Goal: Task Accomplishment & Management: Complete application form

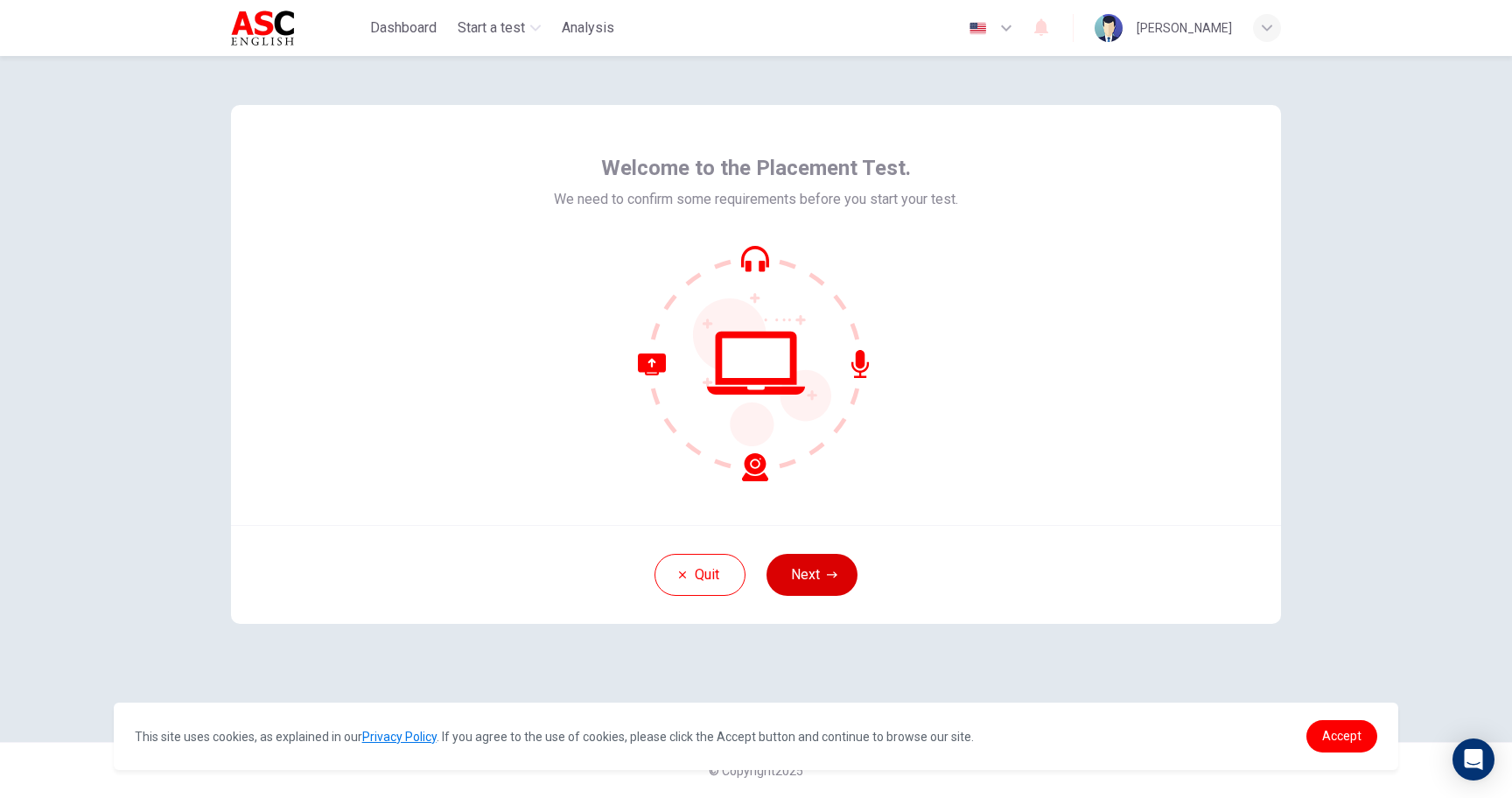
click at [804, 581] on button "Next" at bounding box center [812, 574] width 91 height 42
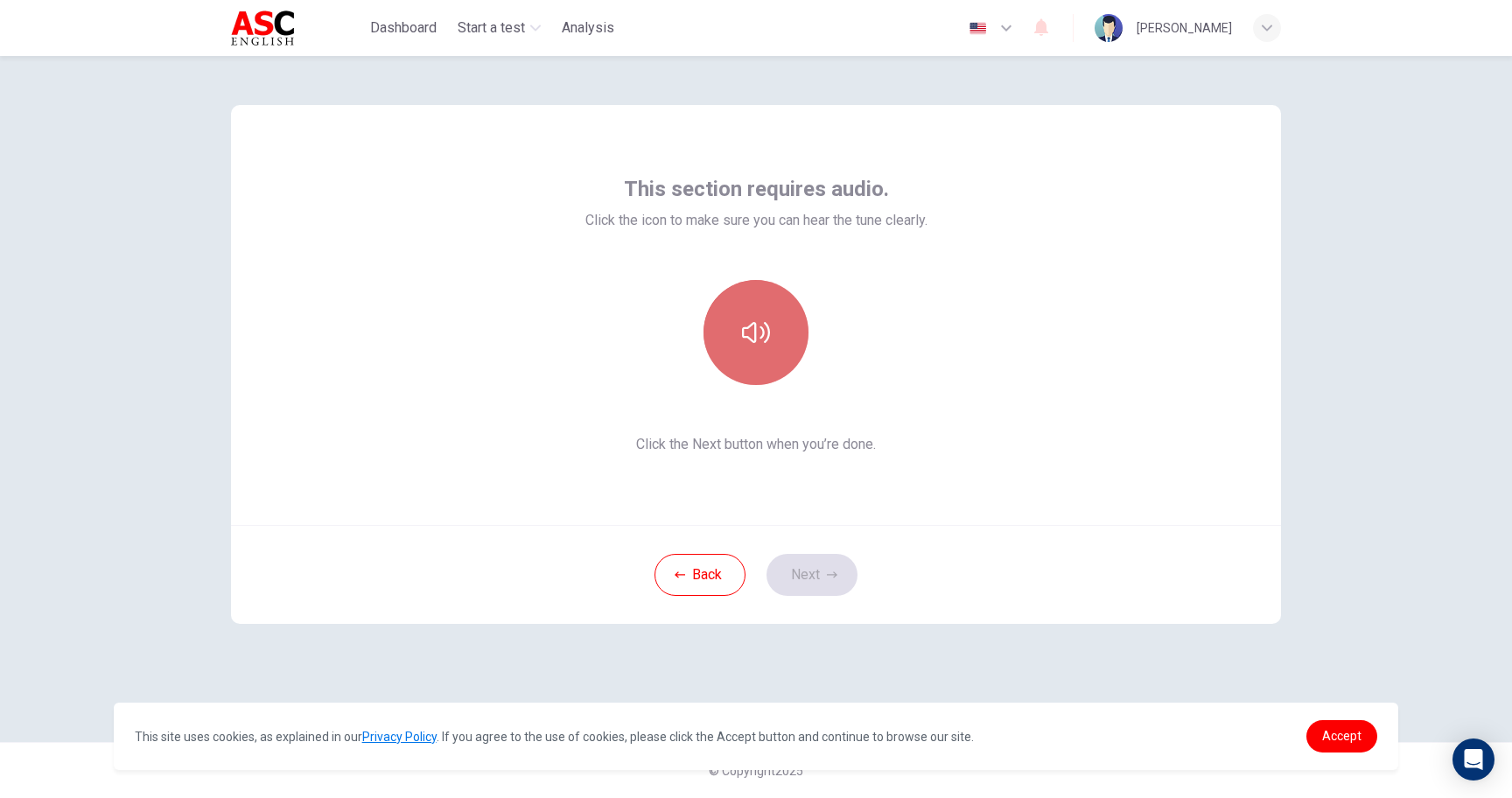
click at [753, 316] on button "button" at bounding box center [756, 332] width 105 height 105
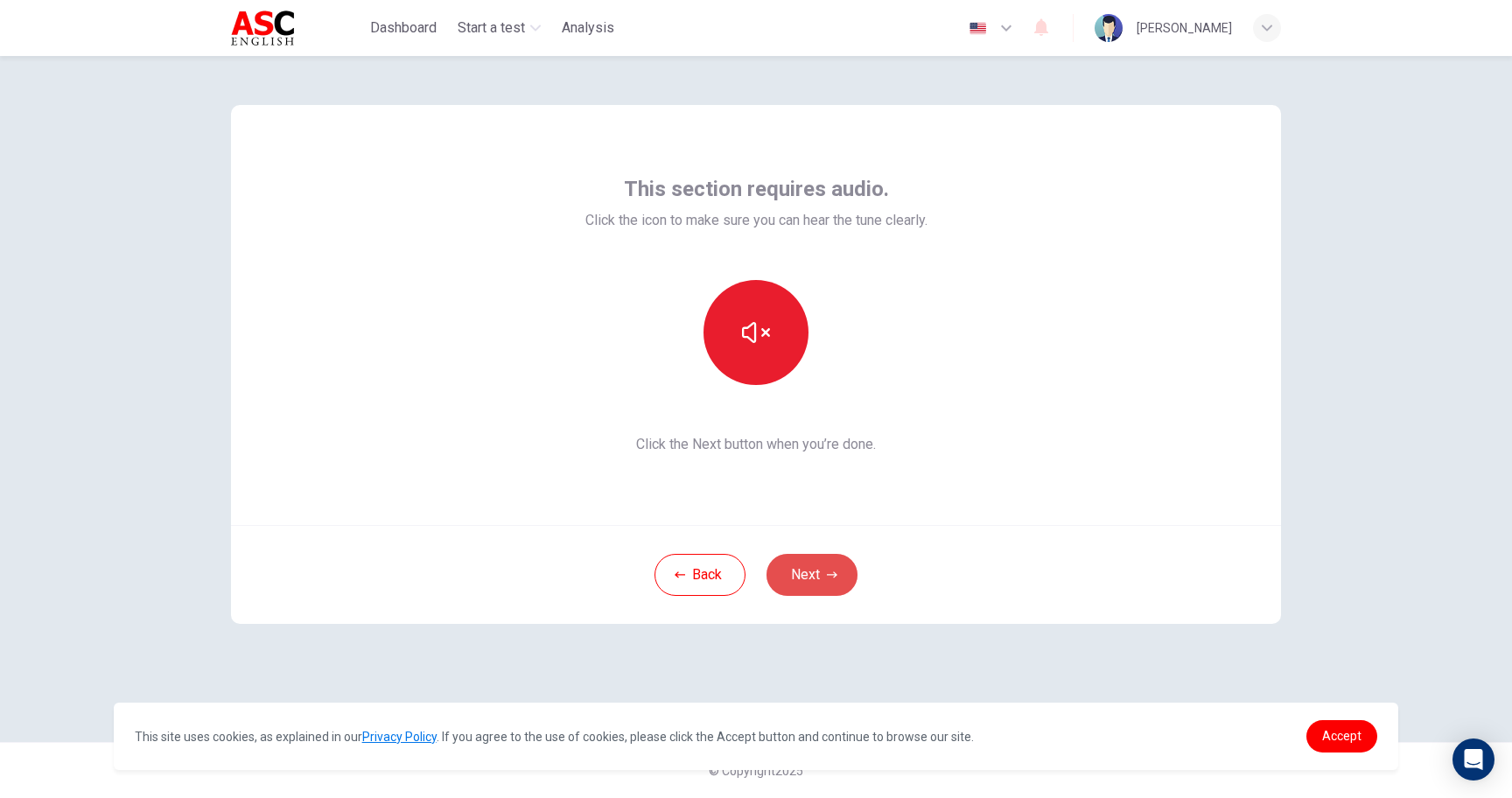
click at [803, 574] on button "Next" at bounding box center [812, 574] width 91 height 42
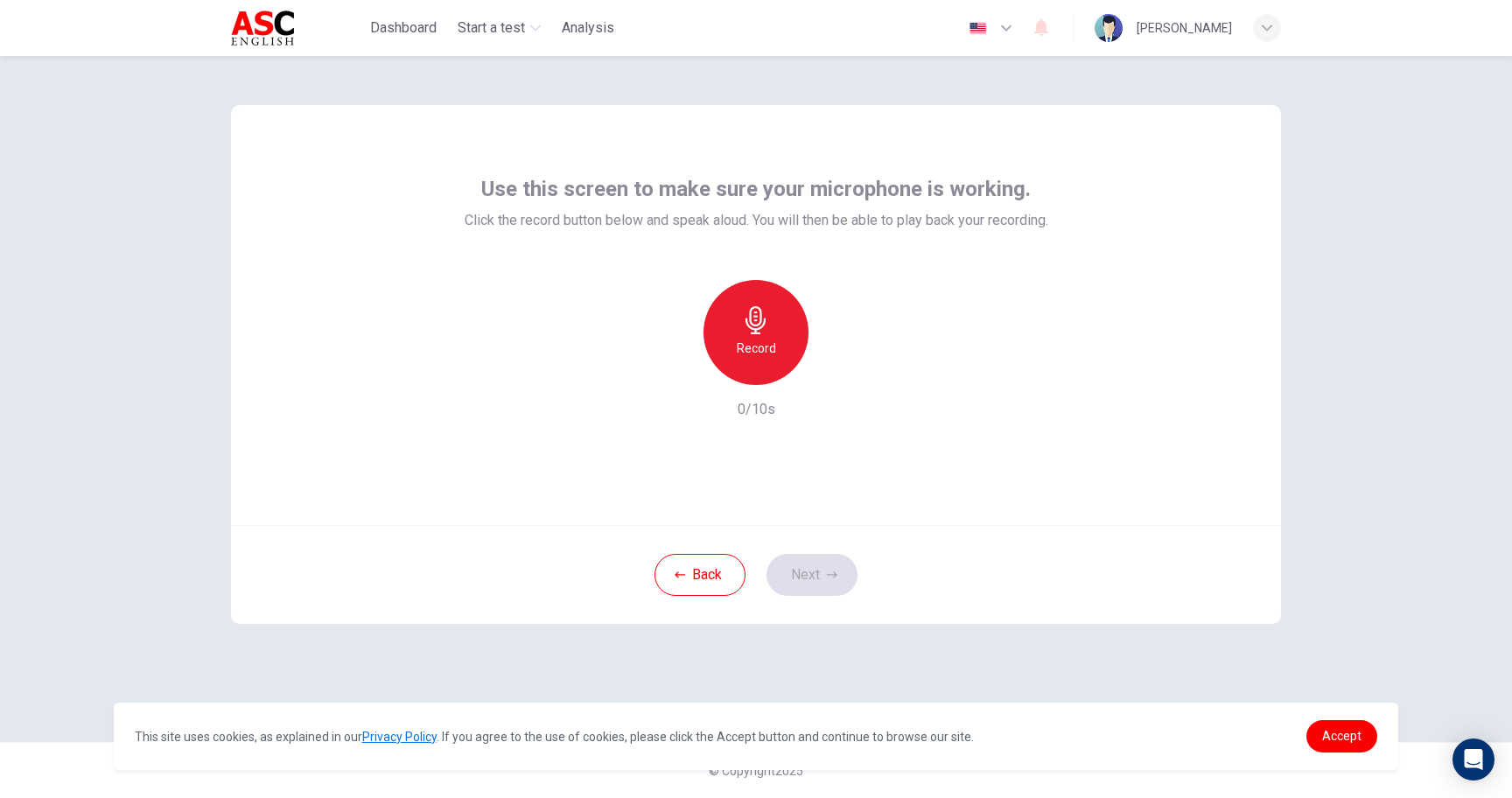
click at [761, 340] on h6 "Record" at bounding box center [756, 348] width 39 height 21
click at [773, 354] on div "Stop" at bounding box center [756, 332] width 105 height 105
click at [846, 379] on div "button" at bounding box center [836, 370] width 28 height 28
click at [839, 379] on icon "button" at bounding box center [837, 371] width 18 height 18
click at [813, 570] on button "Next" at bounding box center [812, 574] width 91 height 42
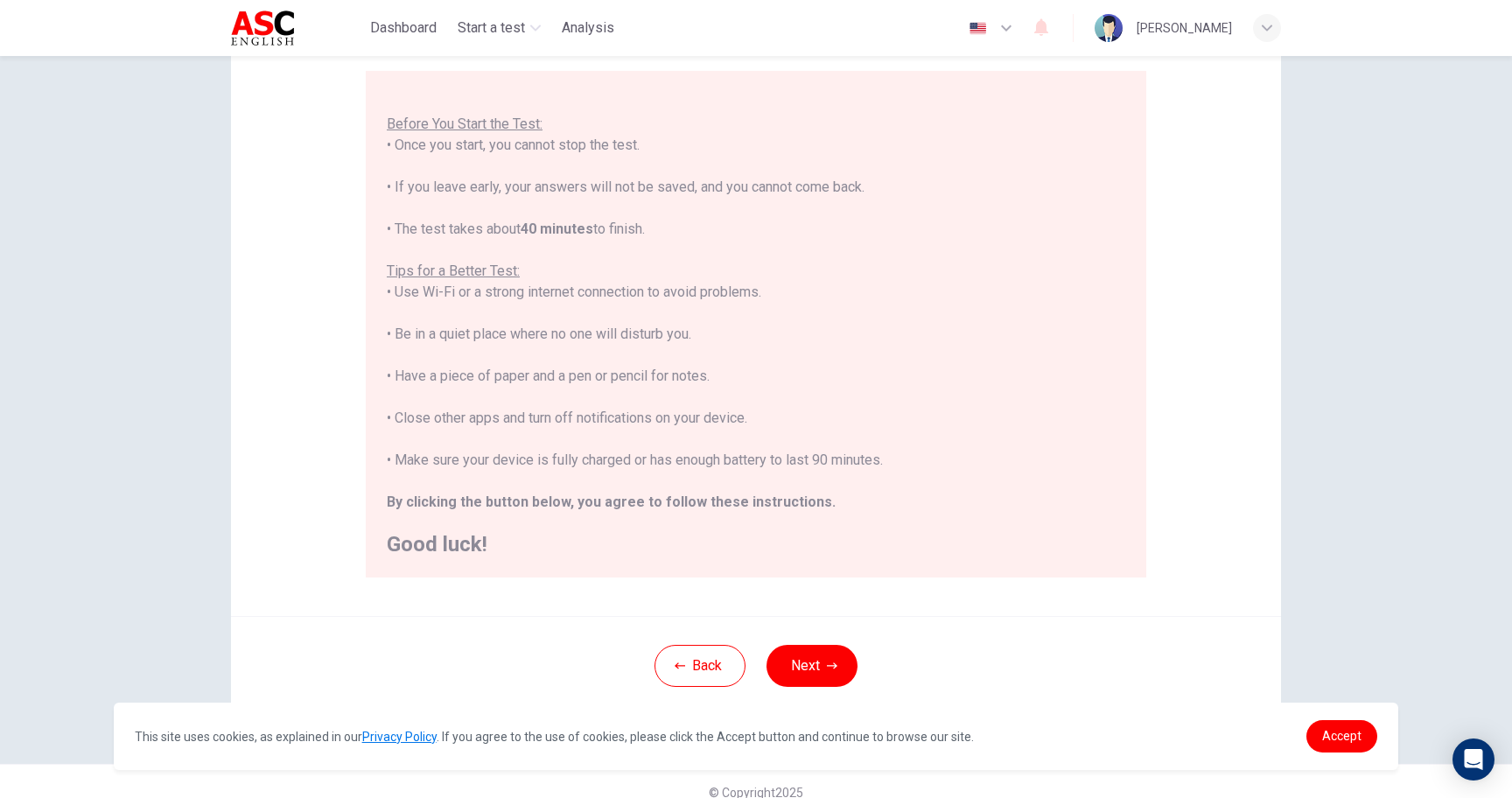
scroll to position [162, 0]
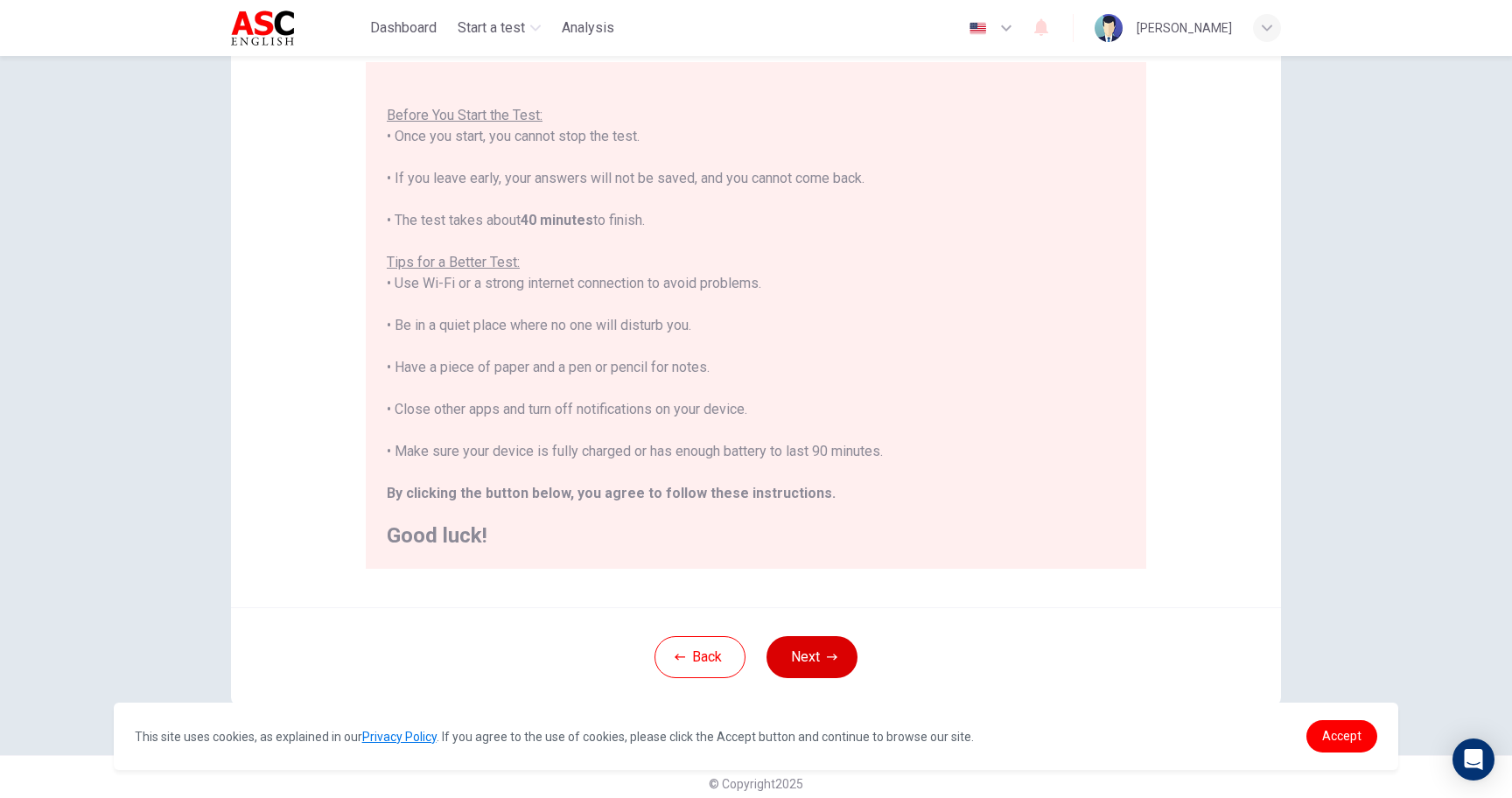
click at [808, 647] on button "Next" at bounding box center [812, 656] width 91 height 42
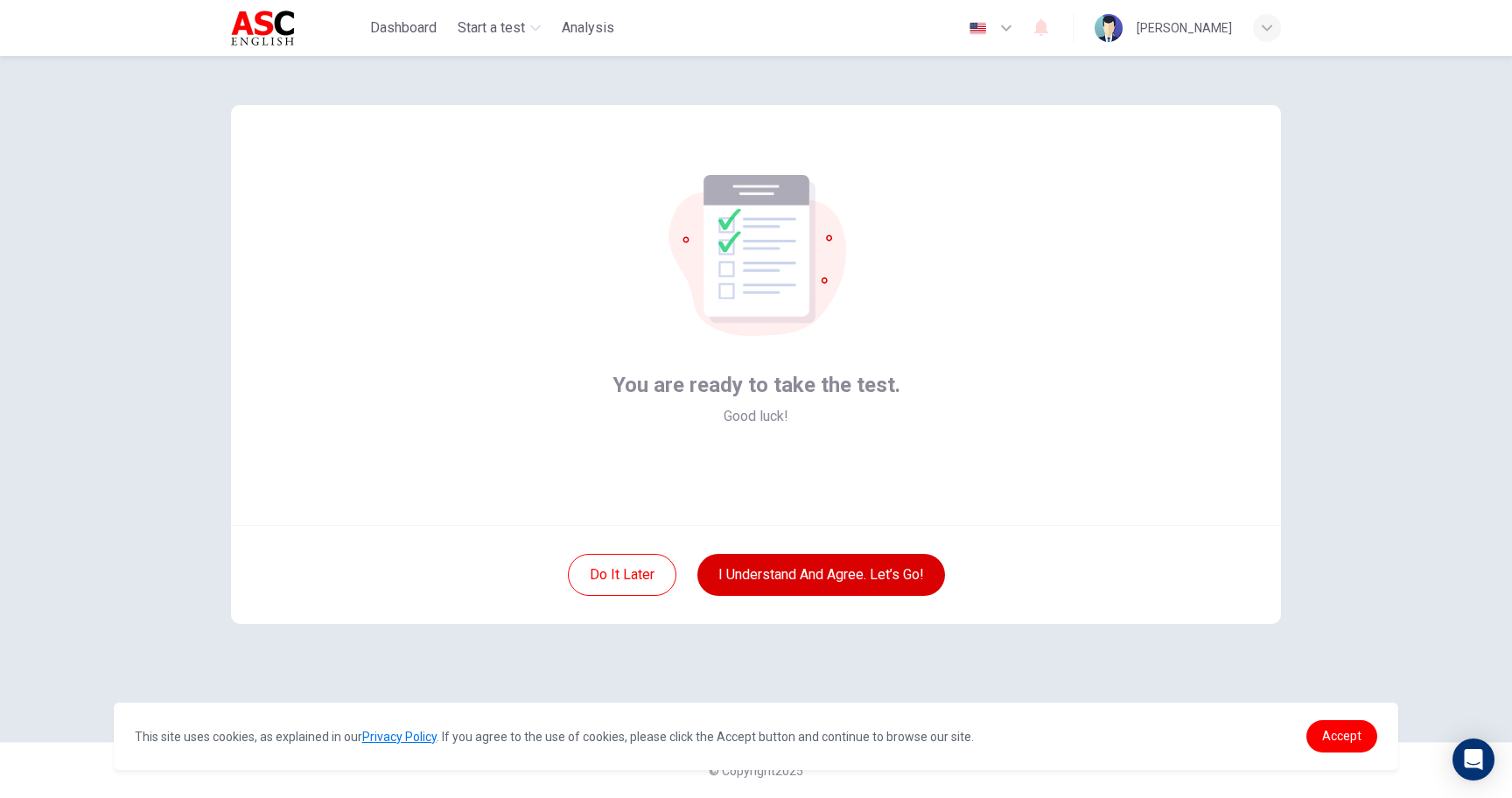
scroll to position [0, 0]
click at [808, 575] on button "I understand and agree. Let’s go!" at bounding box center [821, 574] width 248 height 42
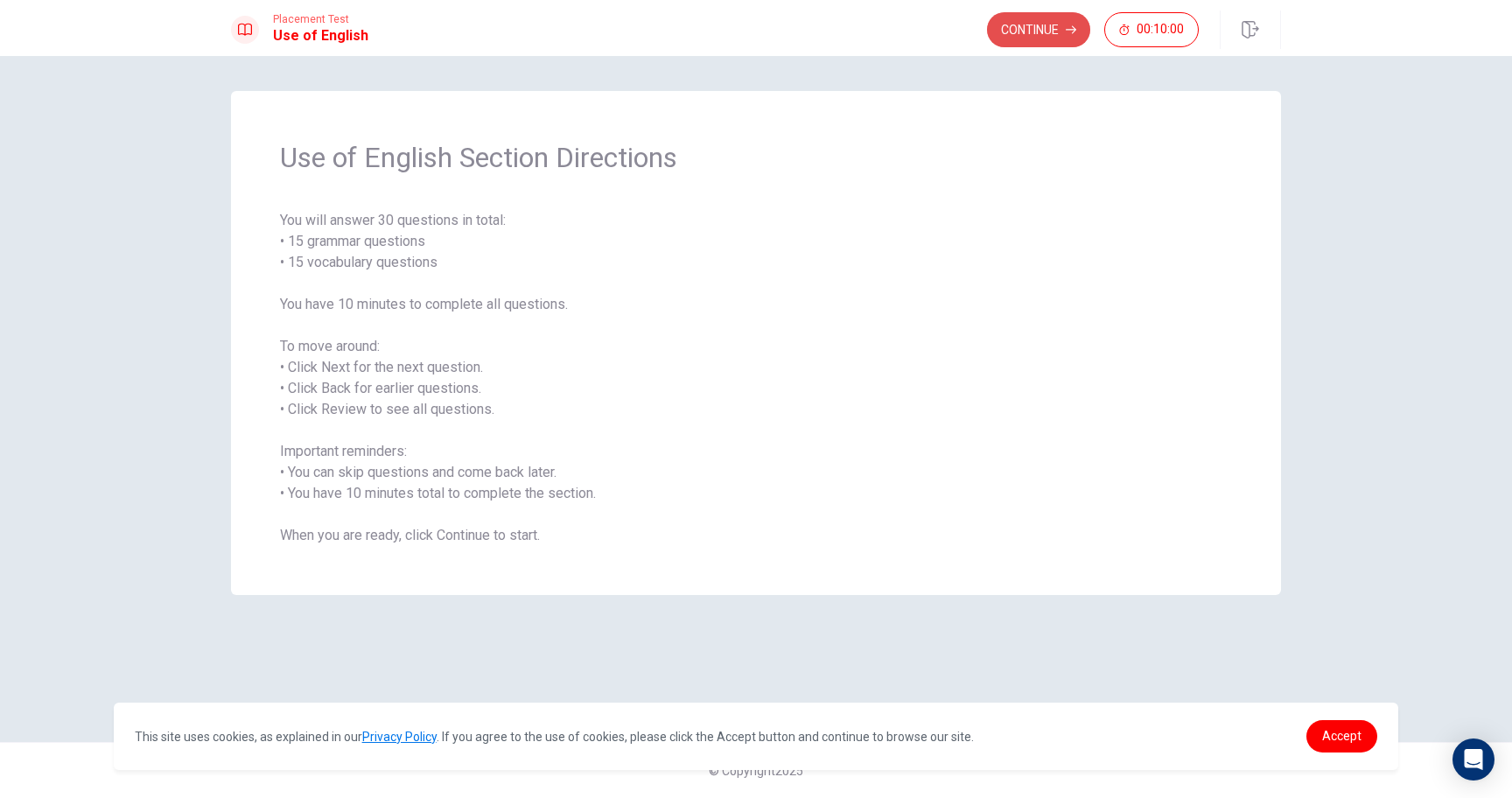
click at [1049, 32] on button "Continue" at bounding box center [1039, 29] width 103 height 35
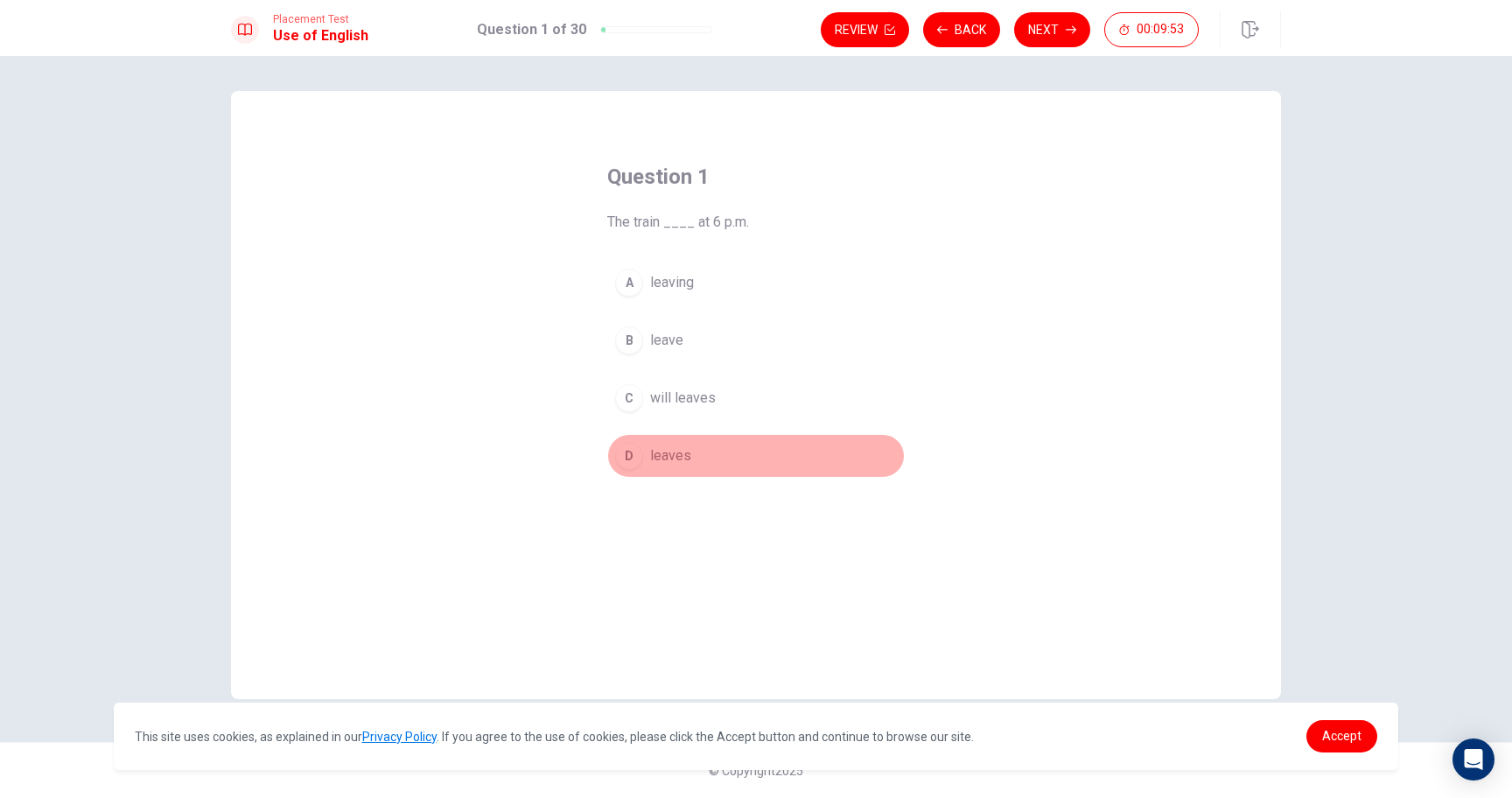
click at [629, 455] on div "D" at bounding box center [628, 455] width 28 height 28
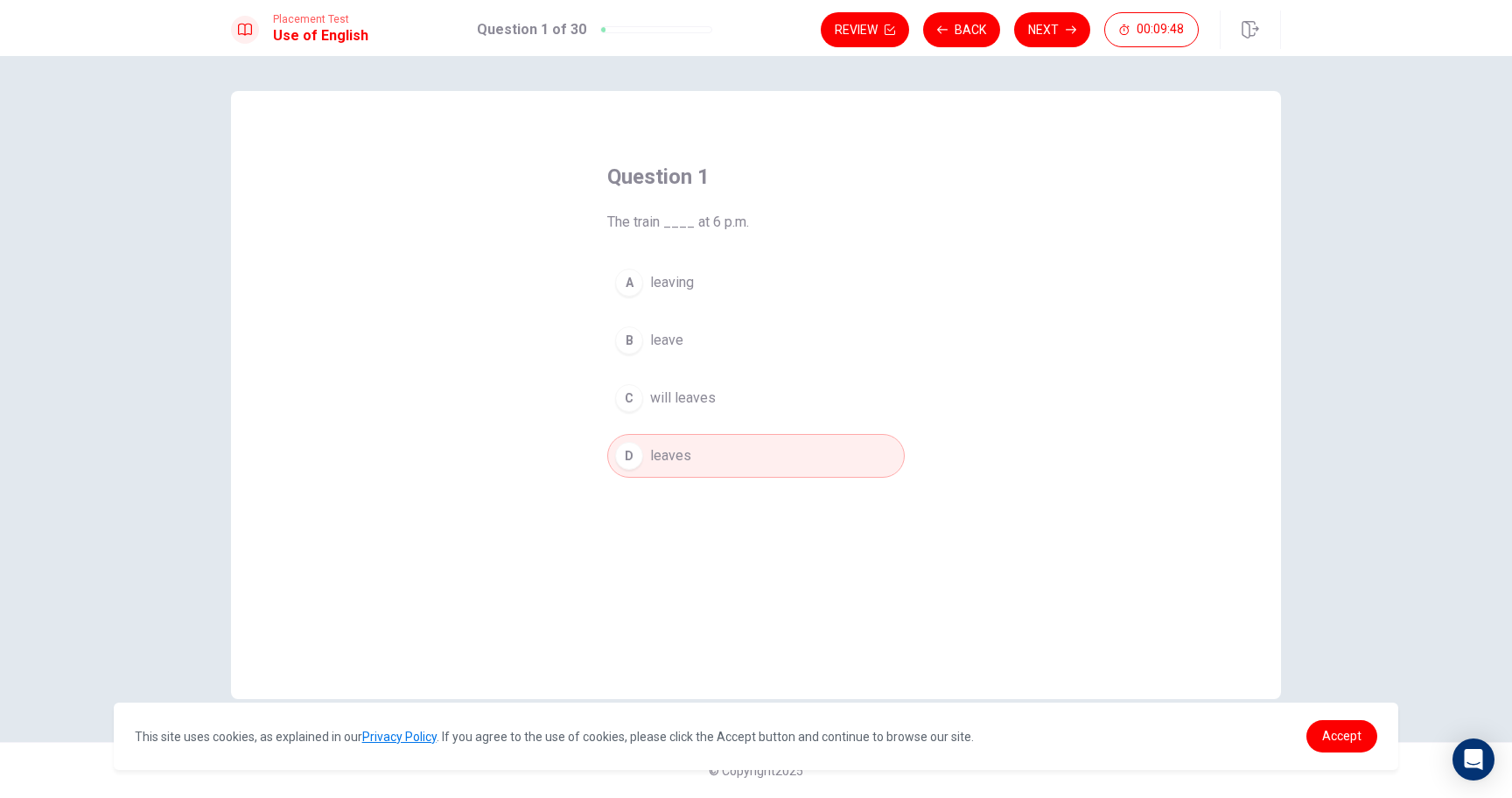
click at [677, 457] on span "leaves" at bounding box center [671, 456] width 41 height 21
click at [1050, 28] on button "Next" at bounding box center [1051, 29] width 76 height 35
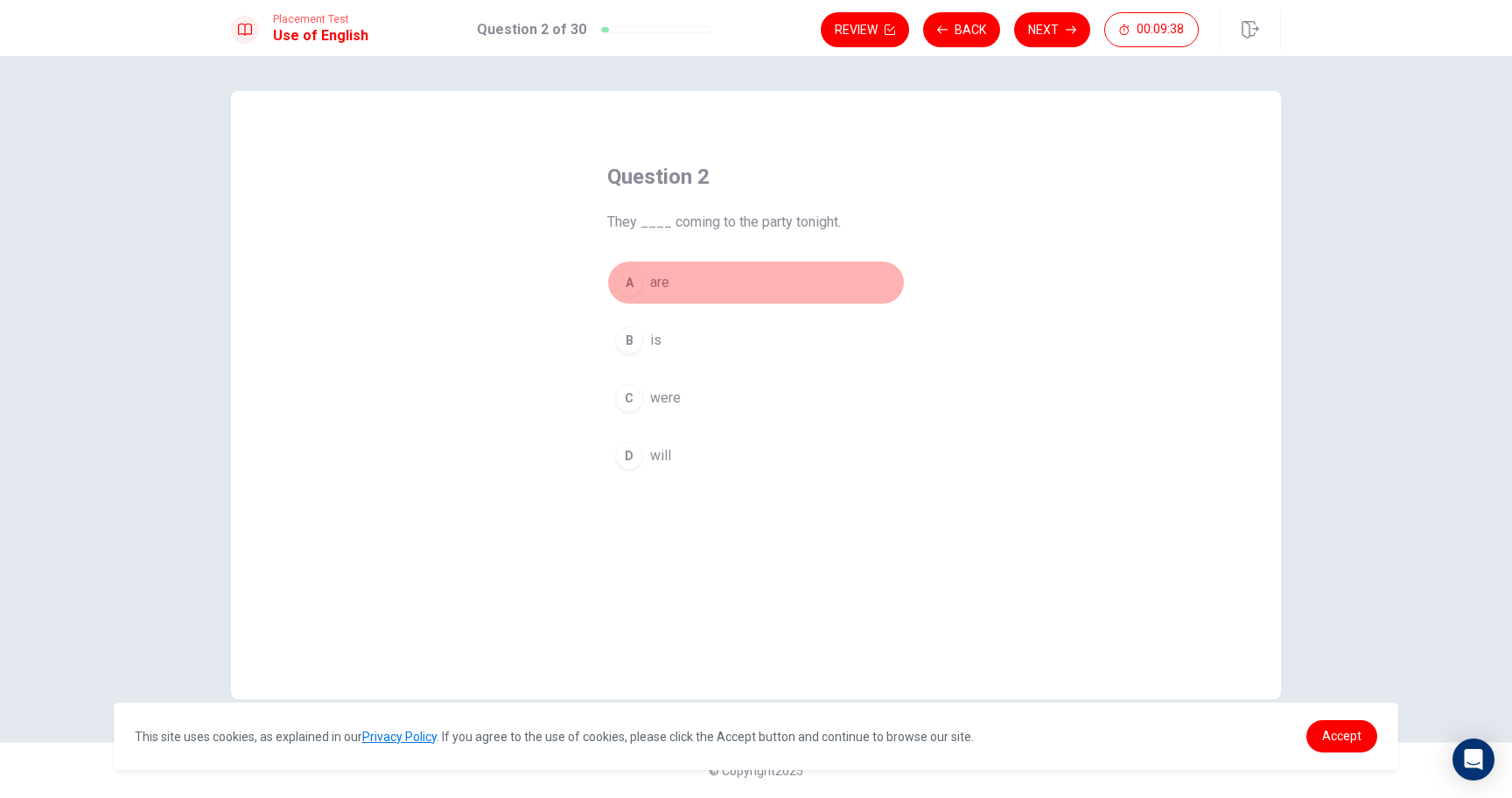
click at [634, 277] on div "A" at bounding box center [628, 282] width 28 height 28
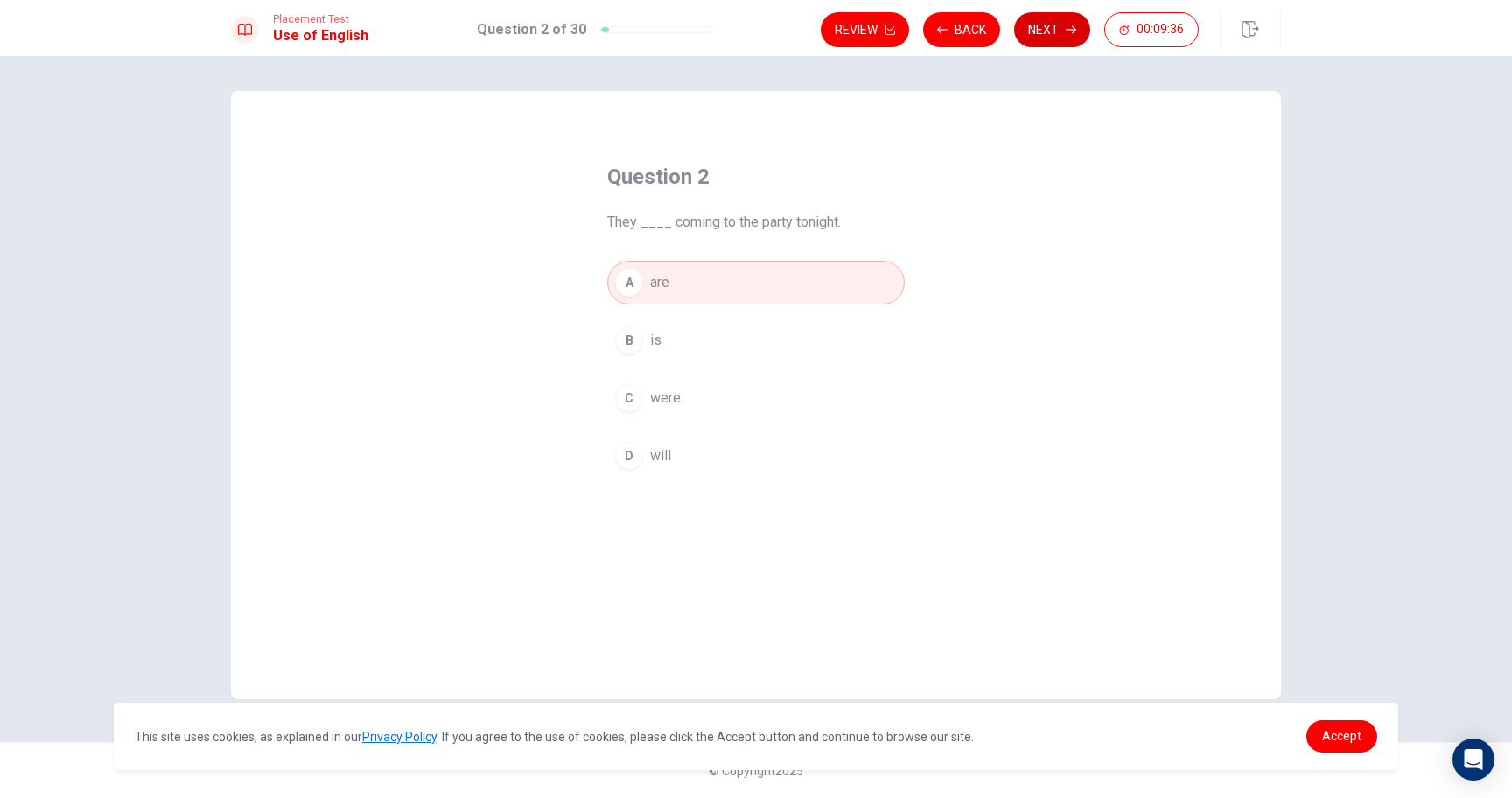
click at [1055, 20] on button "Next" at bounding box center [1051, 29] width 76 height 35
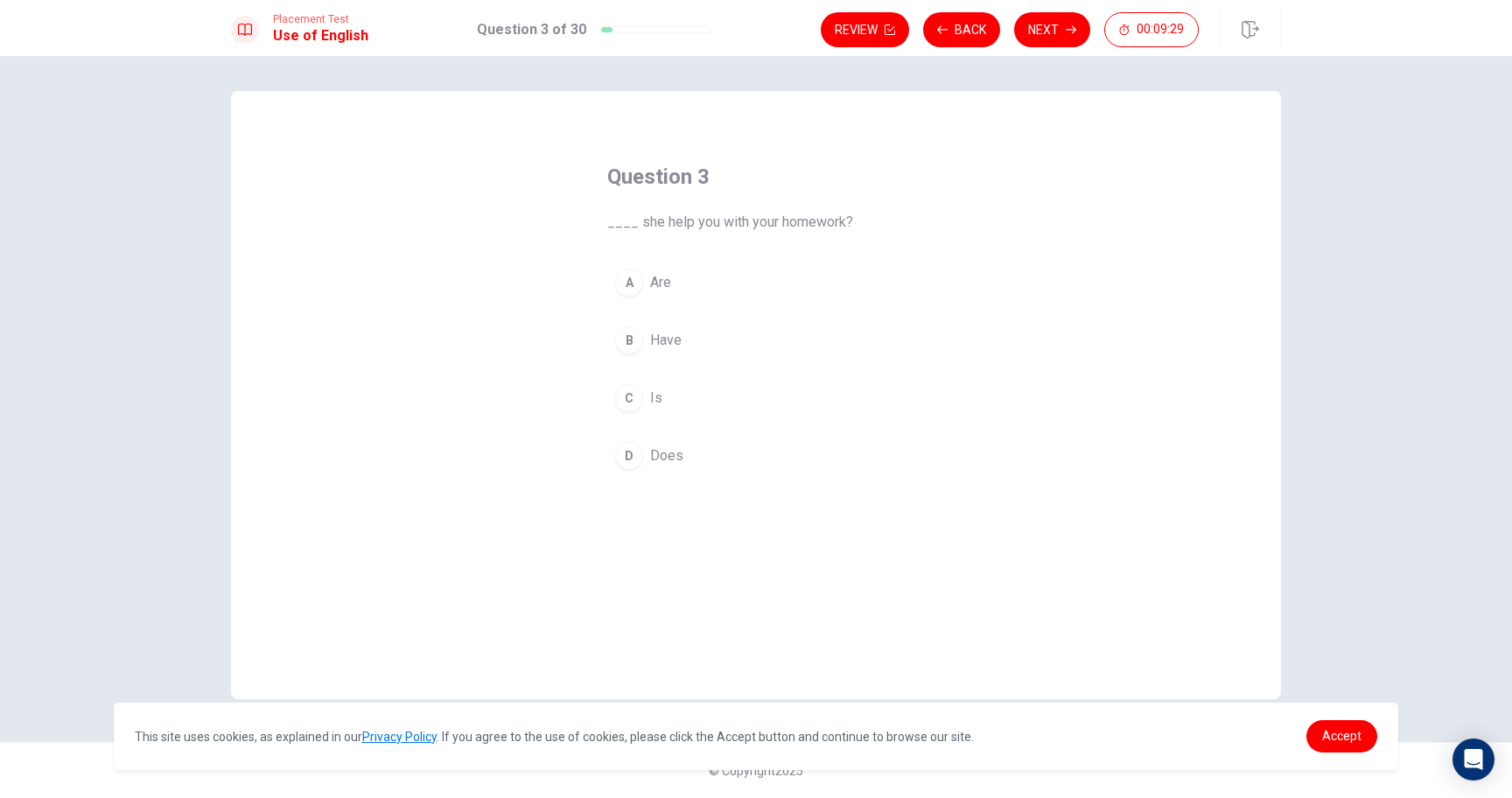
click at [630, 450] on div "D" at bounding box center [628, 455] width 28 height 28
click at [1043, 33] on button "Next" at bounding box center [1051, 29] width 76 height 35
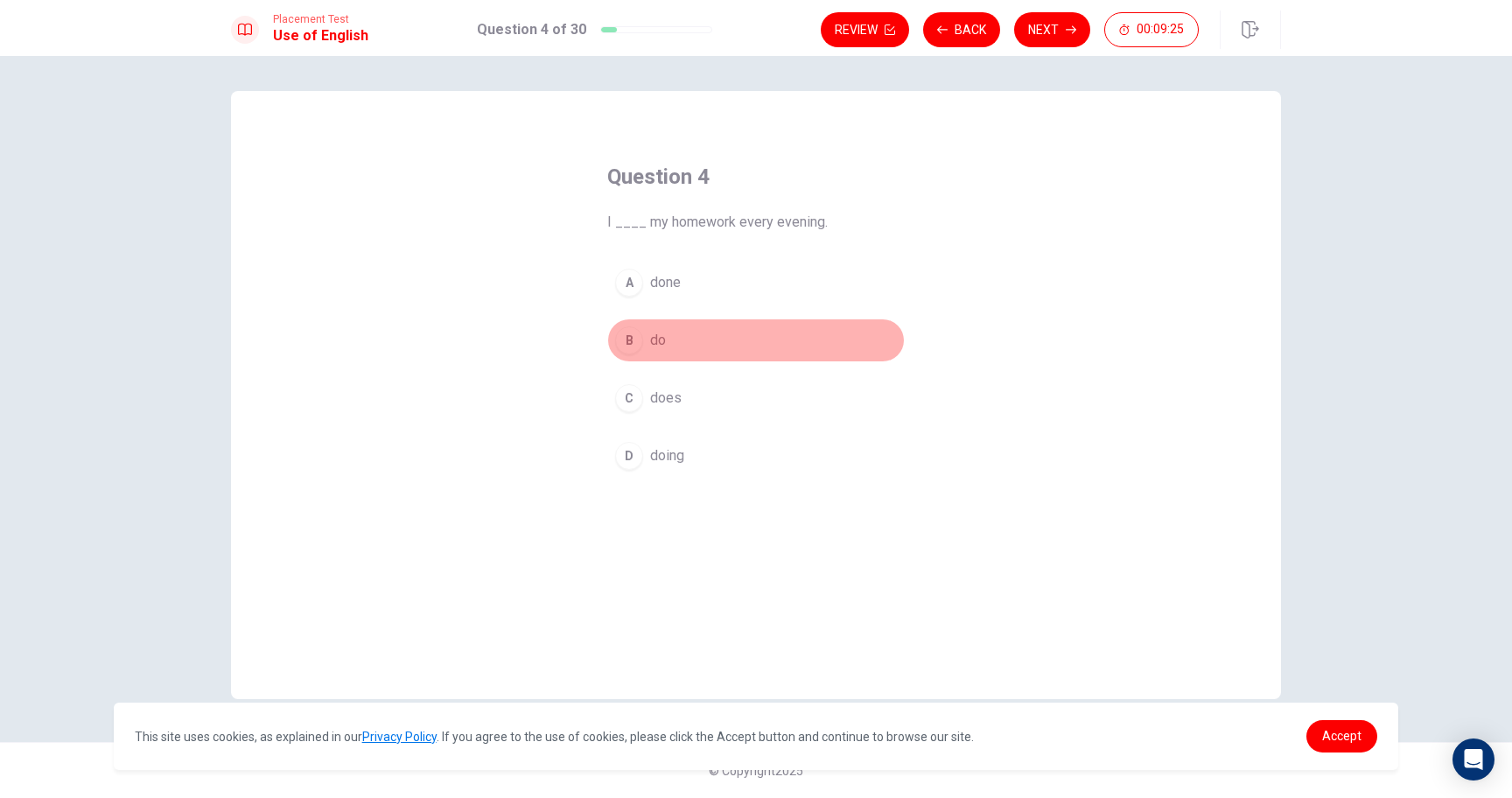
click at [647, 338] on button "B do" at bounding box center [756, 339] width 298 height 44
click at [1040, 33] on button "Next" at bounding box center [1051, 29] width 76 height 35
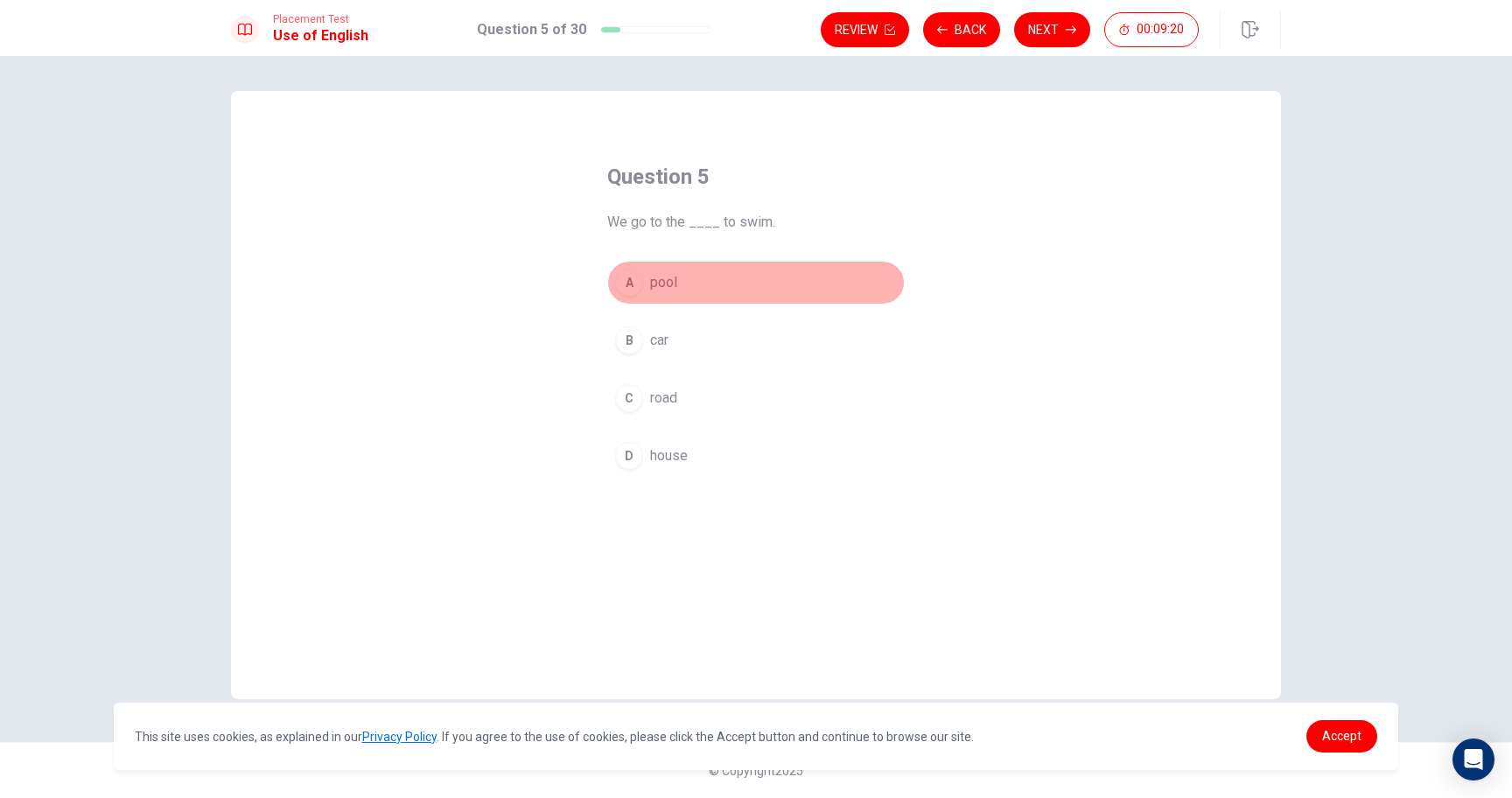
click at [661, 288] on span "pool" at bounding box center [664, 282] width 27 height 21
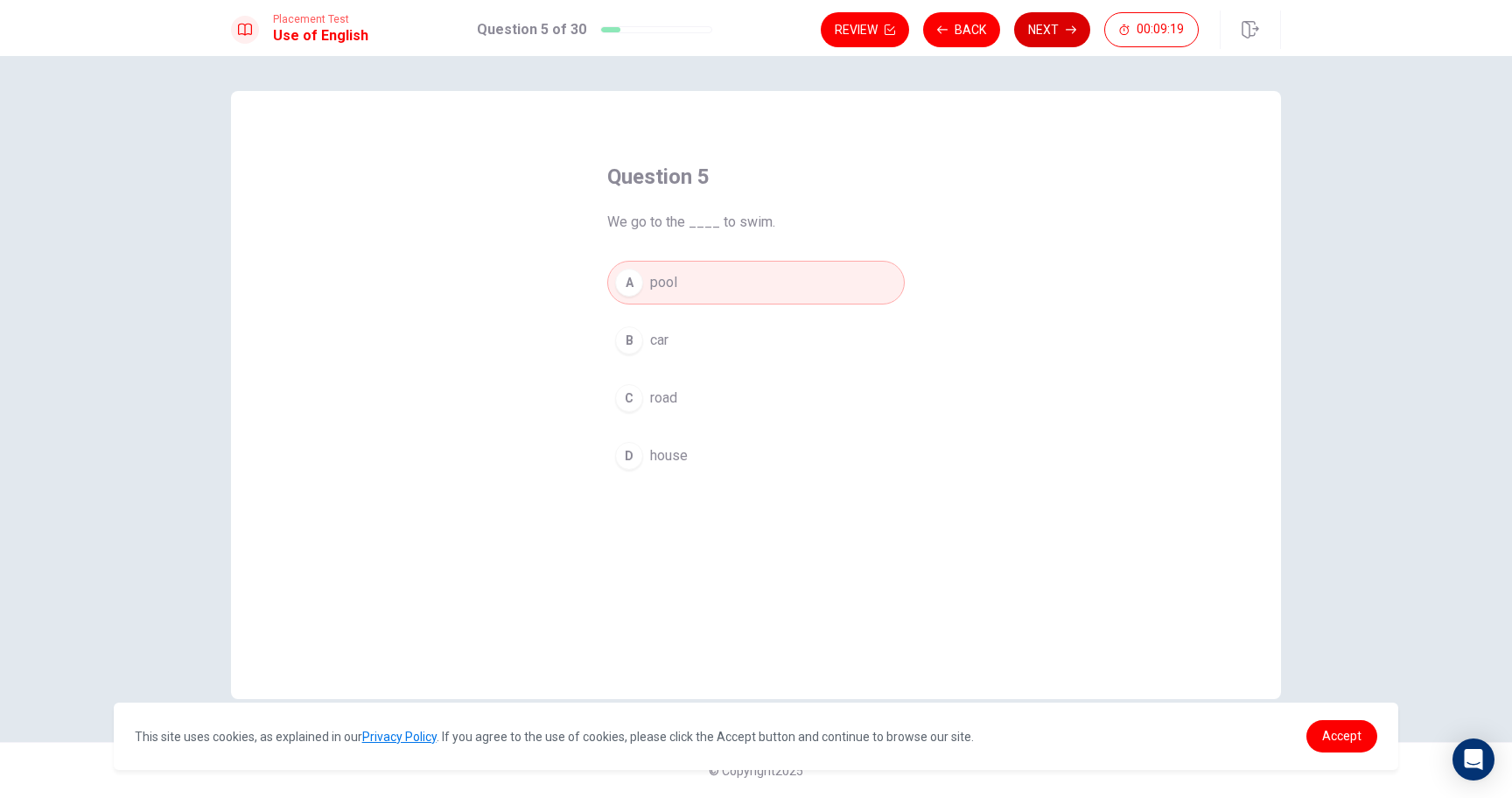
click at [1067, 36] on button "Next" at bounding box center [1051, 29] width 76 height 35
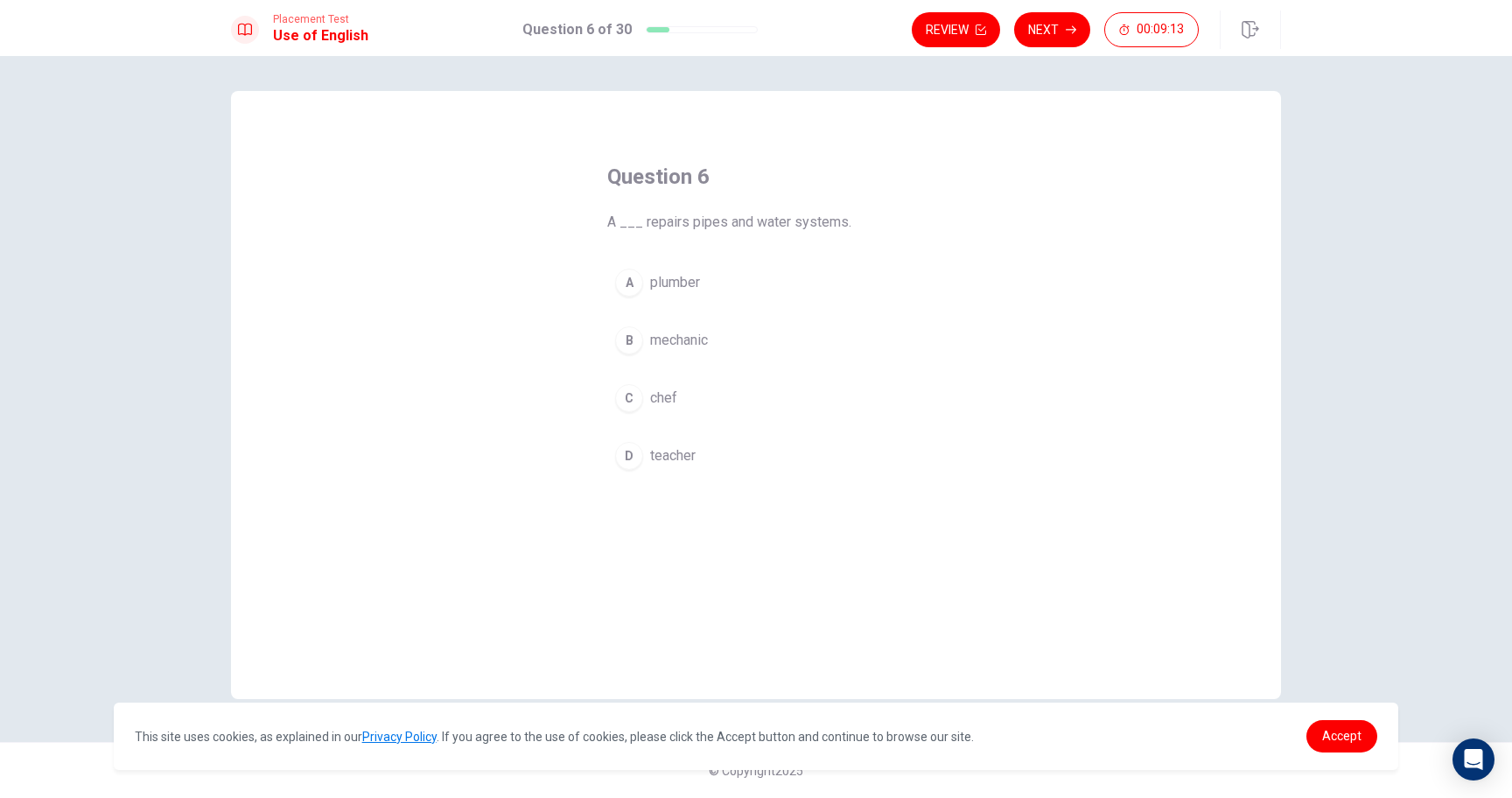
click at [685, 286] on span "plumber" at bounding box center [675, 282] width 50 height 21
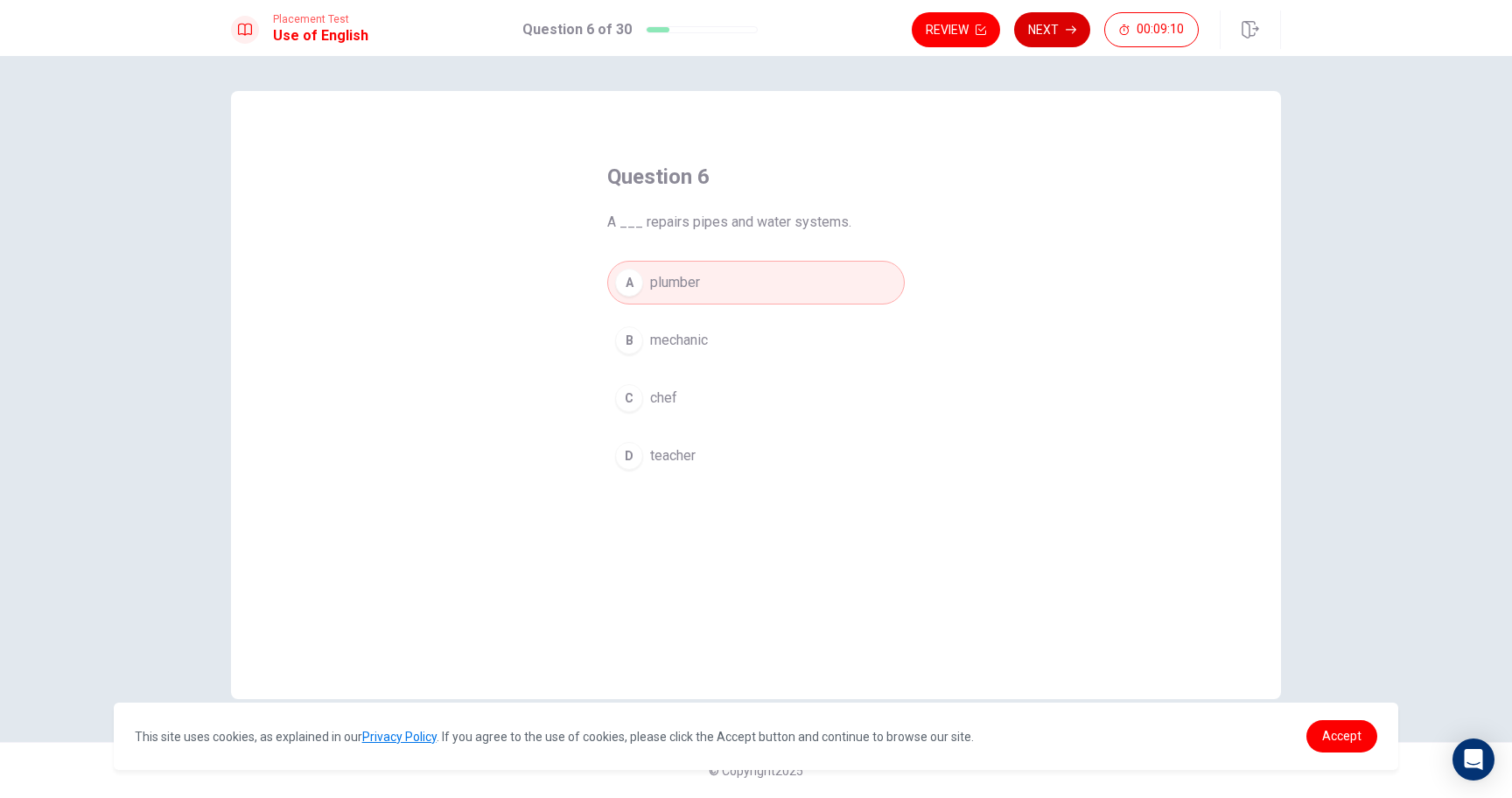
click at [1049, 39] on button "Next" at bounding box center [1051, 29] width 76 height 35
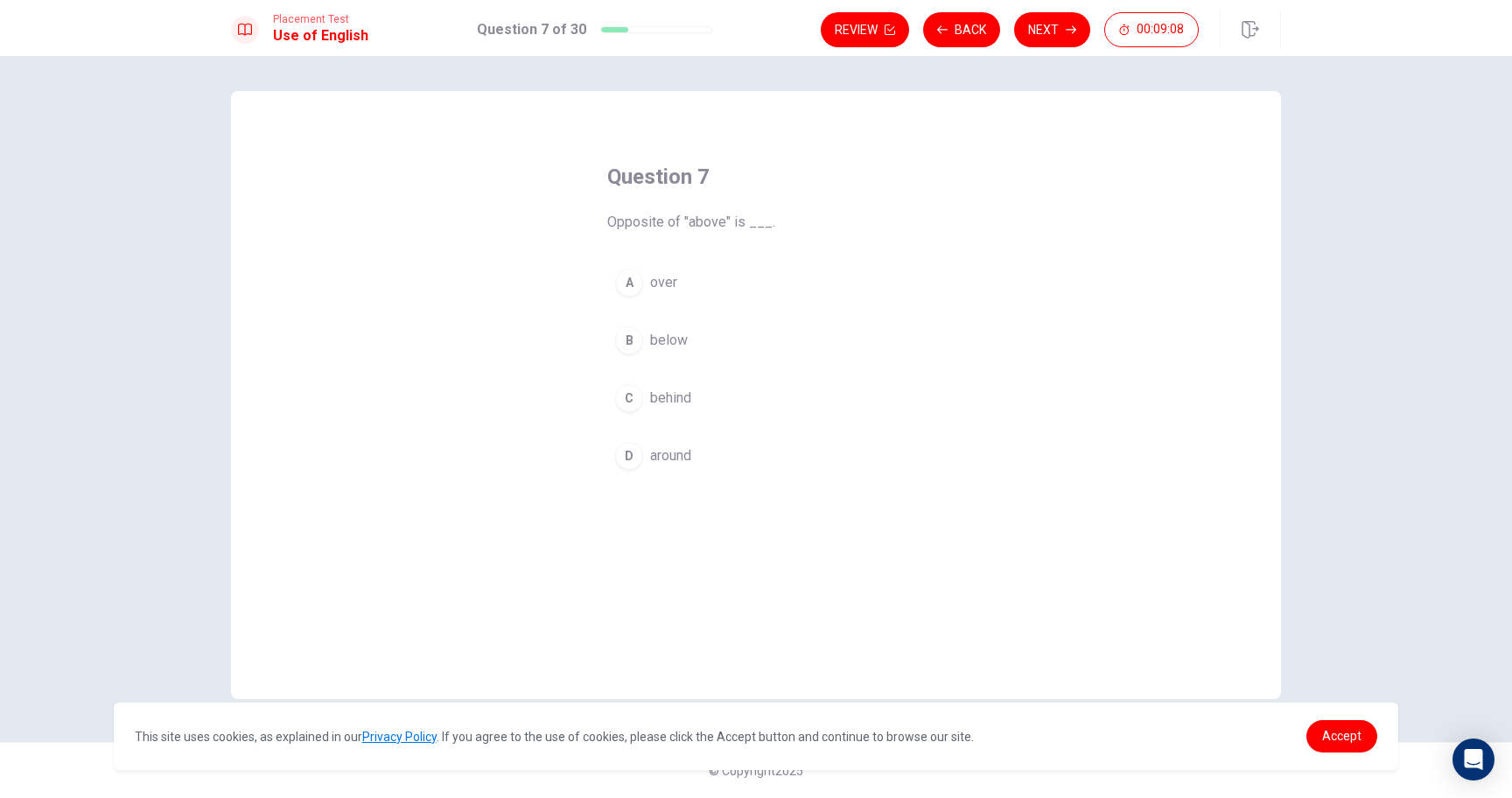
click at [671, 339] on span "below" at bounding box center [669, 340] width 37 height 21
click at [1036, 29] on button "Next" at bounding box center [1051, 29] width 76 height 35
click at [664, 396] on span "to put things together" at bounding box center [715, 398] width 131 height 21
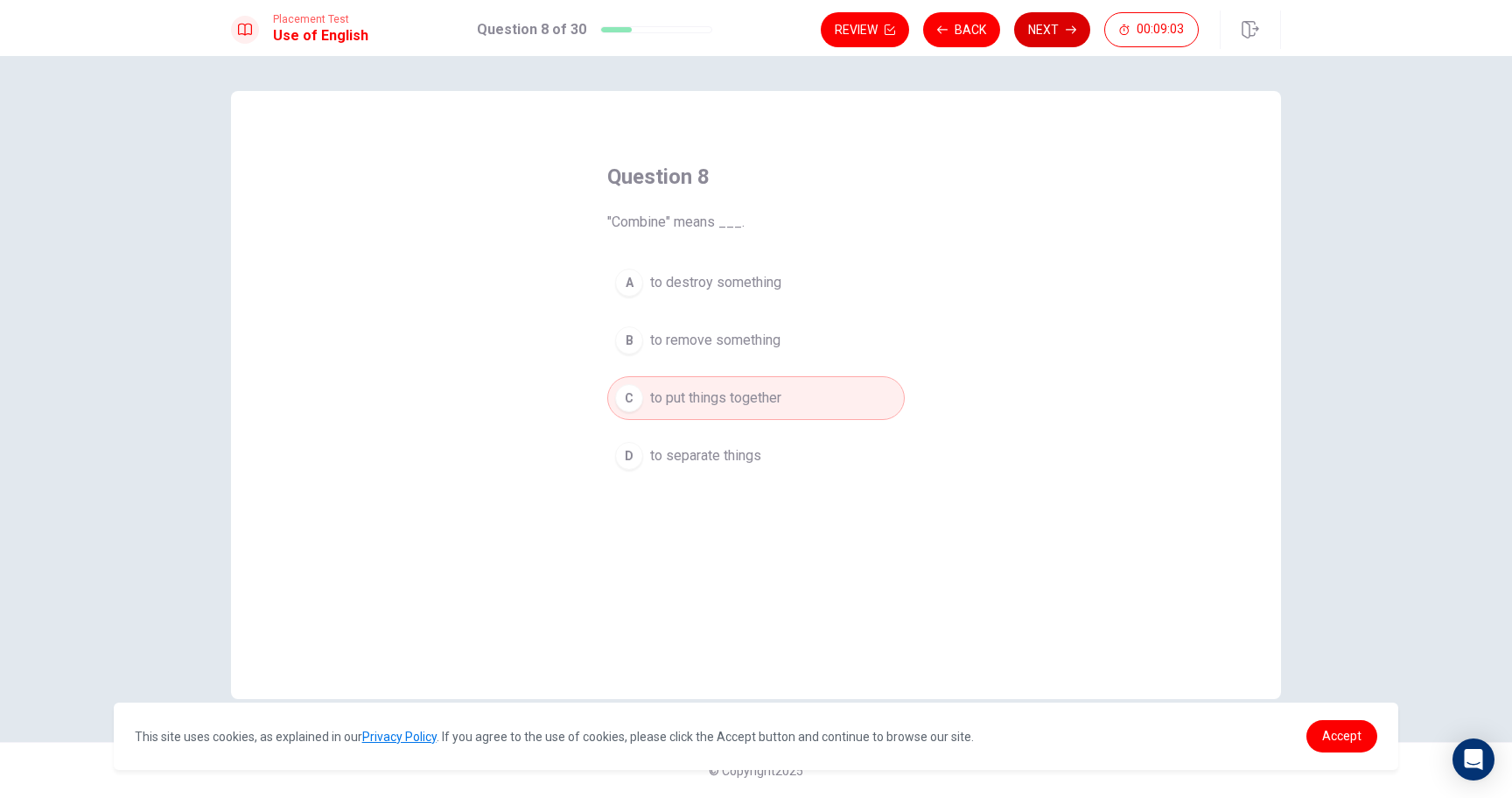
click at [1059, 19] on button "Next" at bounding box center [1051, 29] width 76 height 35
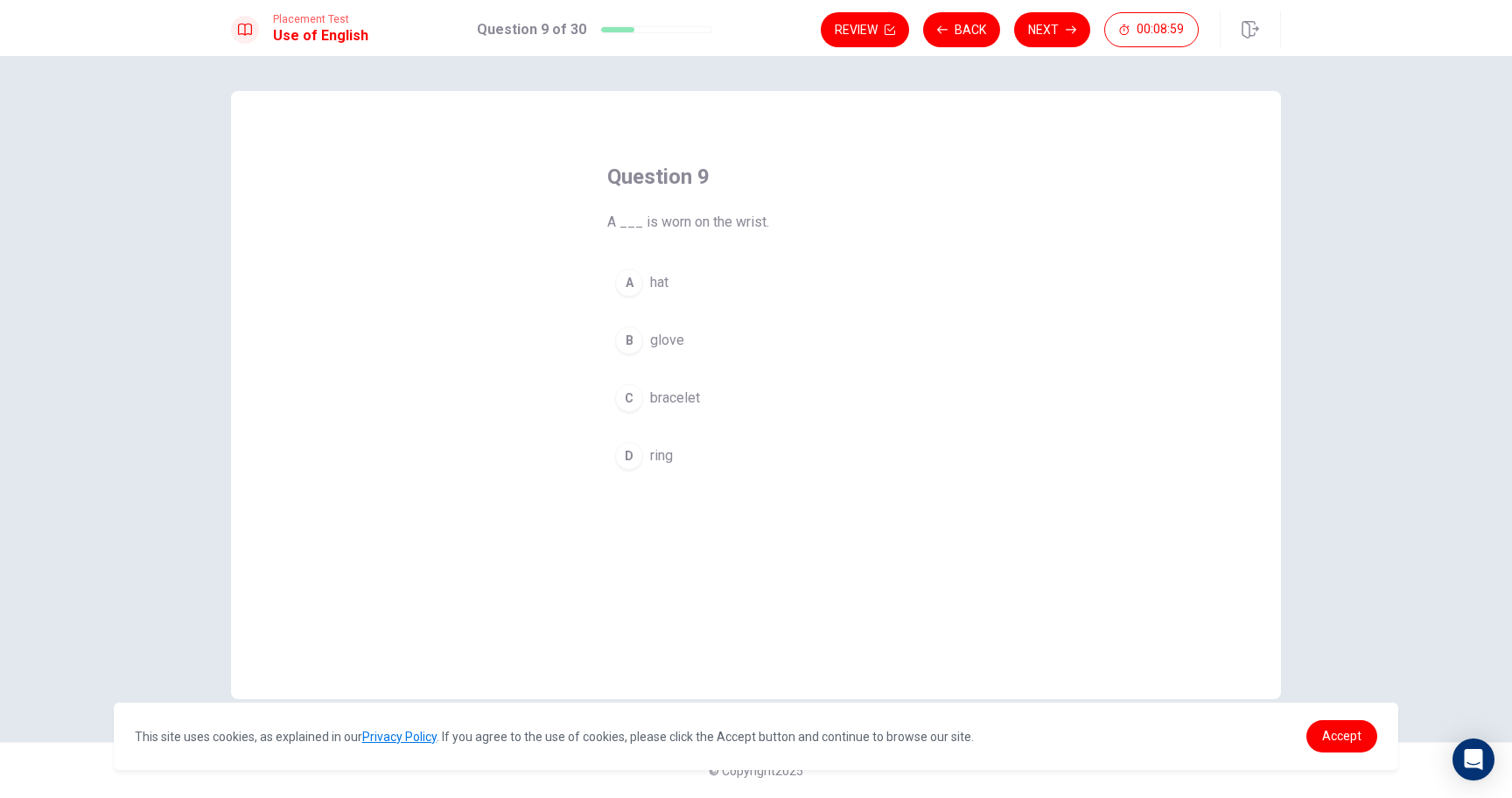
click at [654, 406] on span "bracelet" at bounding box center [675, 398] width 50 height 21
click at [1045, 34] on button "Next" at bounding box center [1051, 29] width 76 height 35
click at [663, 452] on span "will help" at bounding box center [675, 456] width 51 height 21
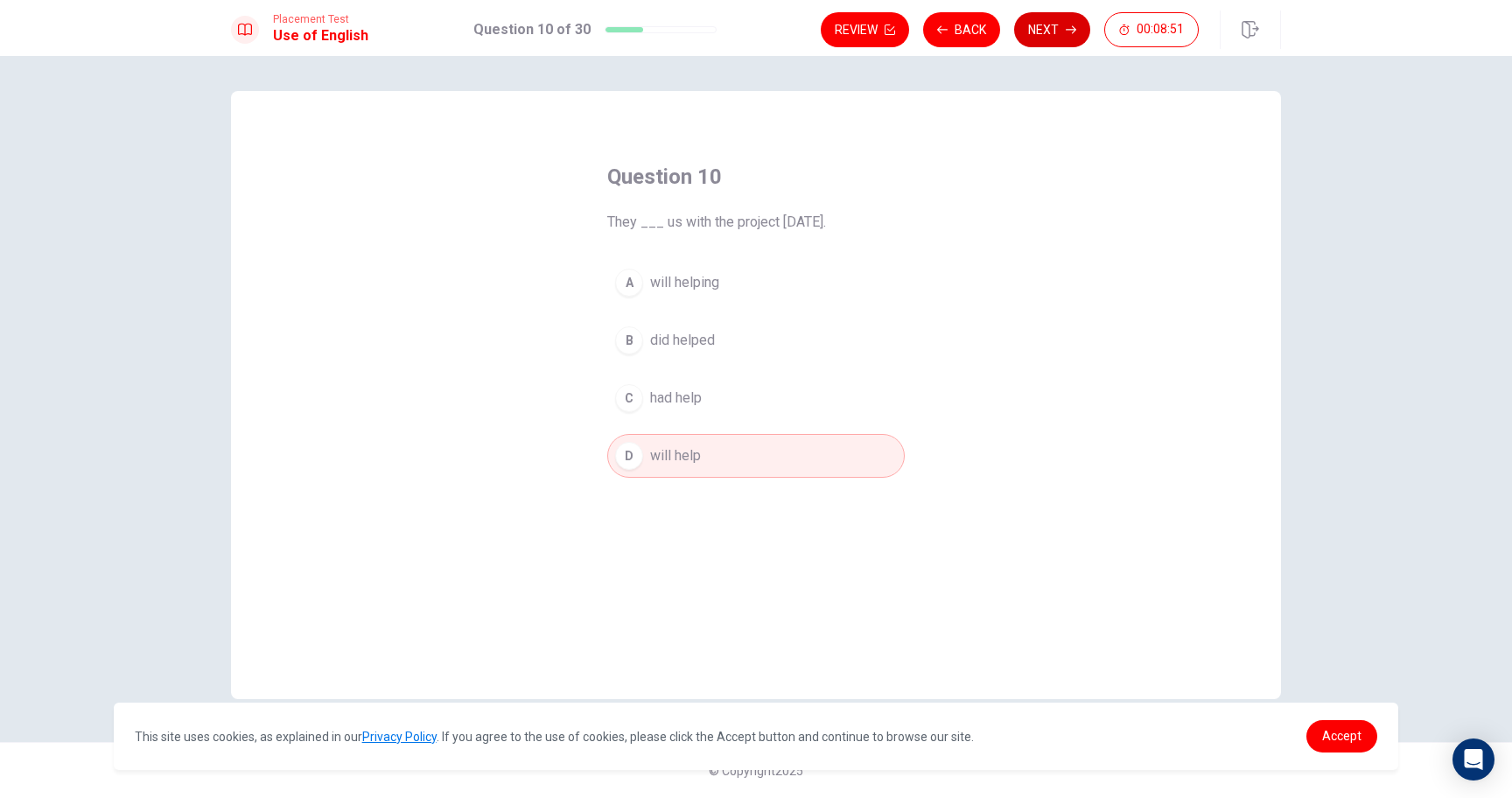
click at [1050, 40] on button "Next" at bounding box center [1051, 29] width 76 height 35
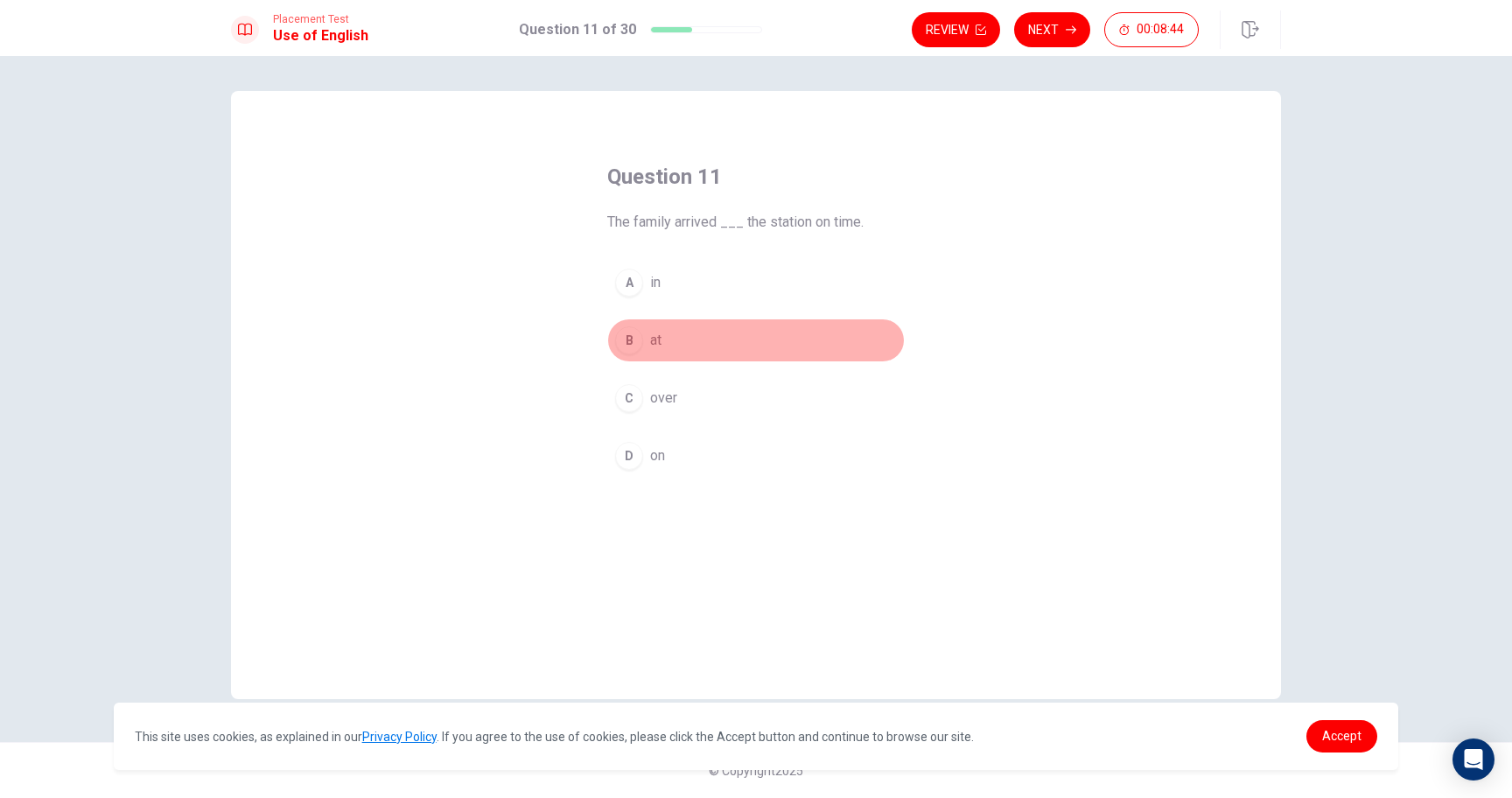
click at [641, 335] on div "B" at bounding box center [628, 339] width 28 height 28
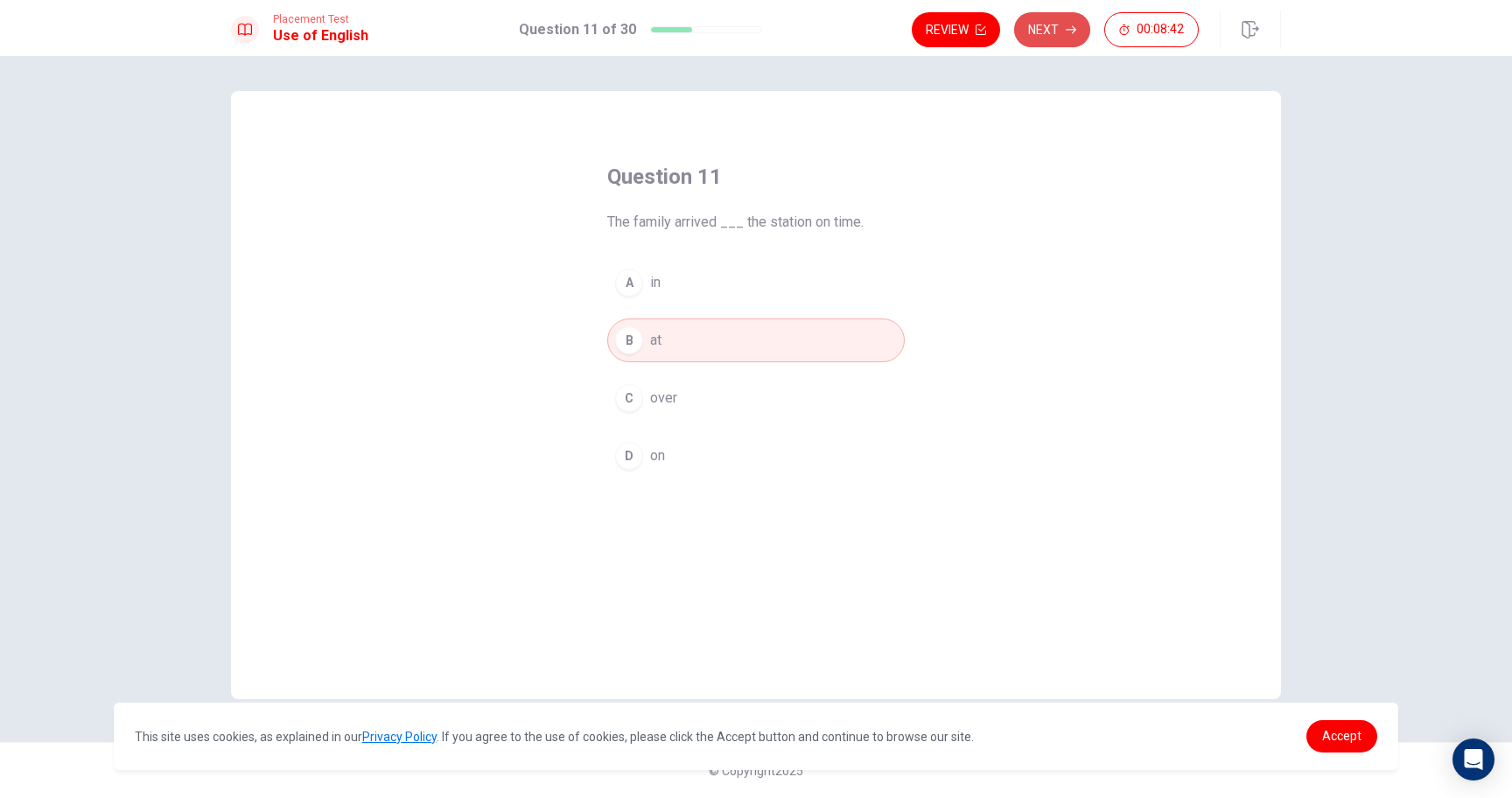
click at [1056, 31] on button "Next" at bounding box center [1051, 29] width 76 height 35
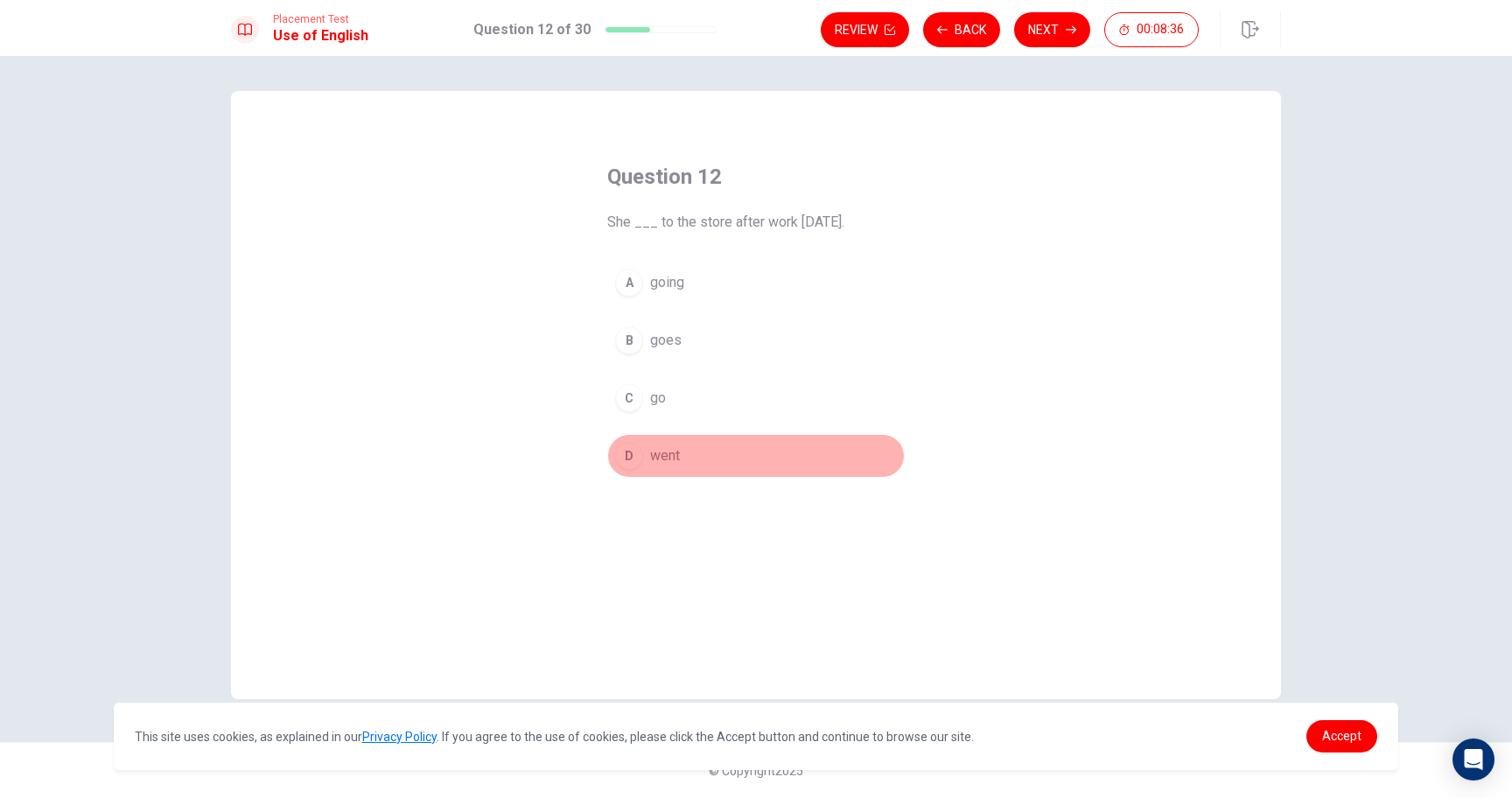
click at [642, 448] on button "D went" at bounding box center [756, 455] width 298 height 44
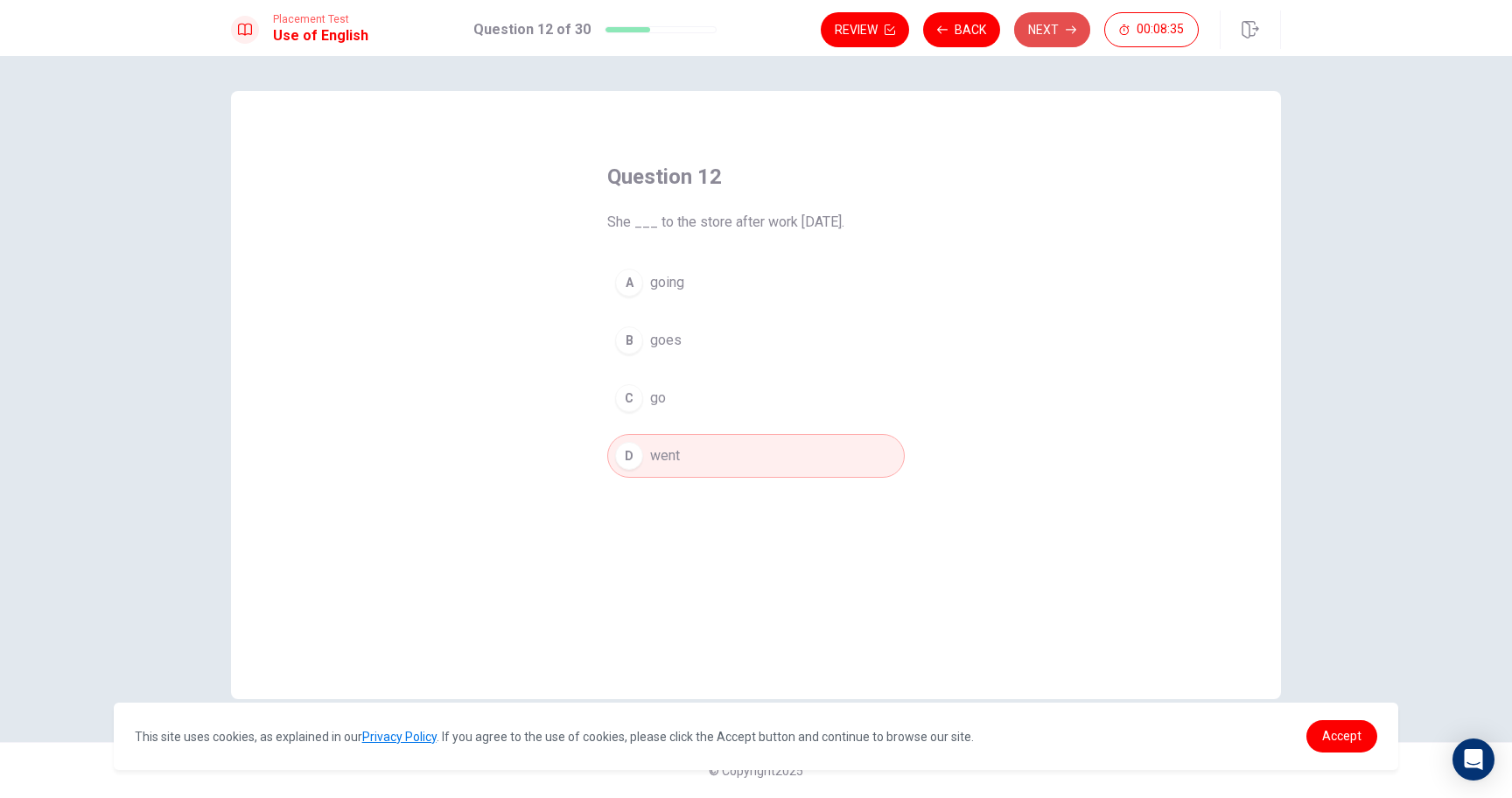
click at [1049, 20] on button "Next" at bounding box center [1051, 29] width 76 height 35
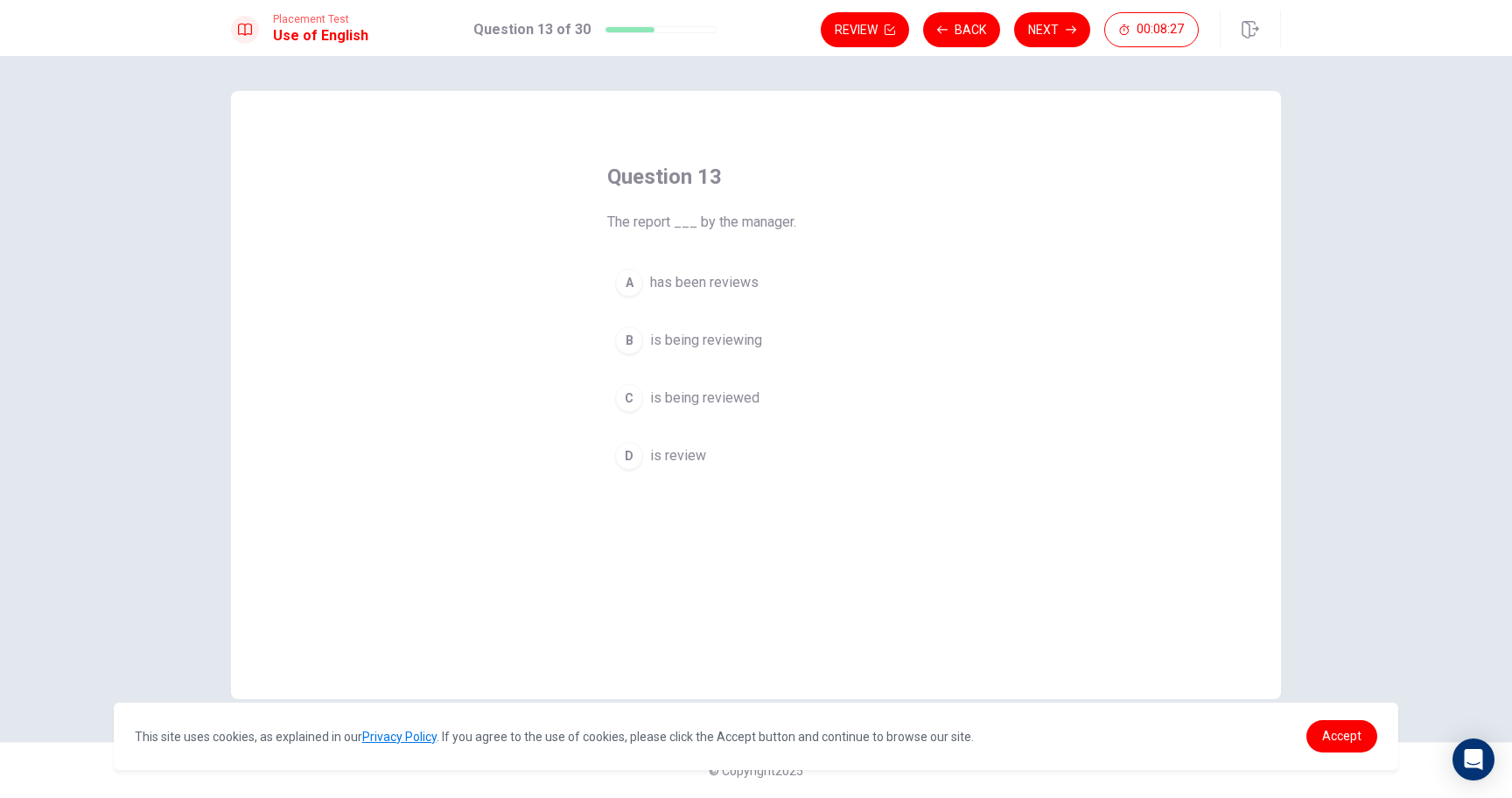
click at [675, 387] on span "is being reviewed" at bounding box center [705, 398] width 110 height 21
click at [1063, 46] on button "Next" at bounding box center [1051, 29] width 76 height 35
click at [671, 335] on span "received" at bounding box center [677, 340] width 53 height 21
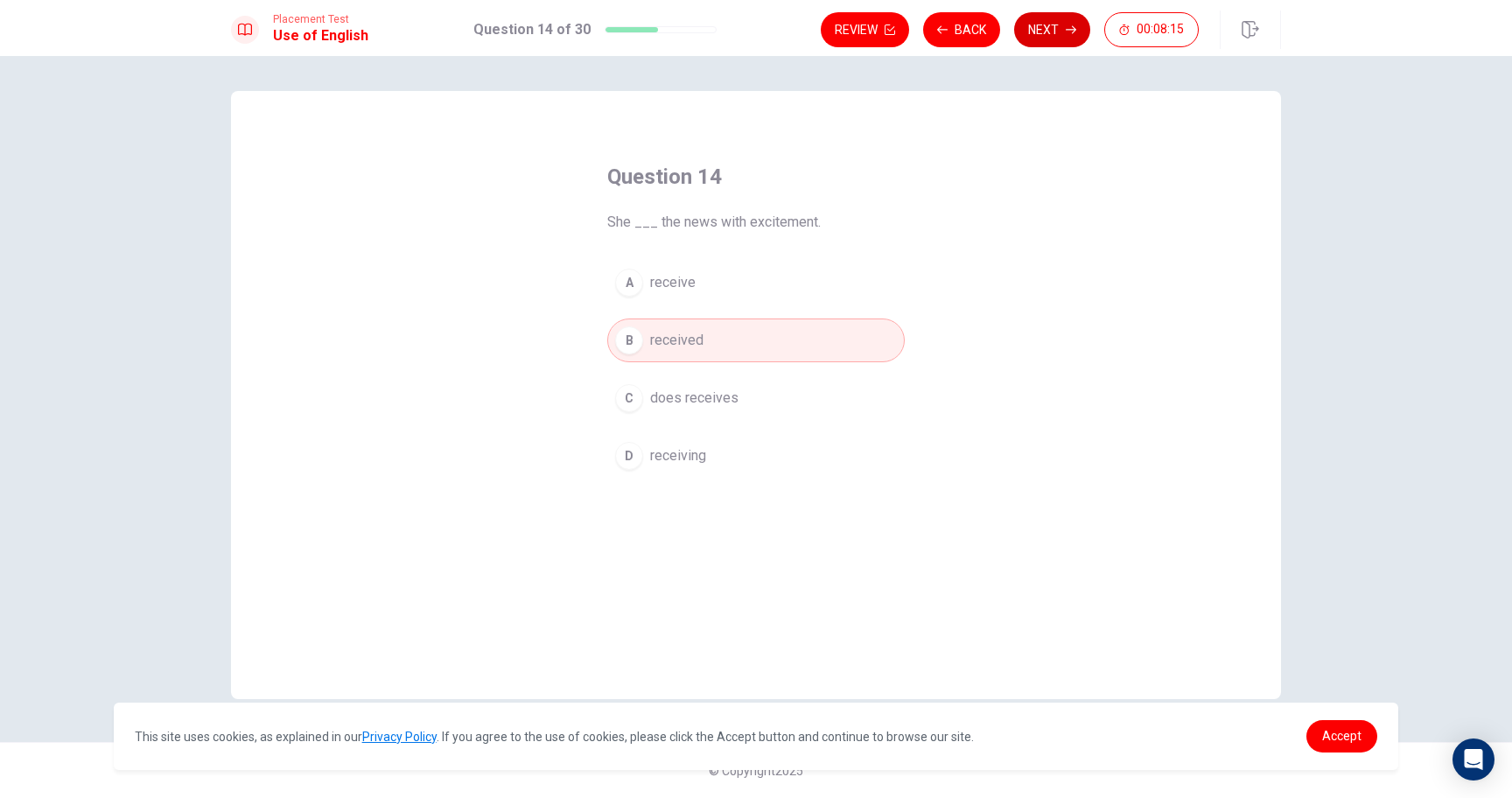
click at [1049, 36] on button "Next" at bounding box center [1051, 29] width 76 height 35
click at [684, 468] on button "D worth a lot" at bounding box center [756, 455] width 298 height 44
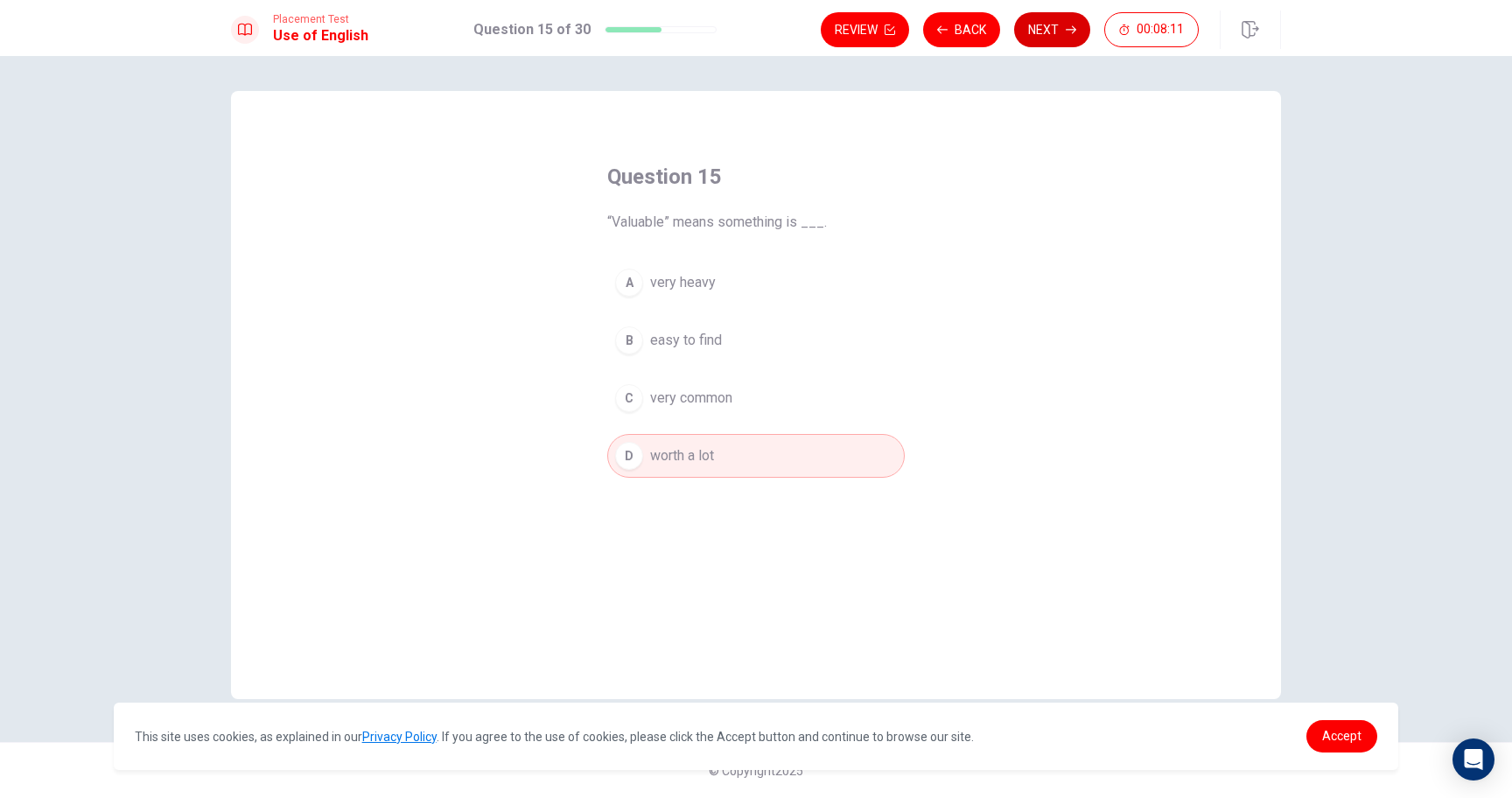
click at [1051, 42] on button "Next" at bounding box center [1051, 29] width 76 height 35
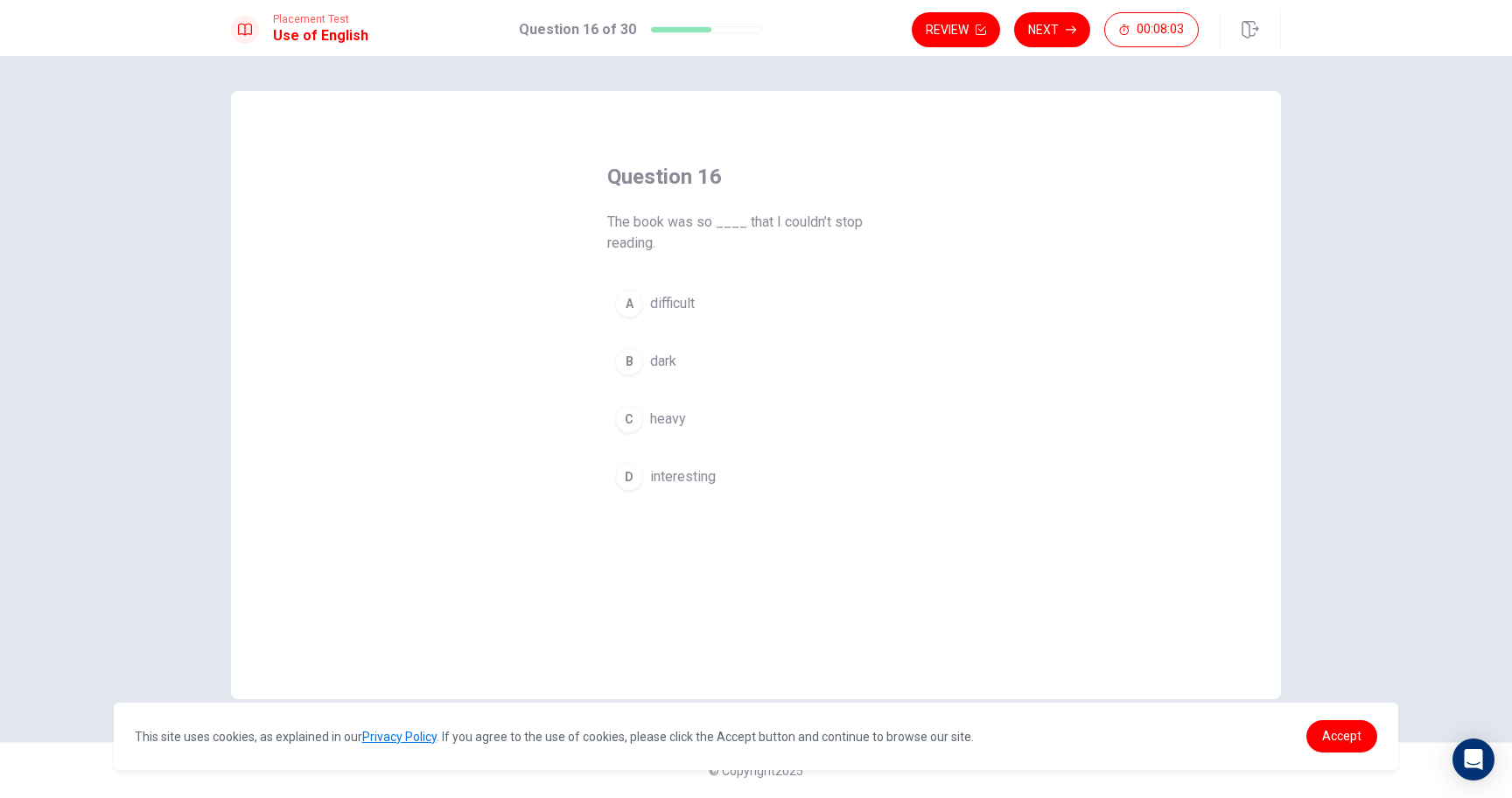
click at [674, 466] on span "interesting" at bounding box center [683, 476] width 66 height 21
click at [1046, 44] on button "Next" at bounding box center [1051, 29] width 76 height 35
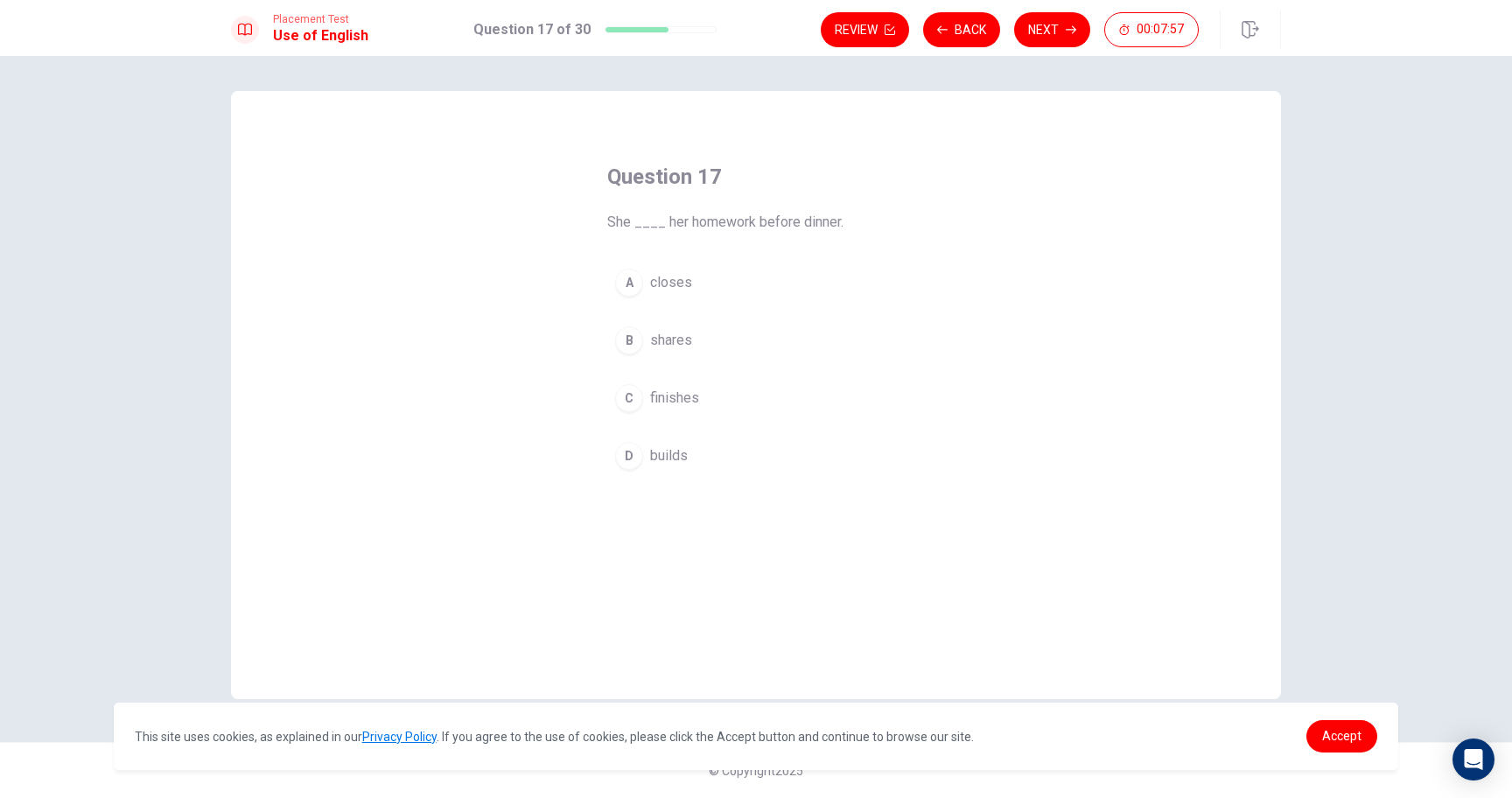
click at [664, 392] on span "finishes" at bounding box center [674, 398] width 49 height 21
click at [1058, 14] on button "Next" at bounding box center [1051, 29] width 76 height 35
click at [651, 401] on span "lamp" at bounding box center [665, 398] width 29 height 21
click at [1060, 25] on button "Next" at bounding box center [1051, 29] width 76 height 35
click at [669, 459] on span "mouse" at bounding box center [671, 456] width 42 height 21
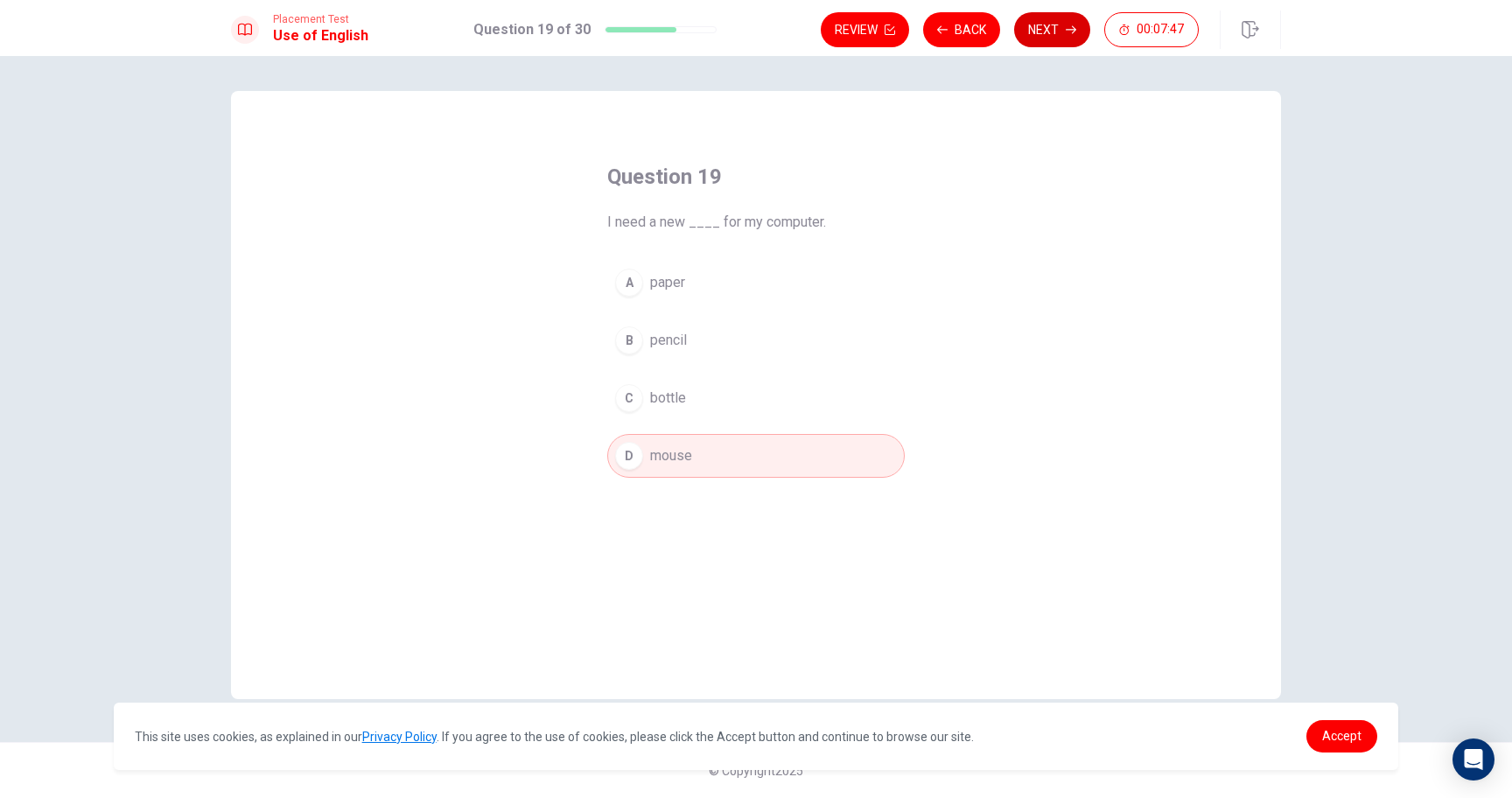
click at [1034, 44] on button "Next" at bounding box center [1051, 29] width 76 height 35
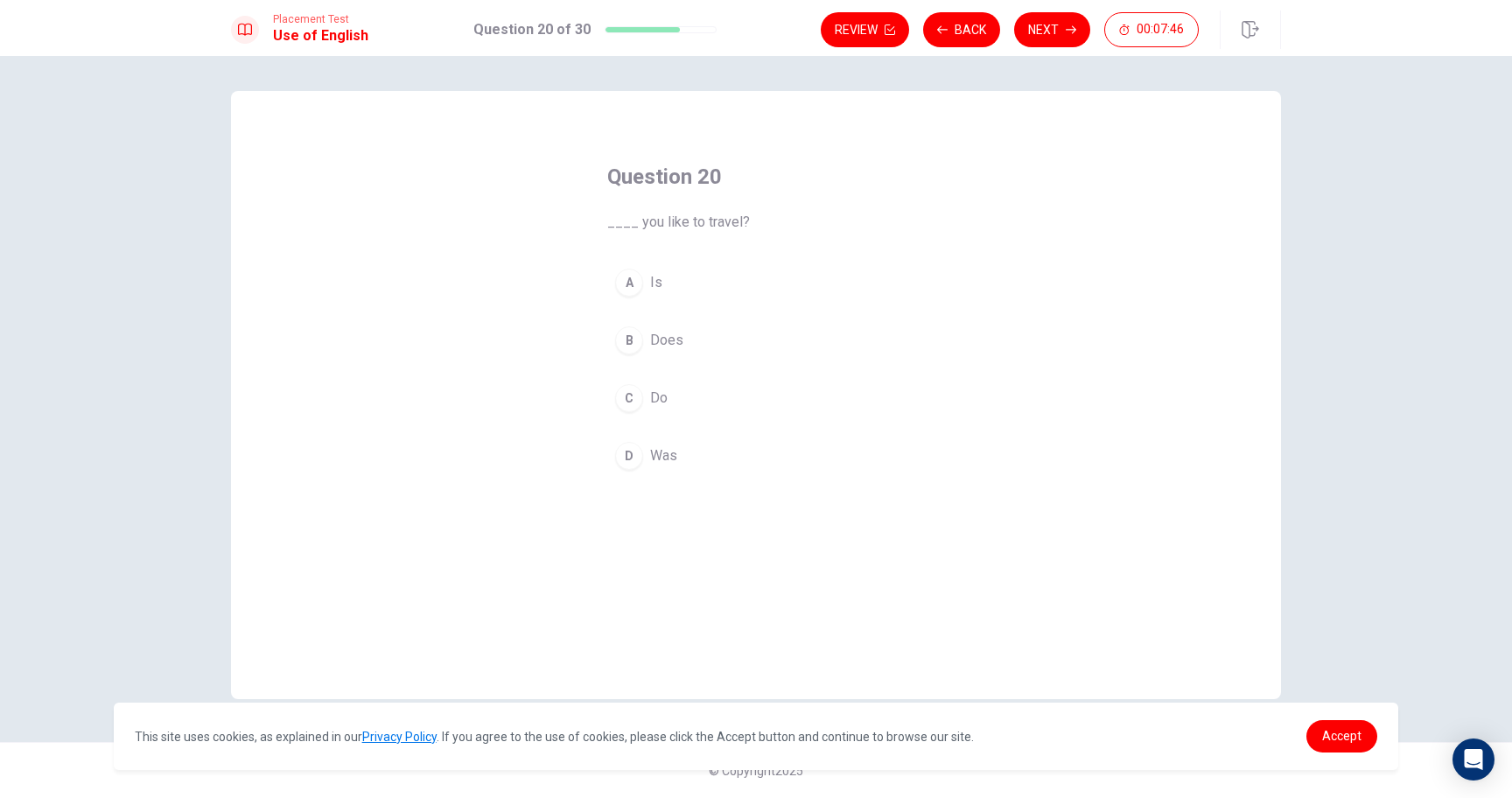
click at [635, 397] on div "C" at bounding box center [628, 397] width 28 height 28
click at [1034, 41] on button "Next" at bounding box center [1051, 29] width 76 height 35
click at [674, 404] on span "would do" at bounding box center [678, 398] width 56 height 21
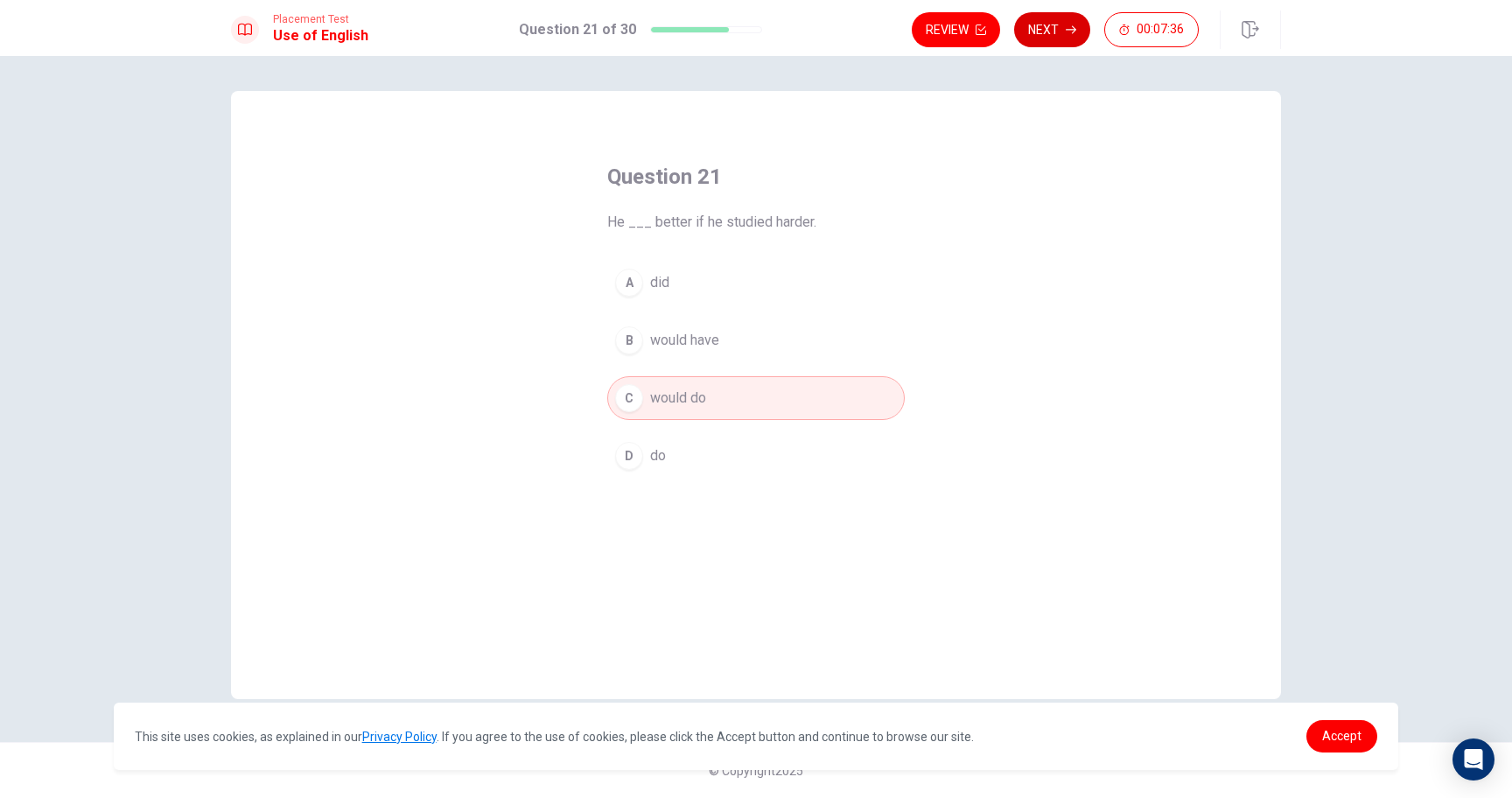
click at [1083, 33] on button "Next" at bounding box center [1051, 29] width 76 height 35
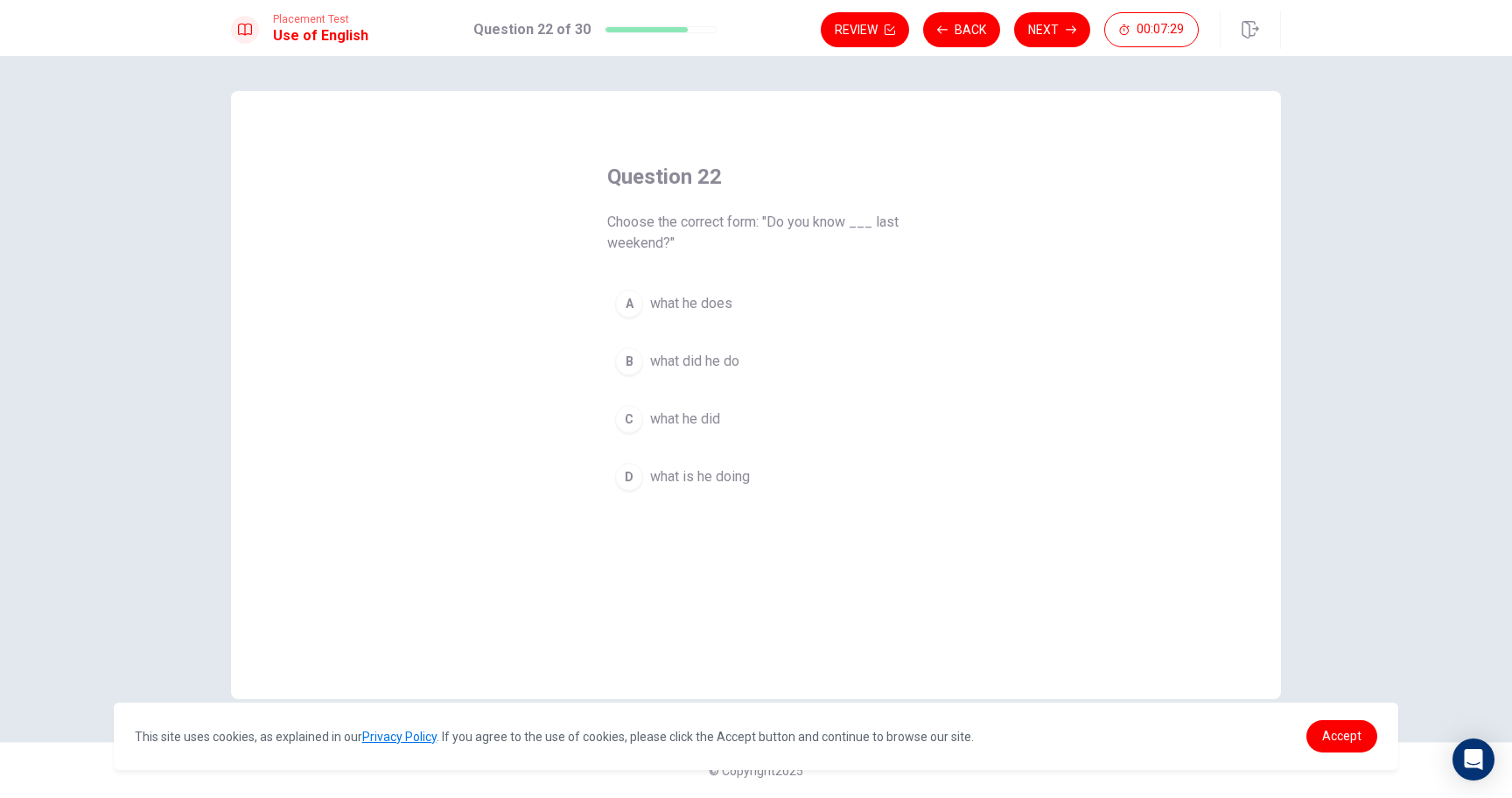
click at [682, 415] on span "what he did" at bounding box center [685, 419] width 70 height 21
click at [1075, 20] on button "Next" at bounding box center [1051, 29] width 76 height 35
click at [674, 439] on button "D had completed" at bounding box center [756, 455] width 298 height 44
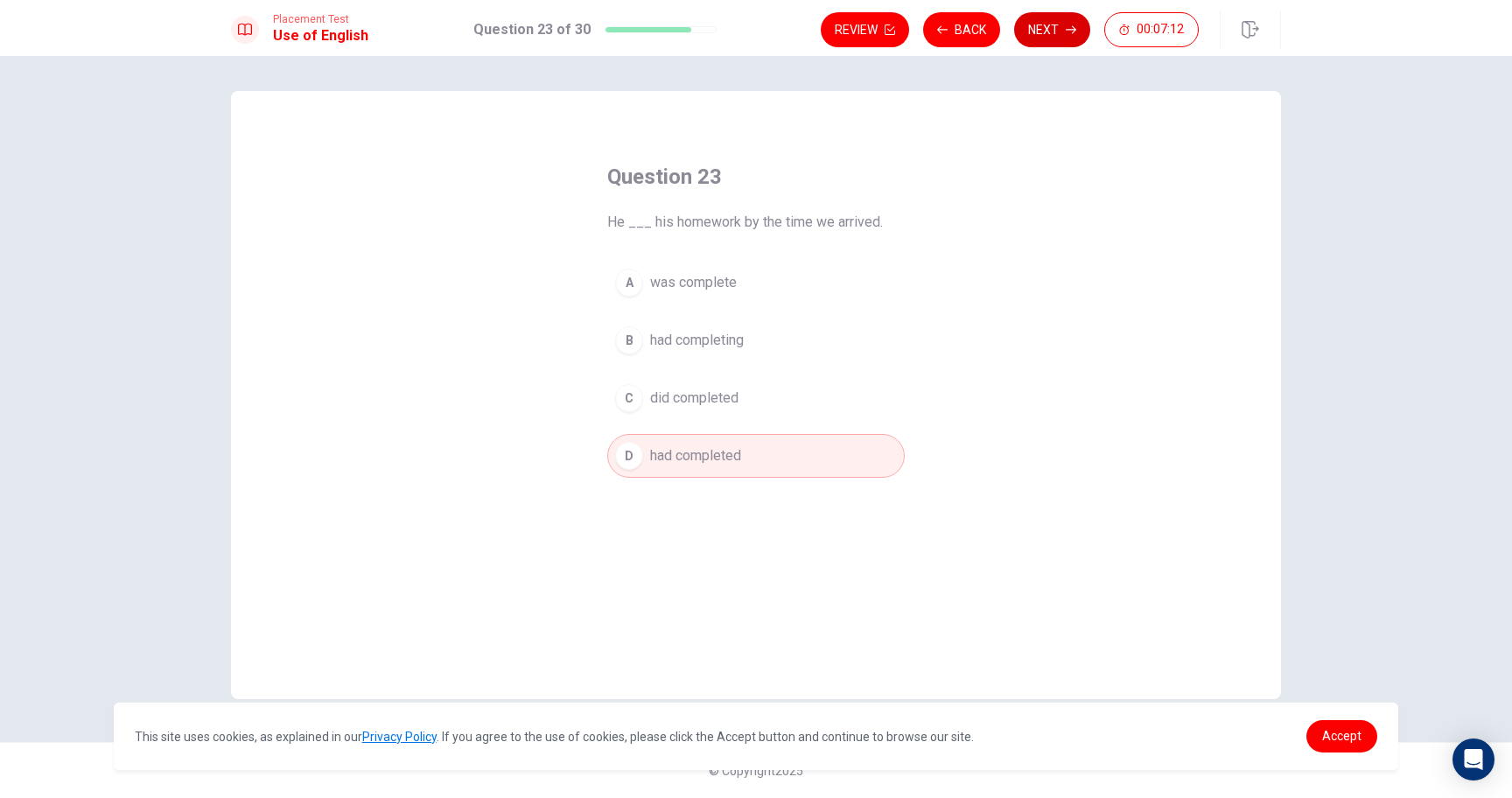
click at [1065, 30] on button "Next" at bounding box center [1051, 29] width 76 height 35
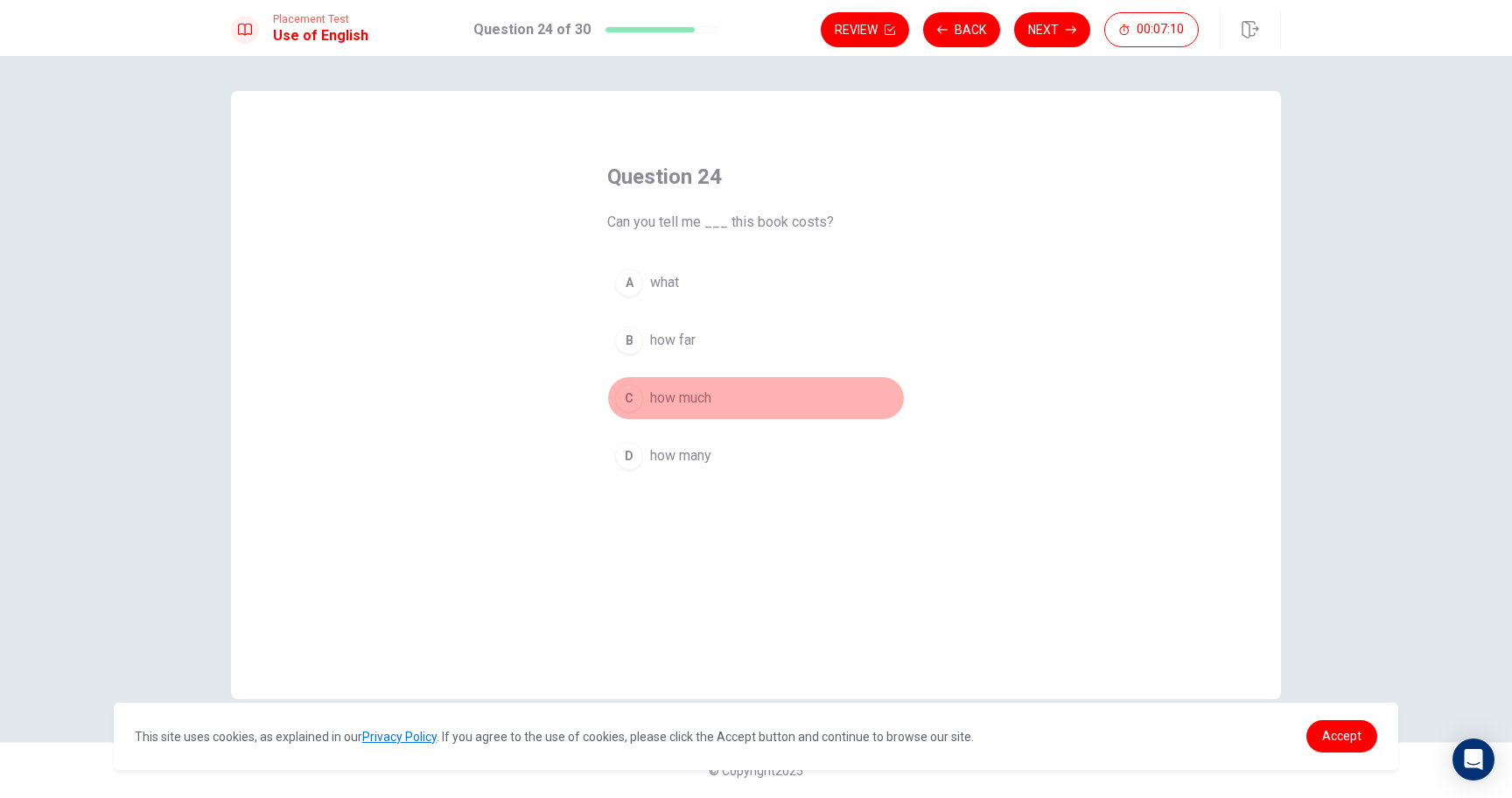
click at [696, 387] on button "C how much" at bounding box center [756, 397] width 298 height 44
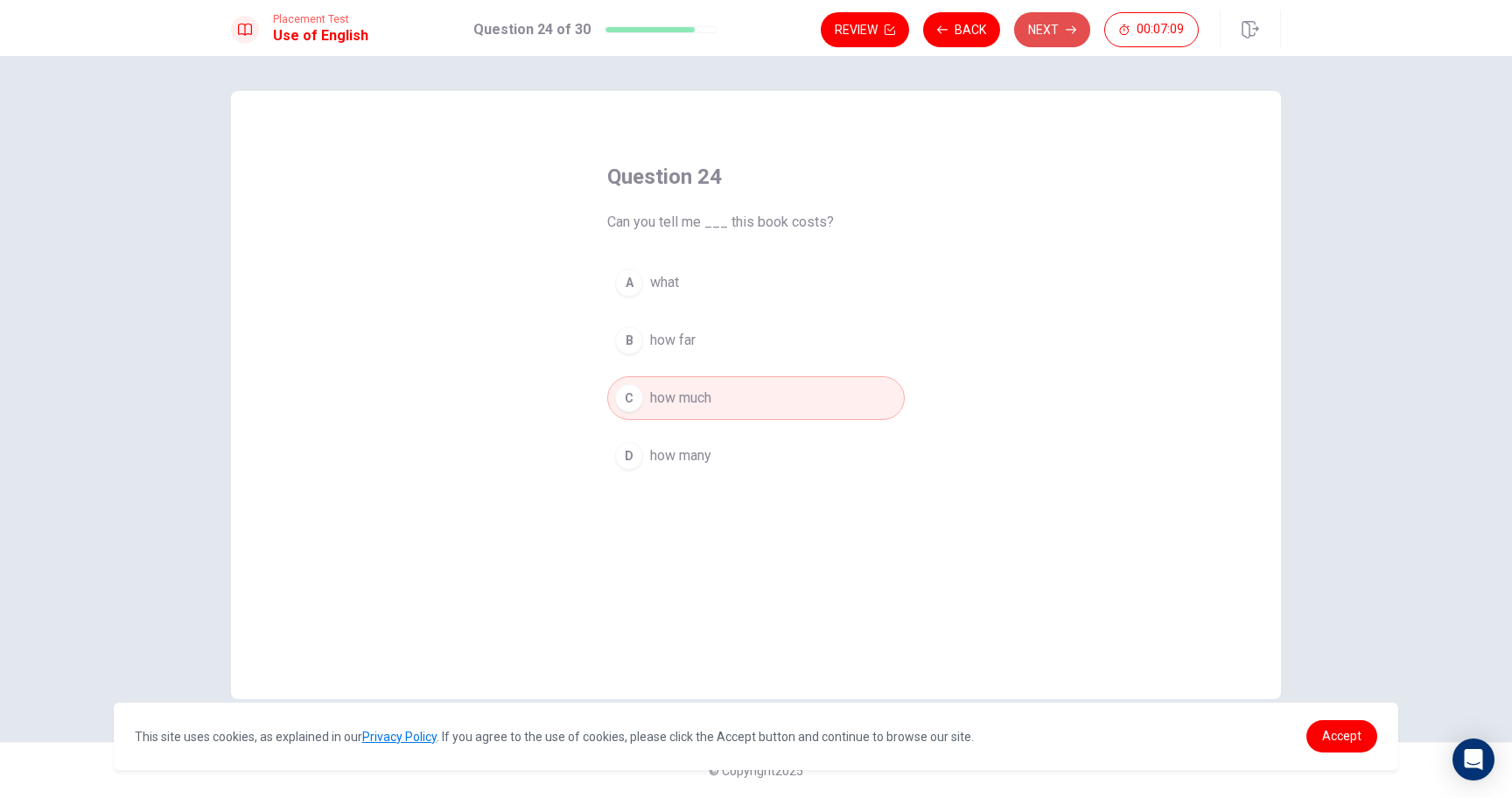
click at [1053, 20] on button "Next" at bounding box center [1051, 29] width 76 height 35
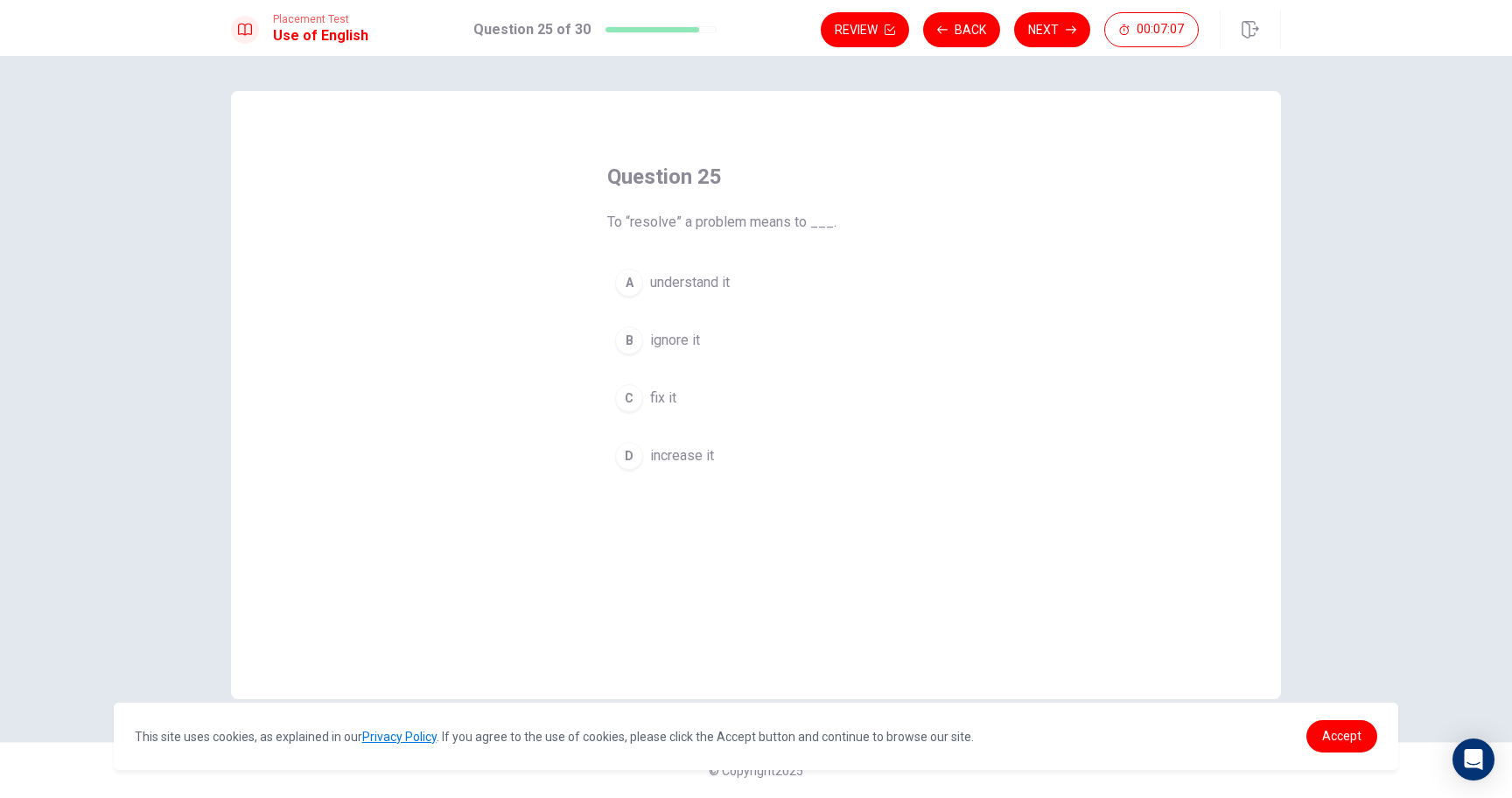
click at [668, 370] on div "A understand it B ignore it C fix it D increase it" at bounding box center [756, 370] width 298 height 217
click at [659, 405] on span "fix it" at bounding box center [663, 398] width 26 height 21
click at [1053, 39] on button "Next" at bounding box center [1051, 29] width 76 height 35
click at [667, 355] on button "B assign" at bounding box center [756, 339] width 298 height 44
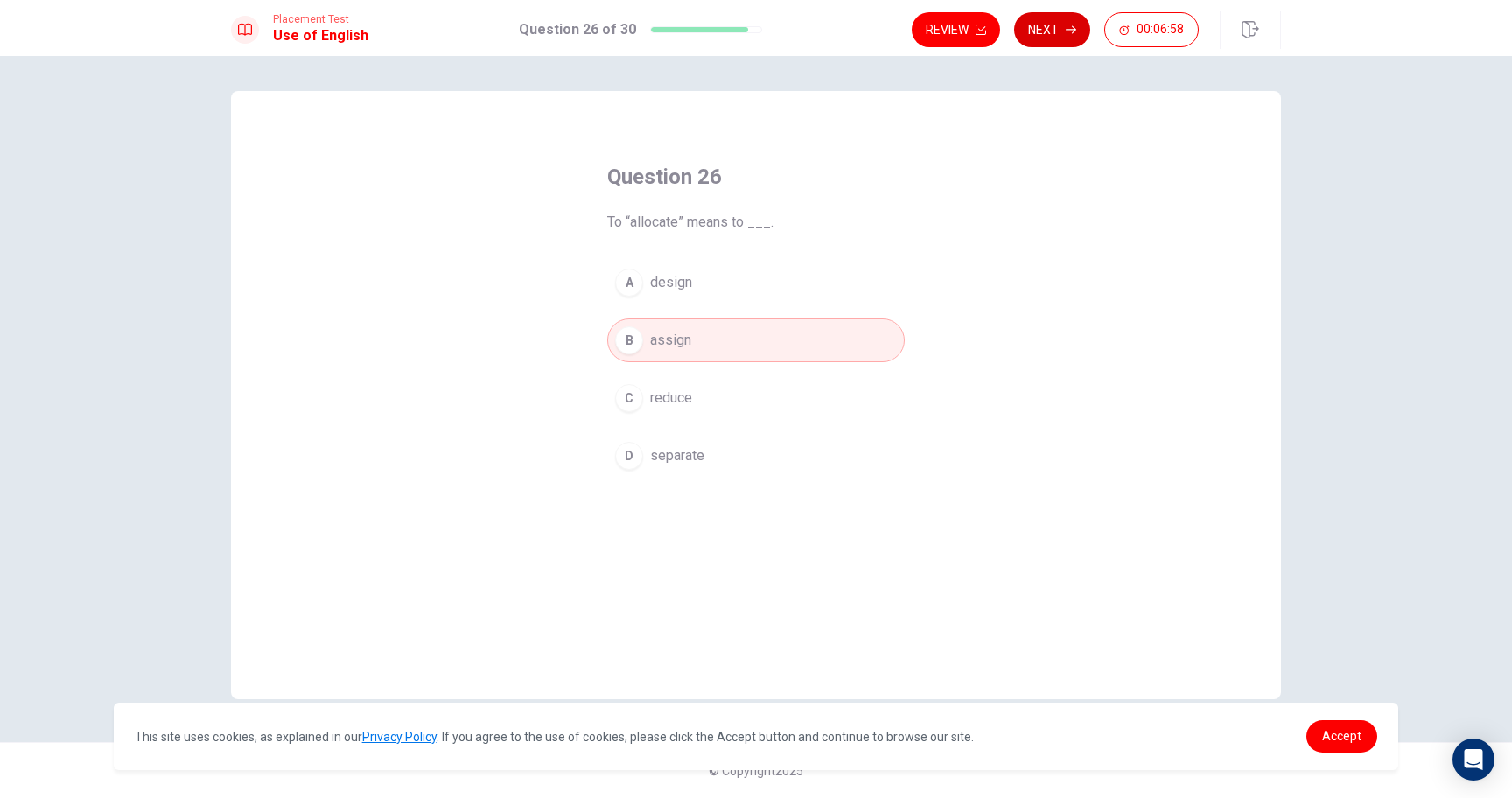
click at [1074, 31] on icon "button" at bounding box center [1071, 29] width 11 height 11
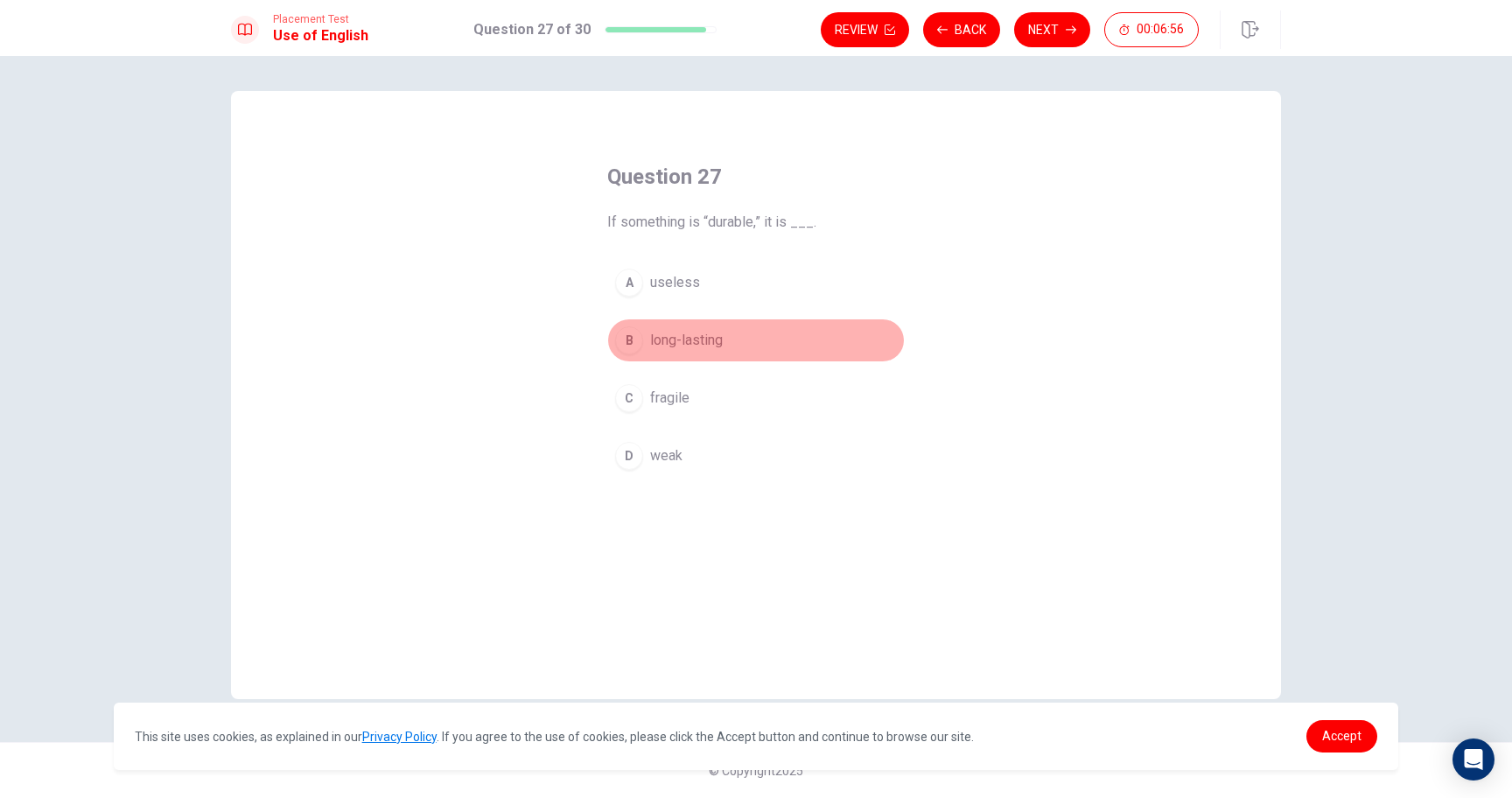
click at [706, 331] on span "long-lasting" at bounding box center [687, 340] width 73 height 21
click at [1041, 40] on button "Next" at bounding box center [1051, 29] width 76 height 35
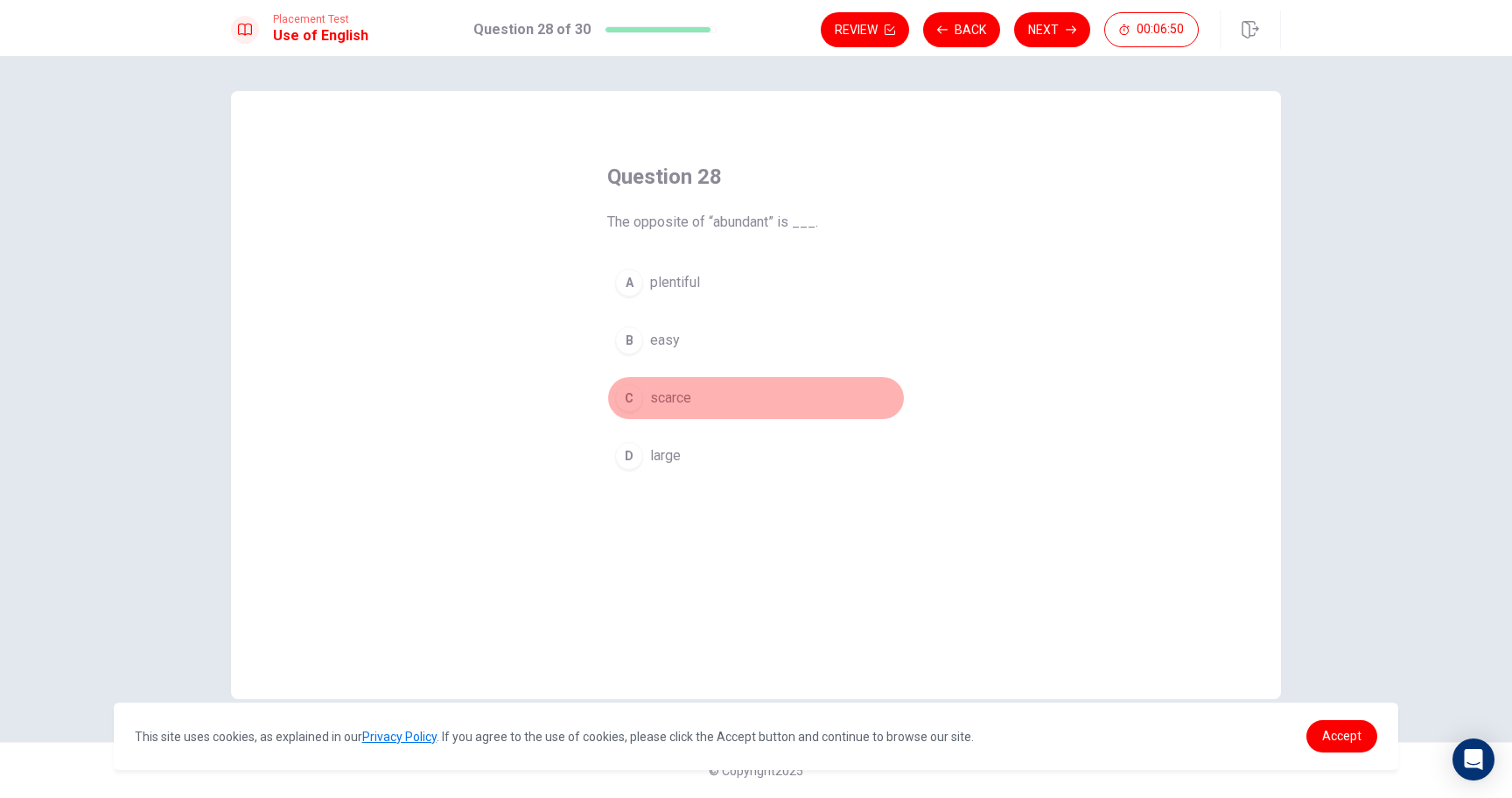
click at [682, 404] on span "scarce" at bounding box center [671, 398] width 41 height 21
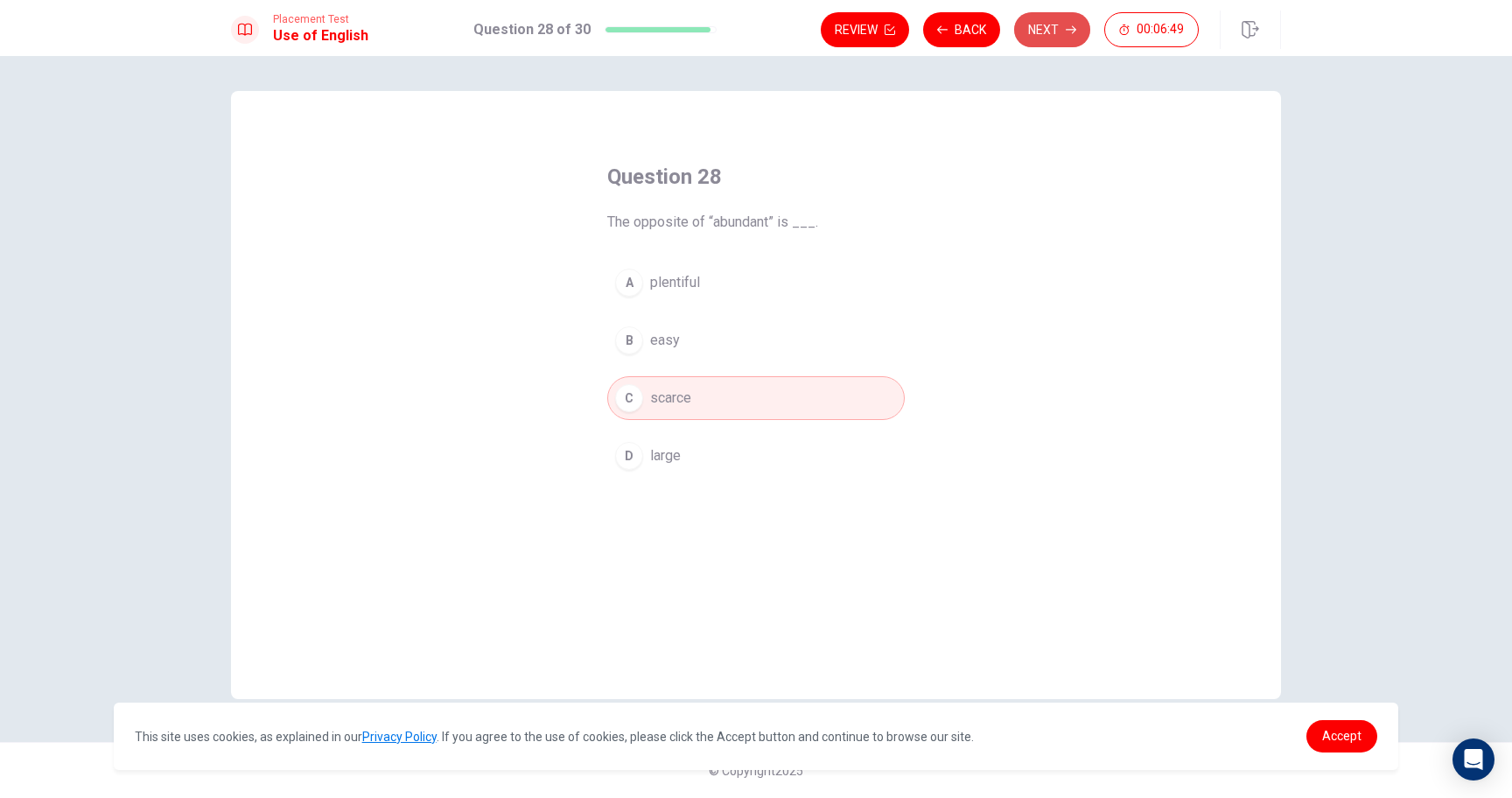
click at [1062, 29] on button "Next" at bounding box center [1051, 29] width 76 height 35
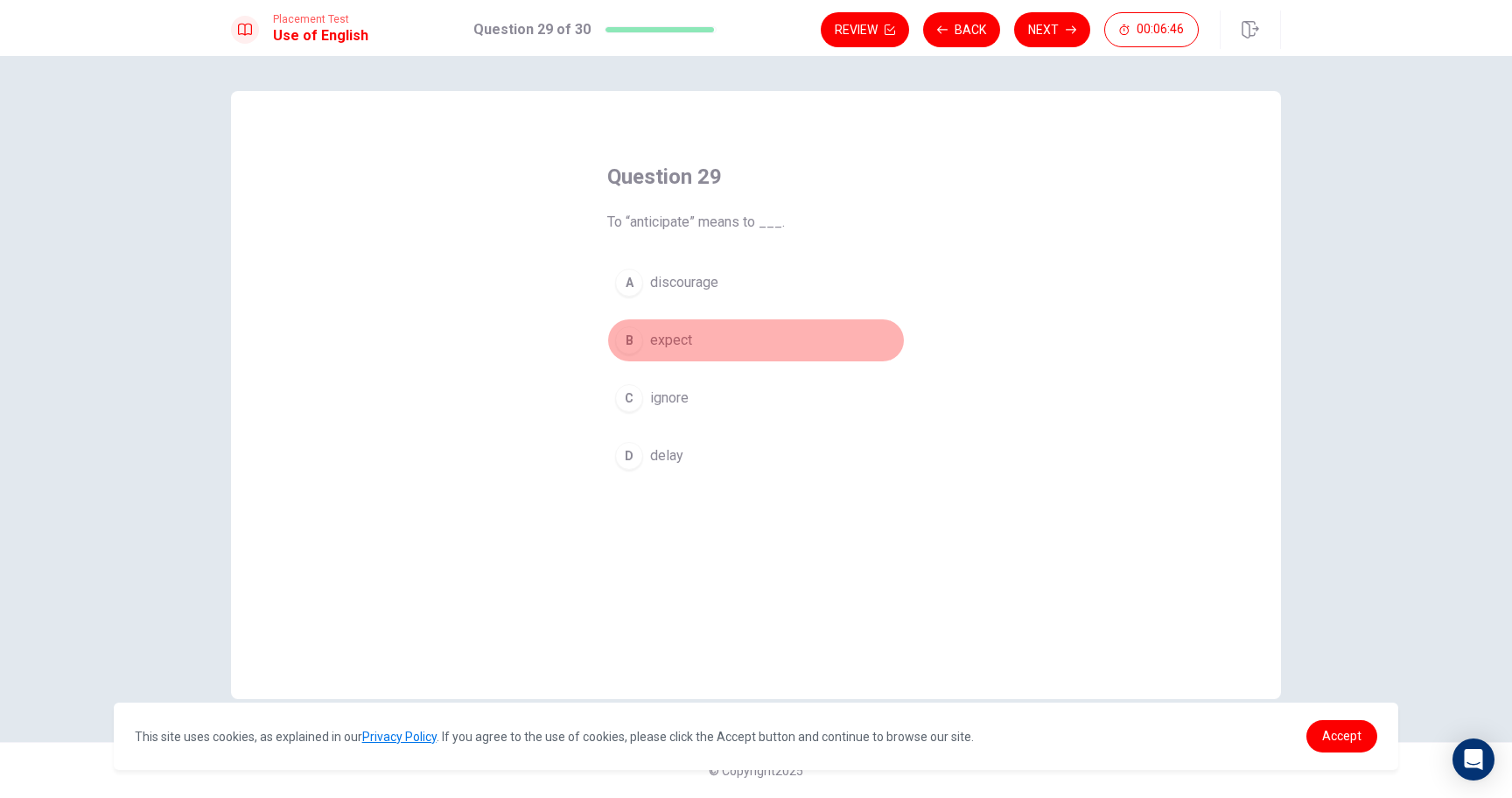
click at [705, 342] on button "B expect" at bounding box center [756, 339] width 298 height 44
click at [1032, 20] on button "Next" at bounding box center [1051, 29] width 76 height 35
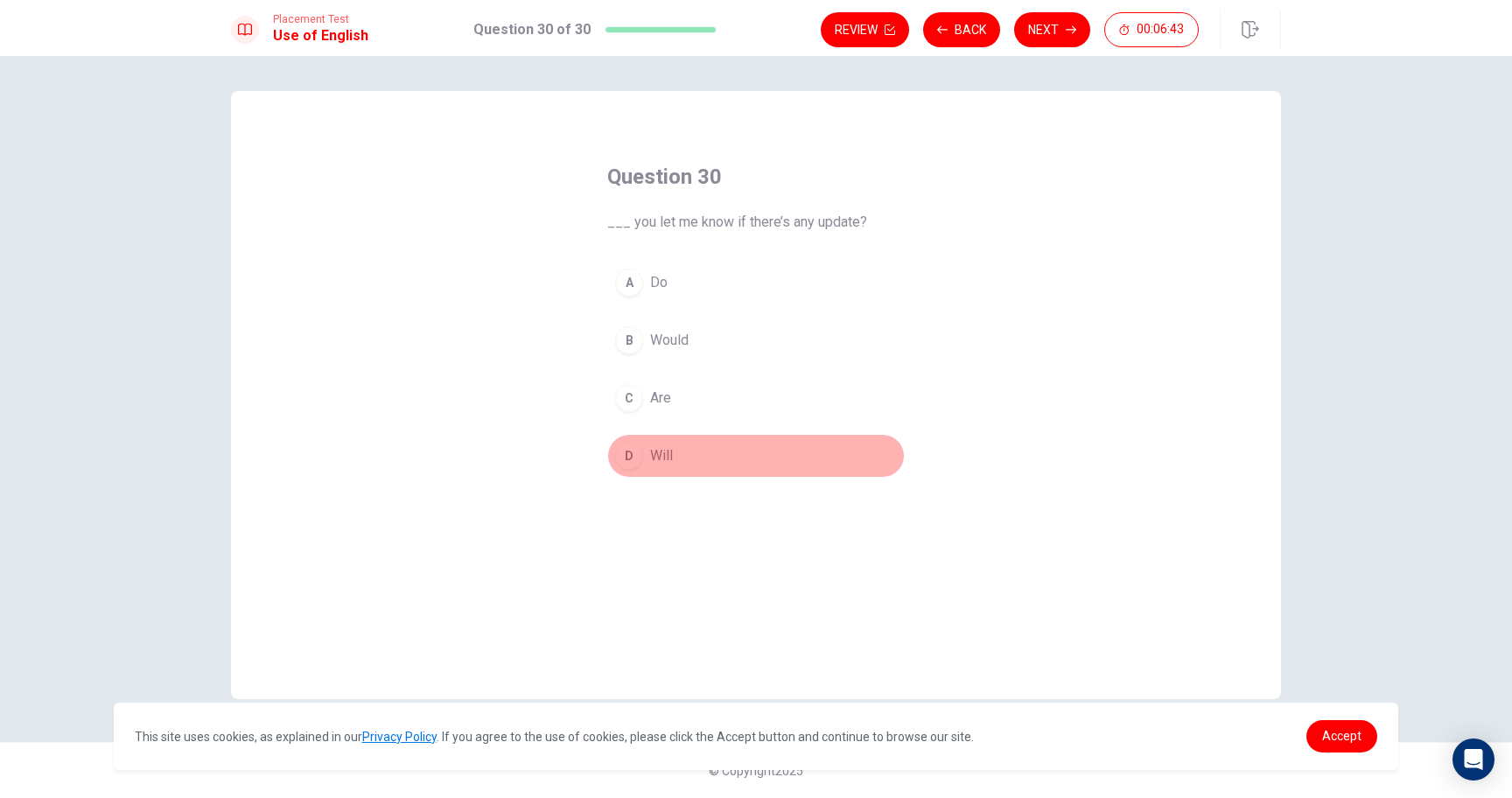
click at [658, 451] on span "Will" at bounding box center [662, 456] width 23 height 21
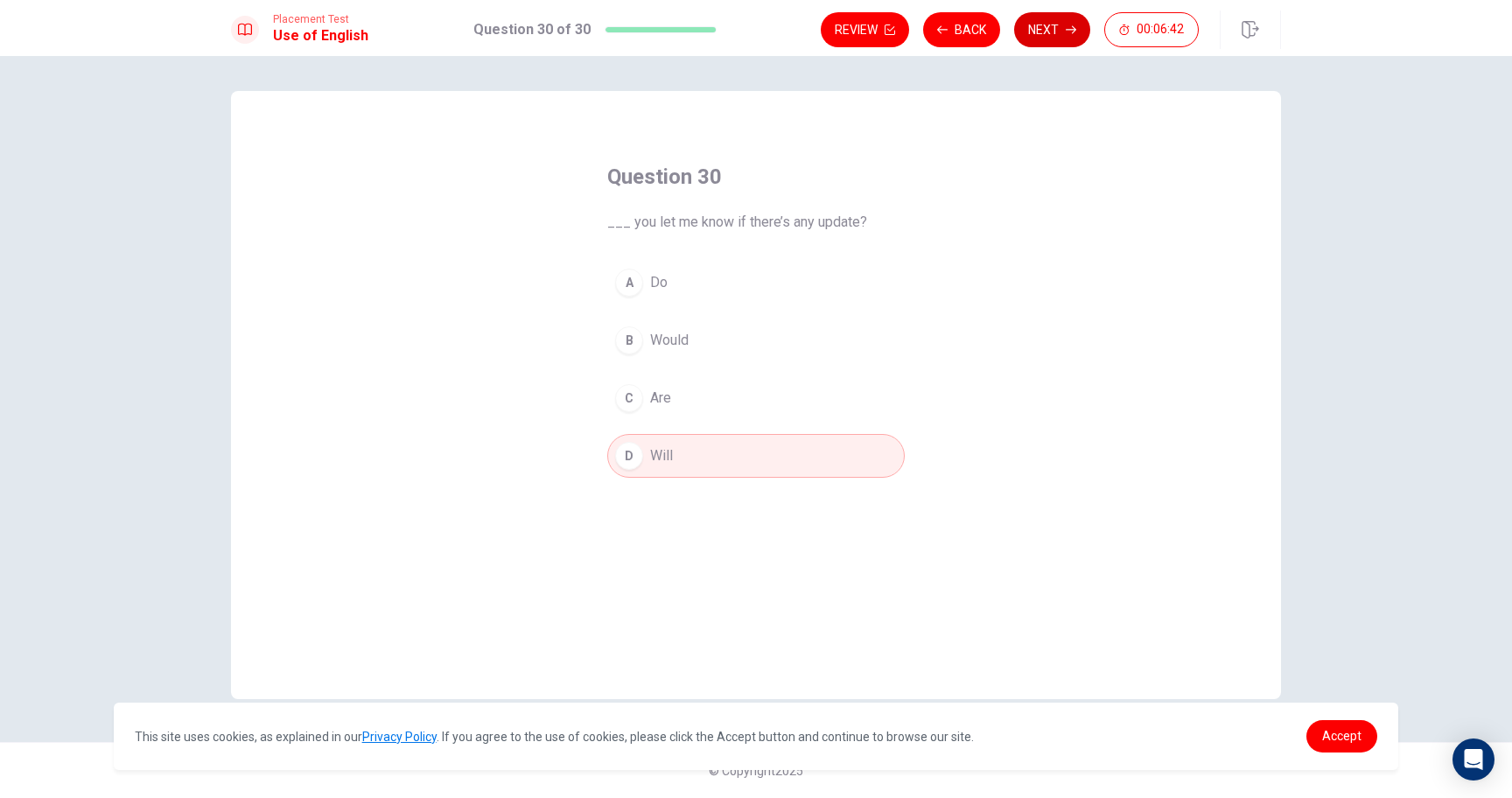
click at [1044, 40] on button "Next" at bounding box center [1051, 29] width 76 height 35
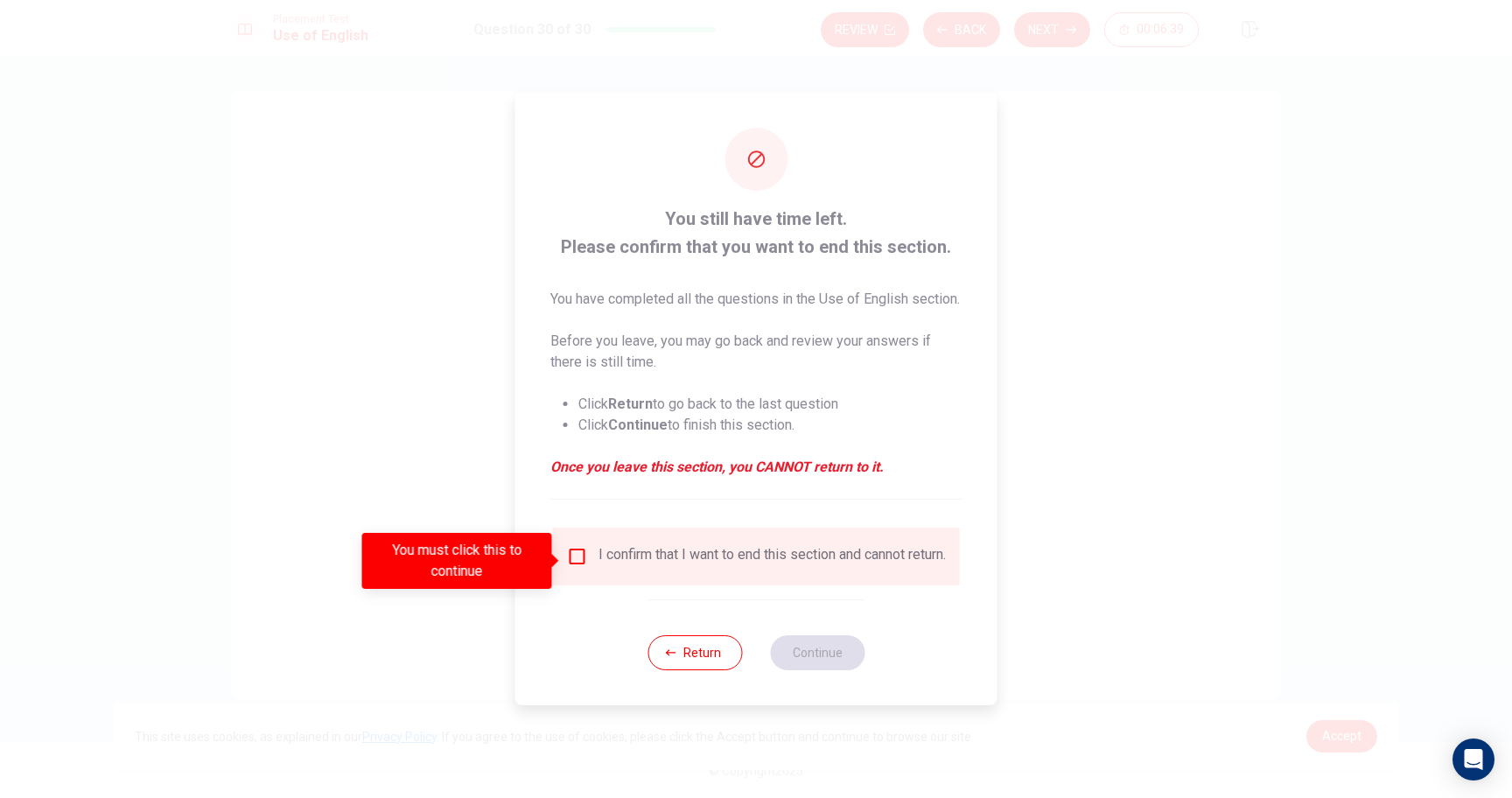
click at [579, 558] on input "You must click this to continue" at bounding box center [577, 557] width 21 height 21
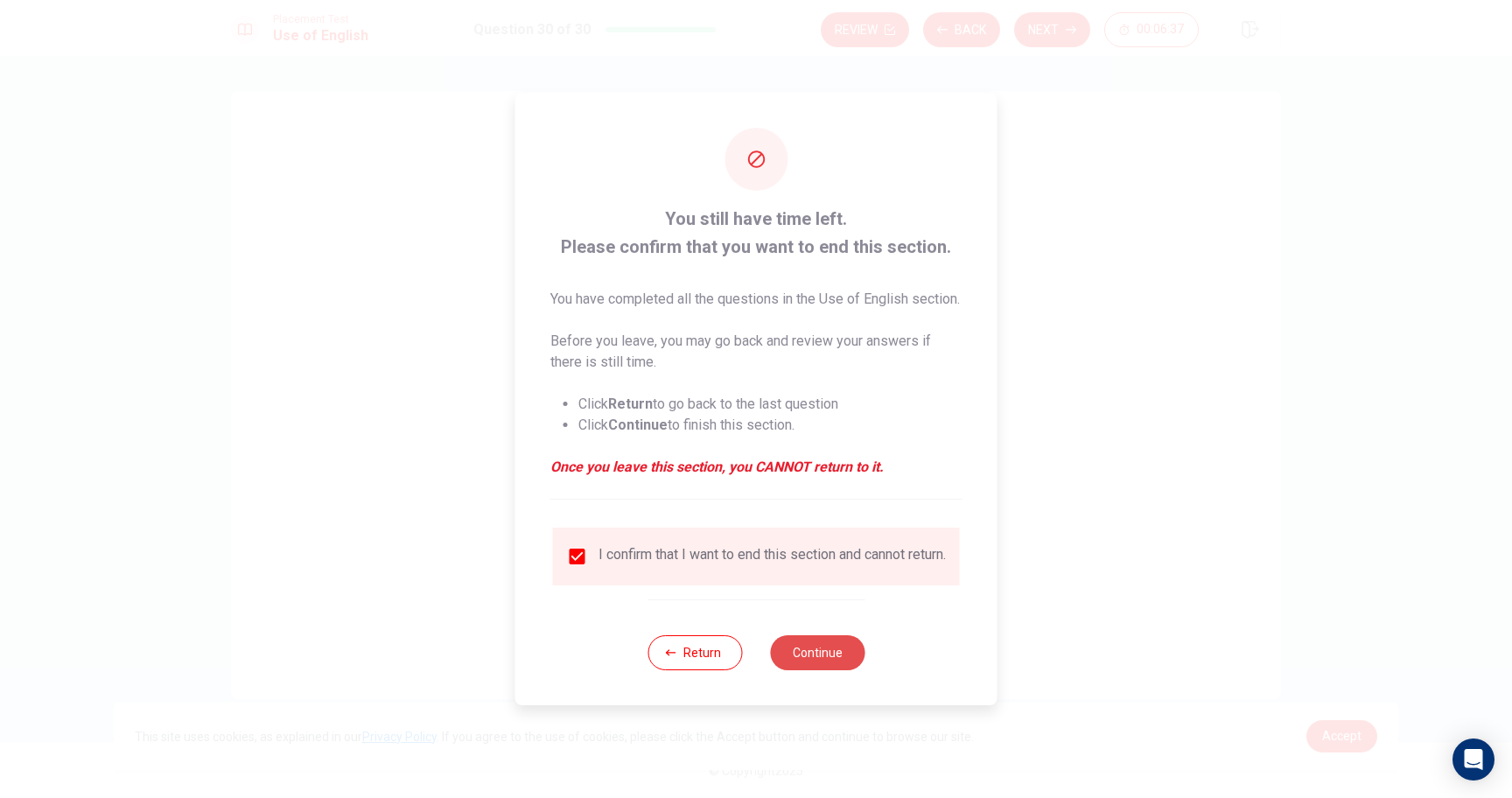
click at [811, 663] on button "Continue" at bounding box center [817, 652] width 94 height 35
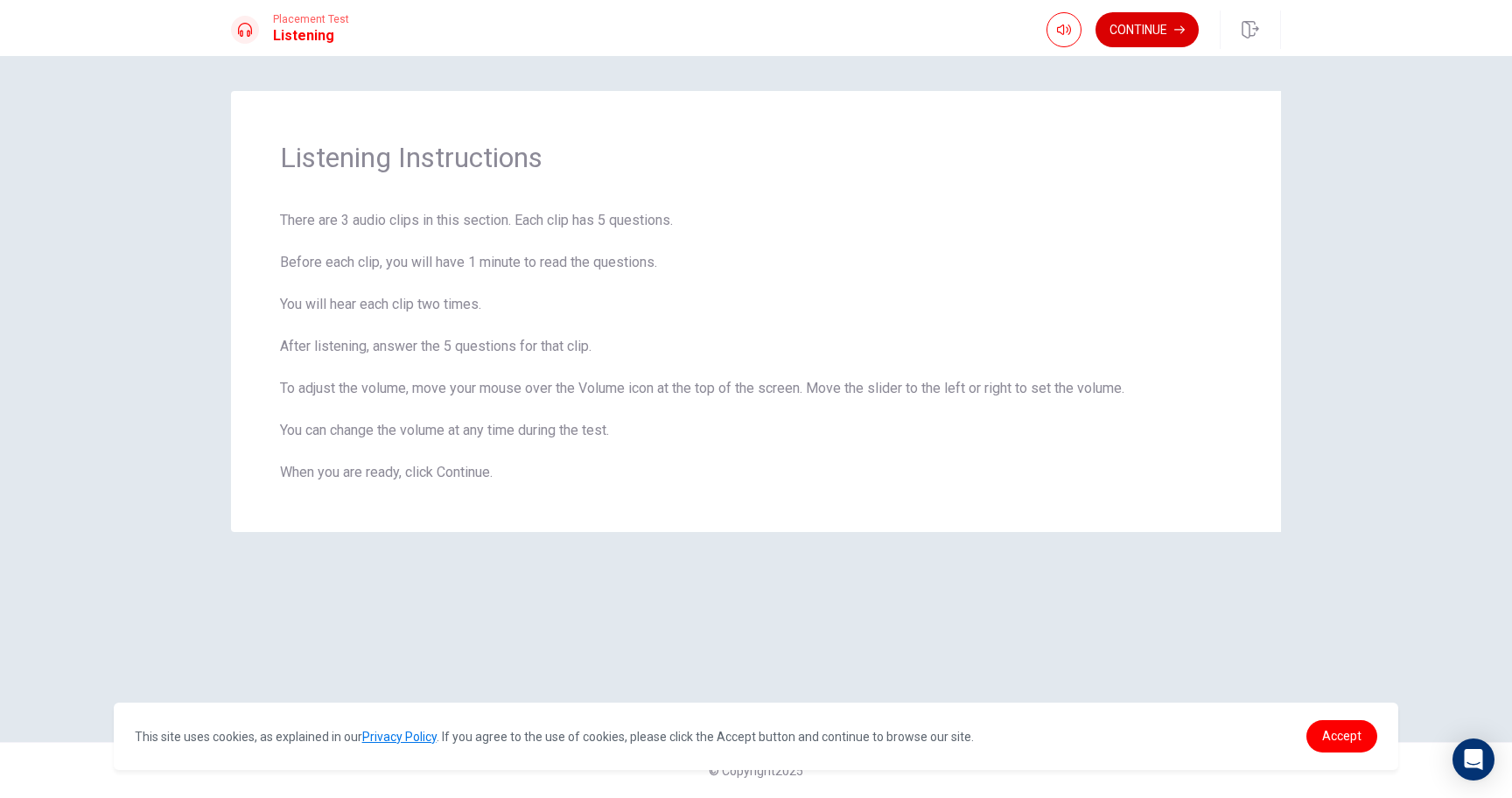
click at [1171, 36] on button "Continue" at bounding box center [1148, 29] width 103 height 35
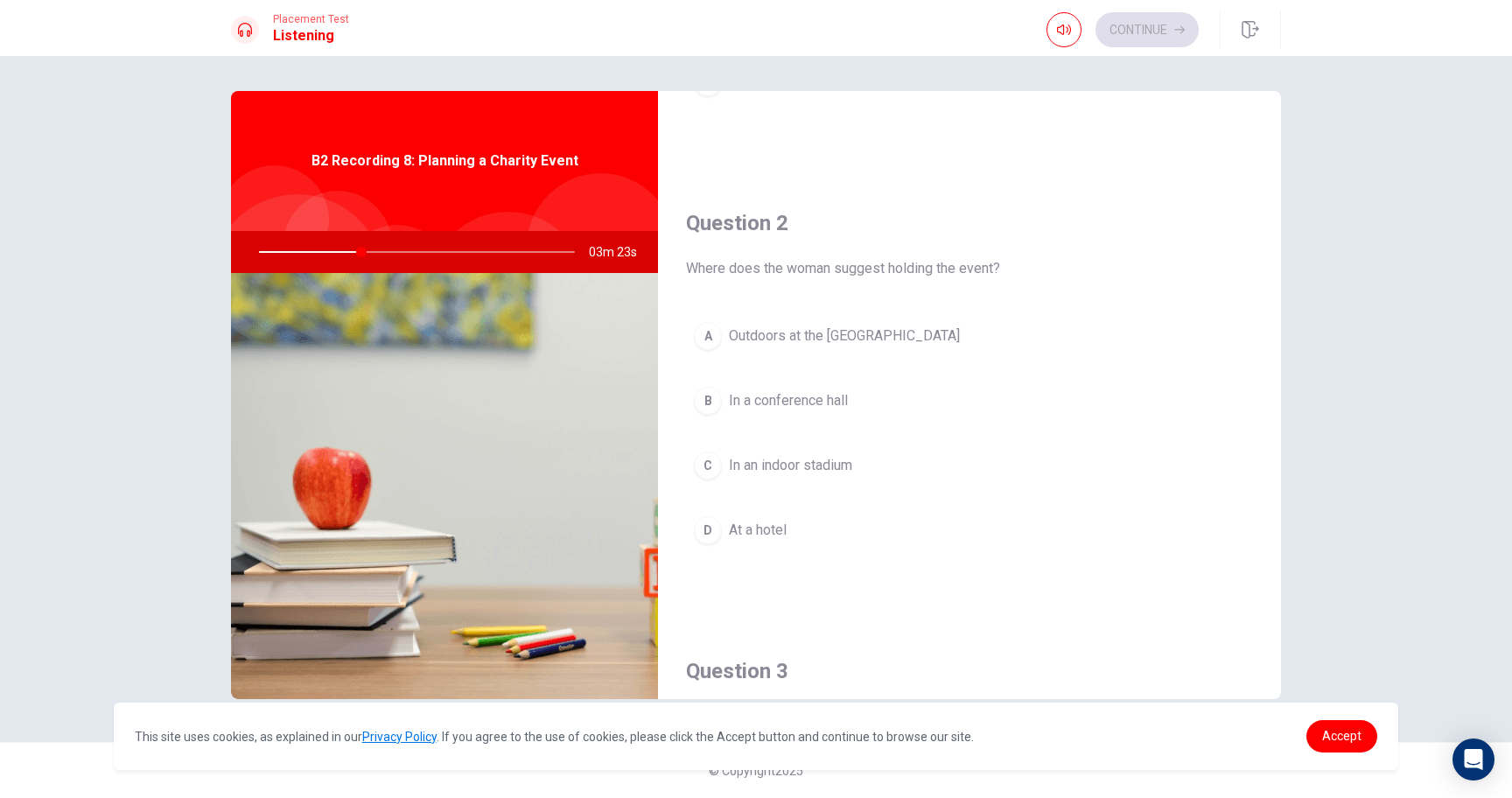
scroll to position [367, 0]
click at [838, 335] on span "Outdoors at the [GEOGRAPHIC_DATA]" at bounding box center [844, 334] width 231 height 21
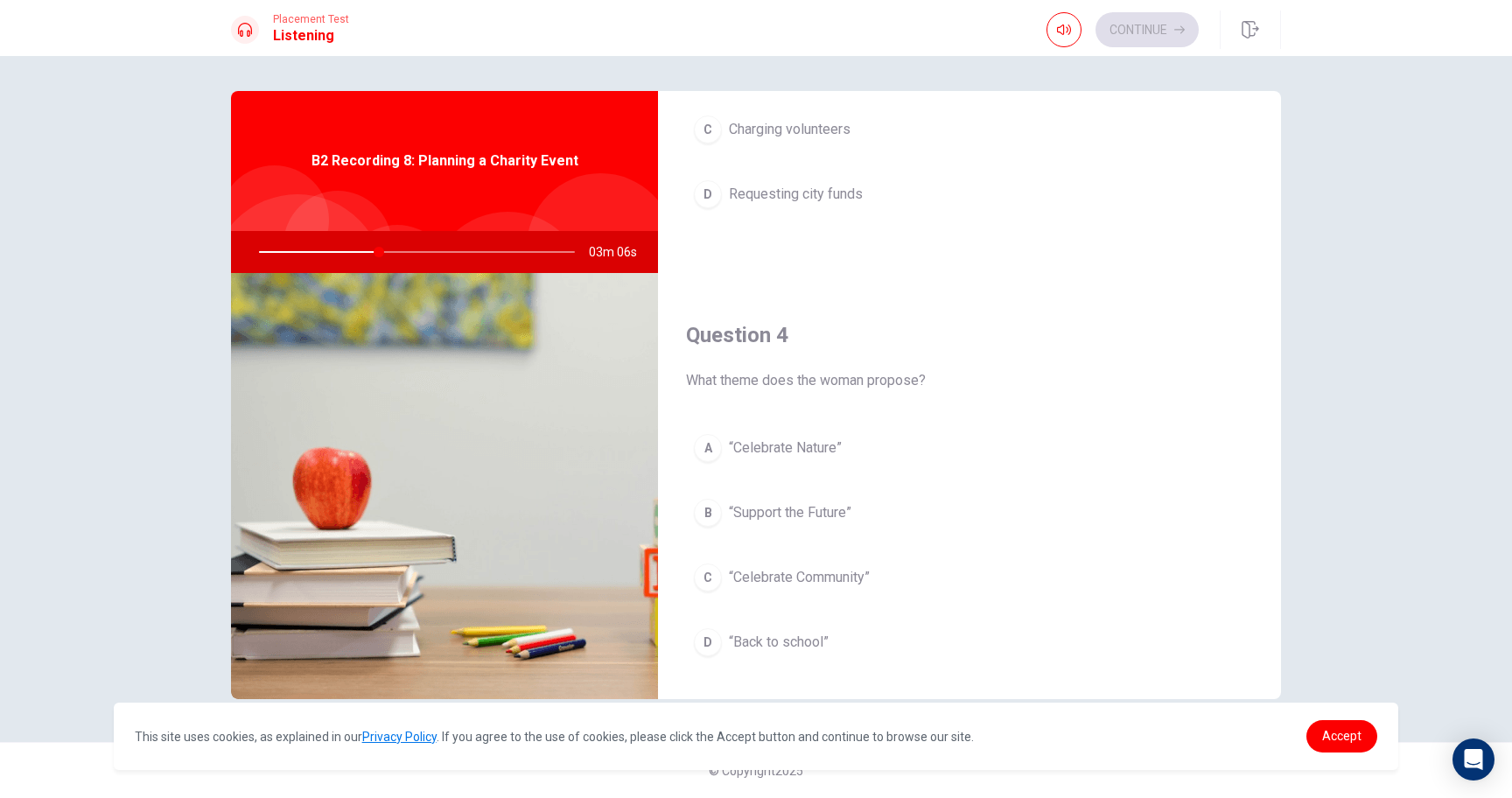
scroll to position [1173, 0]
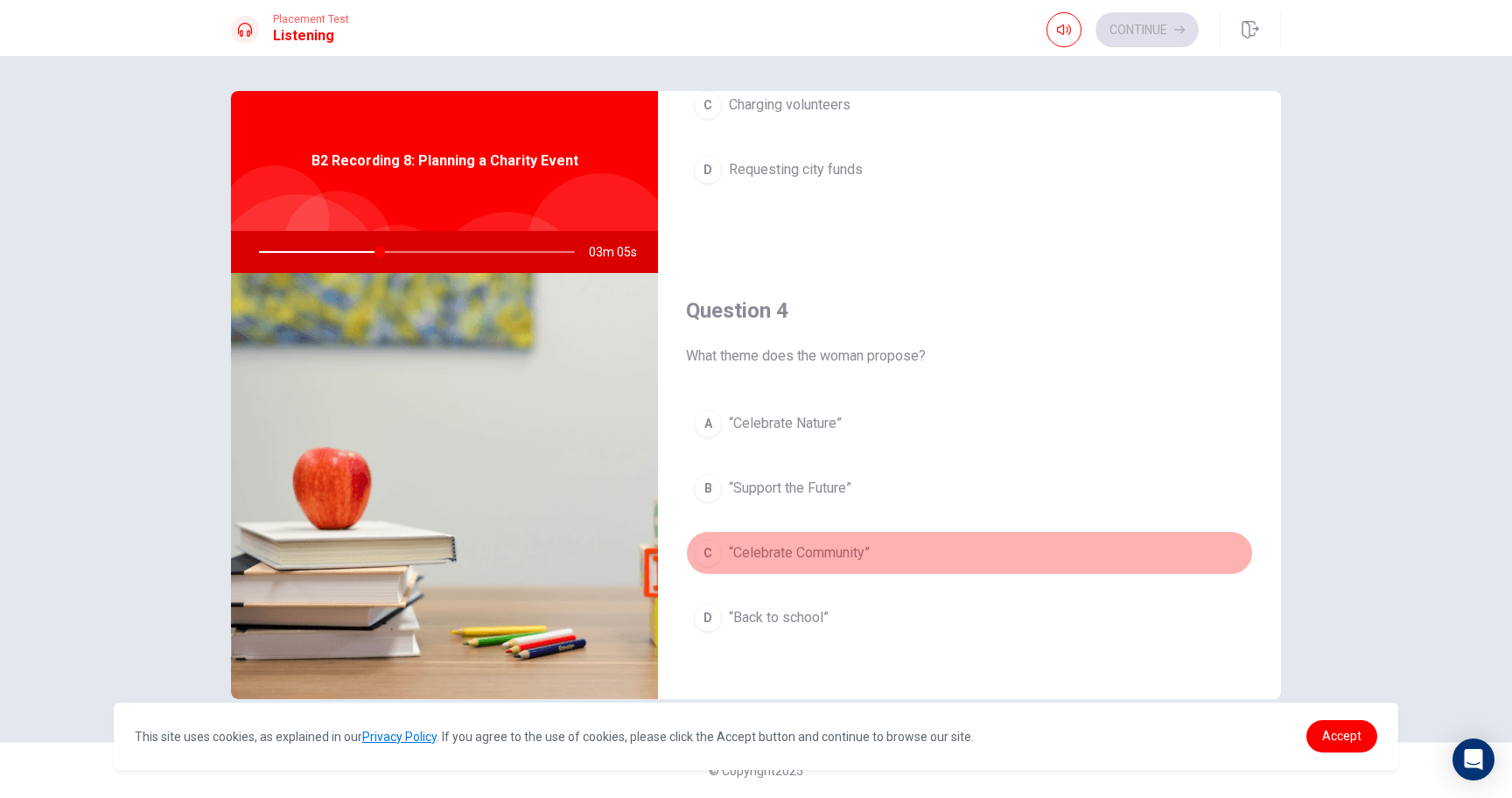
click at [794, 563] on span "“Celebrate Community”" at bounding box center [799, 553] width 141 height 21
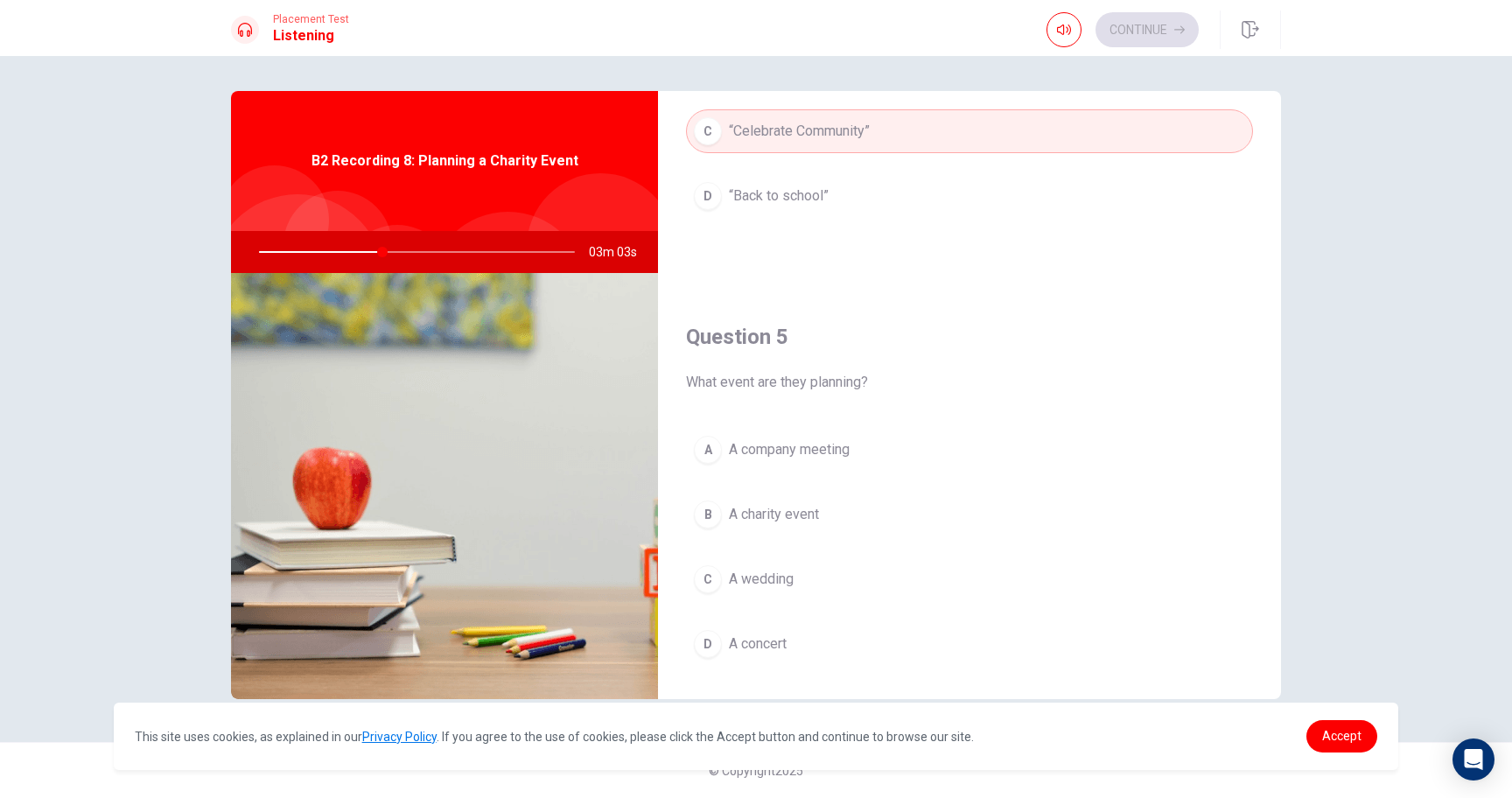
scroll to position [1632, 0]
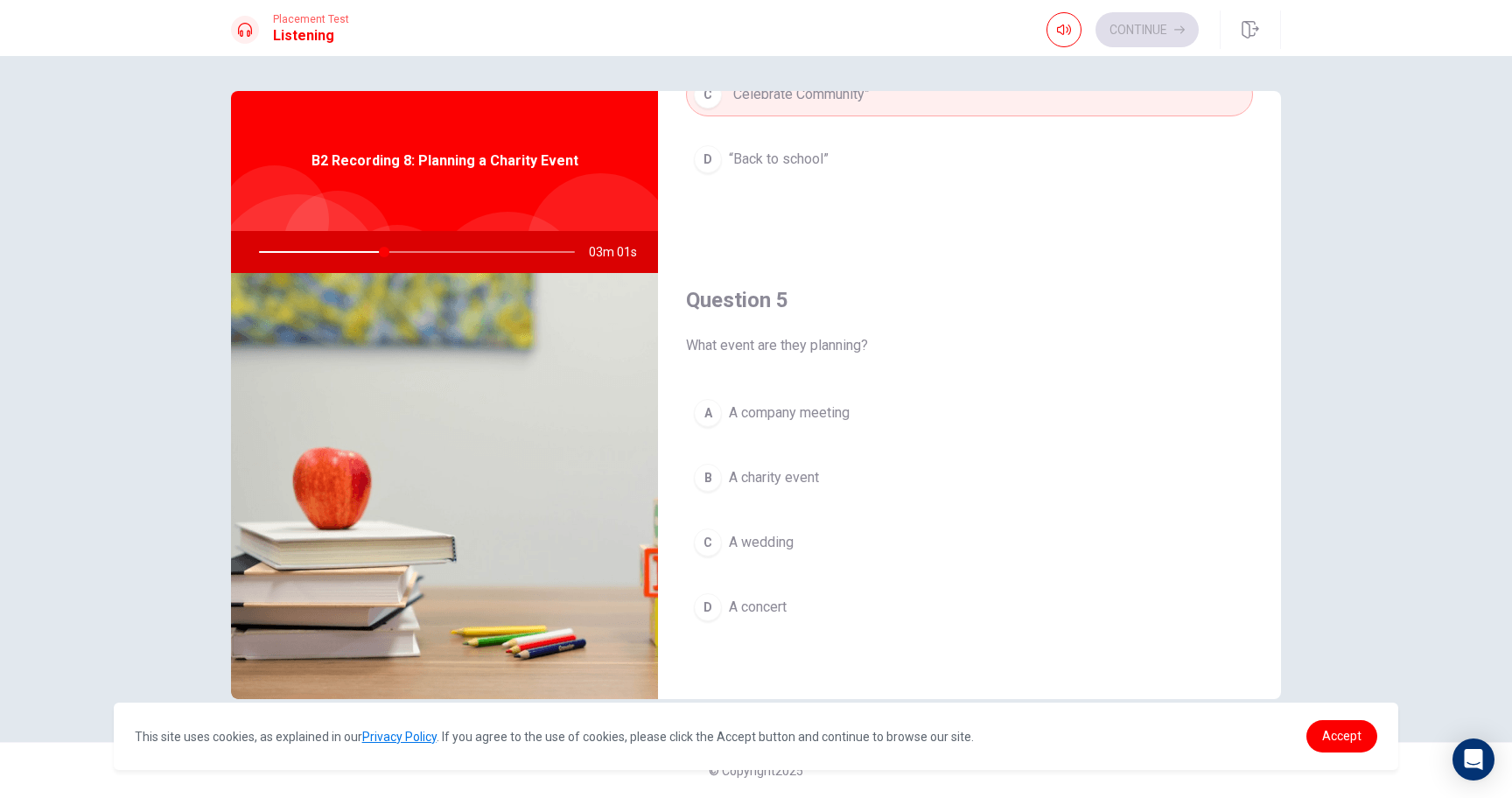
click at [764, 493] on button "B A charity event" at bounding box center [969, 477] width 567 height 44
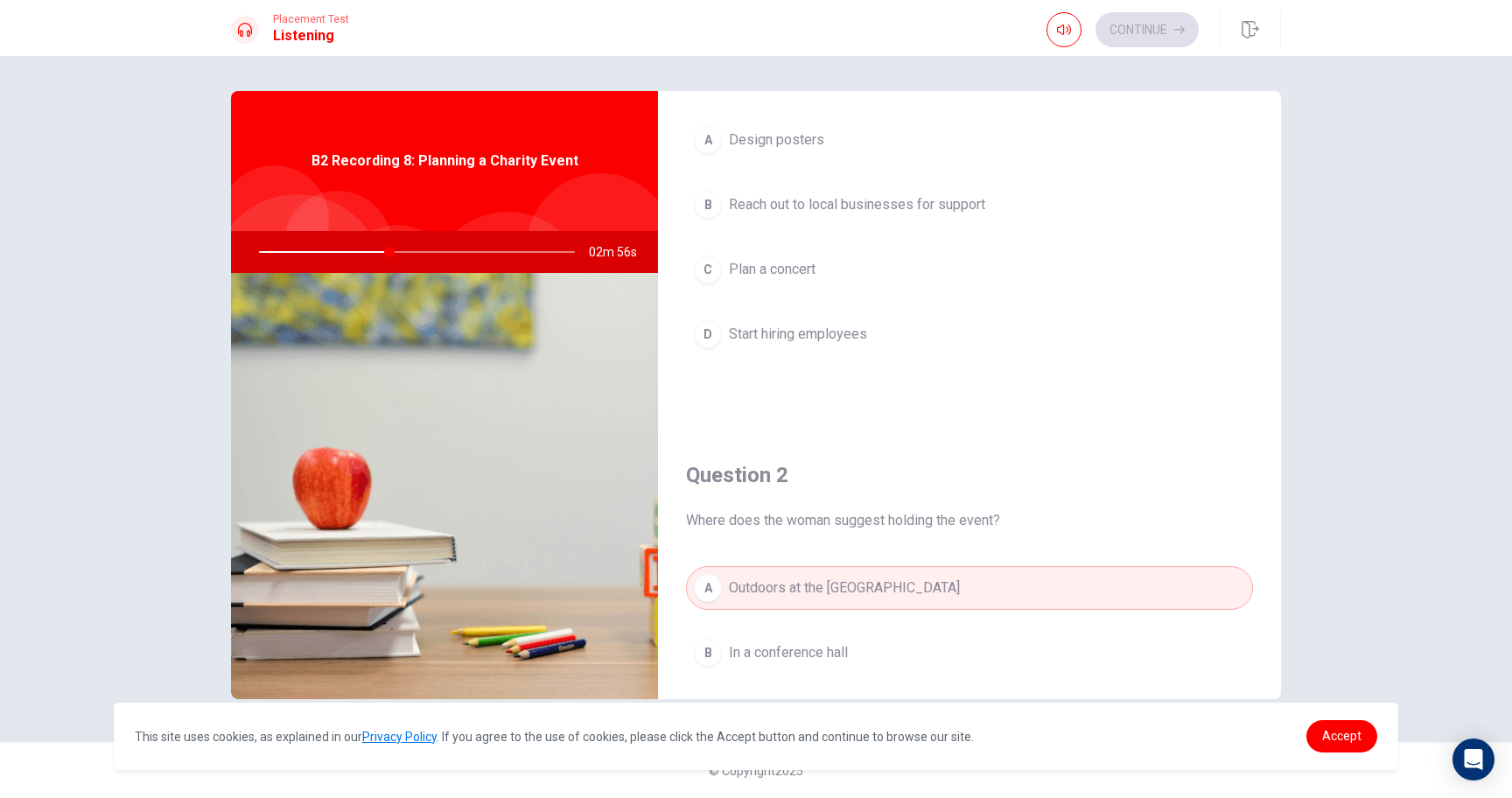
scroll to position [0, 0]
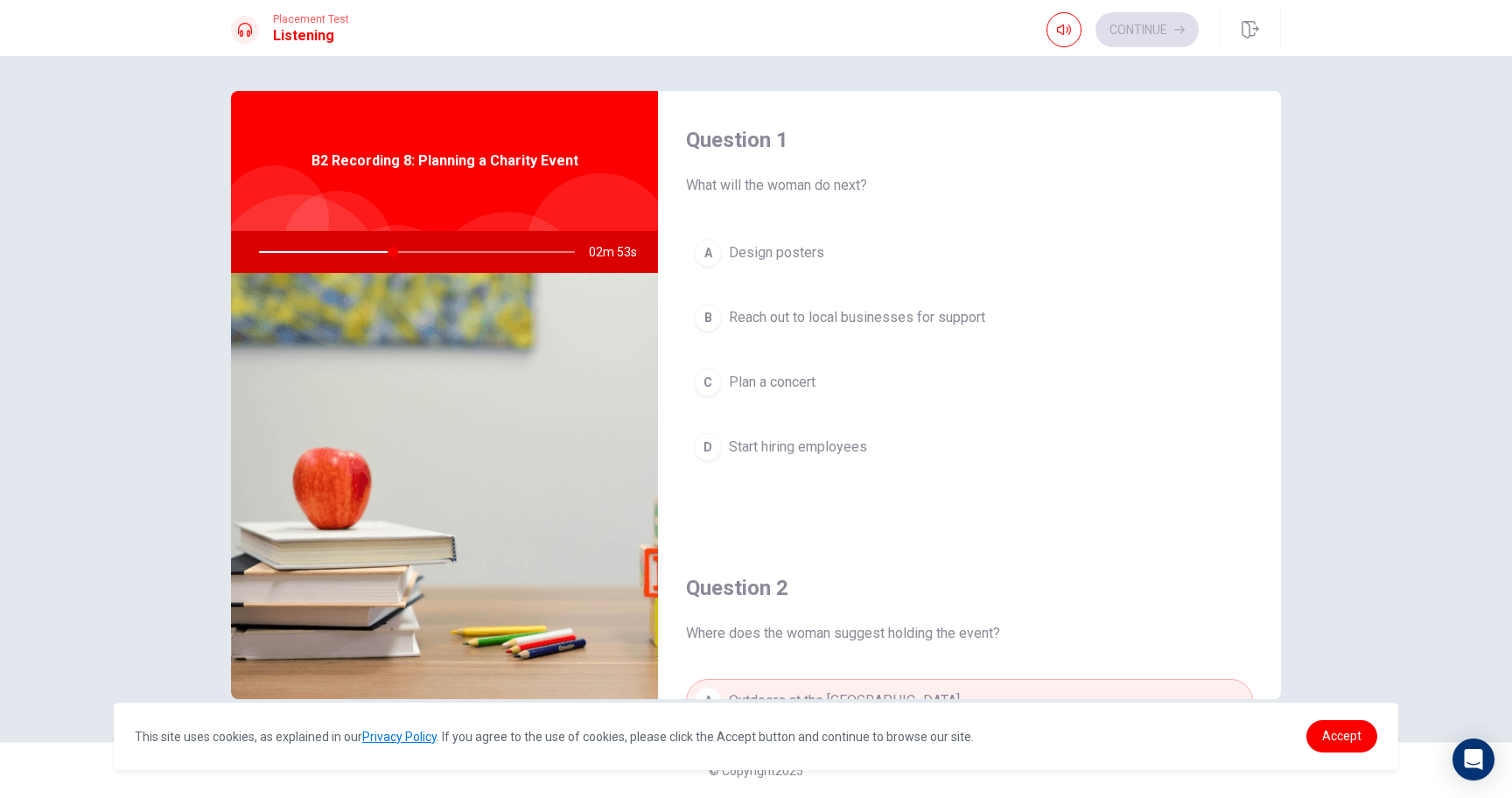
click at [804, 318] on span "Reach out to local businesses for support" at bounding box center [857, 318] width 257 height 21
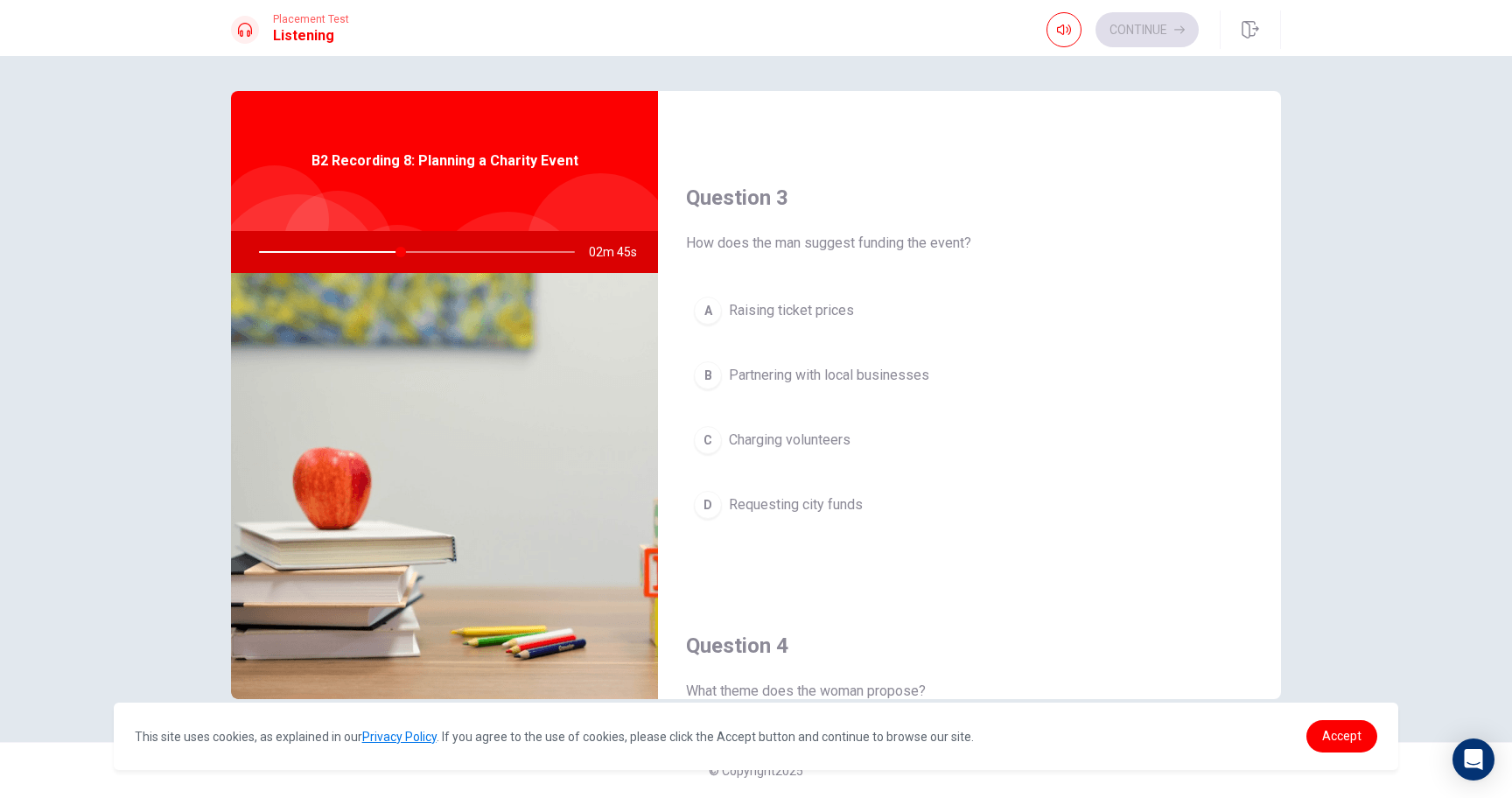
scroll to position [837, 0]
click at [794, 370] on span "Partnering with local businesses" at bounding box center [829, 377] width 200 height 21
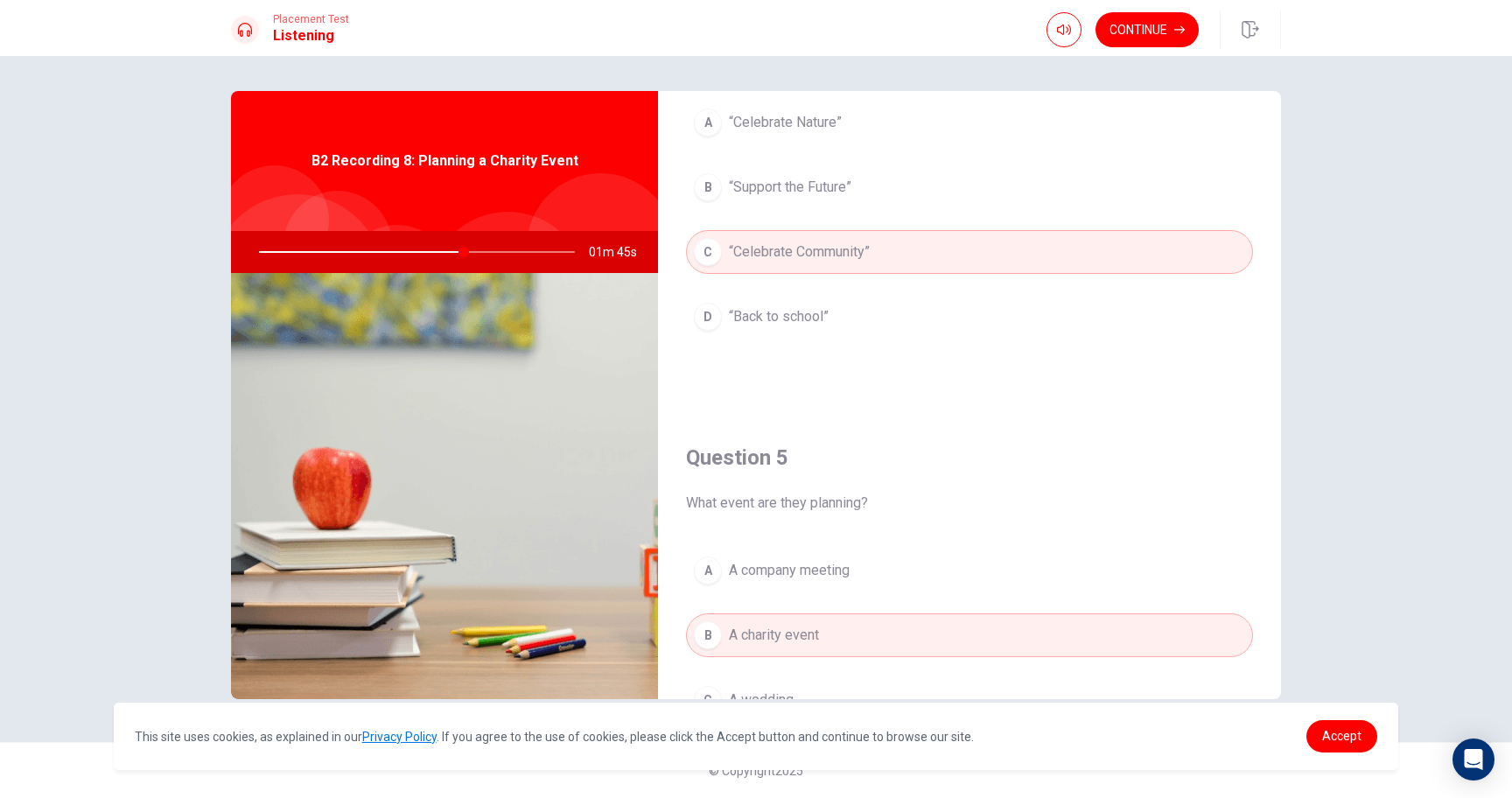
scroll to position [1632, 0]
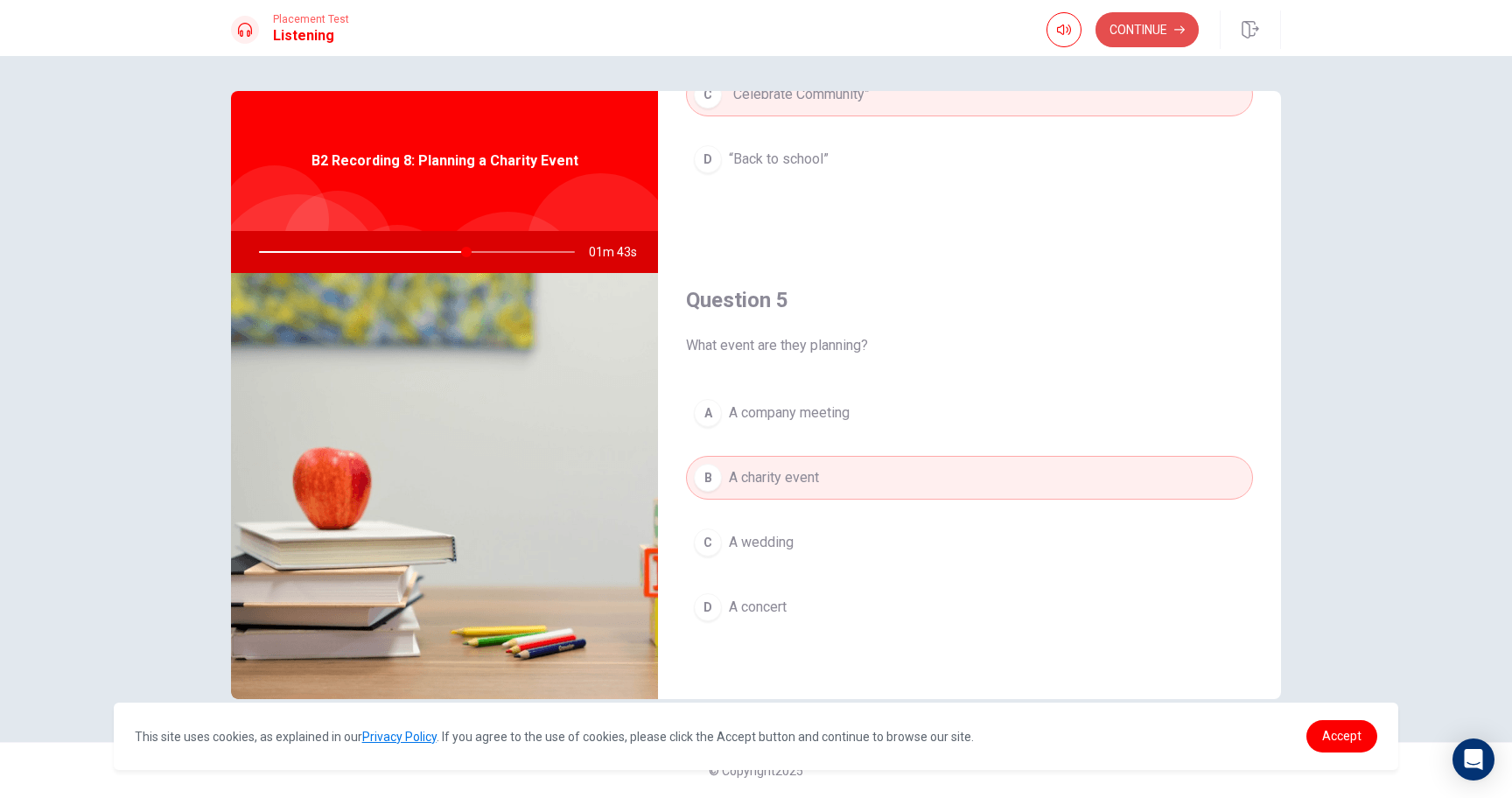
click at [1165, 24] on button "Continue" at bounding box center [1148, 29] width 103 height 35
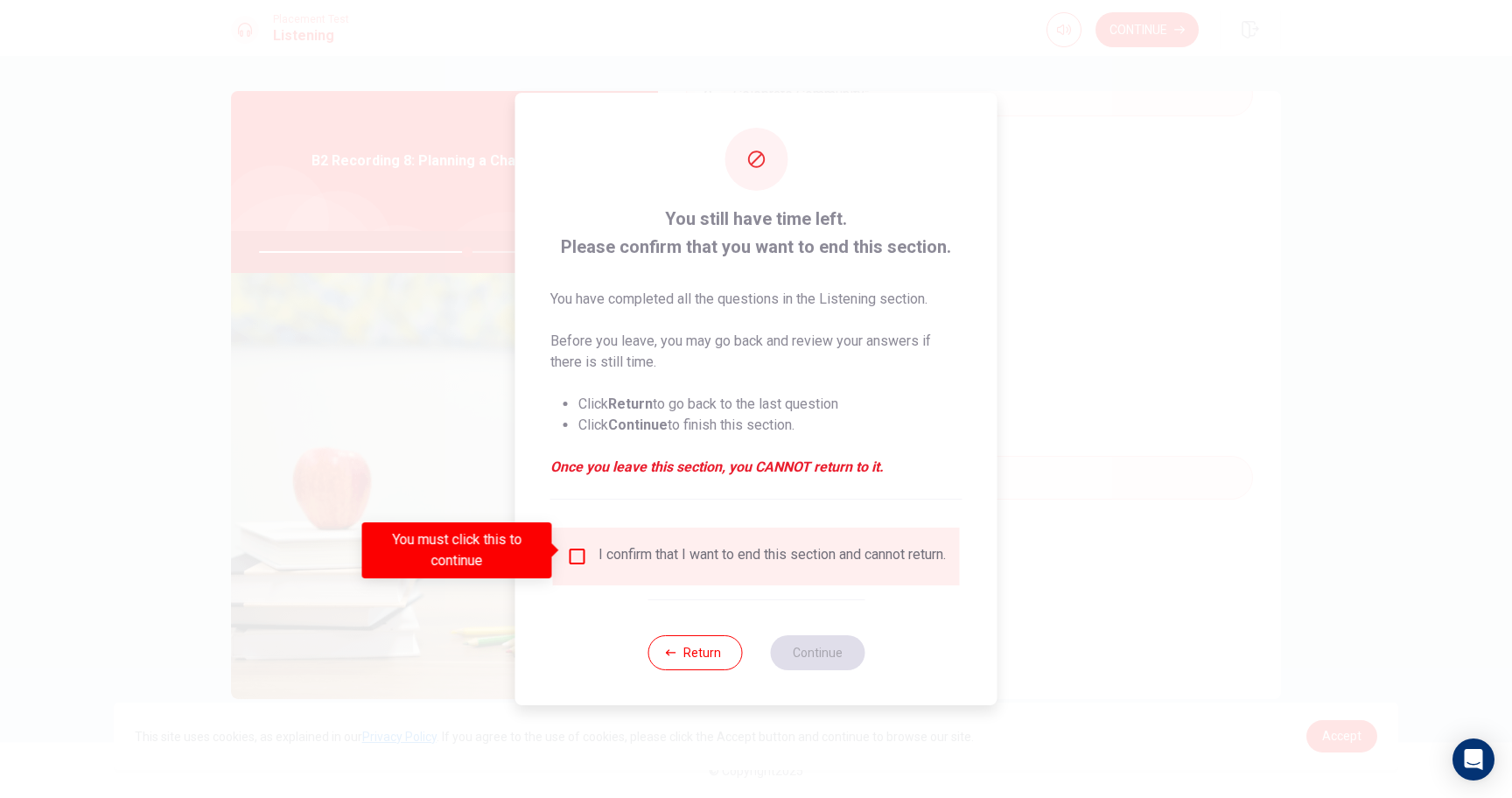
click at [629, 546] on div "I confirm that I want to end this section and cannot return." at bounding box center [772, 557] width 347 height 21
click at [576, 553] on input "You must click this to continue" at bounding box center [577, 557] width 21 height 21
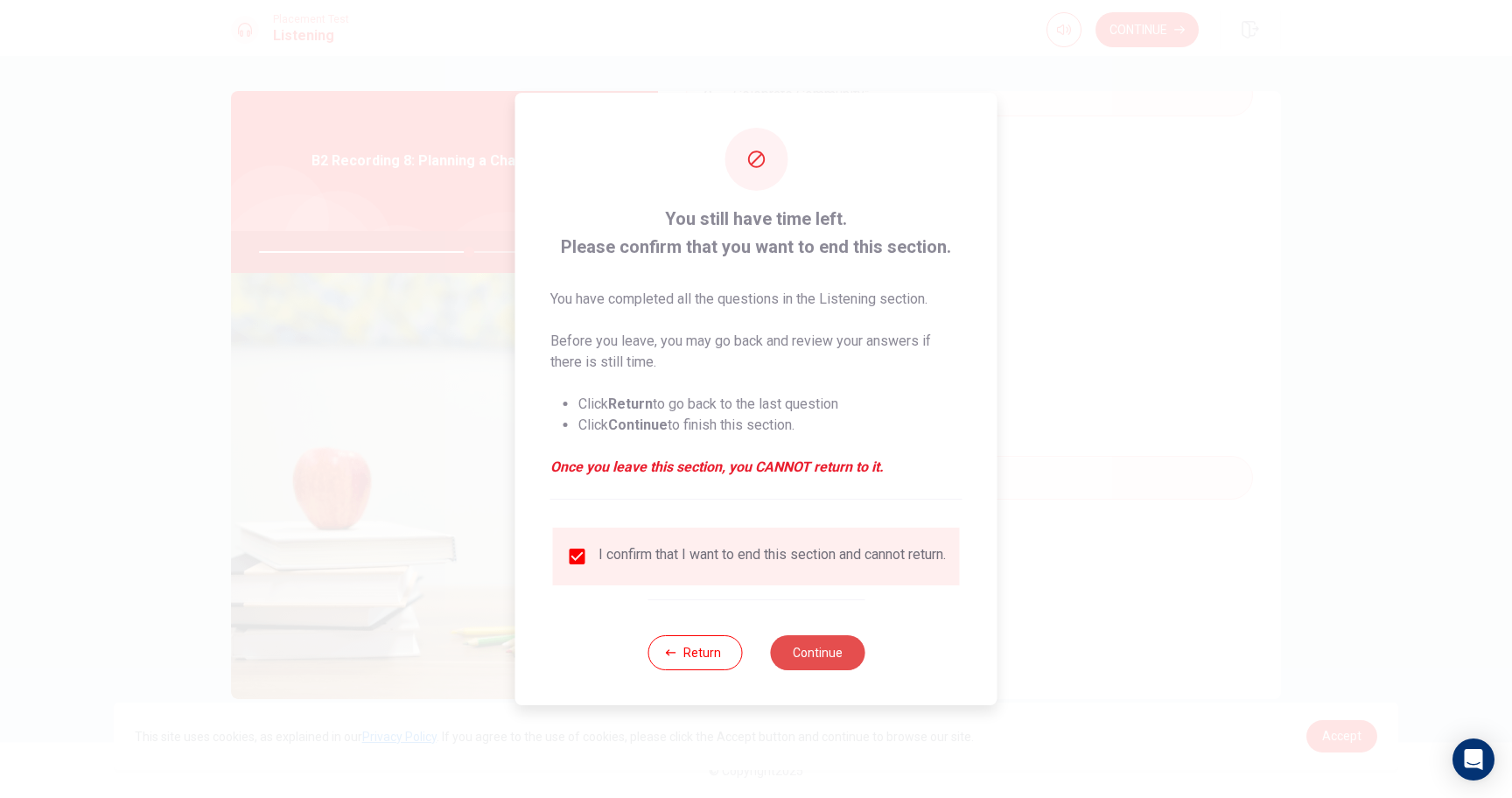
click at [793, 647] on button "Continue" at bounding box center [817, 652] width 94 height 35
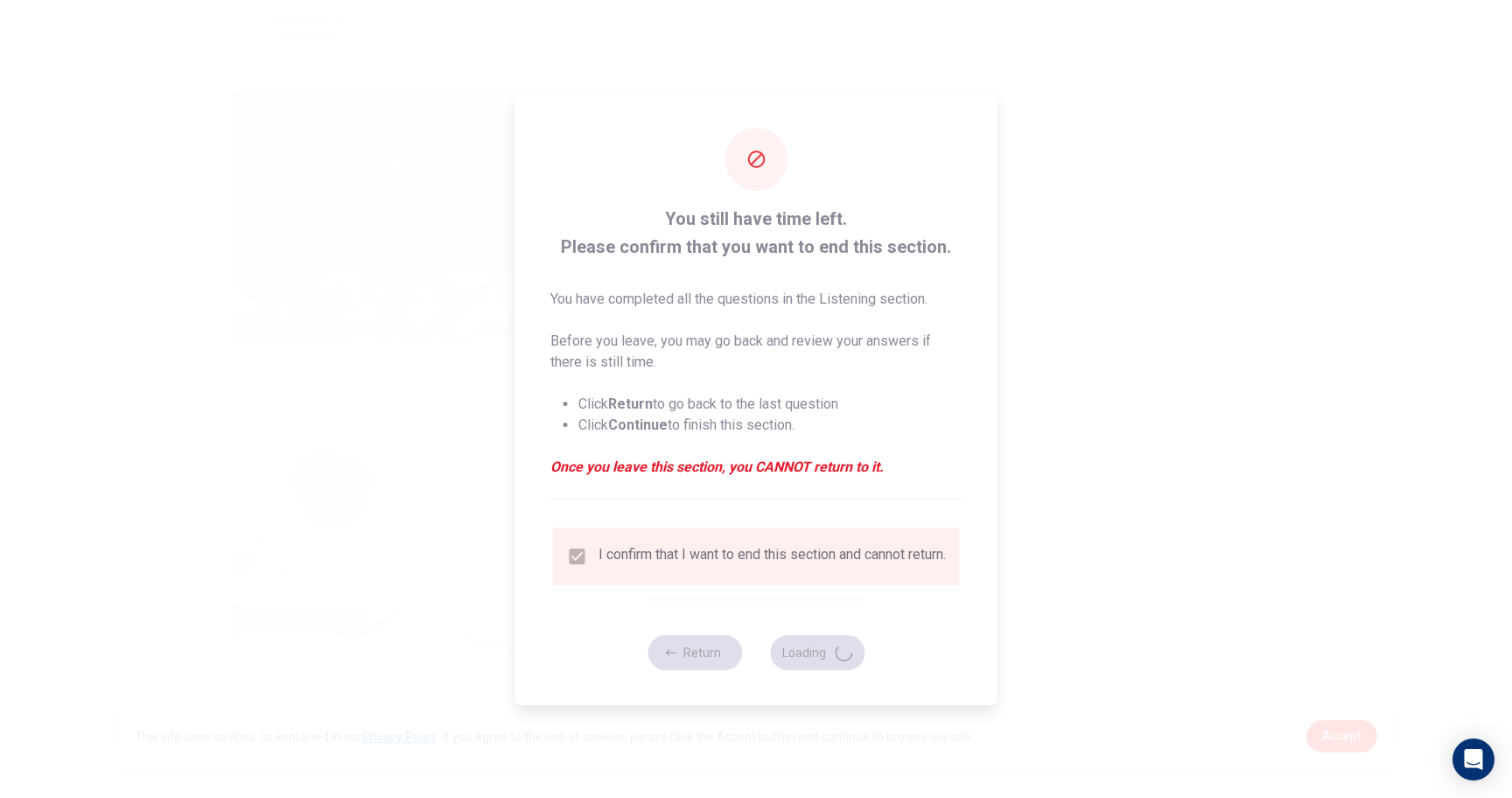
type input "67"
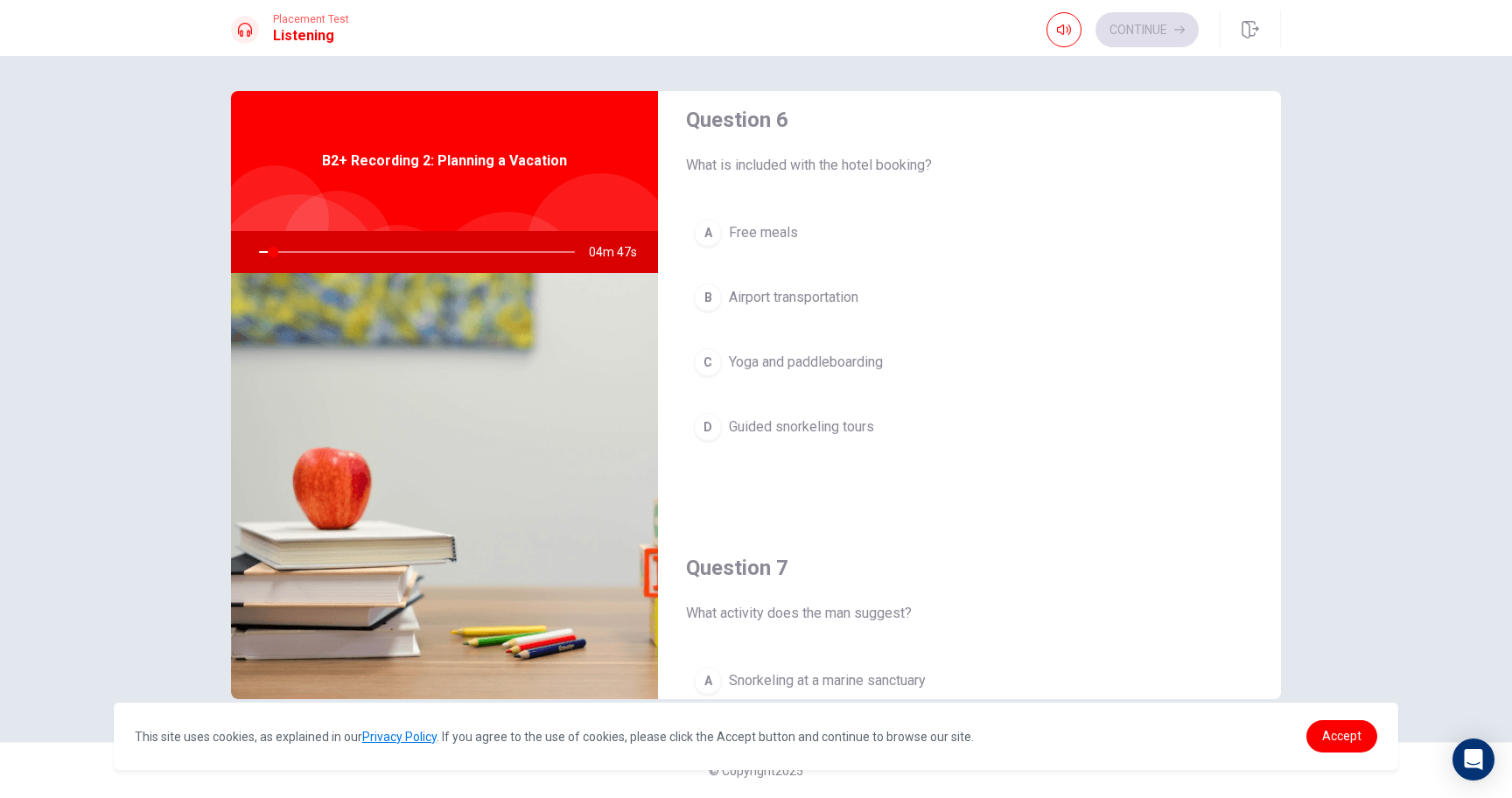
scroll to position [0, 0]
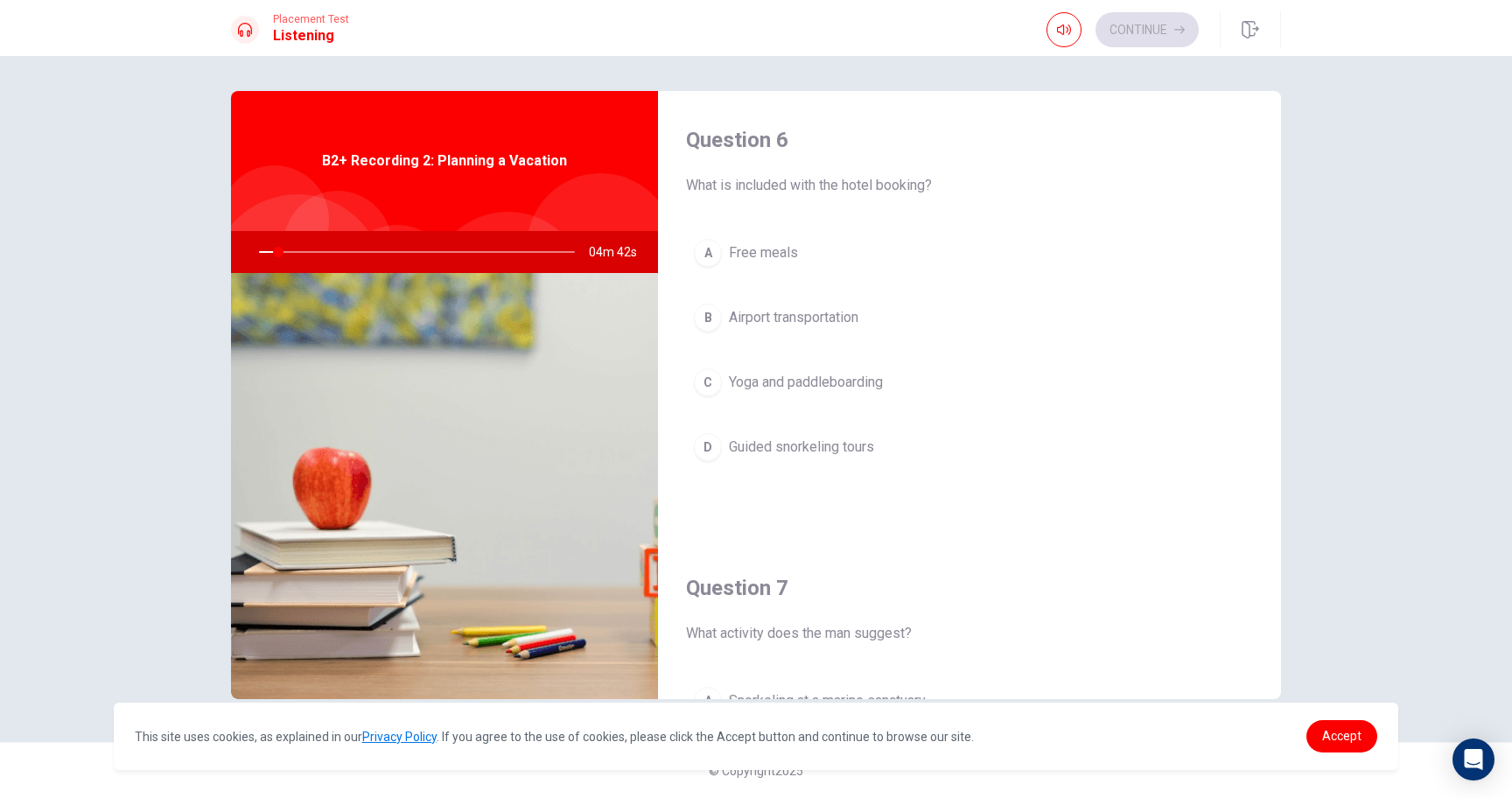
click at [307, 250] on div at bounding box center [413, 251] width 351 height 42
drag, startPoint x: 282, startPoint y: 253, endPoint x: 295, endPoint y: 253, distance: 13.0
click at [295, 253] on div at bounding box center [413, 251] width 351 height 42
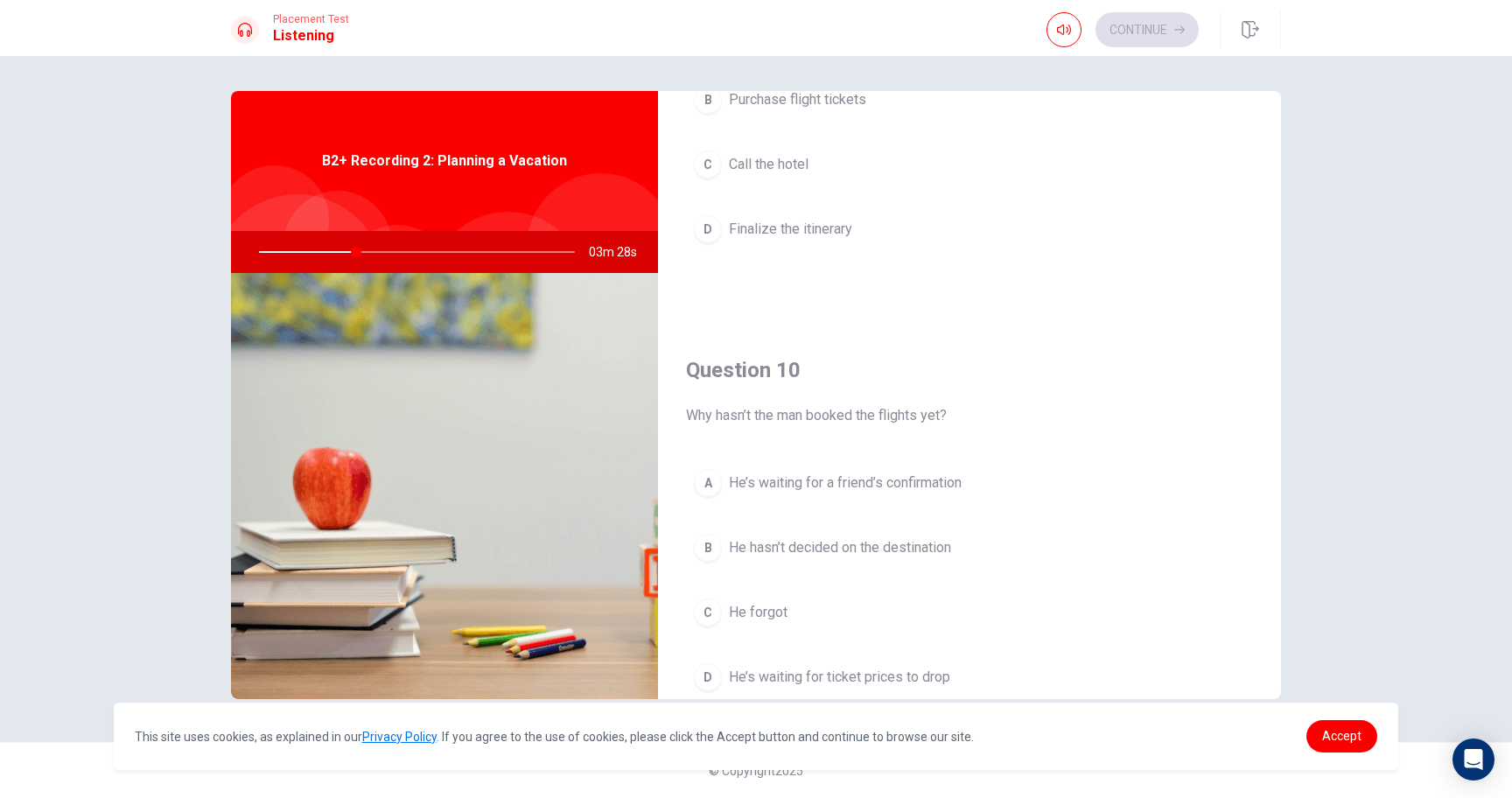
scroll to position [1632, 0]
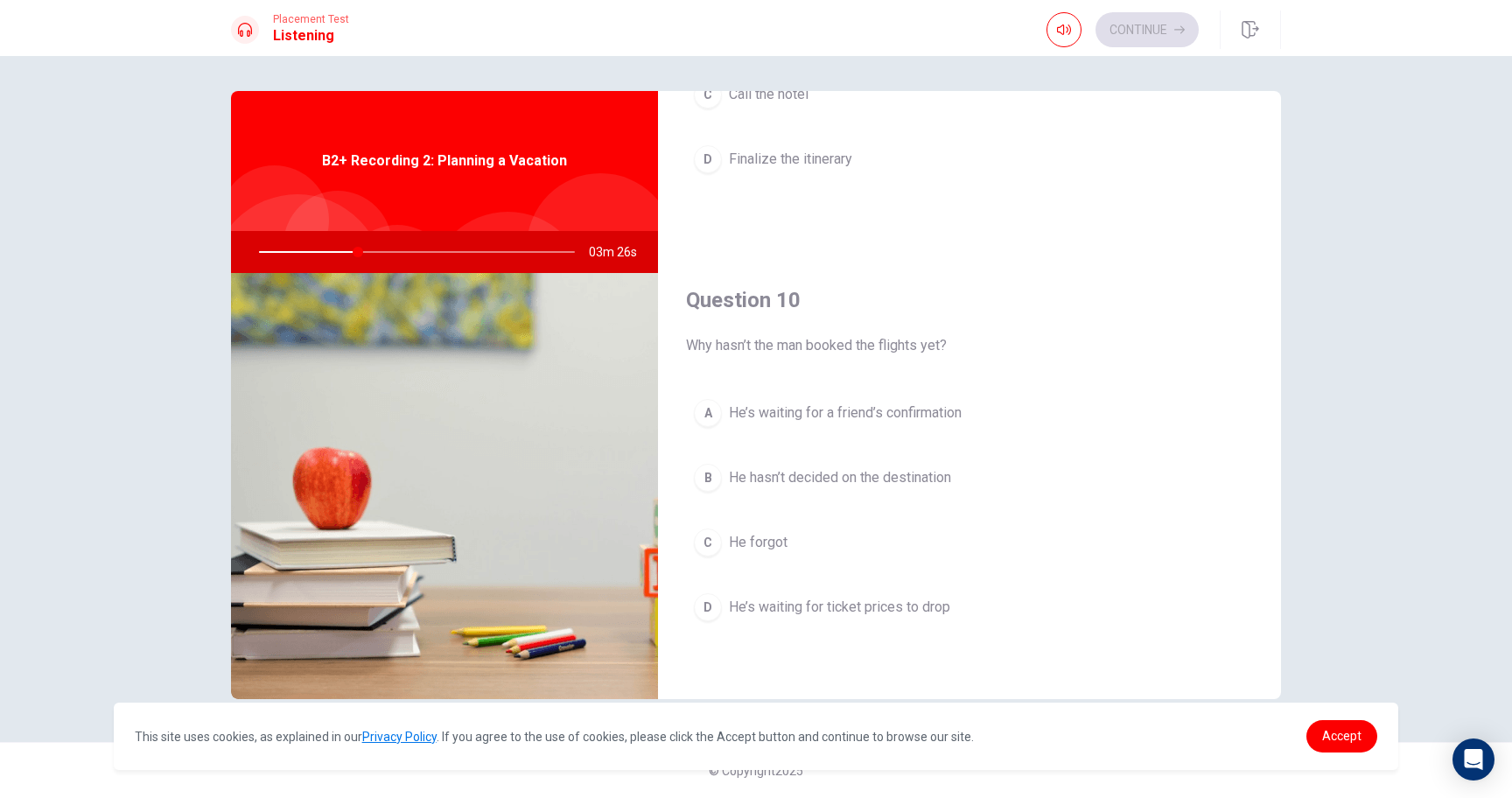
click at [854, 592] on button "D He’s waiting for ticket prices to drop" at bounding box center [969, 607] width 567 height 44
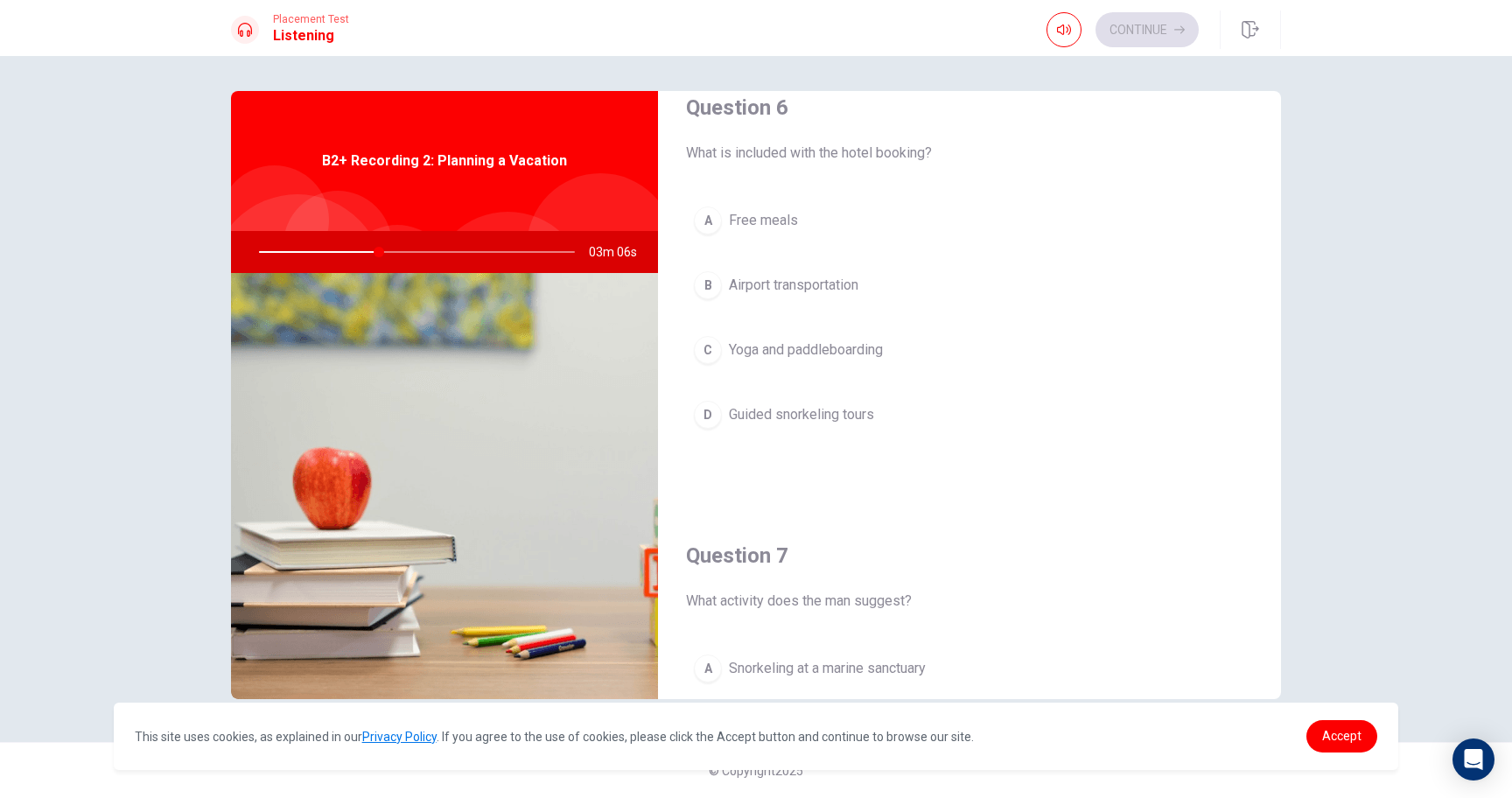
scroll to position [8, 0]
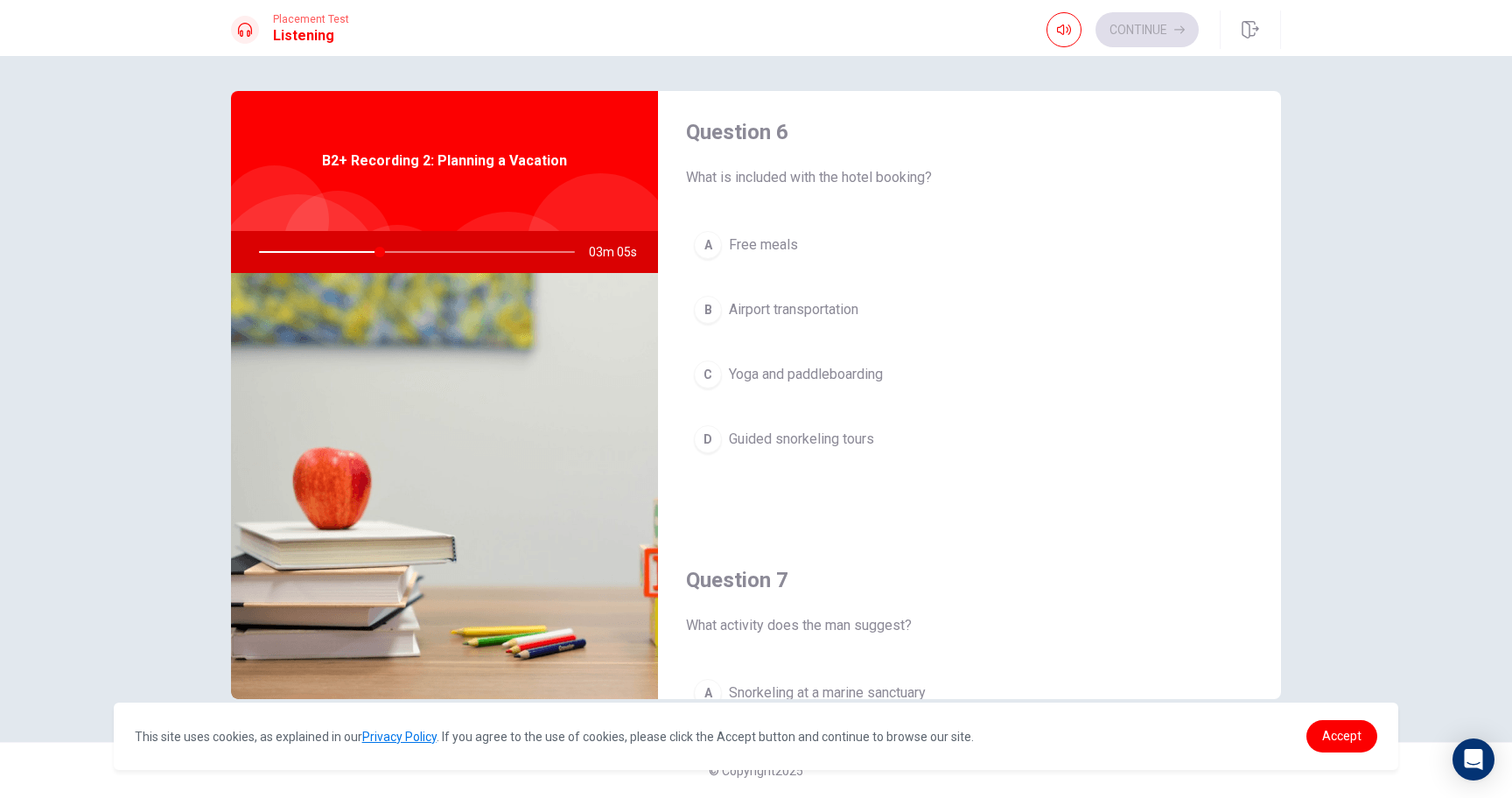
click at [826, 387] on button "C Yoga and paddleboarding" at bounding box center [969, 374] width 567 height 44
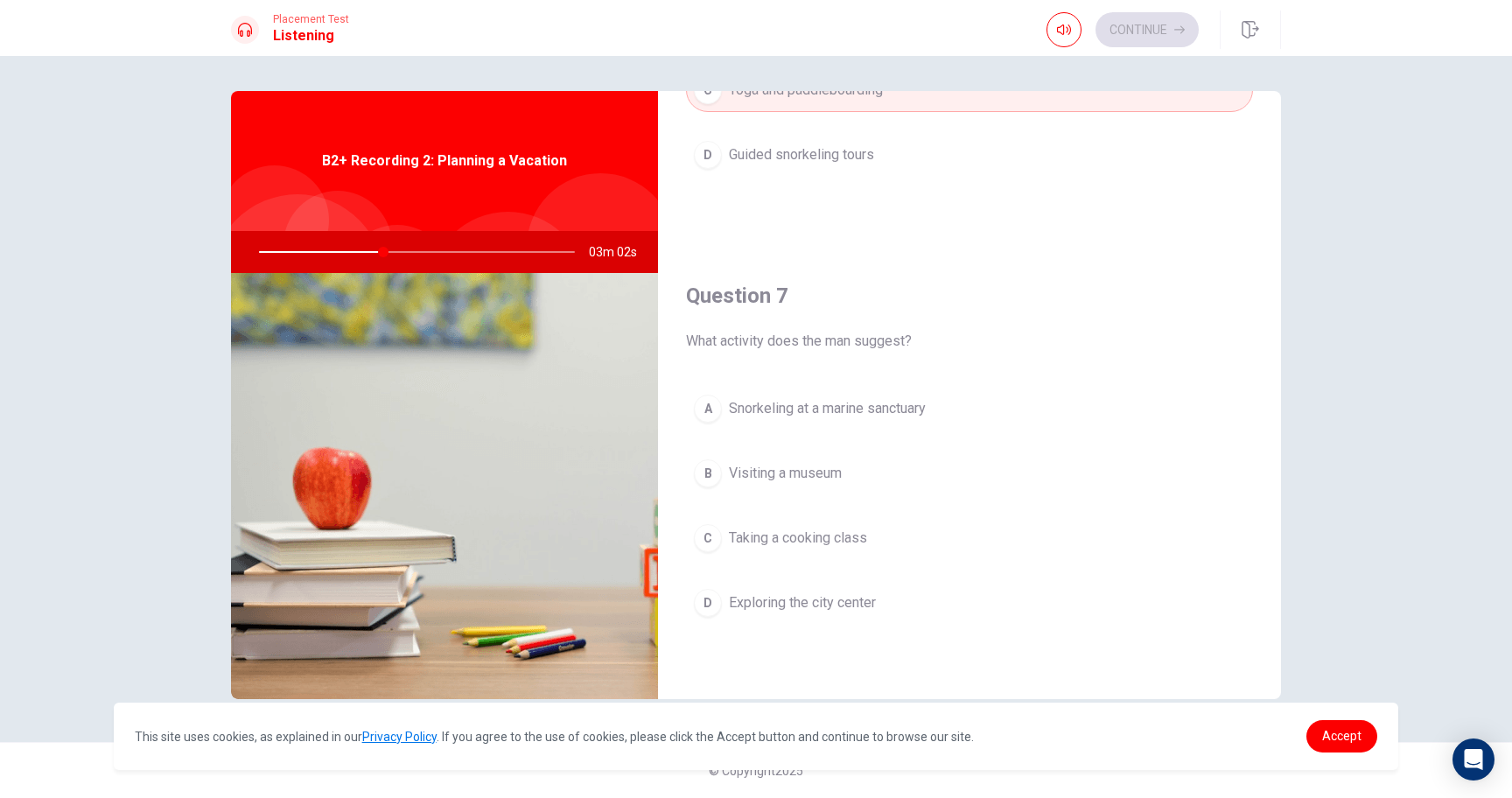
scroll to position [294, 0]
click at [841, 423] on button "A Snorkeling at a marine sanctuary" at bounding box center [969, 406] width 567 height 44
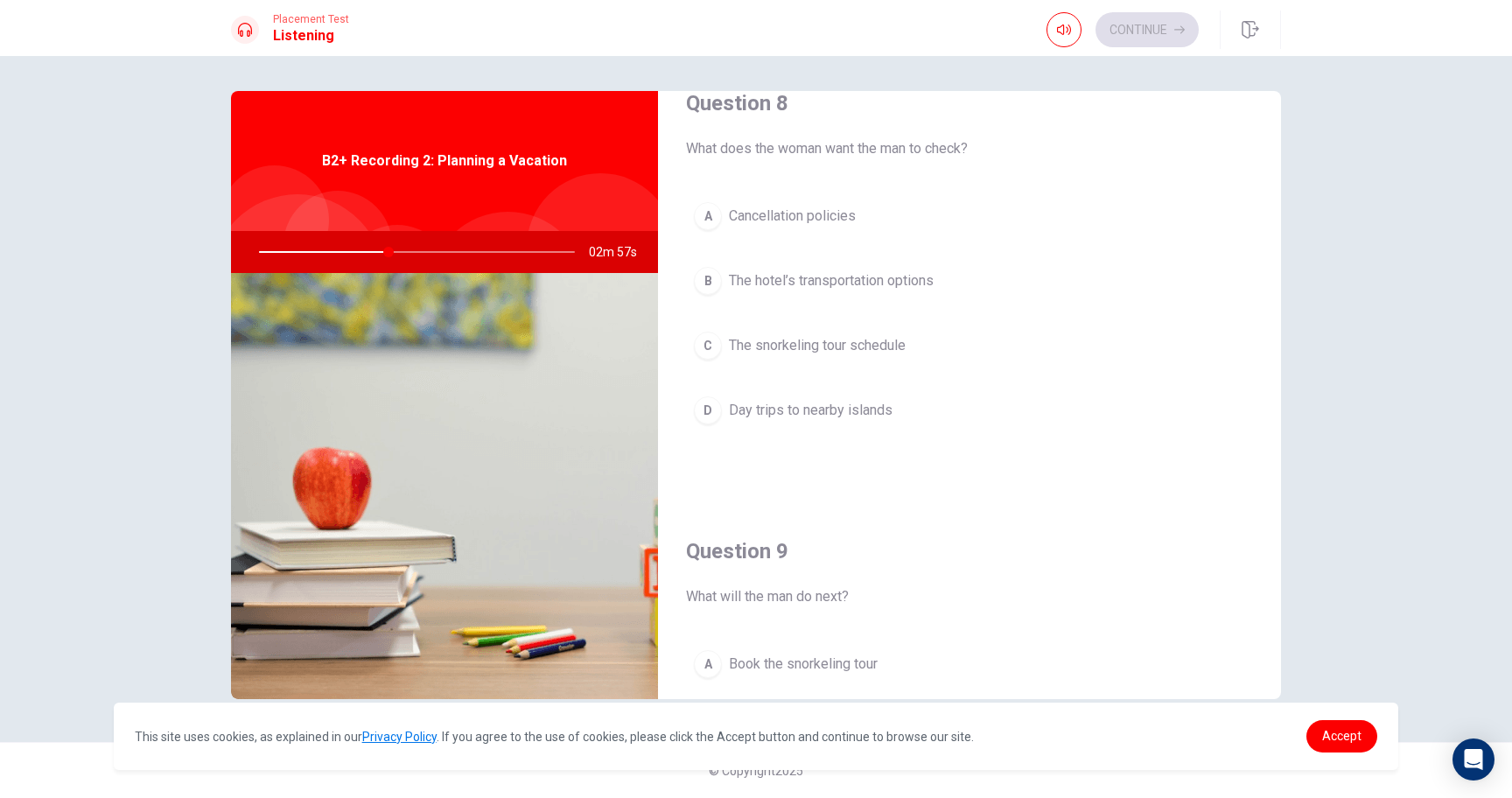
scroll to position [899, 0]
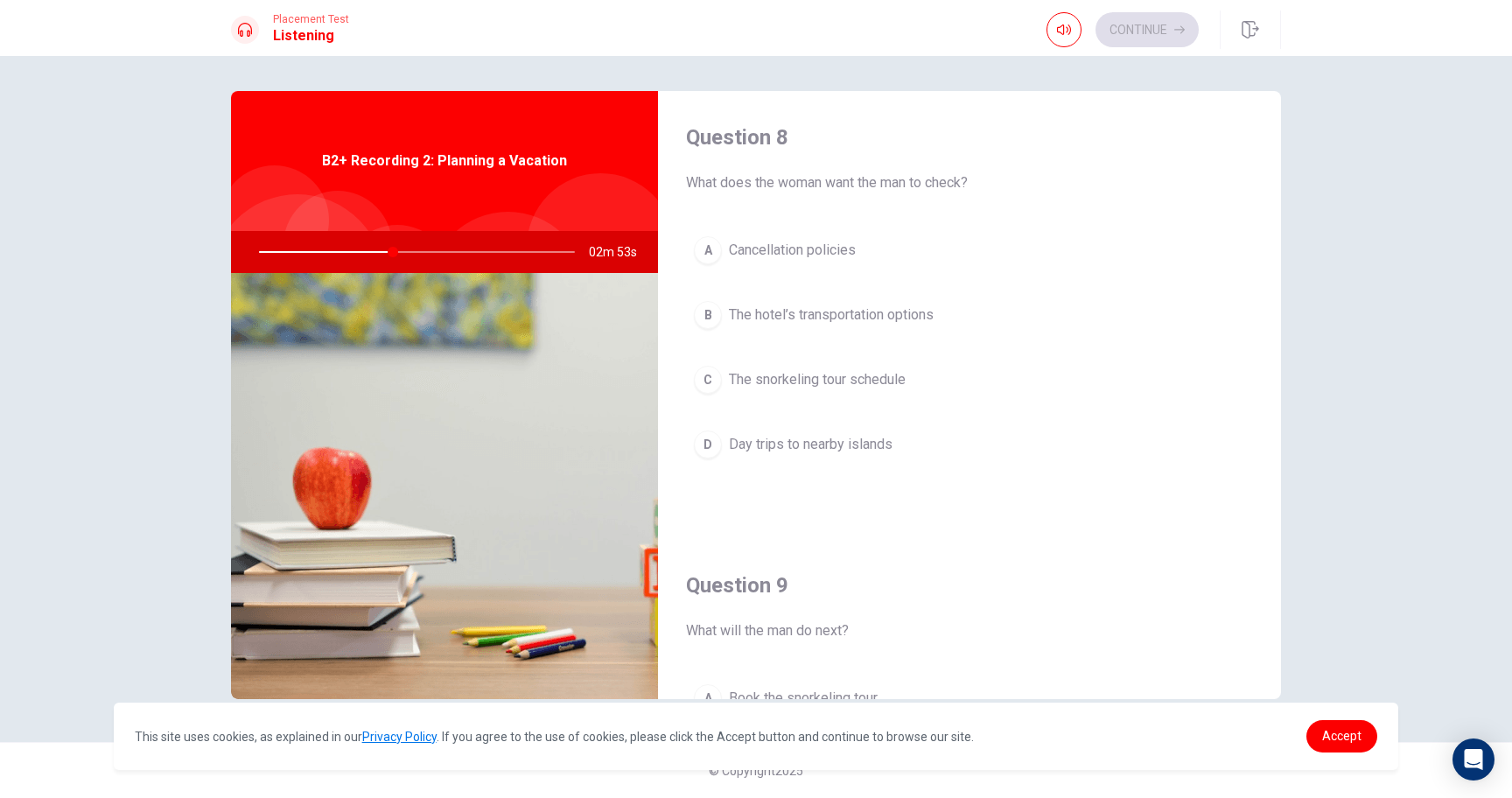
click at [866, 328] on button "B The hotel’s transportation options" at bounding box center [969, 314] width 567 height 44
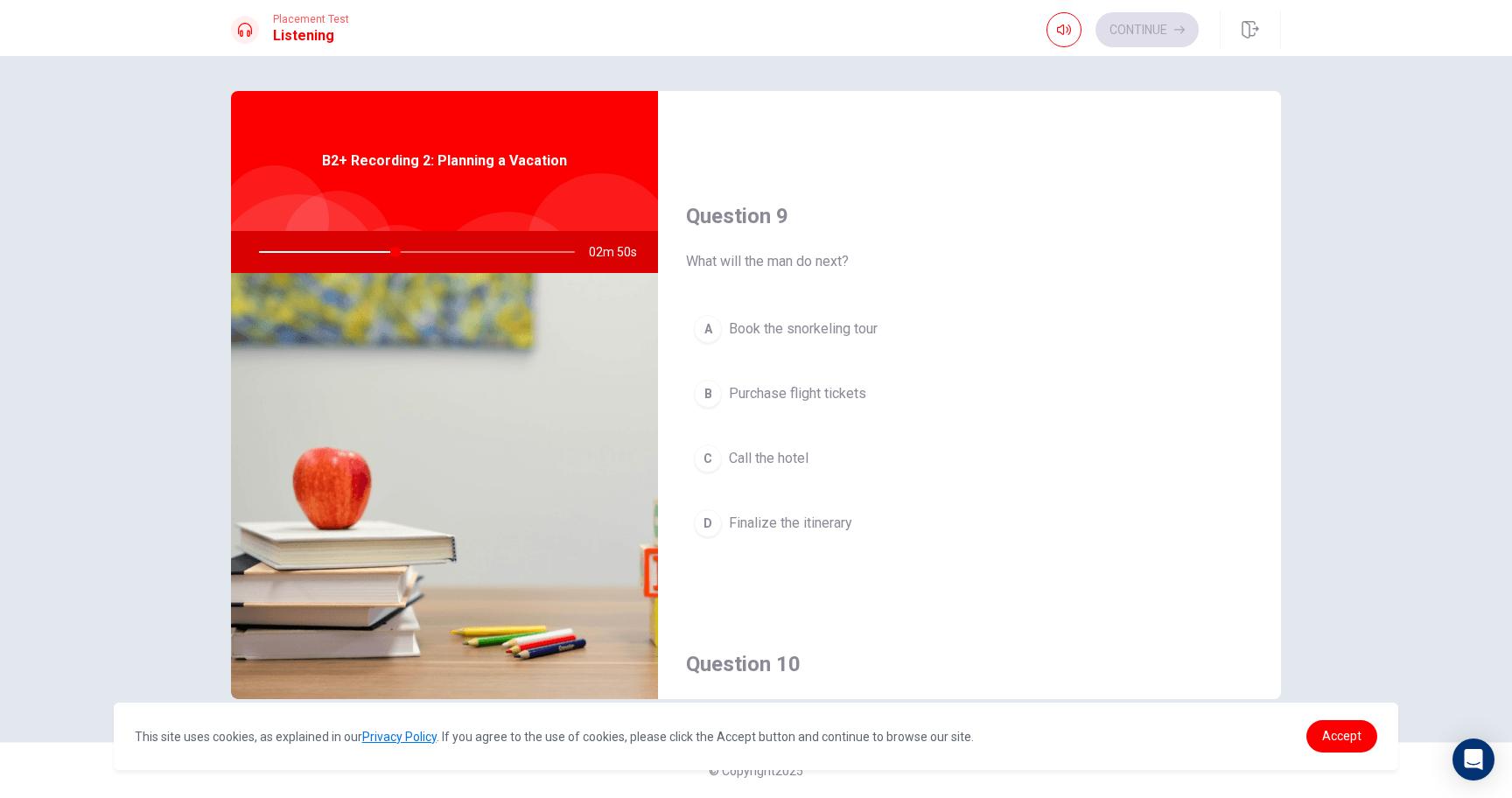
scroll to position [1268, 0]
click at [780, 451] on span "Call the hotel" at bounding box center [768, 458] width 79 height 21
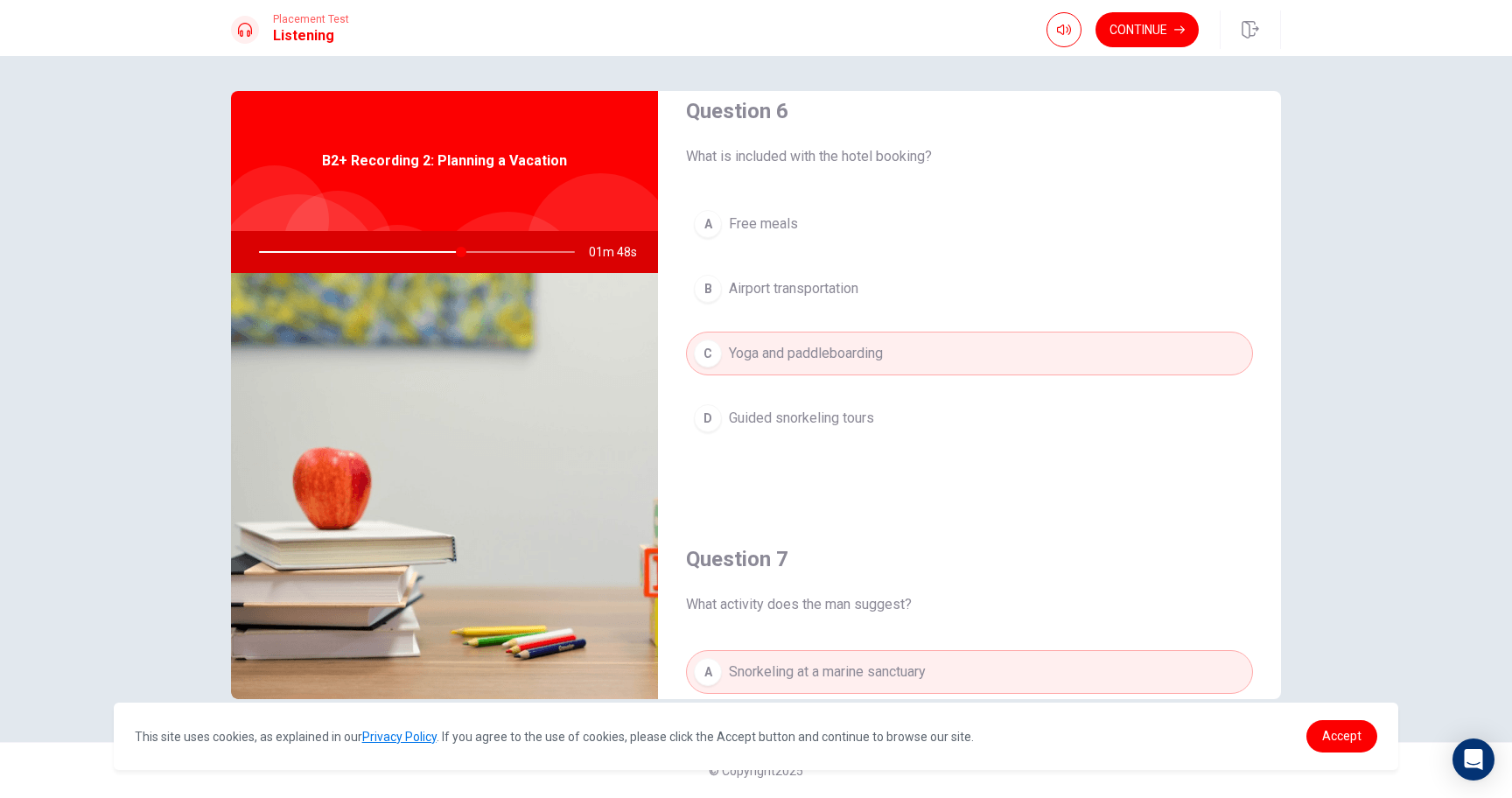
scroll to position [0, 0]
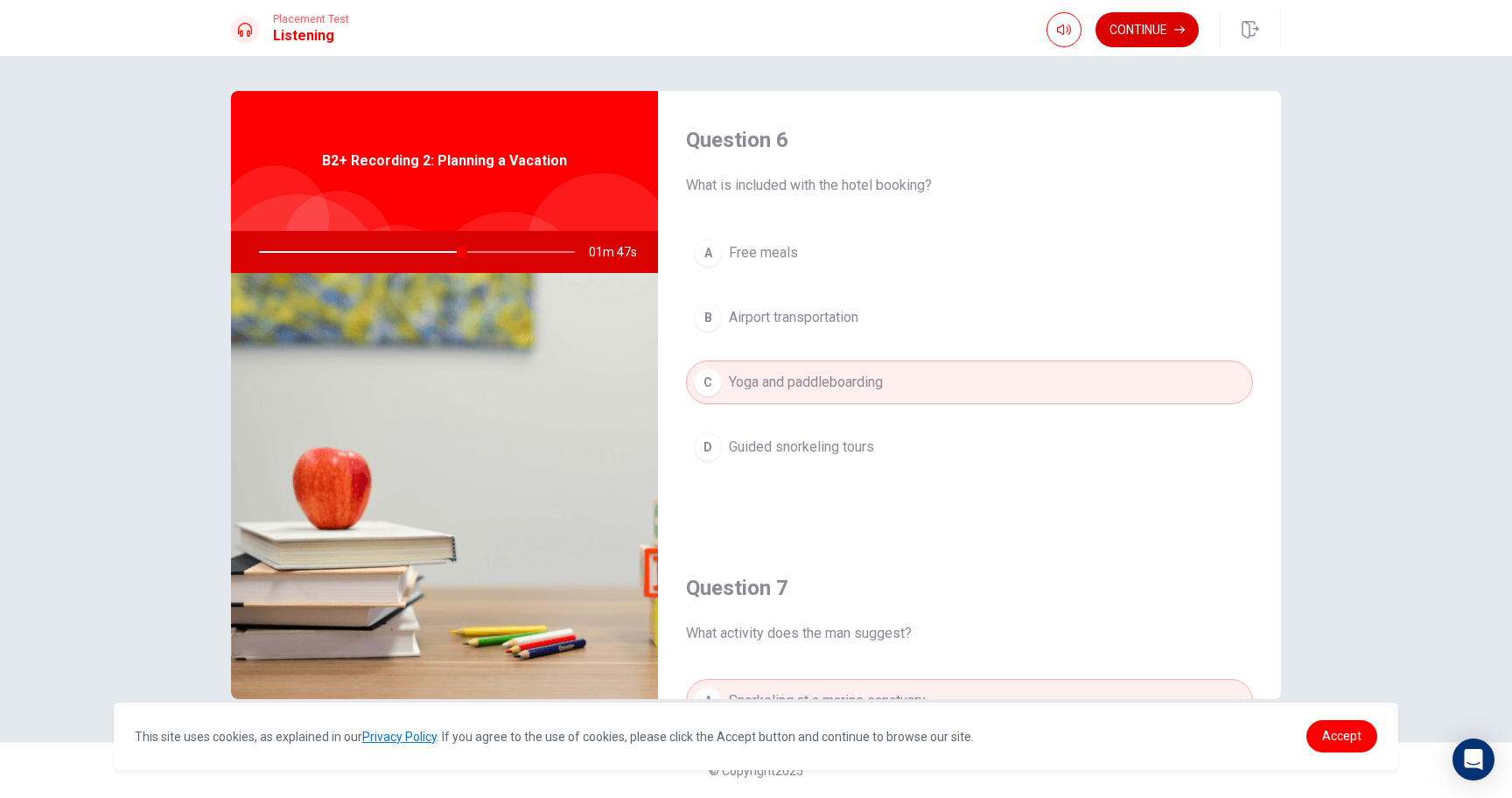
click at [1146, 28] on button "Continue" at bounding box center [1148, 29] width 103 height 35
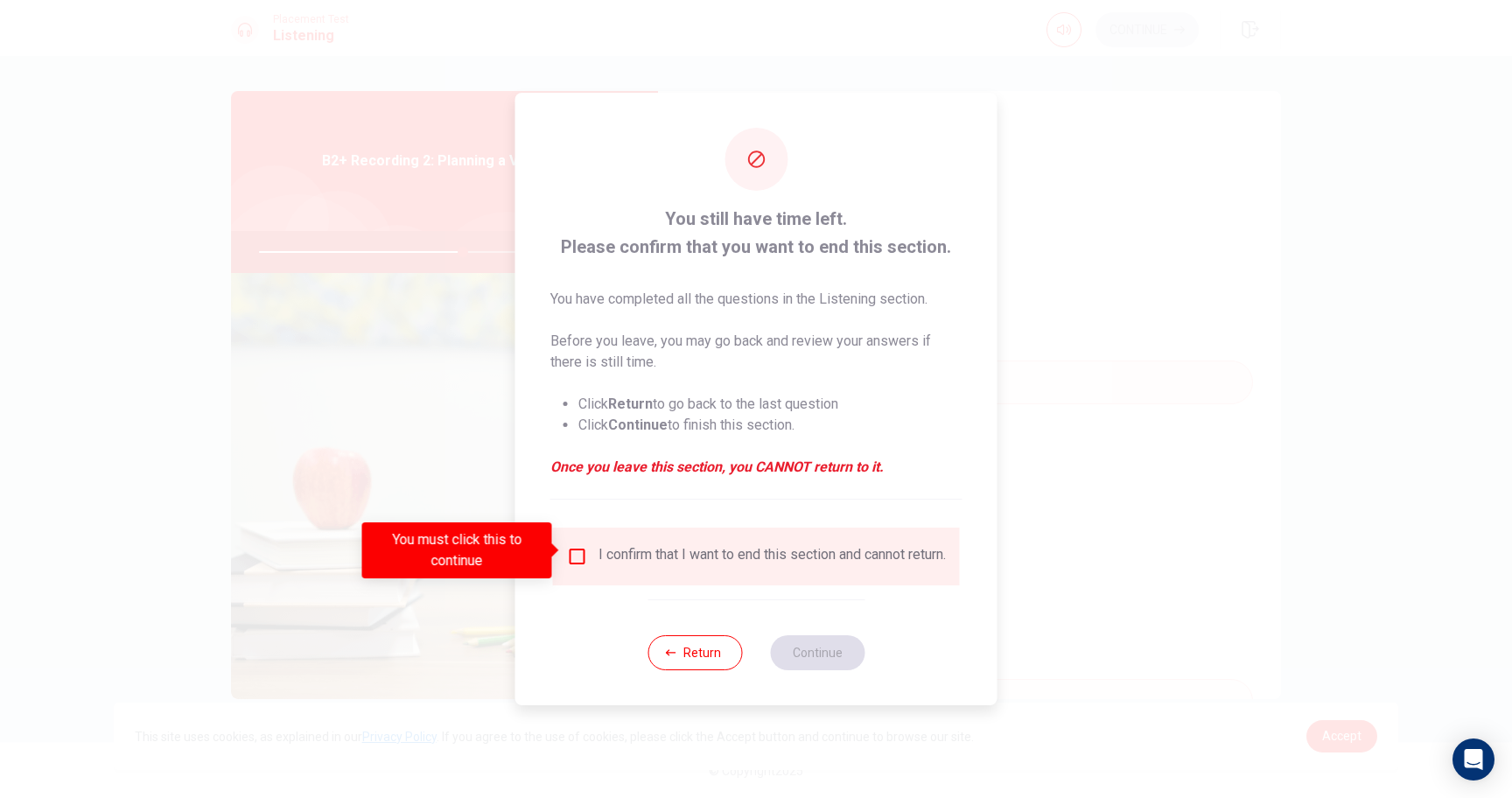
click at [723, 549] on div "I confirm that I want to end this section and cannot return." at bounding box center [772, 557] width 347 height 21
click at [582, 550] on input "You must click this to continue" at bounding box center [577, 557] width 21 height 21
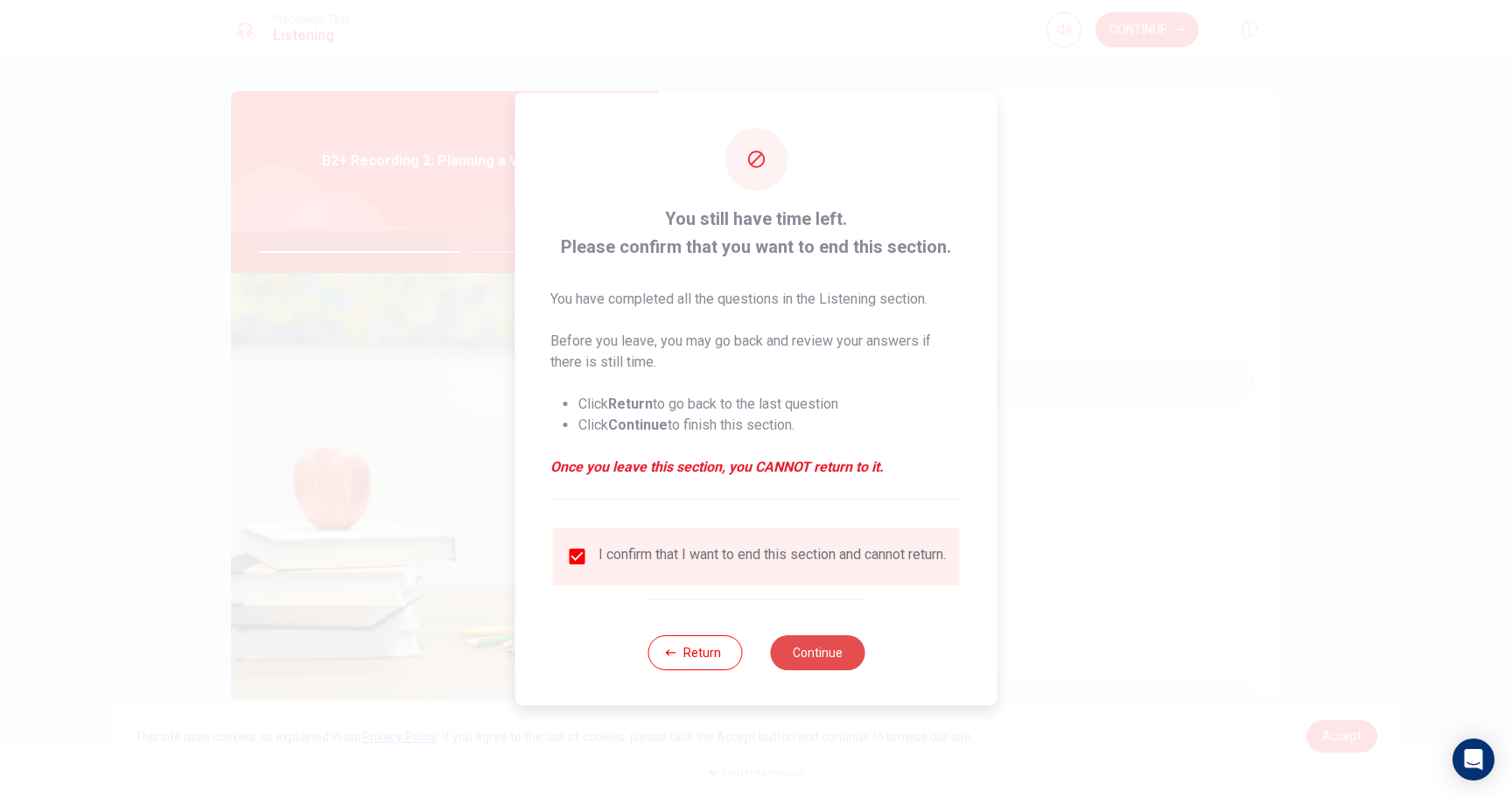
click at [841, 658] on button "Continue" at bounding box center [817, 652] width 94 height 35
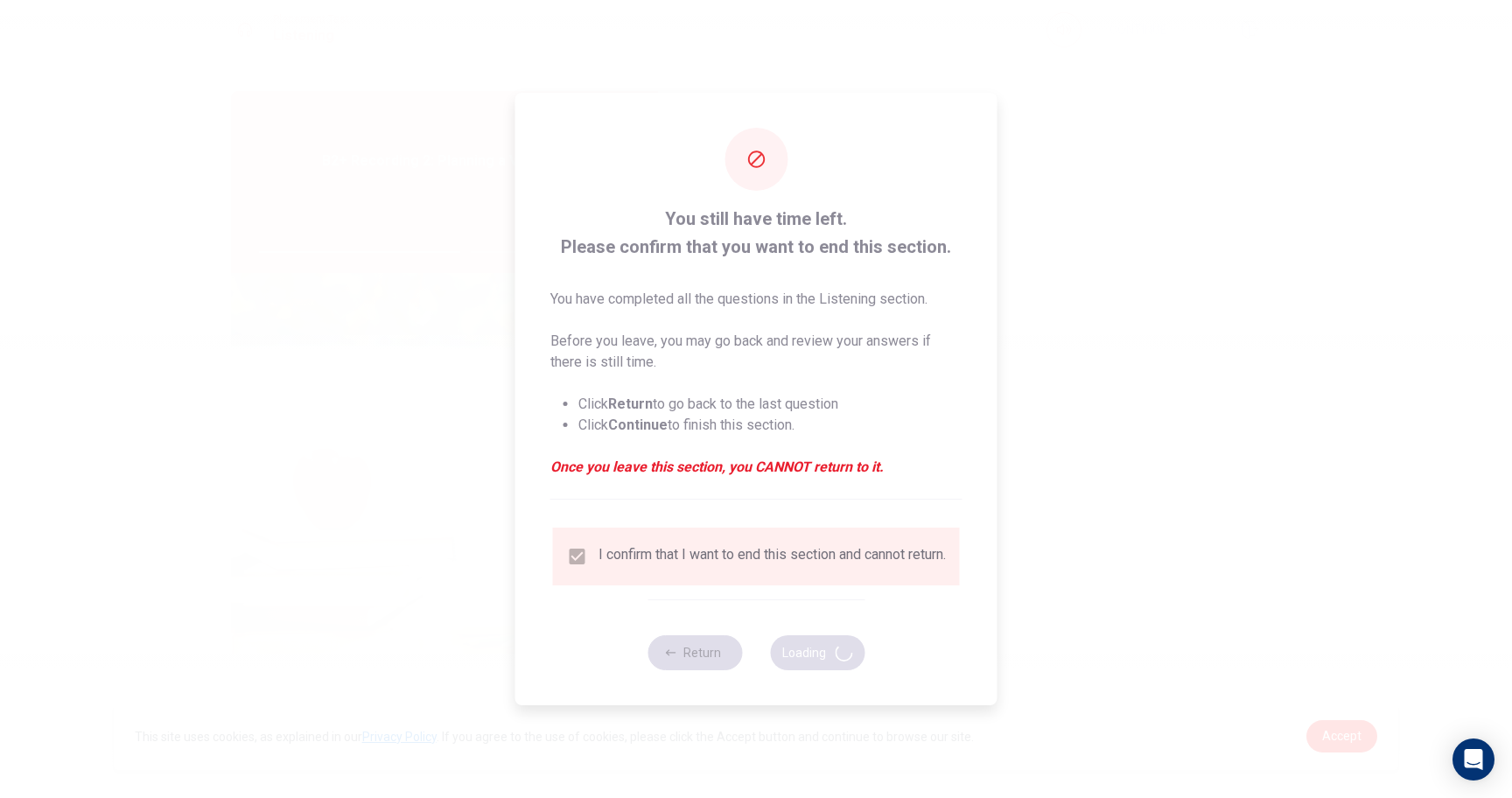
type input "66"
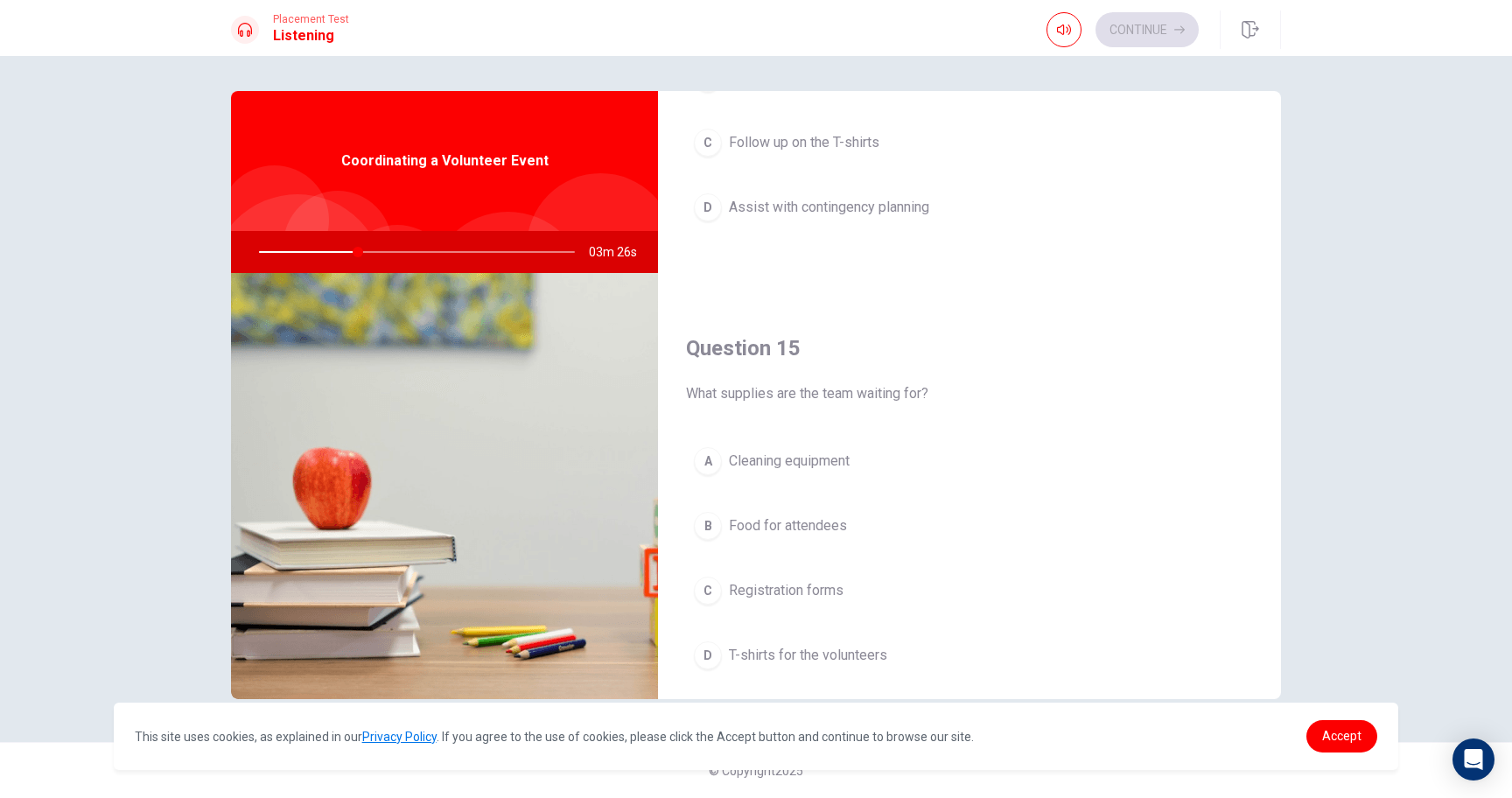
scroll to position [1632, 0]
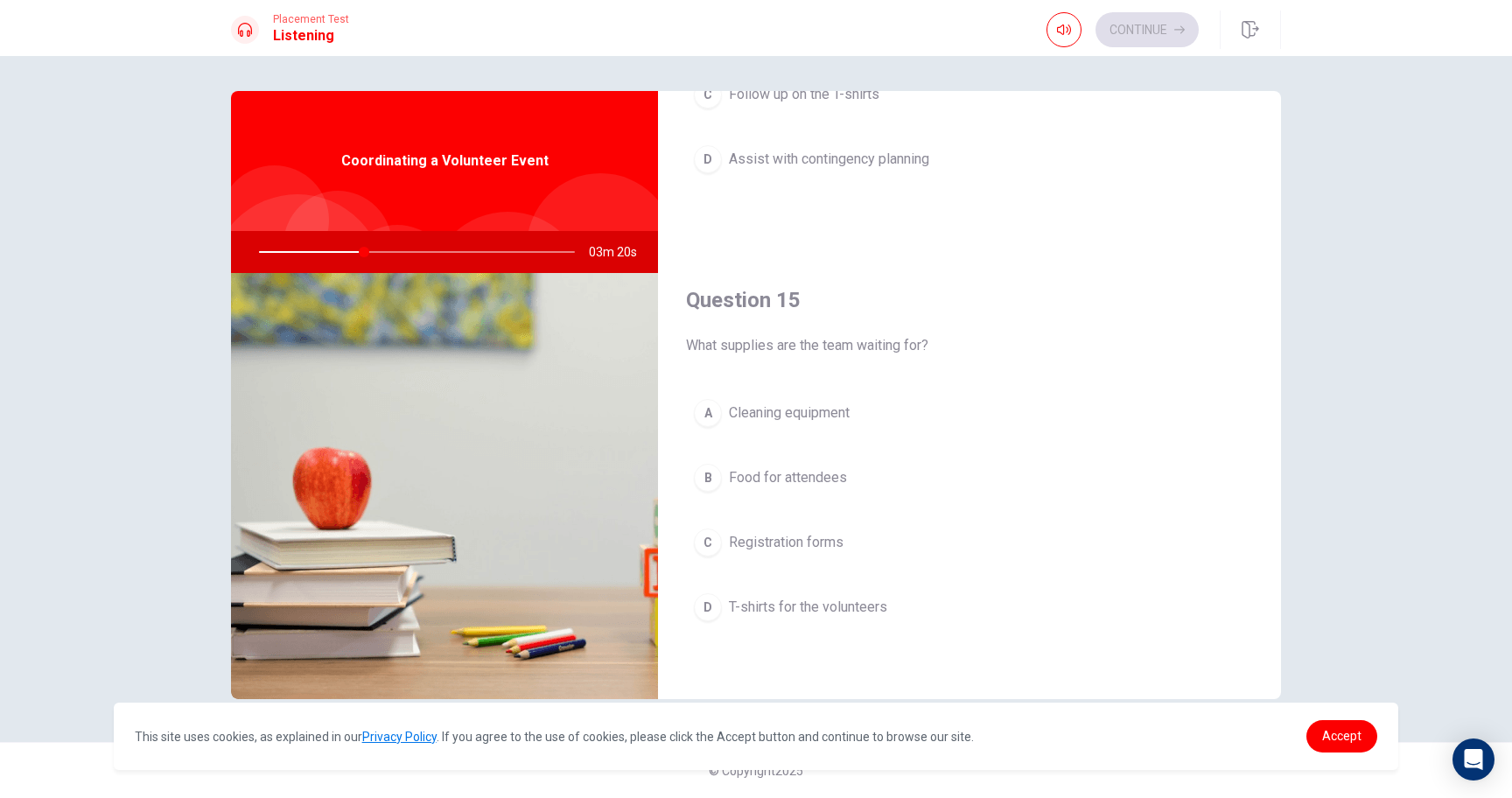
click at [816, 608] on span "T-shirts for the volunteers" at bounding box center [808, 607] width 159 height 21
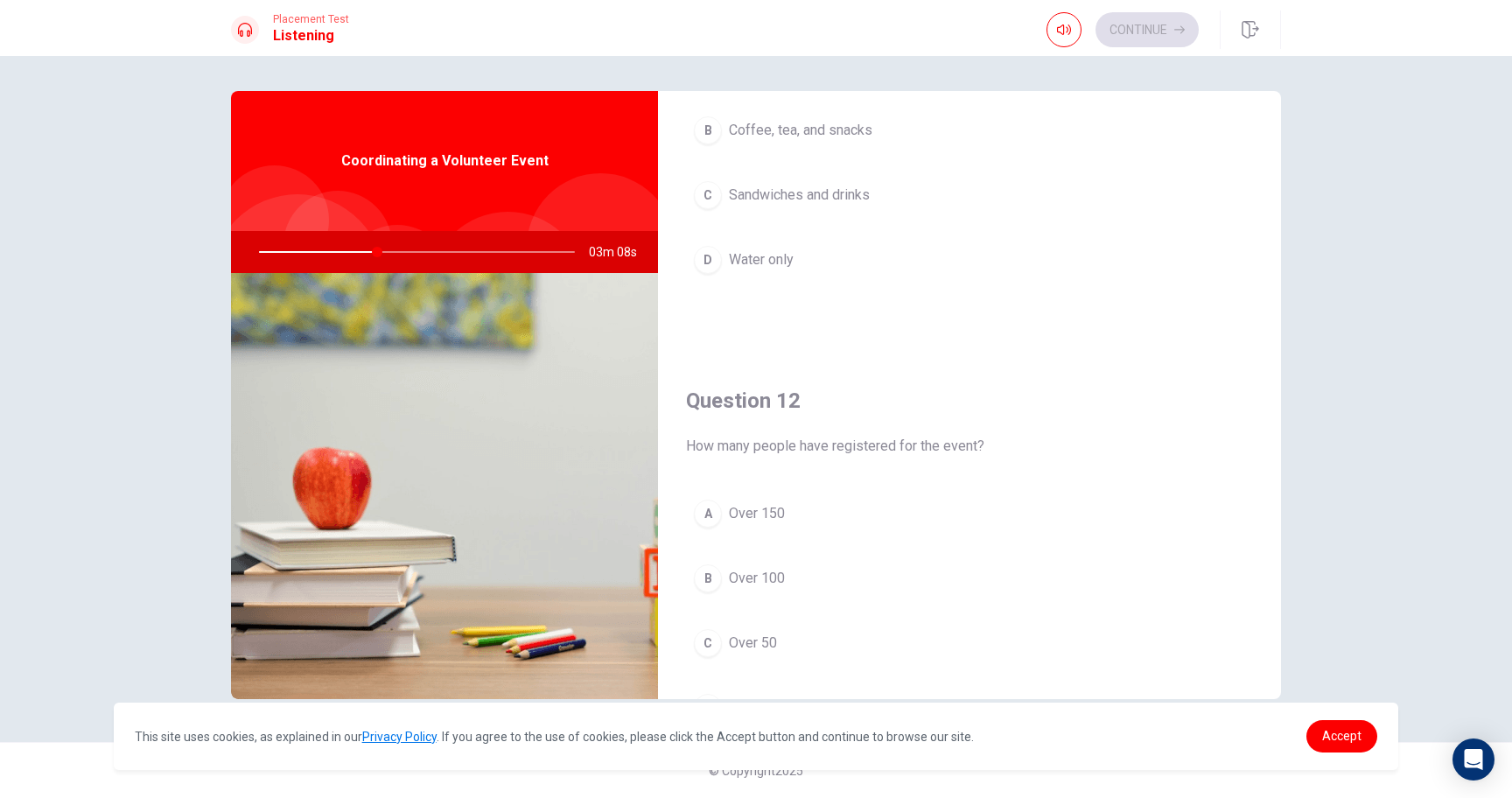
scroll to position [207, 0]
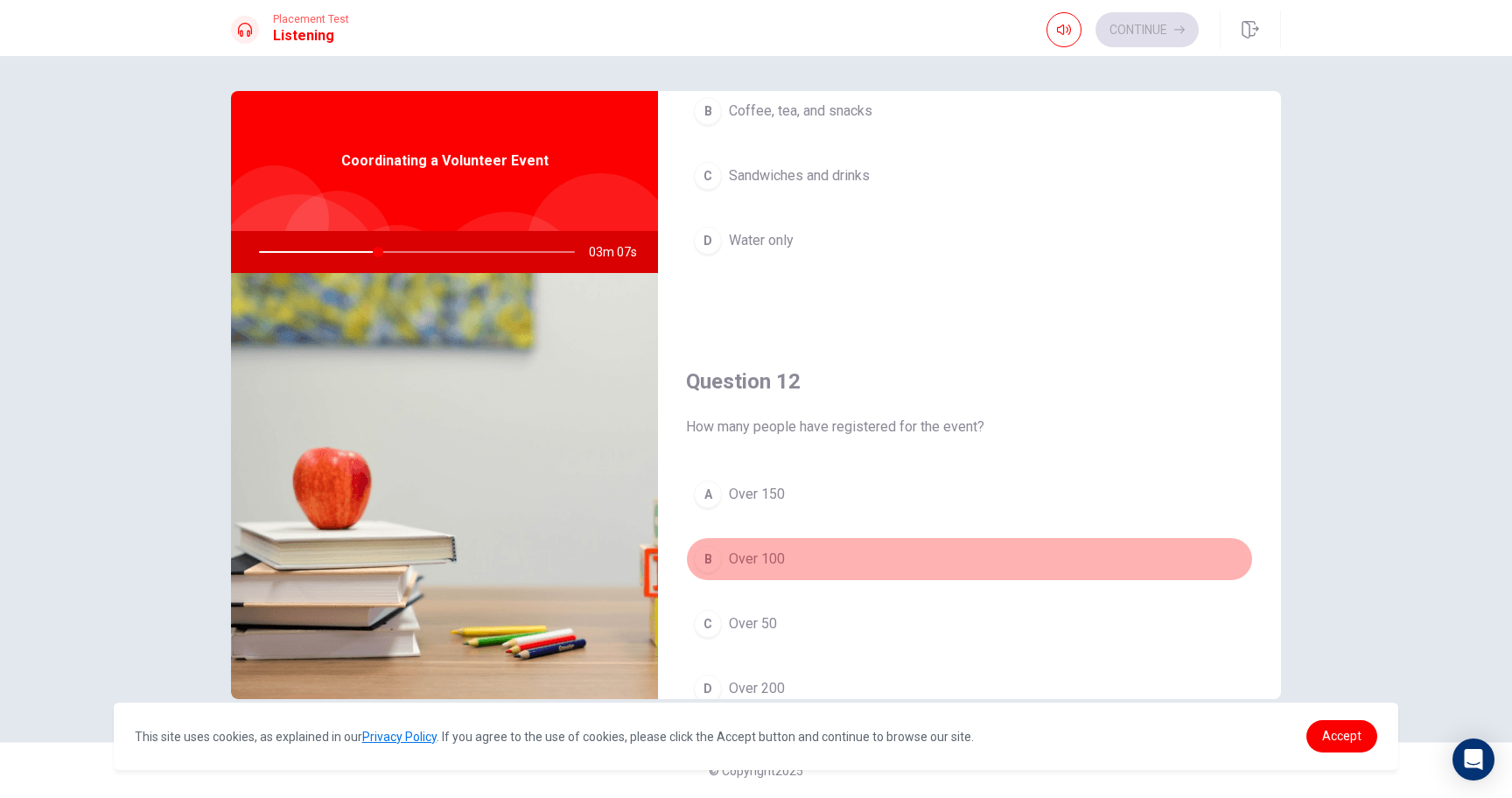
click at [760, 554] on span "Over 100" at bounding box center [756, 559] width 56 height 21
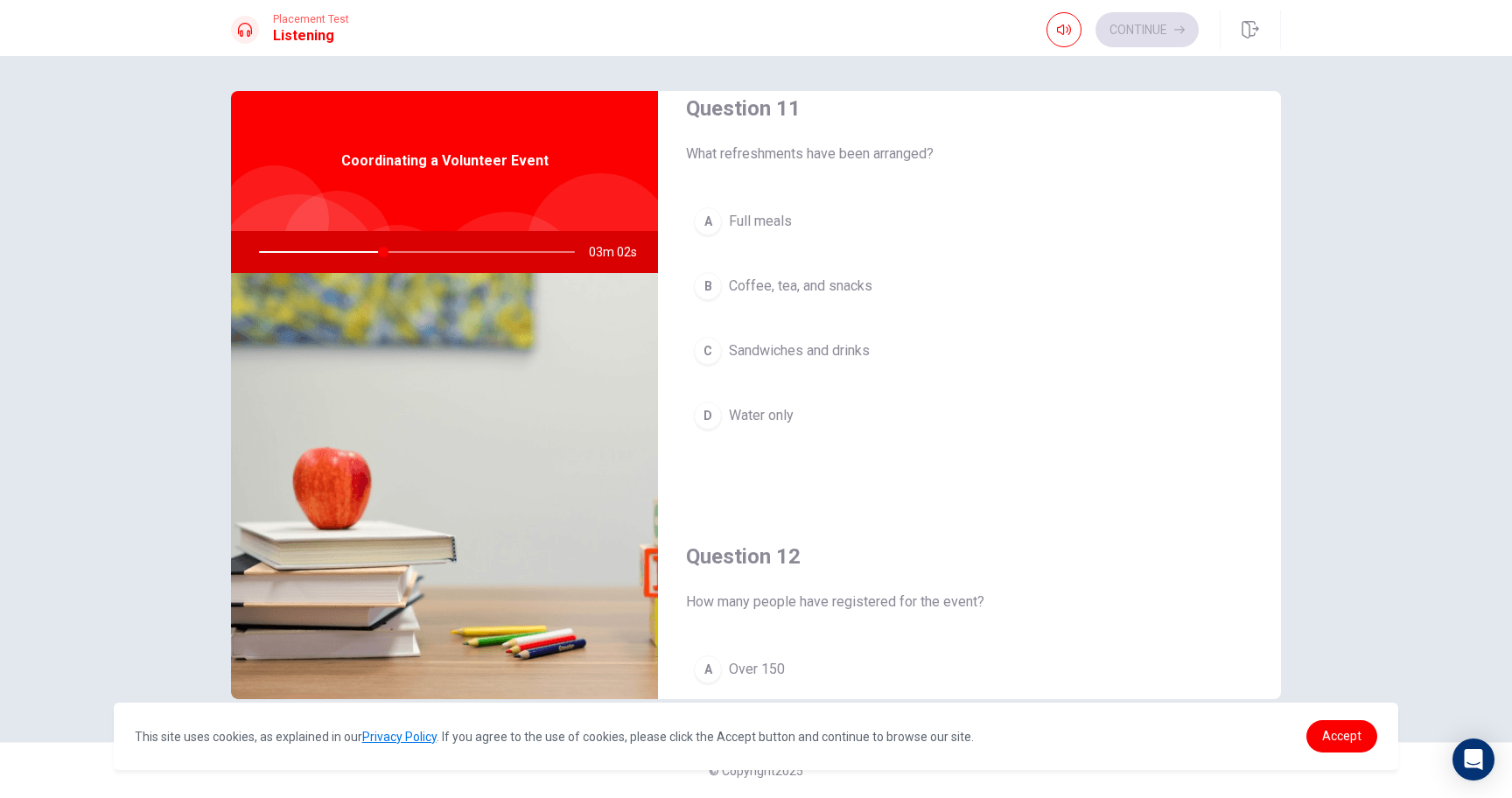
scroll to position [0, 0]
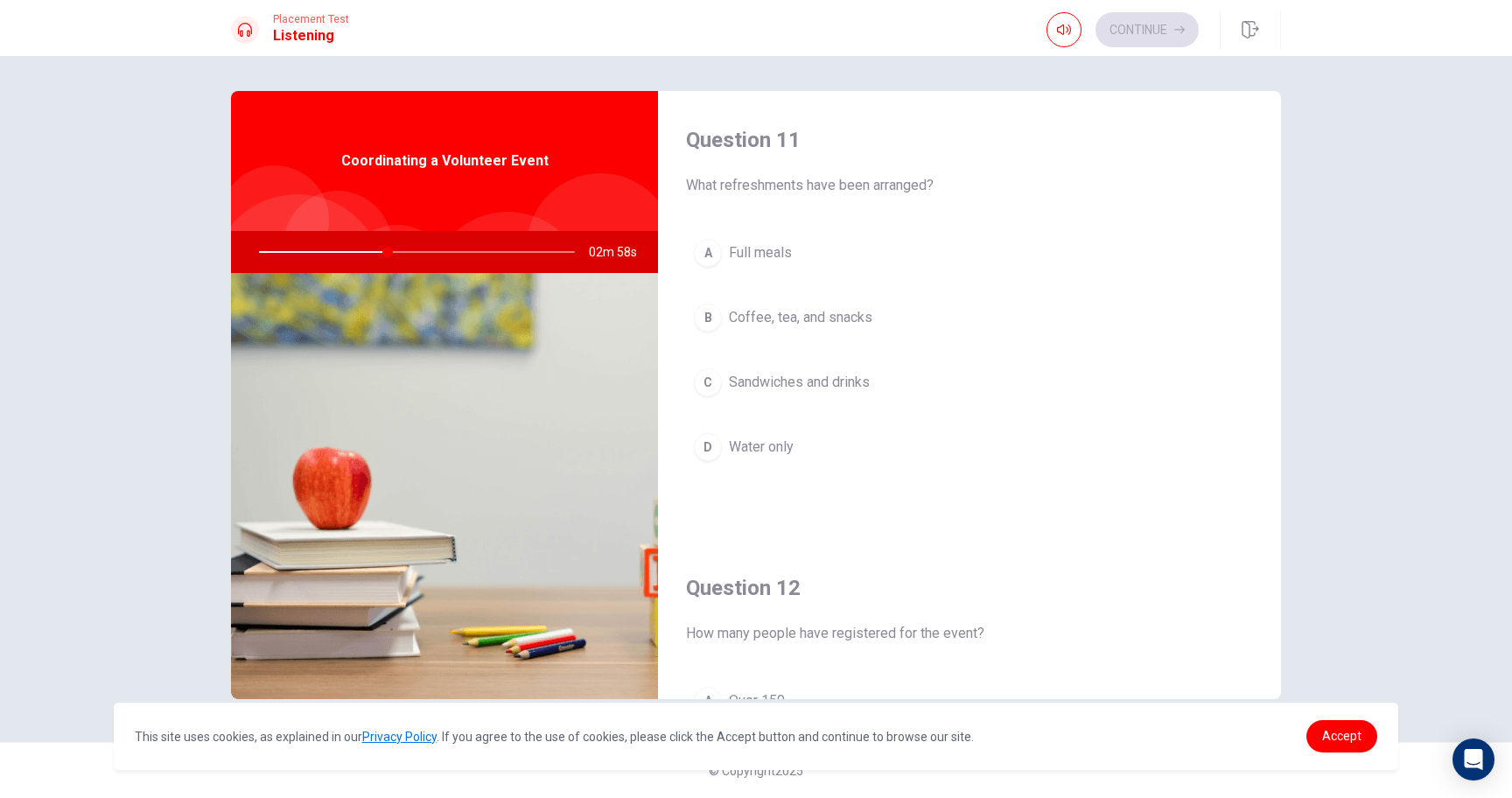
click at [759, 326] on span "Coffee, tea, and snacks" at bounding box center [800, 318] width 143 height 21
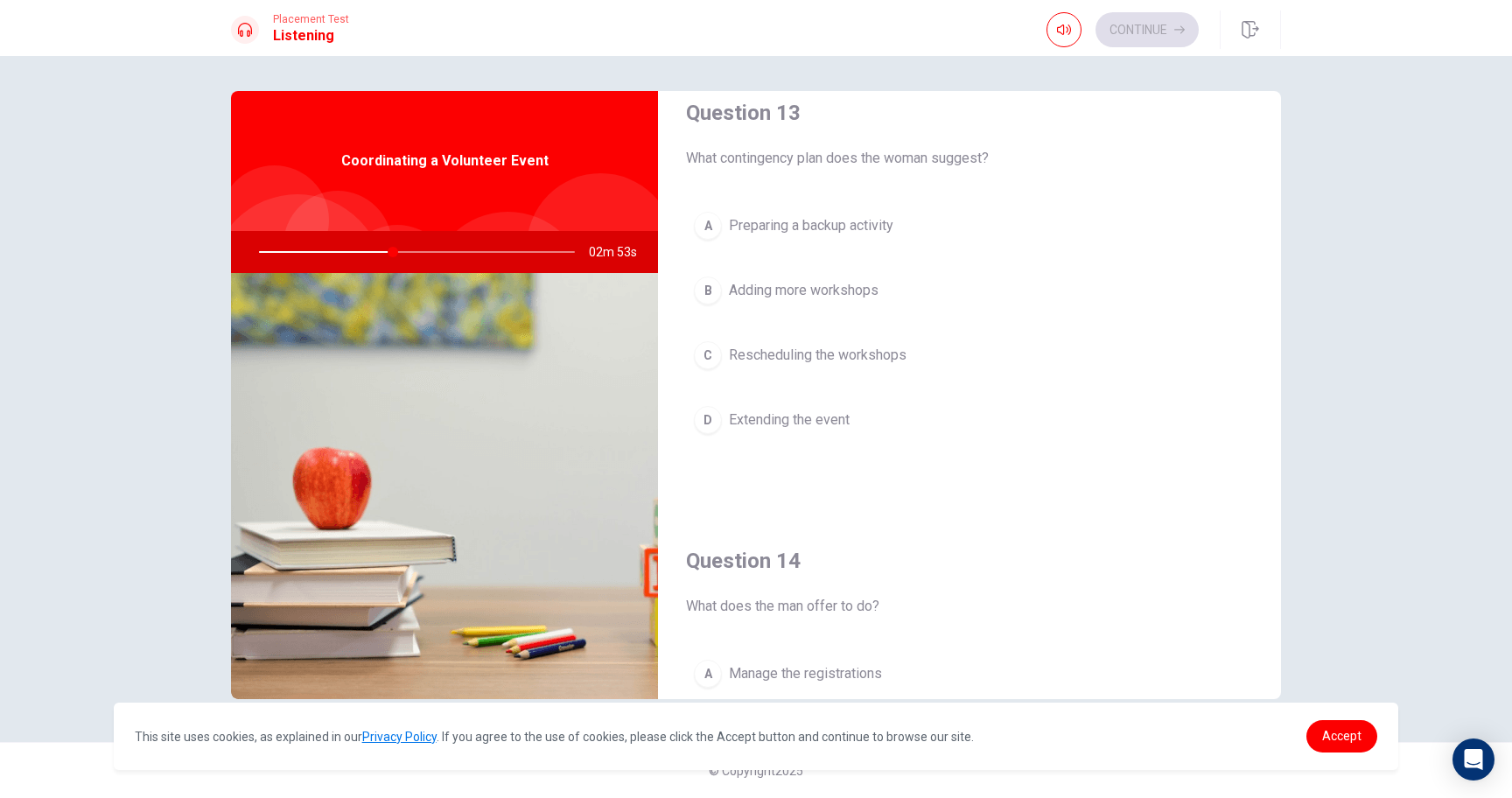
scroll to position [948, 0]
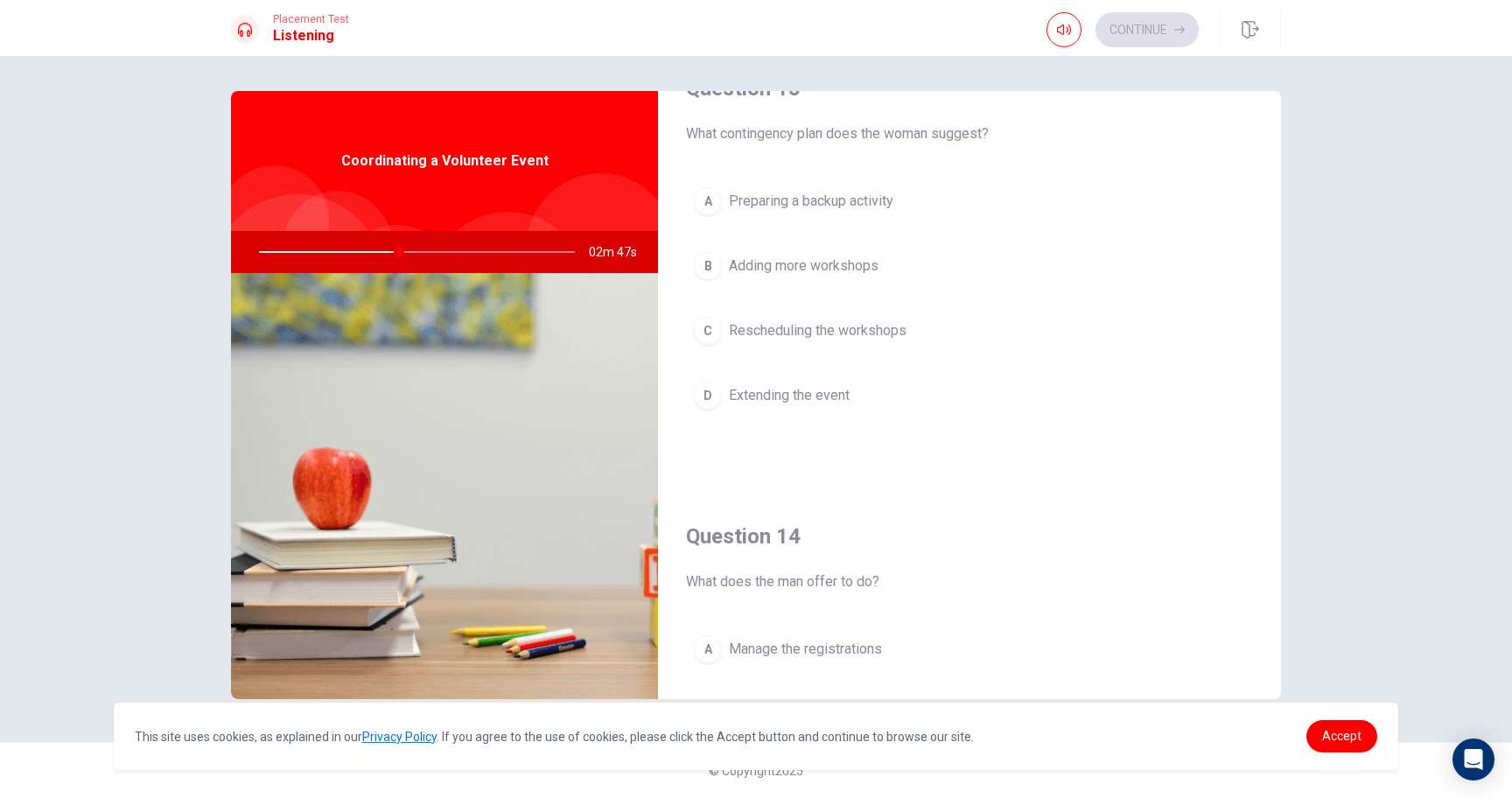
click at [813, 217] on button "A Preparing a backup activity" at bounding box center [969, 200] width 567 height 44
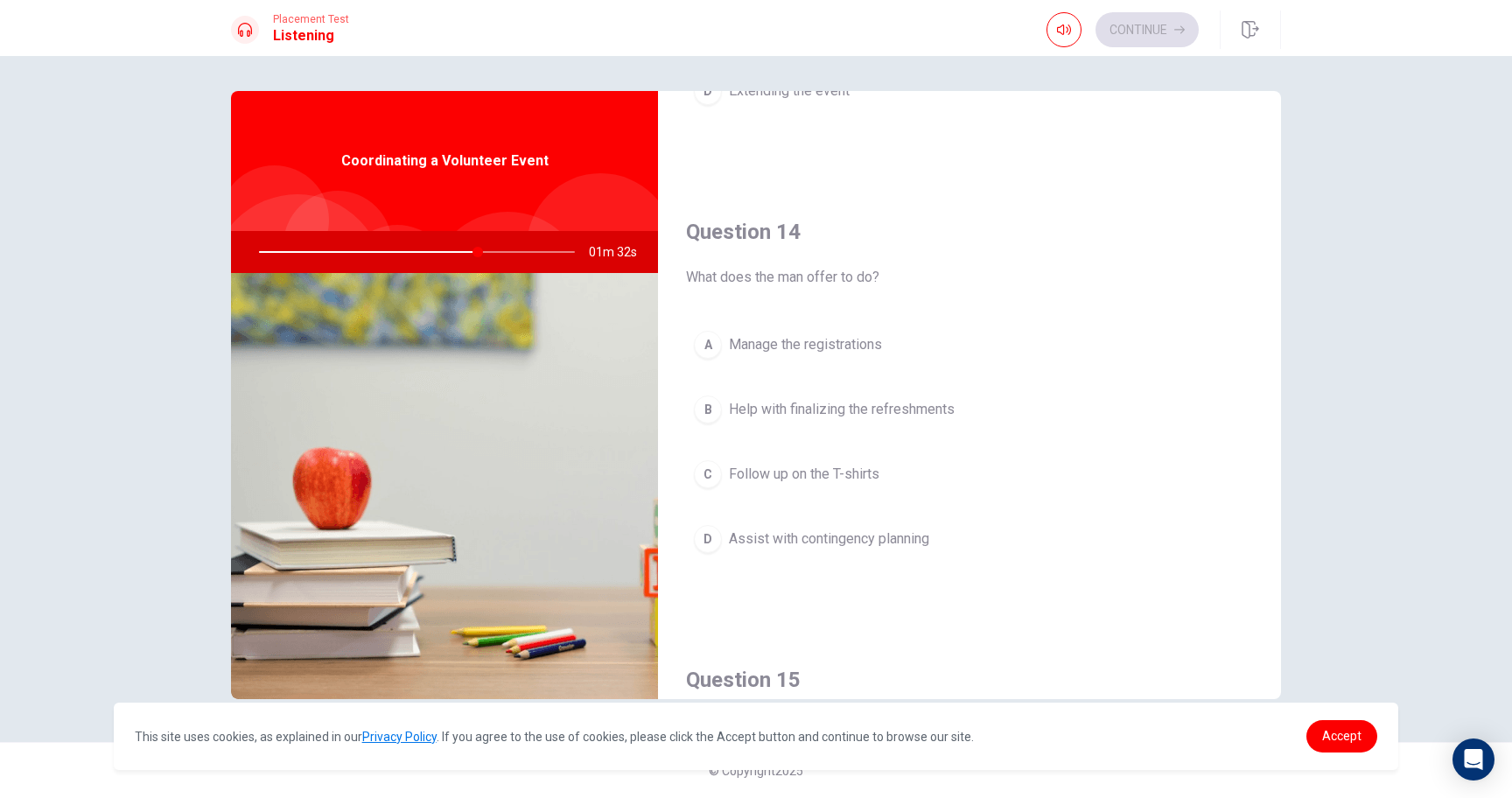
scroll to position [1247, 0]
click at [775, 537] on span "Assist with contingency planning" at bounding box center [829, 544] width 200 height 21
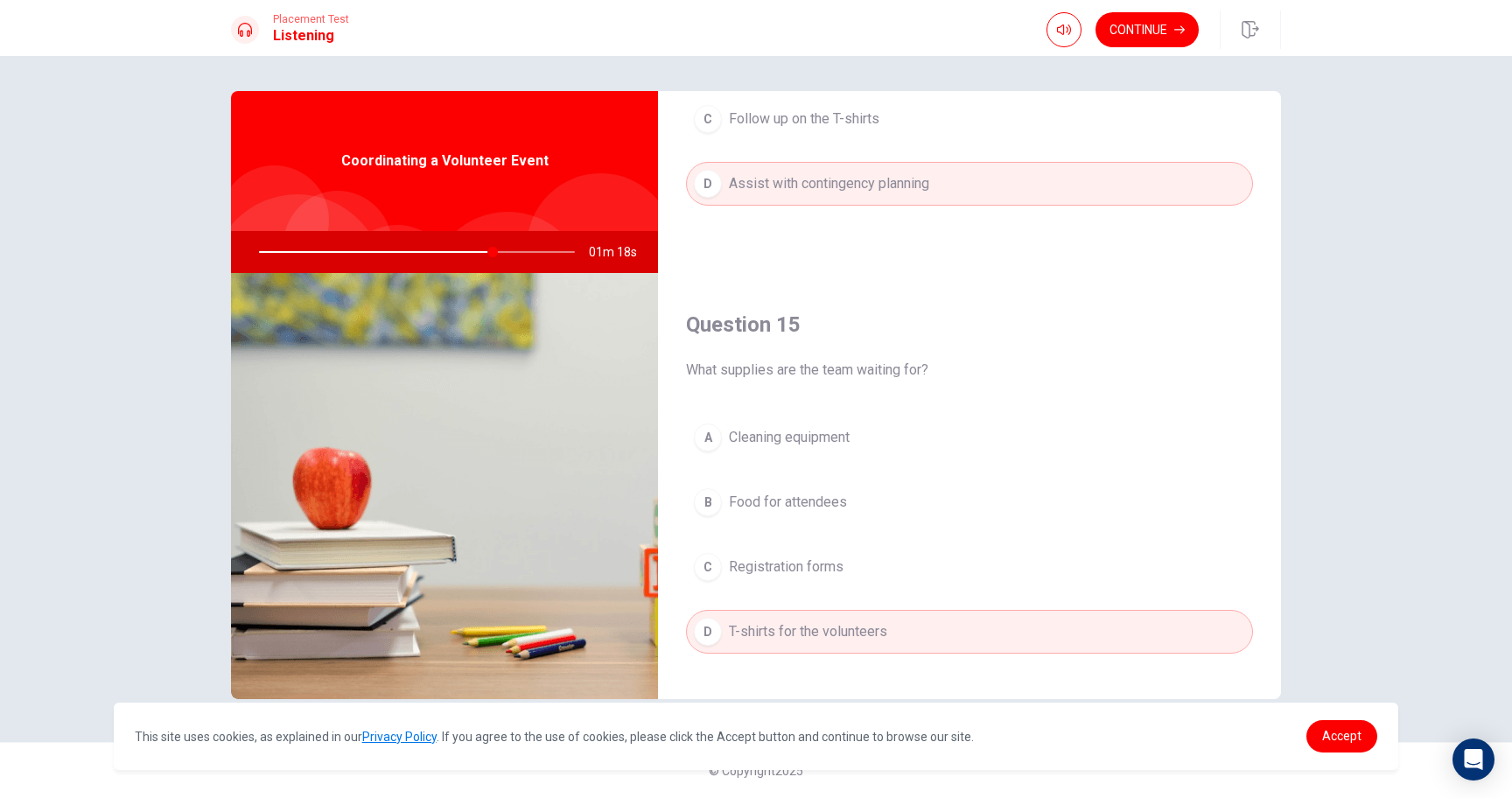
scroll to position [1632, 0]
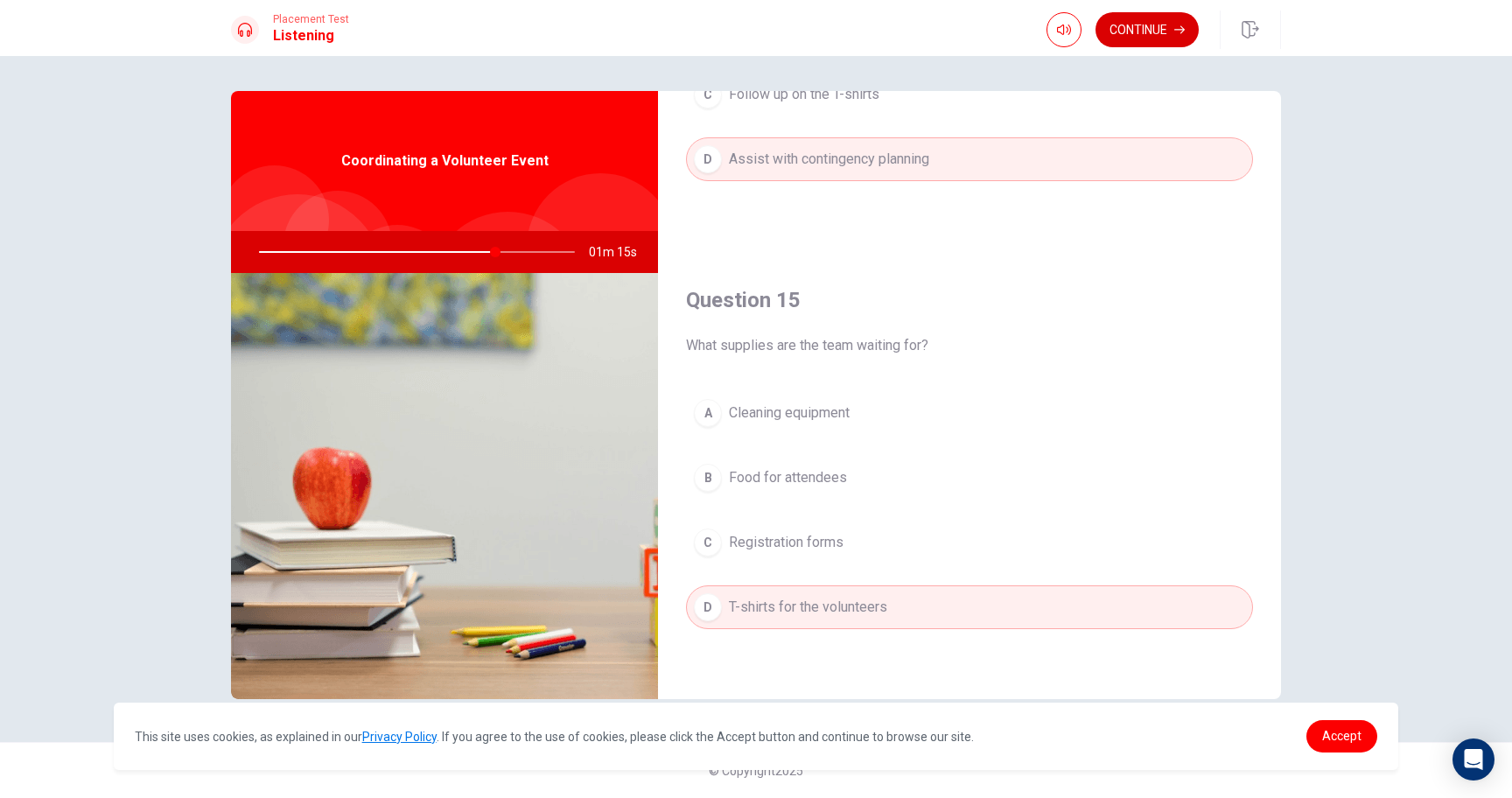
click at [1117, 32] on button "Continue" at bounding box center [1148, 29] width 103 height 35
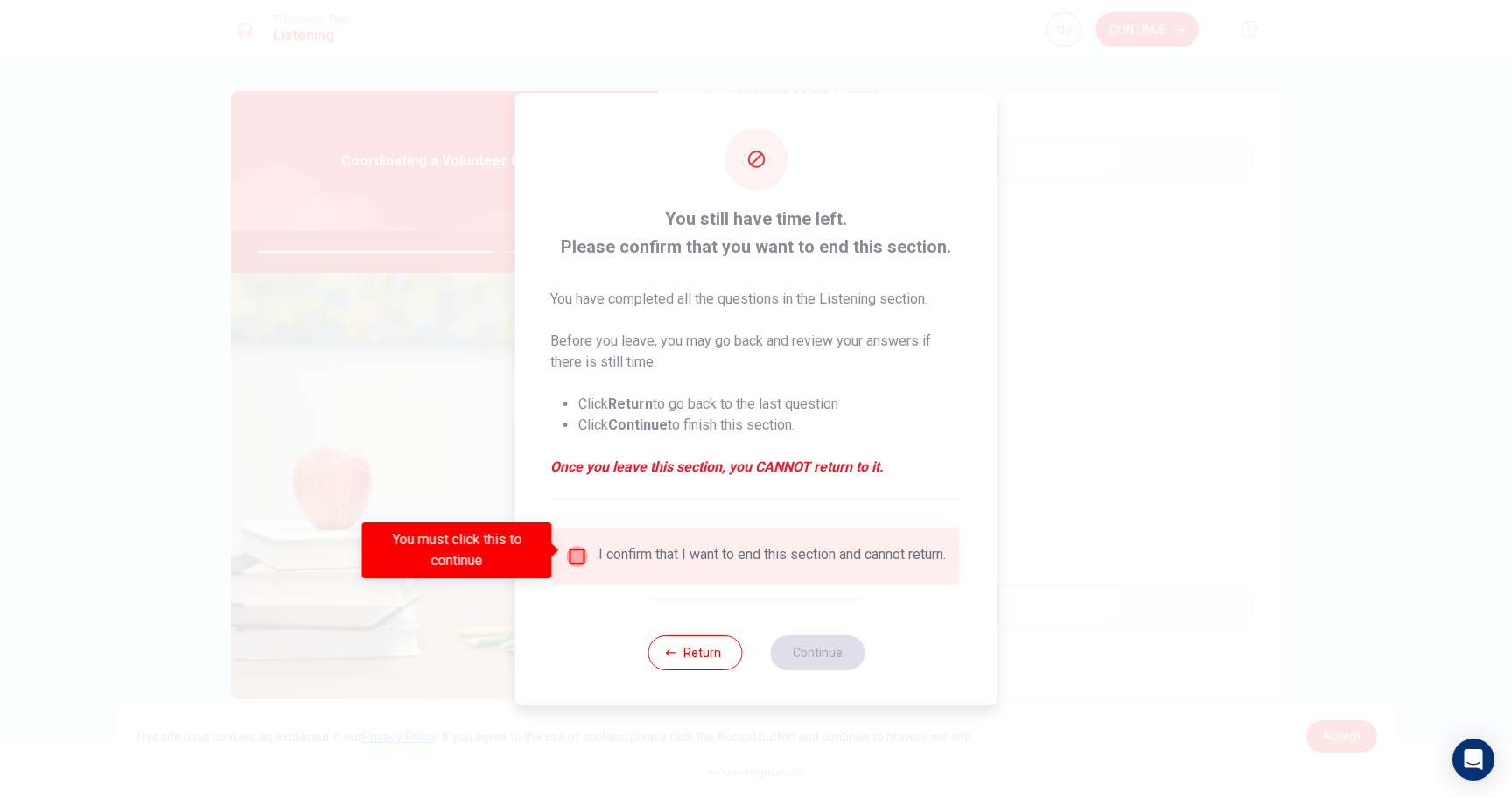
click at [578, 555] on input "You must click this to continue" at bounding box center [577, 557] width 21 height 21
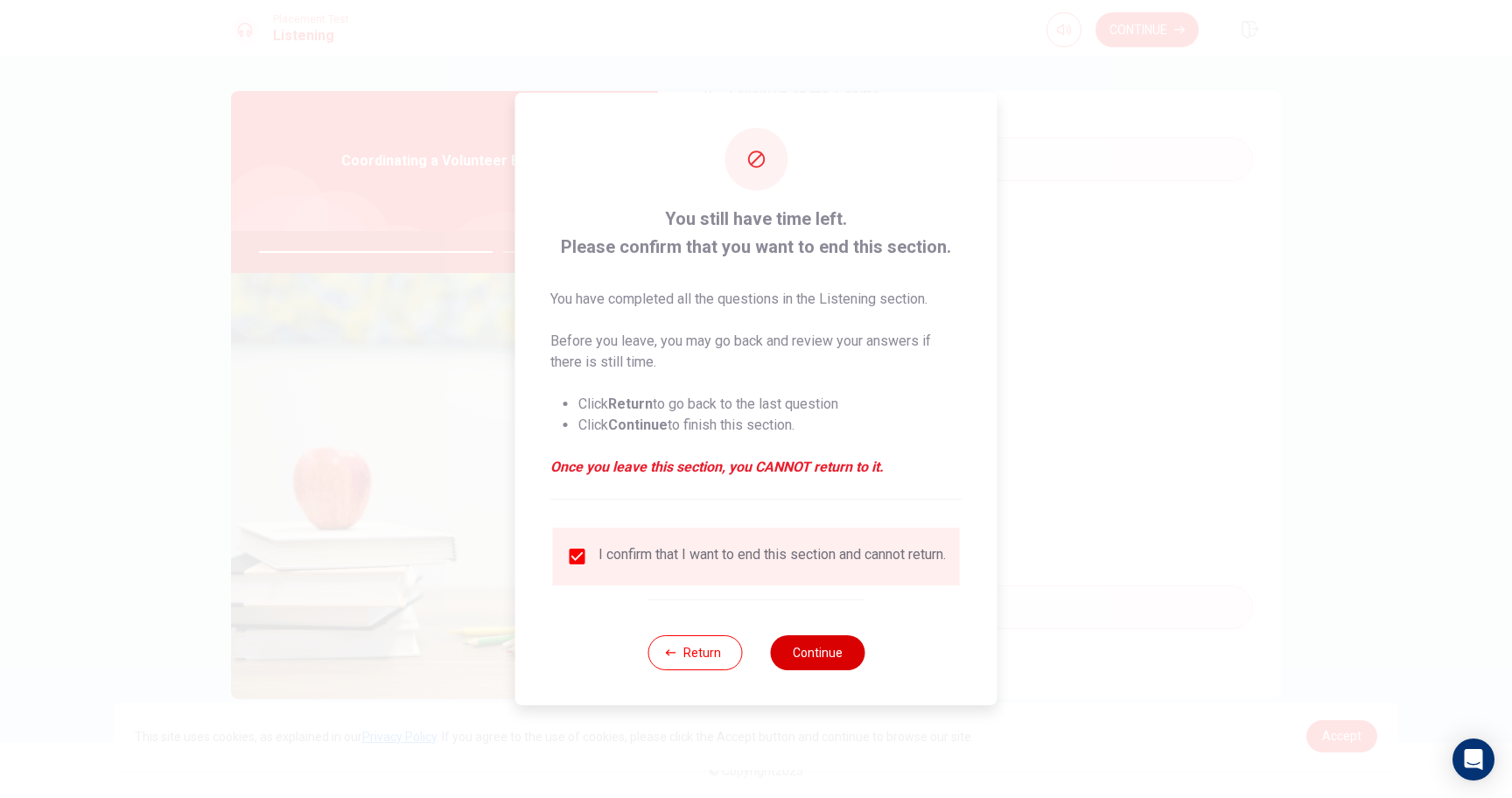
click at [797, 641] on button "Continue" at bounding box center [817, 652] width 94 height 35
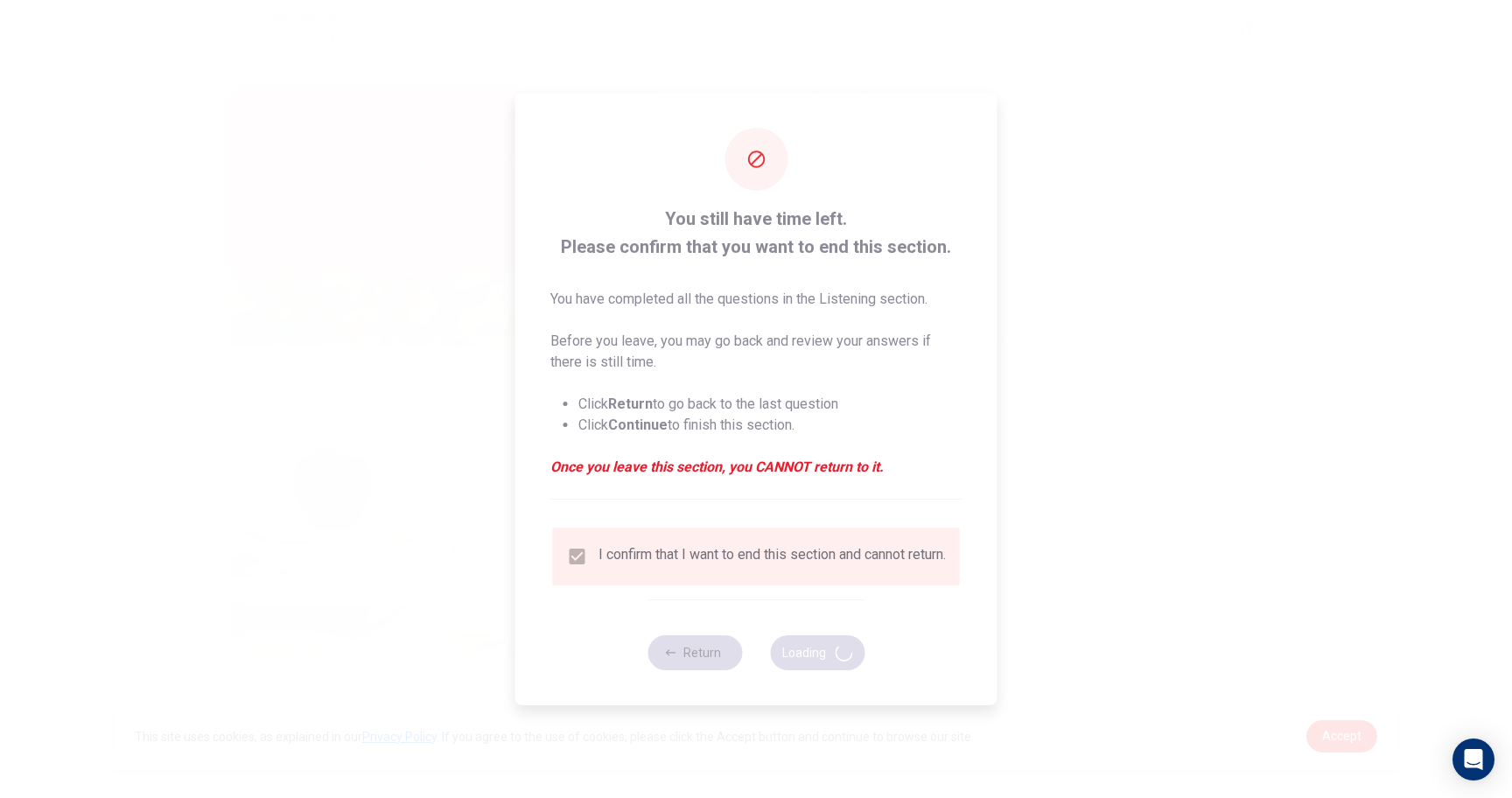
type input "76"
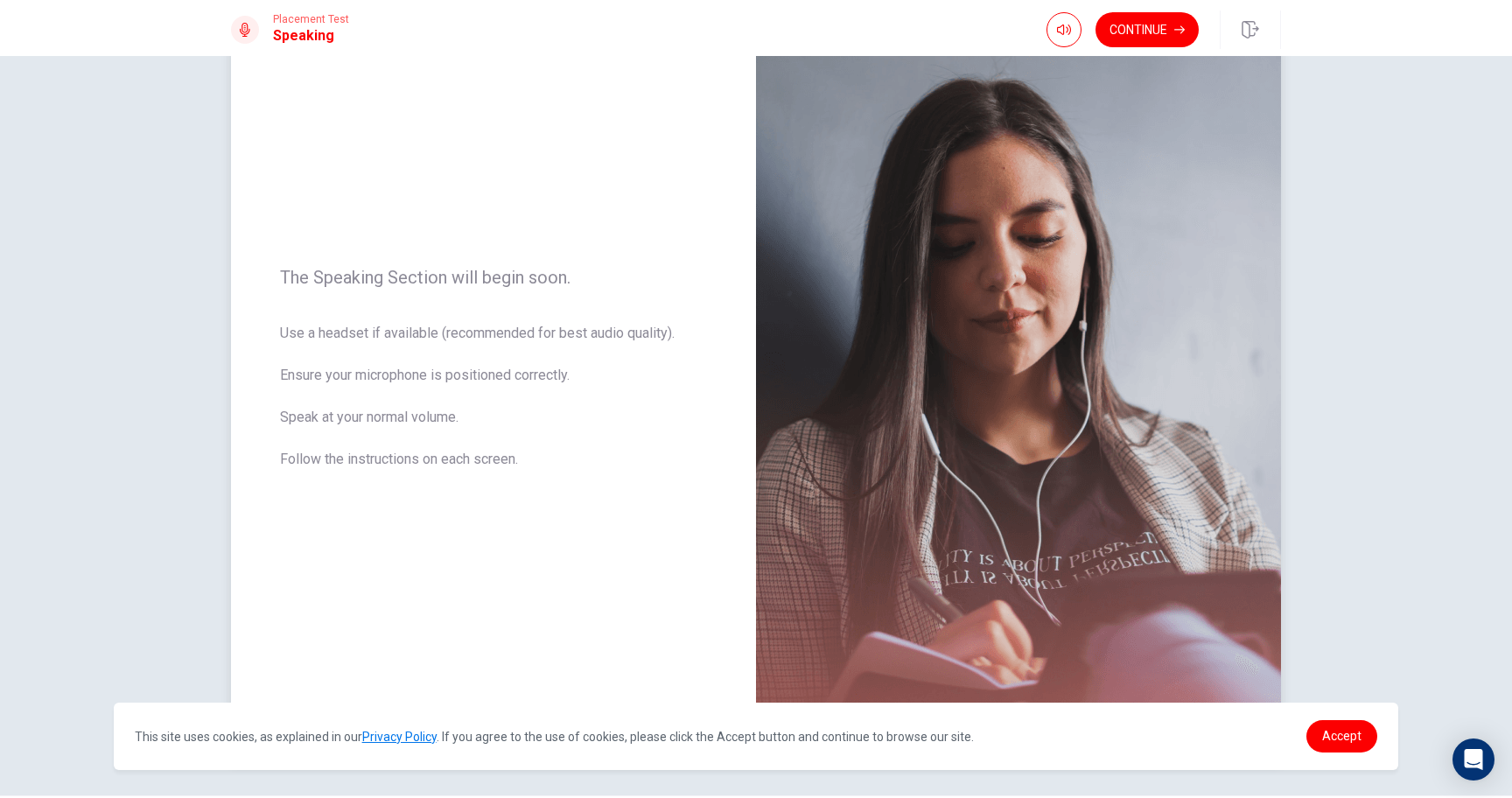
scroll to position [109, 0]
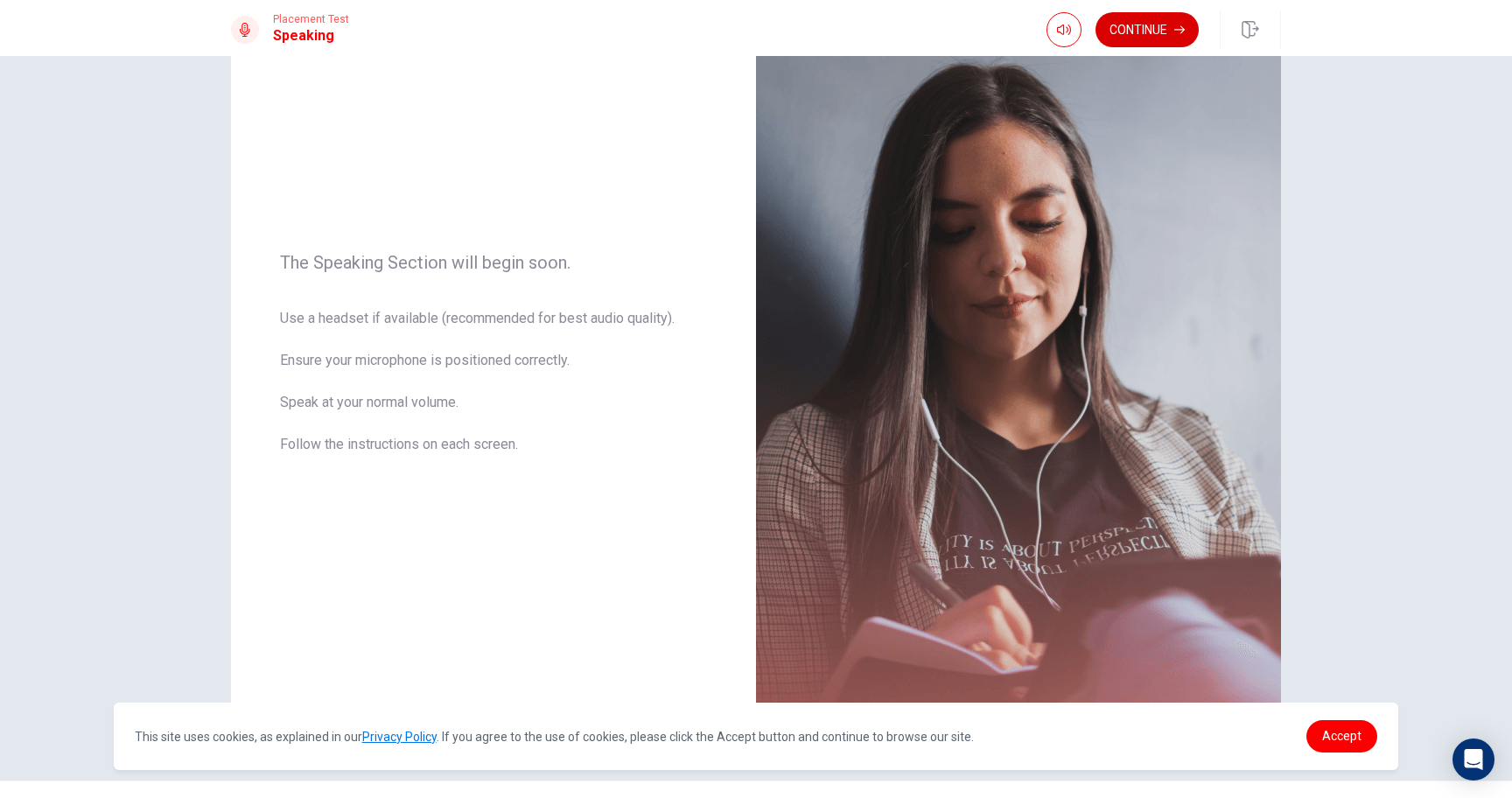
click at [1155, 24] on button "Continue" at bounding box center [1148, 29] width 103 height 35
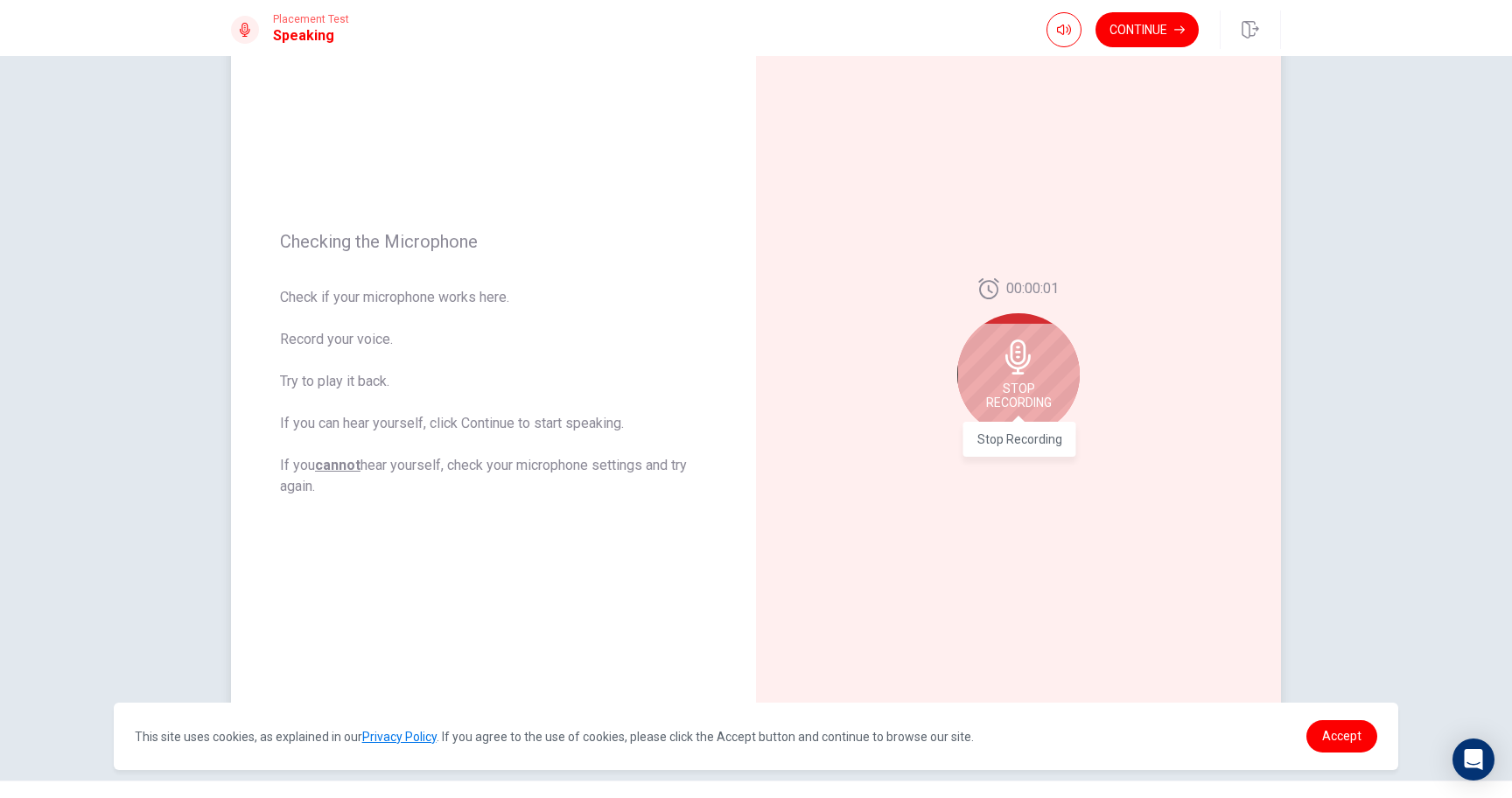
click at [1028, 399] on span "Stop Recording" at bounding box center [1019, 395] width 66 height 28
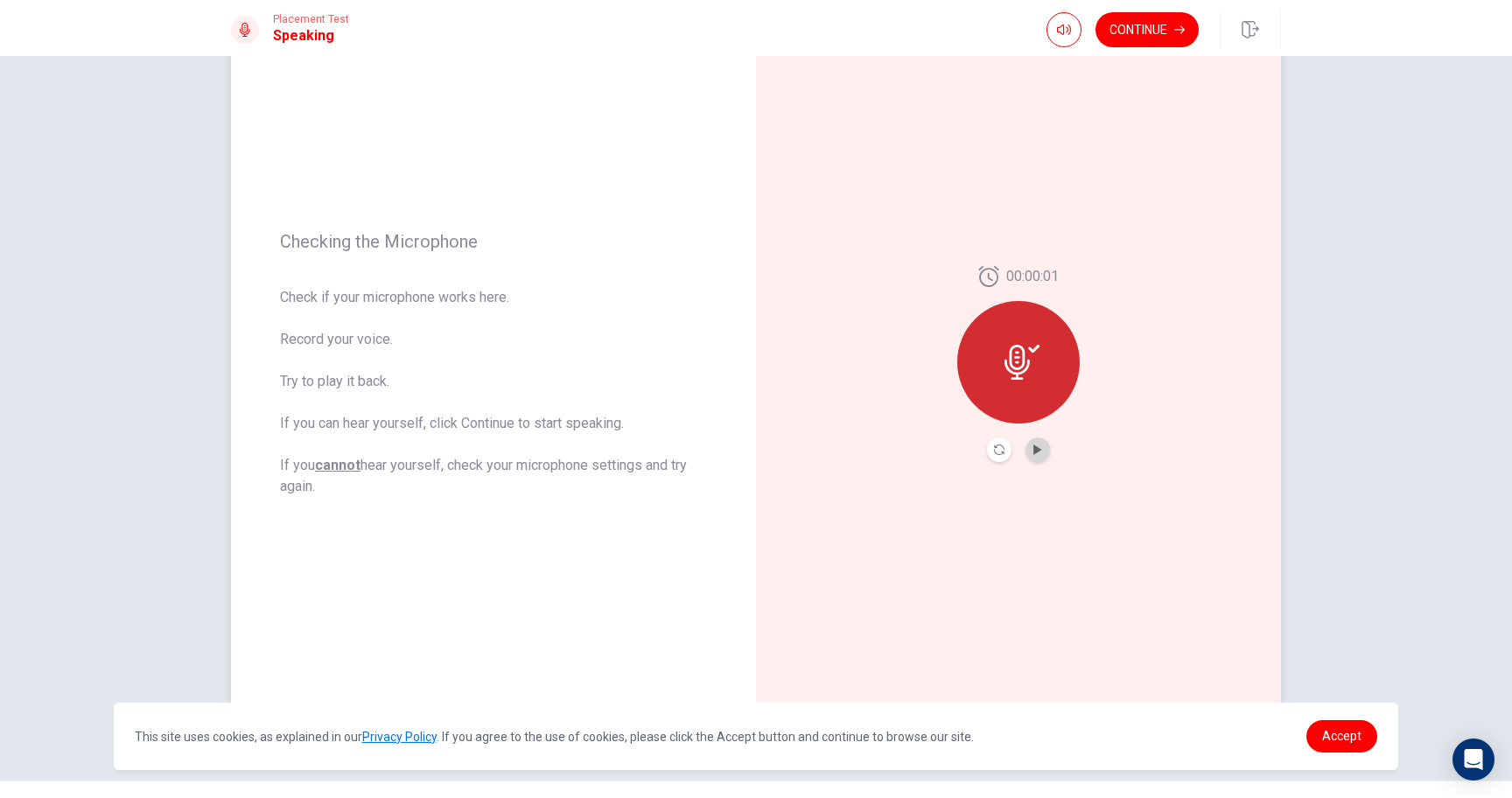
click at [1034, 443] on button "Play Audio" at bounding box center [1037, 449] width 24 height 24
click at [1149, 25] on button "Continue" at bounding box center [1148, 29] width 103 height 35
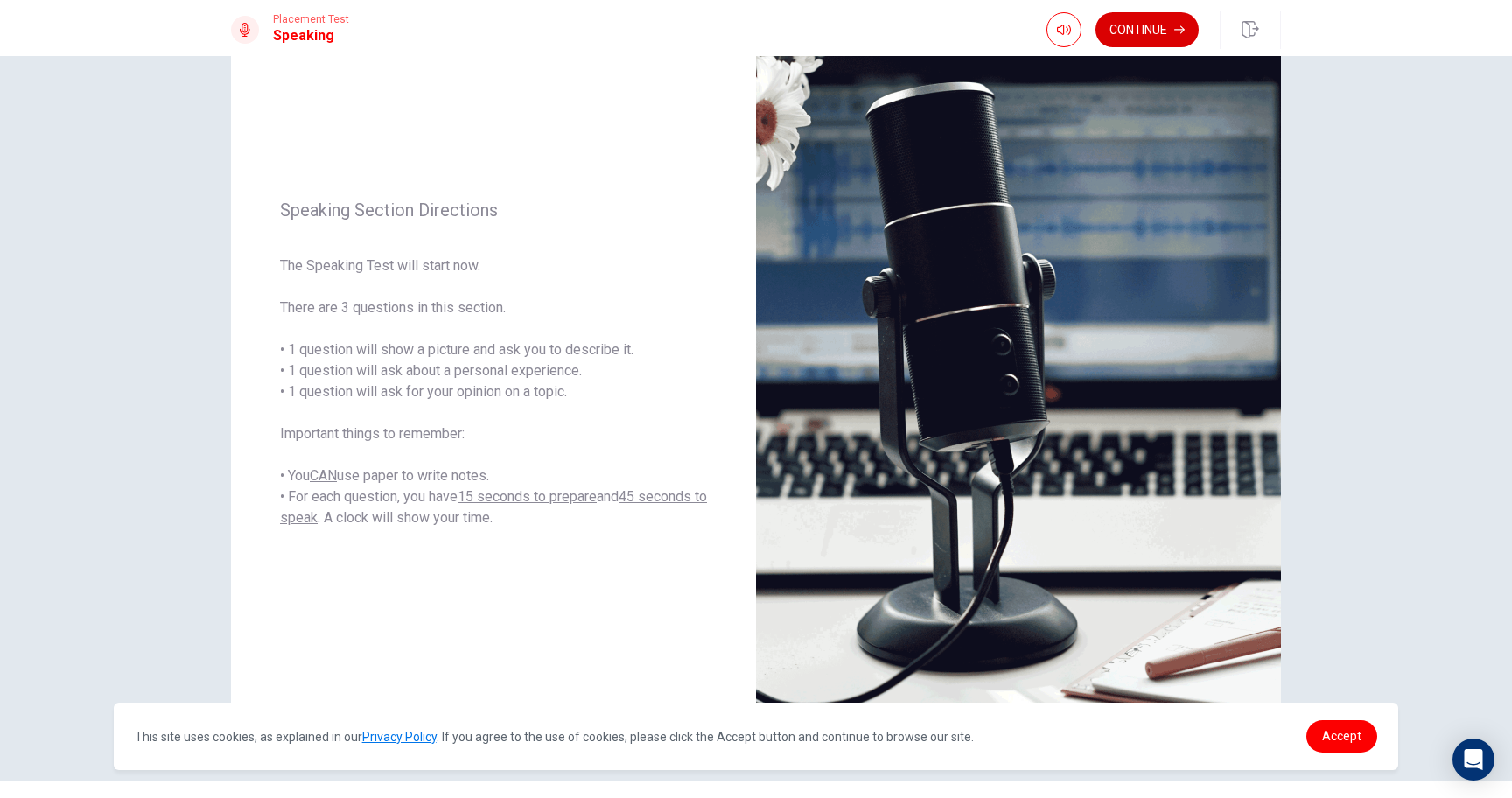
click at [1165, 39] on button "Continue" at bounding box center [1148, 29] width 103 height 35
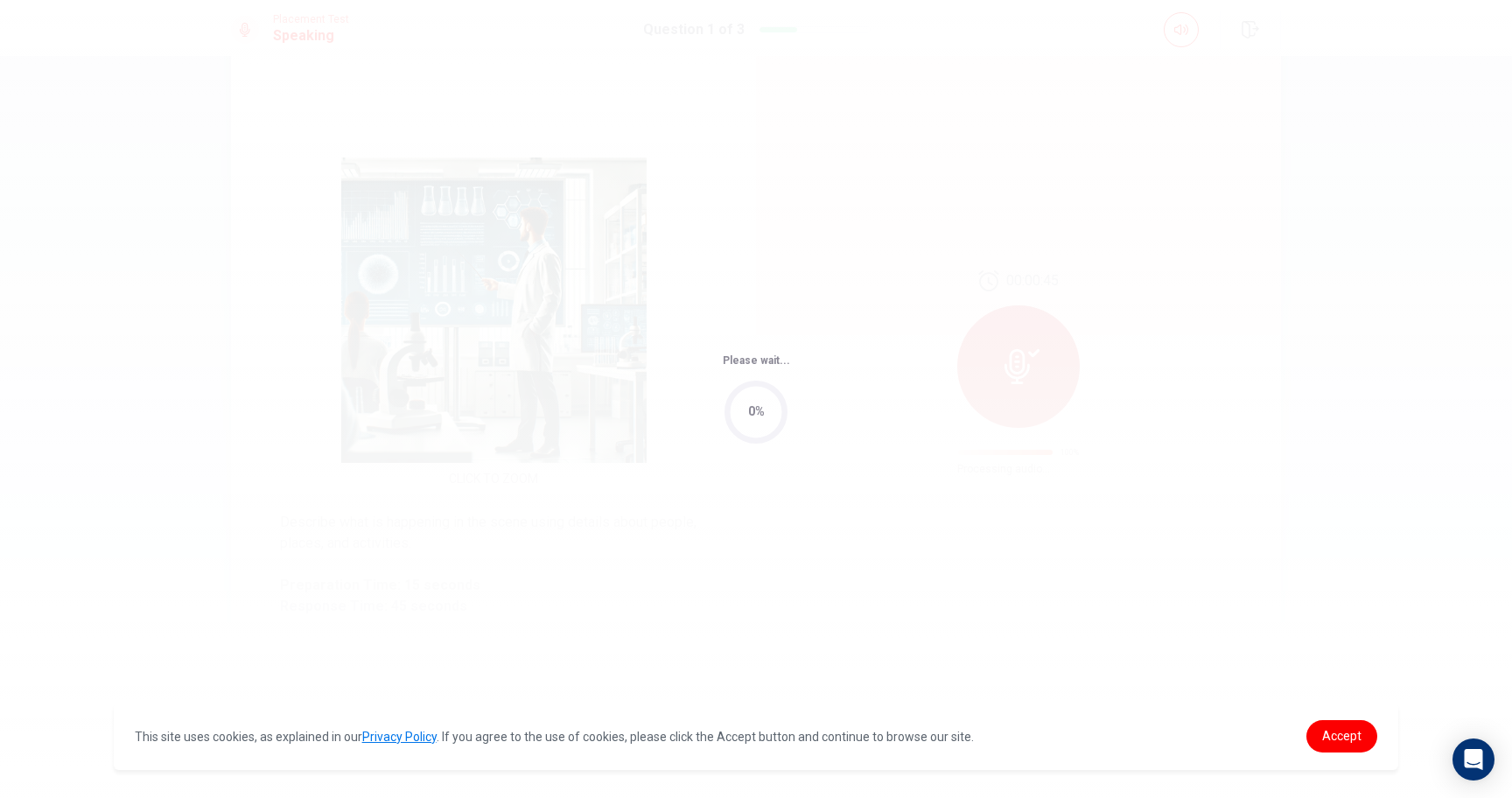
scroll to position [0, 0]
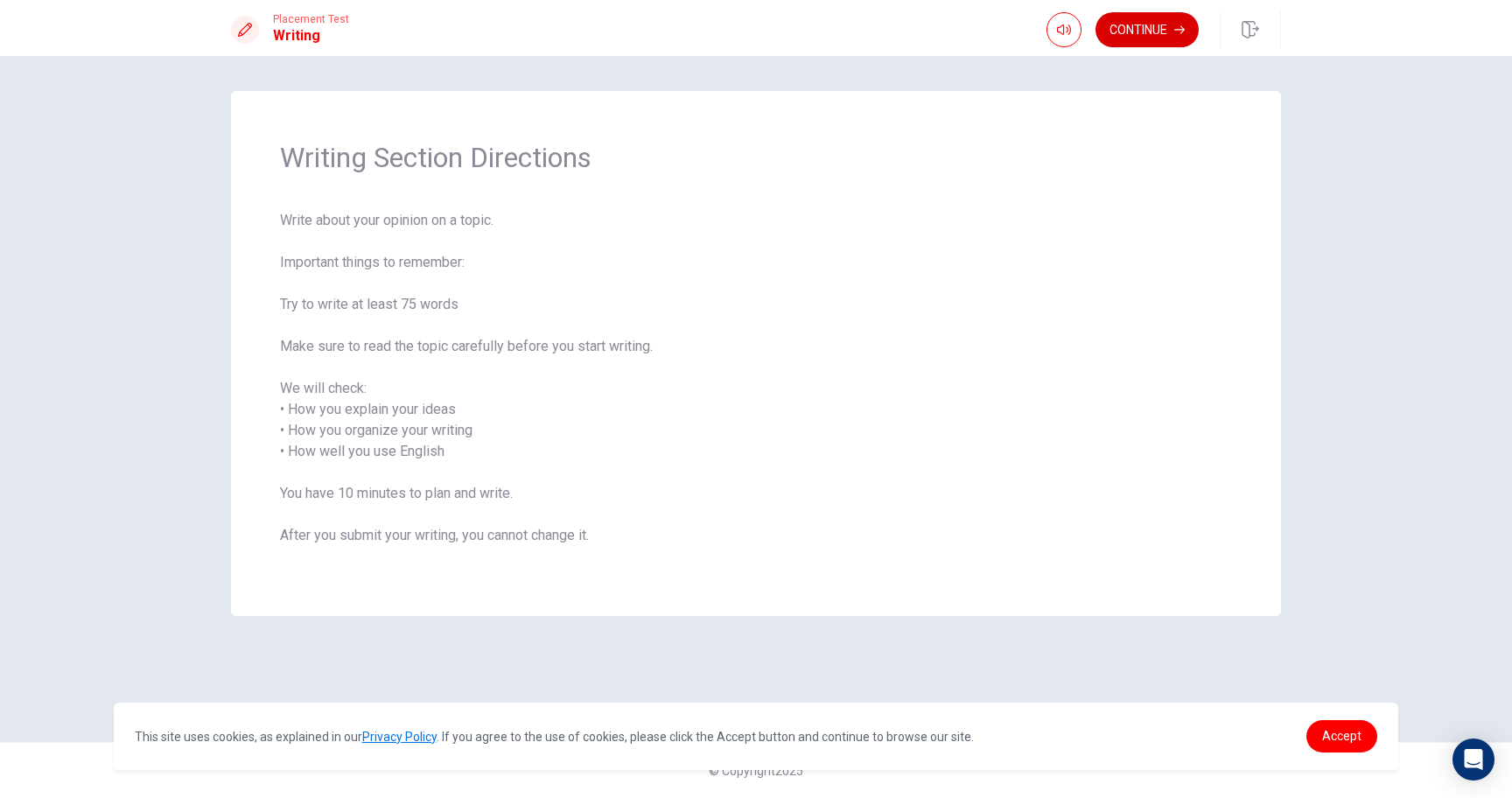
click at [1104, 25] on button "Continue" at bounding box center [1148, 29] width 103 height 35
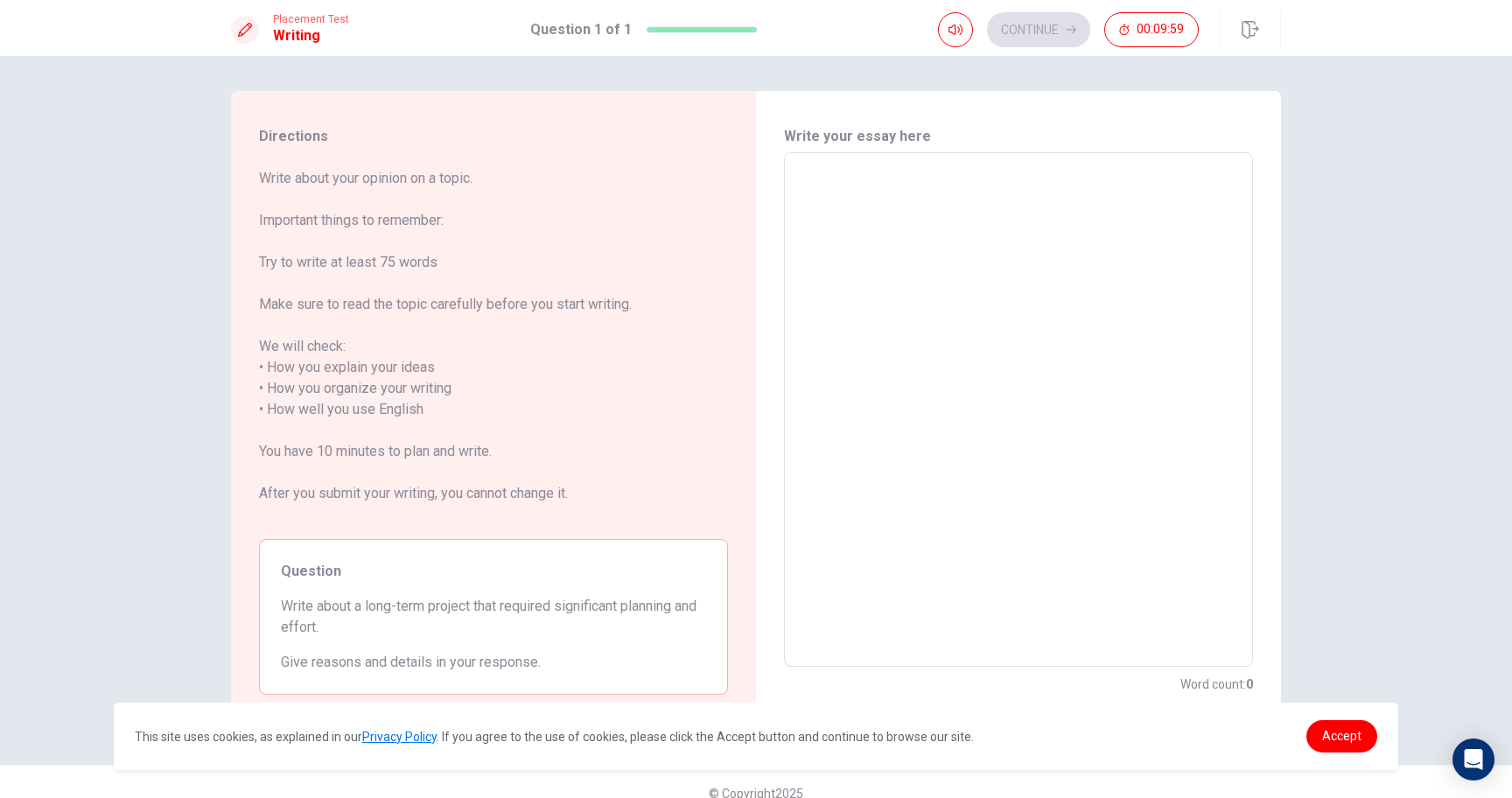
click at [865, 269] on textarea at bounding box center [1018, 410] width 445 height 485
type textarea "I"
type textarea "x"
type textarea "I"
type textarea "x"
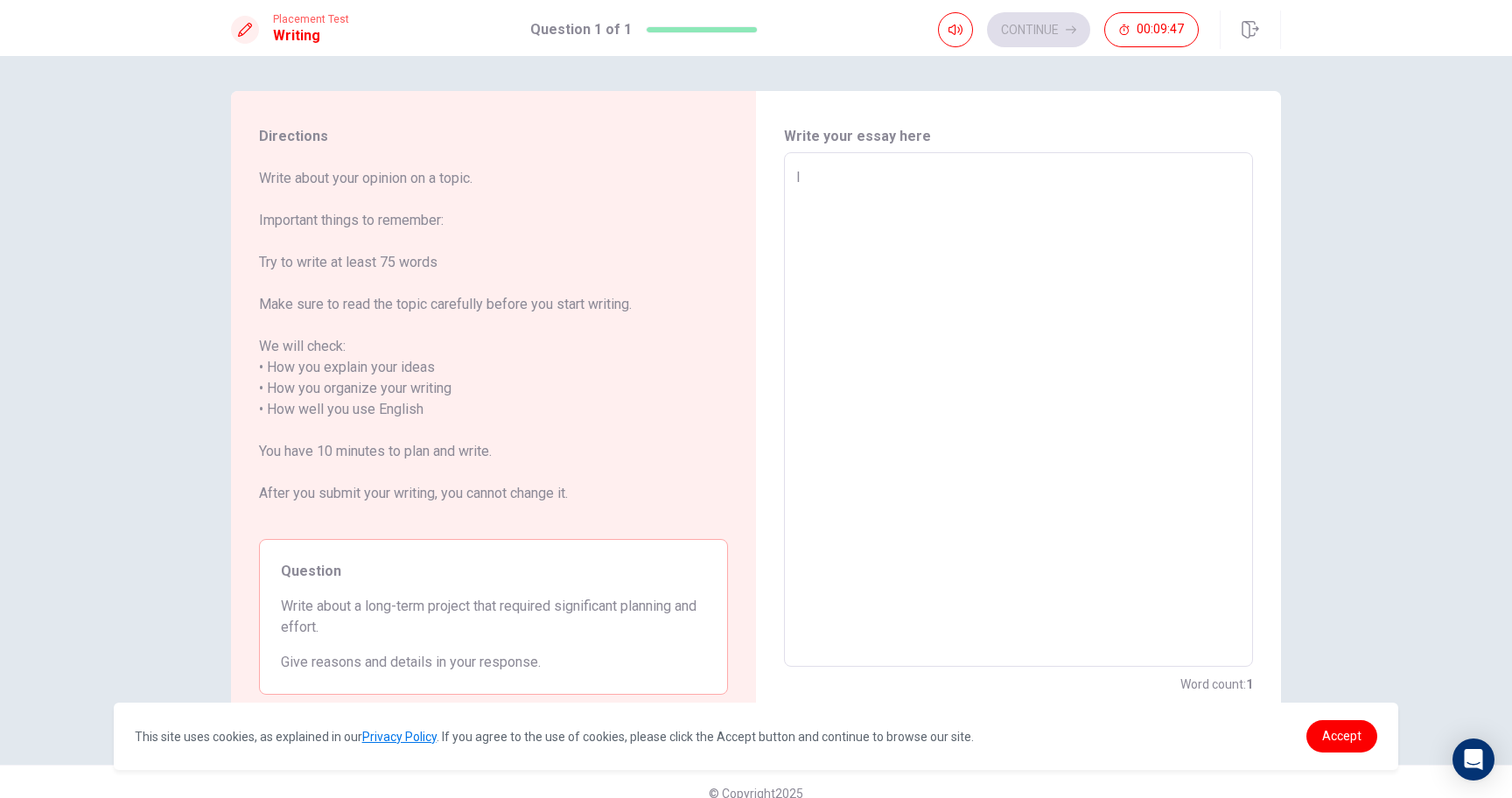
type textarea "I H"
type textarea "x"
type textarea "I HA"
type textarea "x"
type textarea "I HAD"
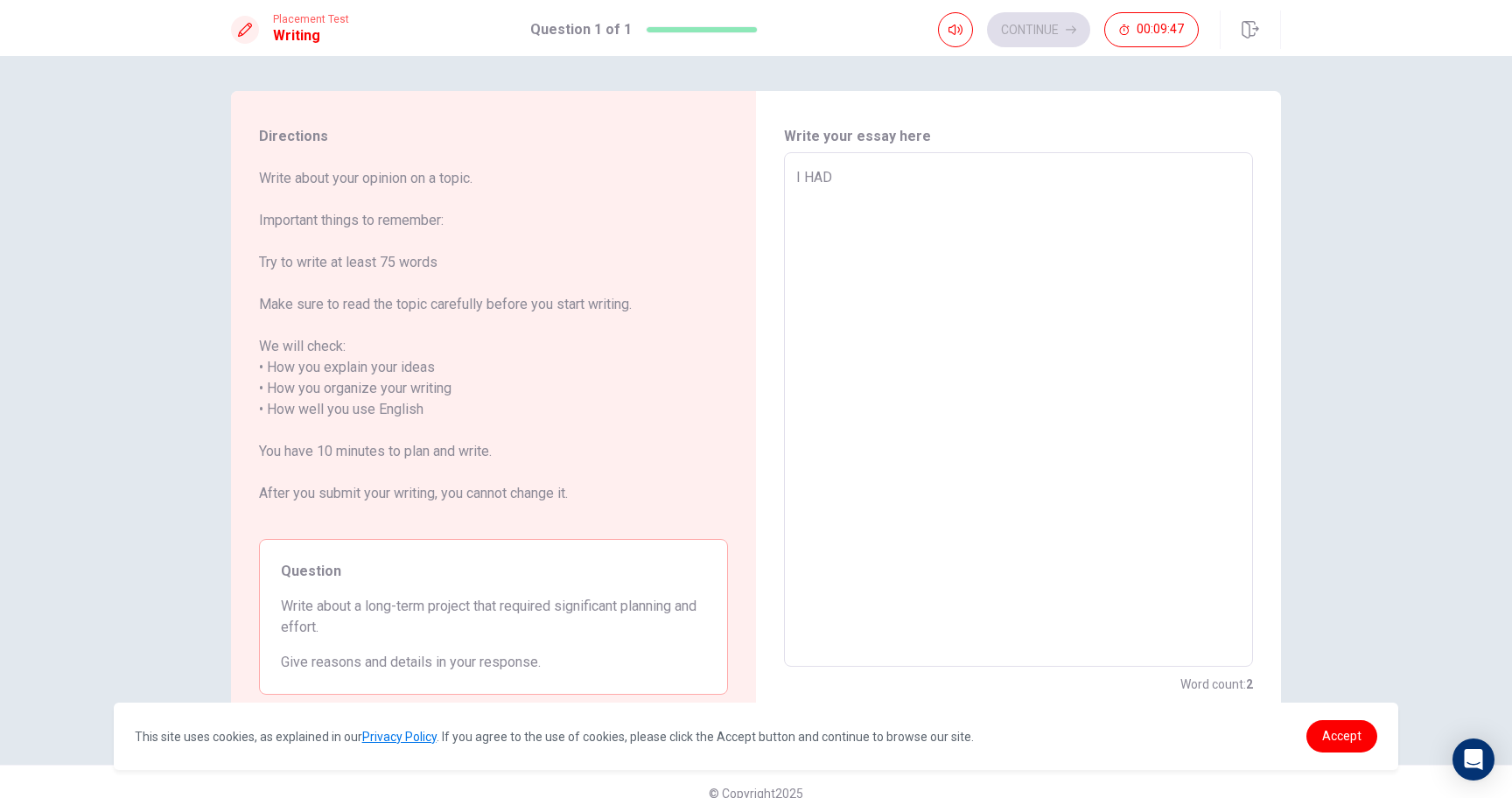
type textarea "x"
type textarea "I HAD"
type textarea "x"
type textarea "I HAD T"
type textarea "x"
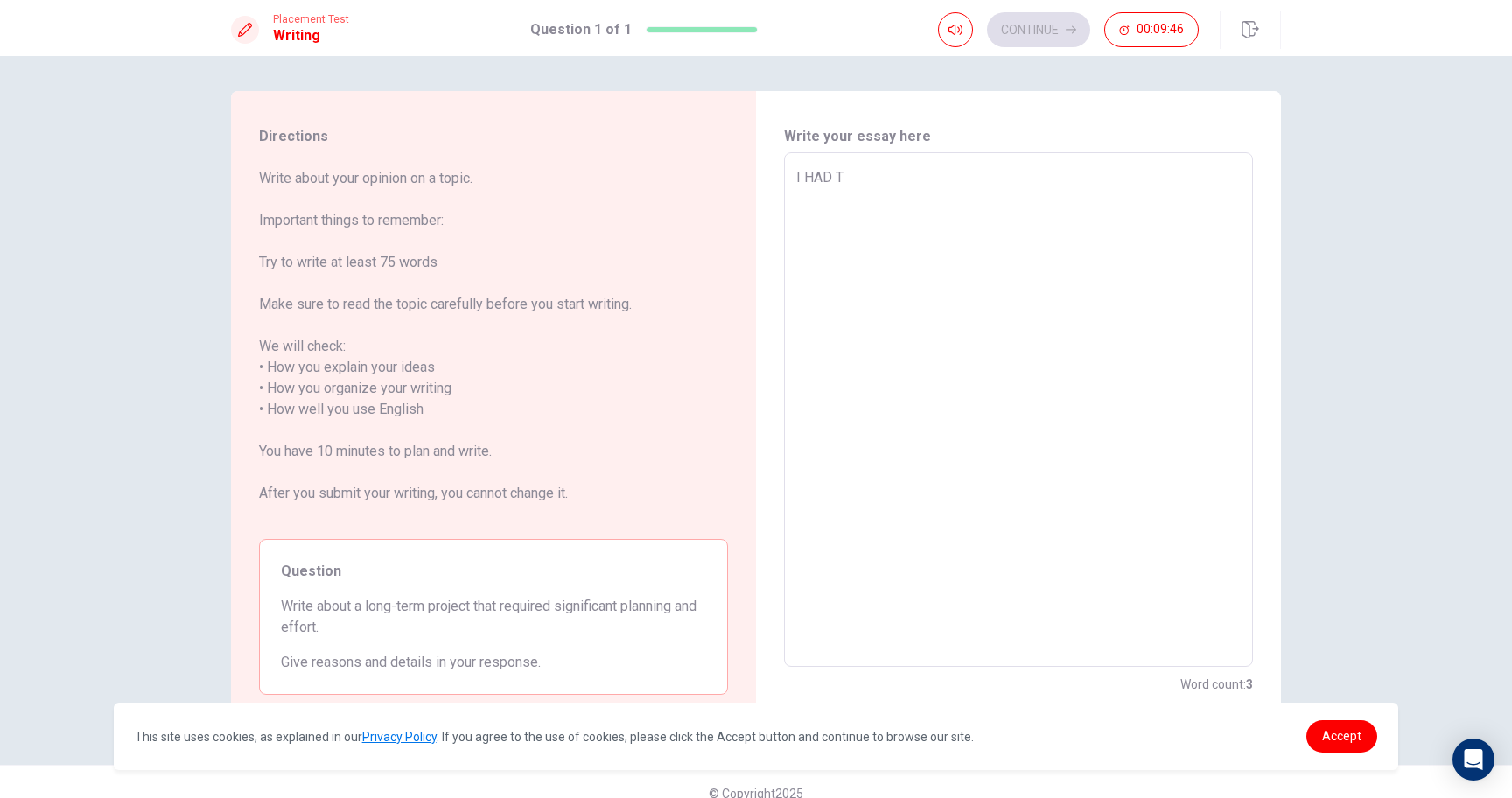
type textarea "I HAD TO"
type textarea "x"
type textarea "I HAD TO"
type textarea "x"
type textarea "I HAD TO"
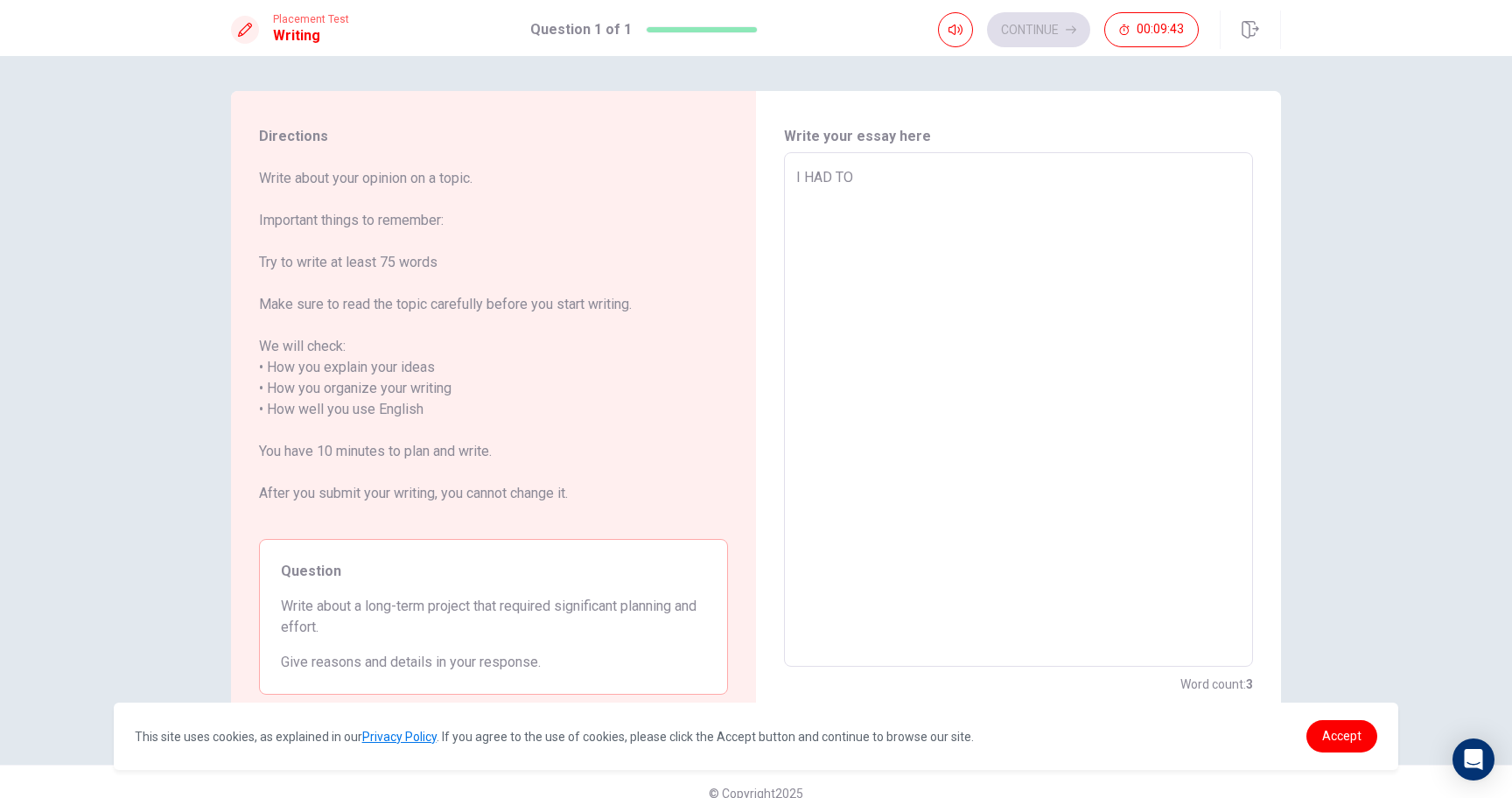
type textarea "x"
type textarea "I HAD T"
type textarea "x"
type textarea "I HAD"
type textarea "x"
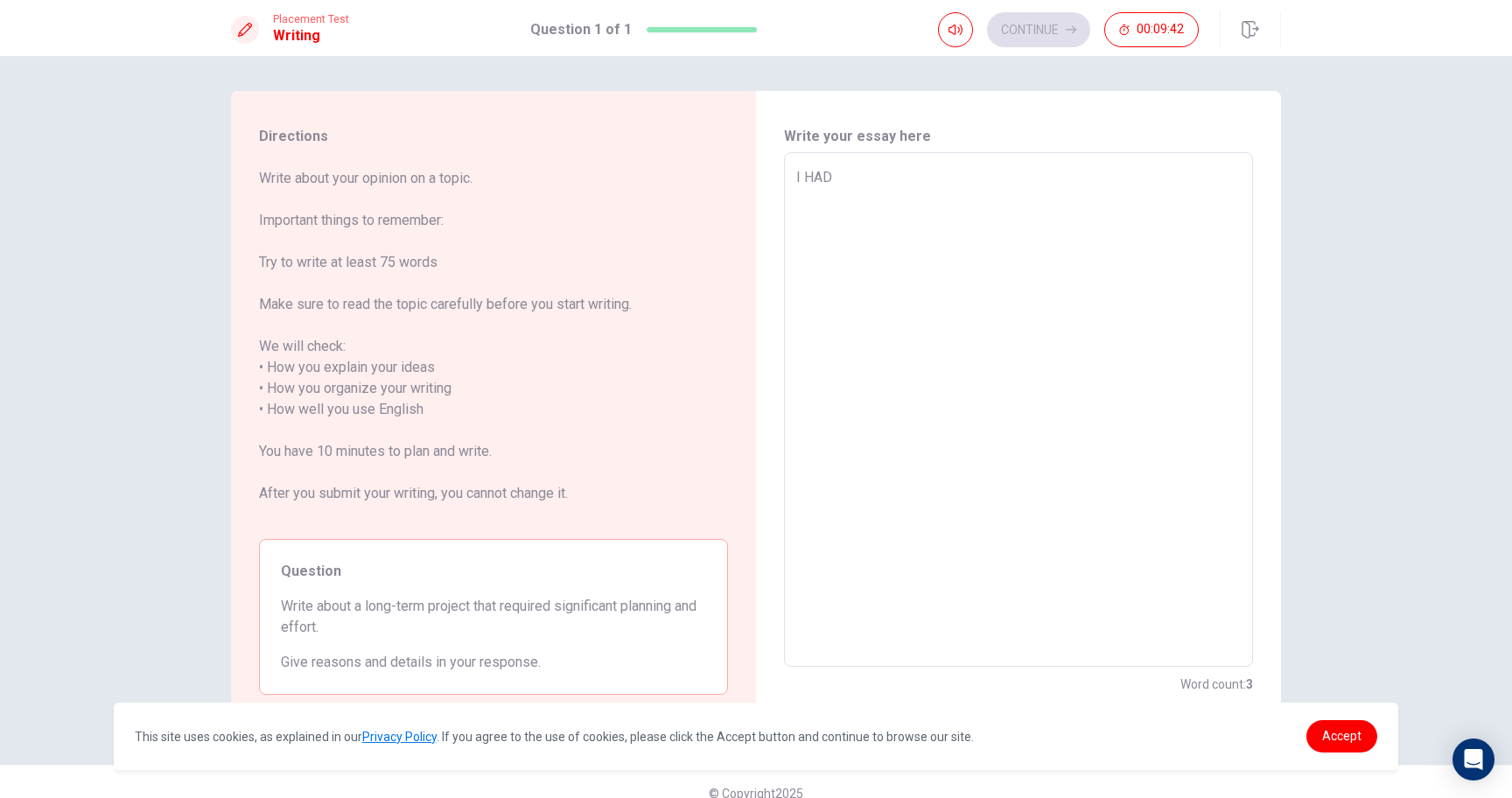
type textarea "I HAD"
type textarea "x"
type textarea "I HA"
type textarea "x"
type textarea "I H"
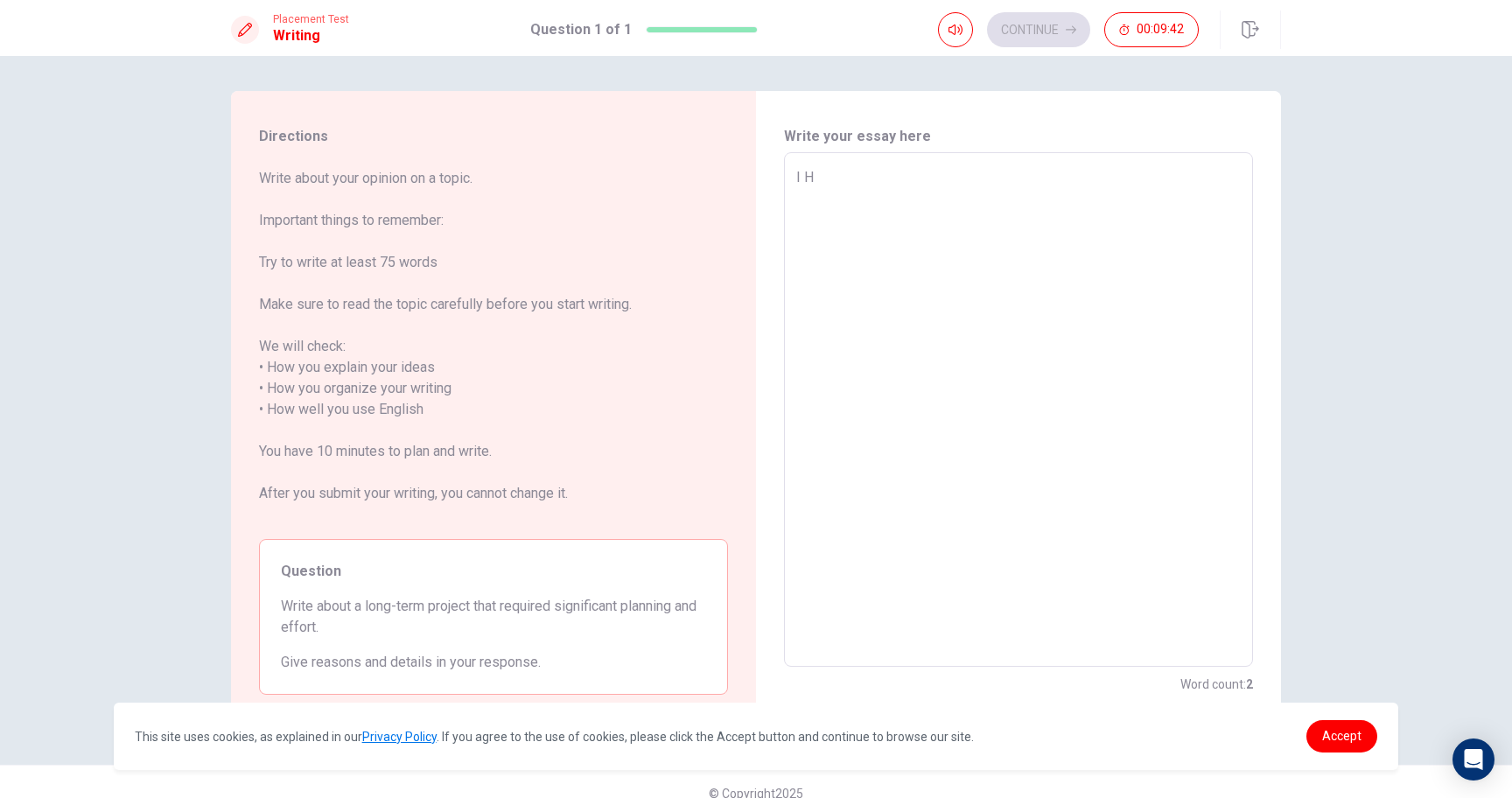
type textarea "x"
type textarea "I"
type textarea "x"
type textarea "I"
type textarea "x"
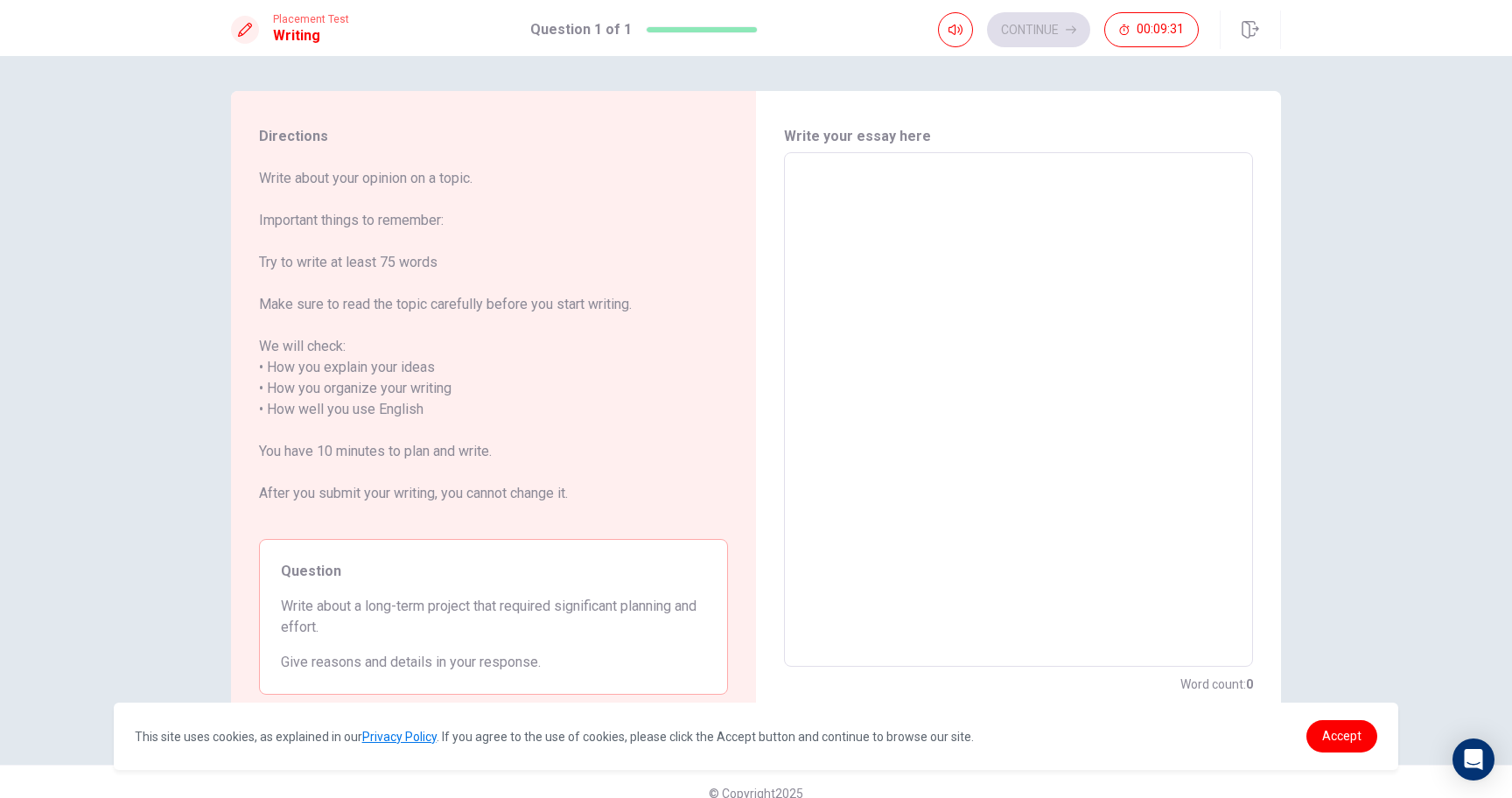
type textarea "L"
type textarea "x"
type textarea "La"
type textarea "x"
type textarea "Las"
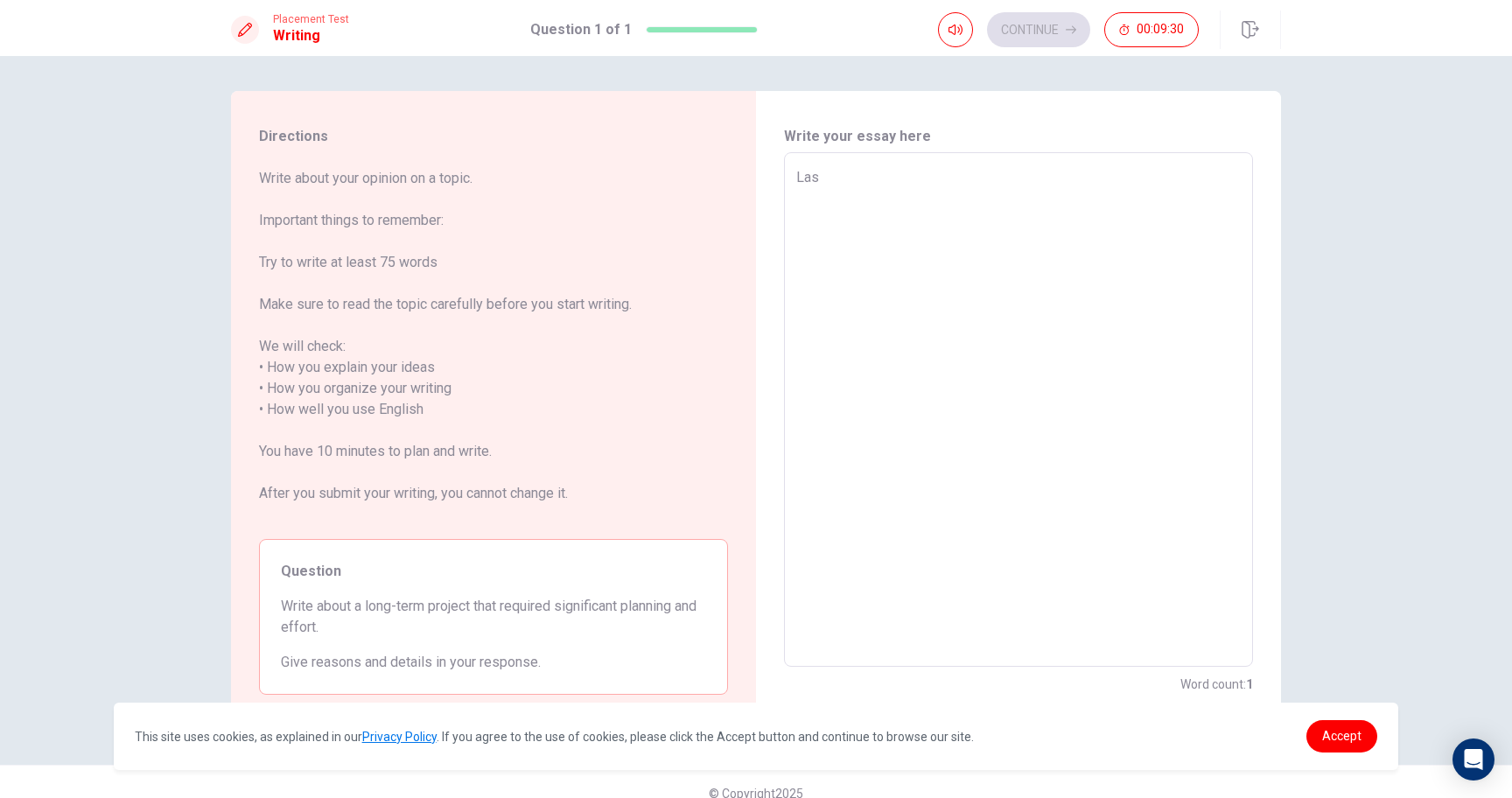
type textarea "x"
type textarea "Last"
type textarea "x"
type textarea "Last"
type textarea "x"
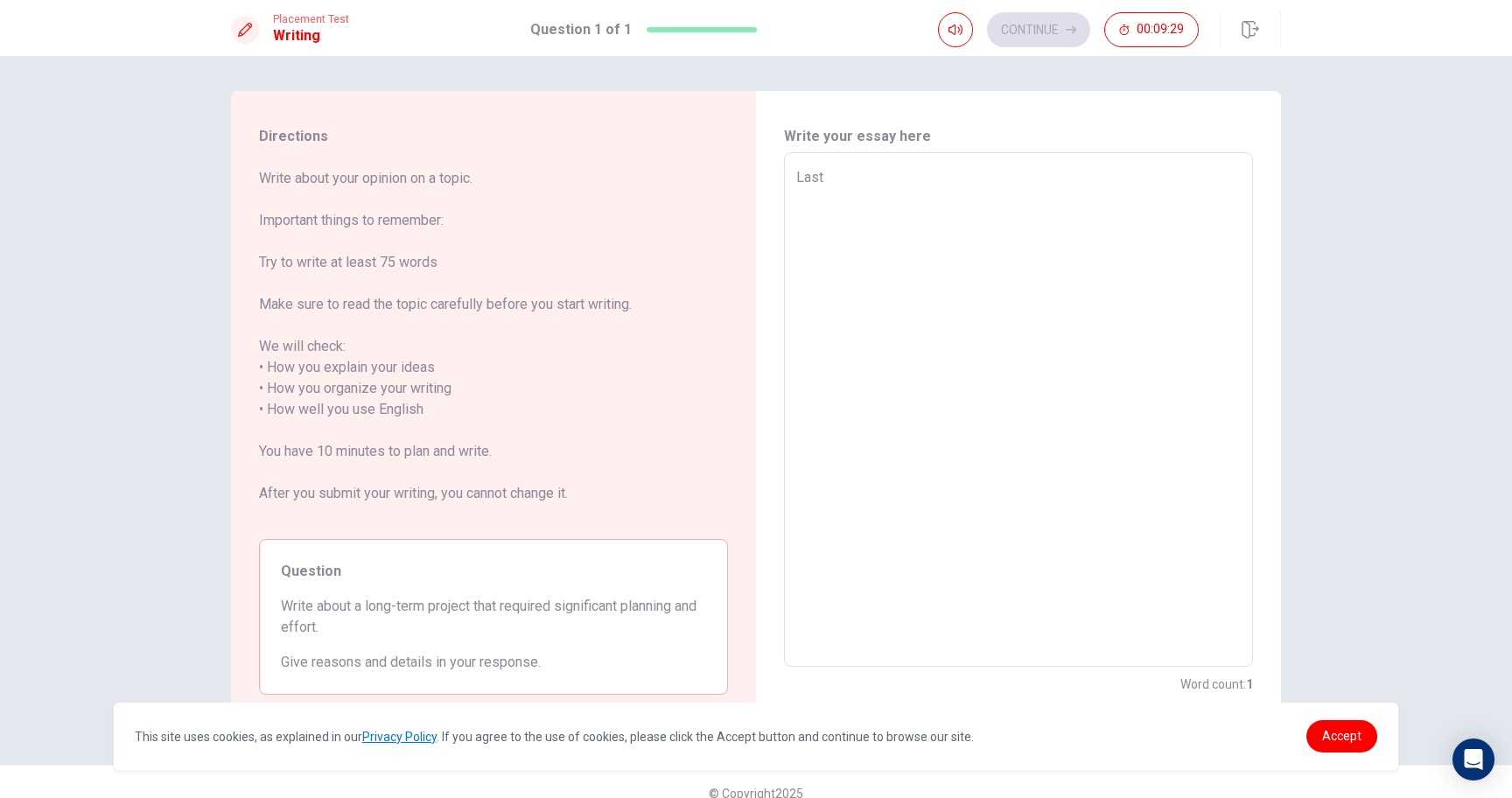
type textarea "Last u"
type textarea "x"
type textarea "Last ue"
type textarea "x"
type textarea "Last uea"
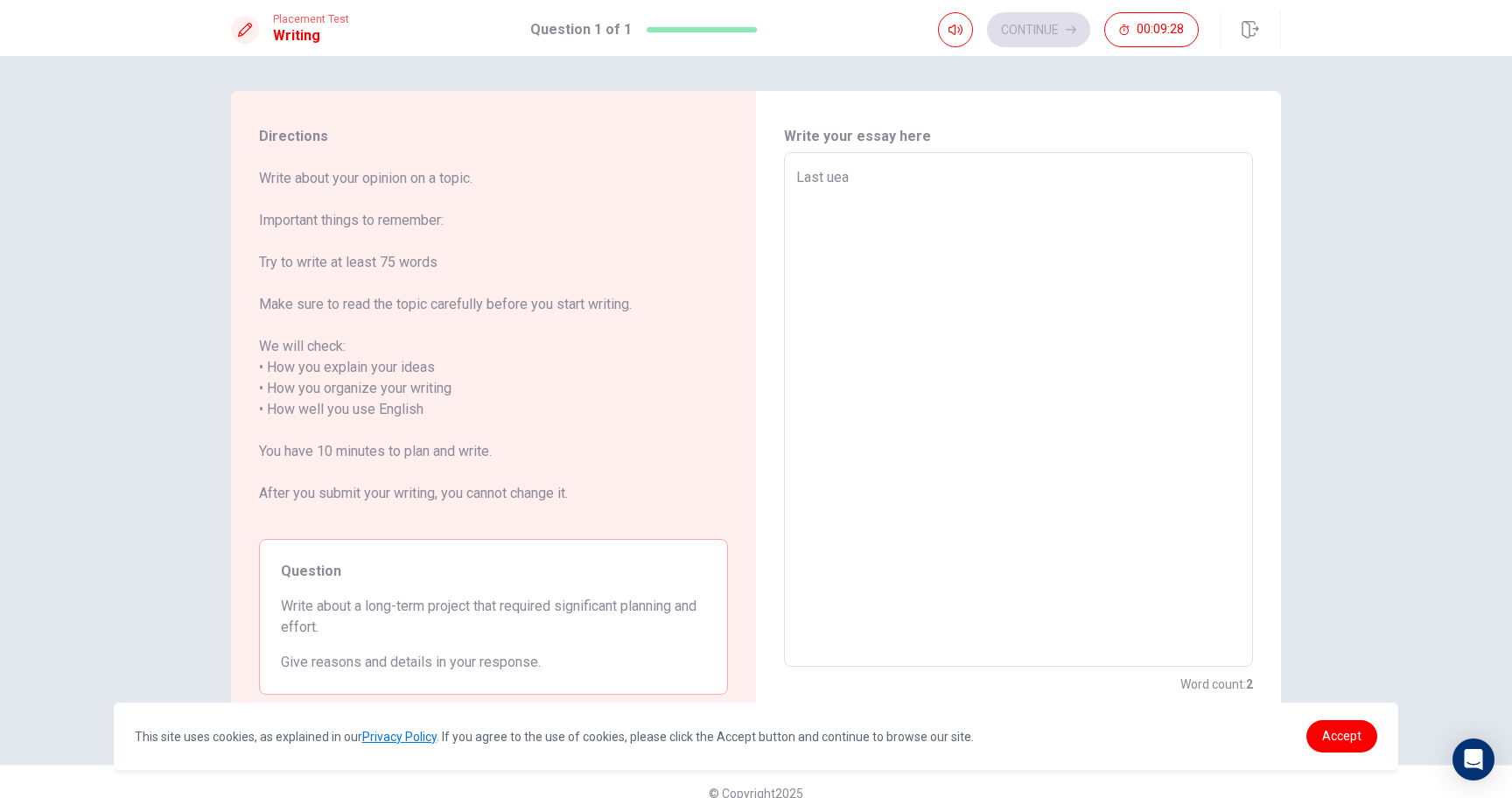
type textarea "x"
type textarea "Last uear"
type textarea "x"
type textarea "Last uear"
type textarea "x"
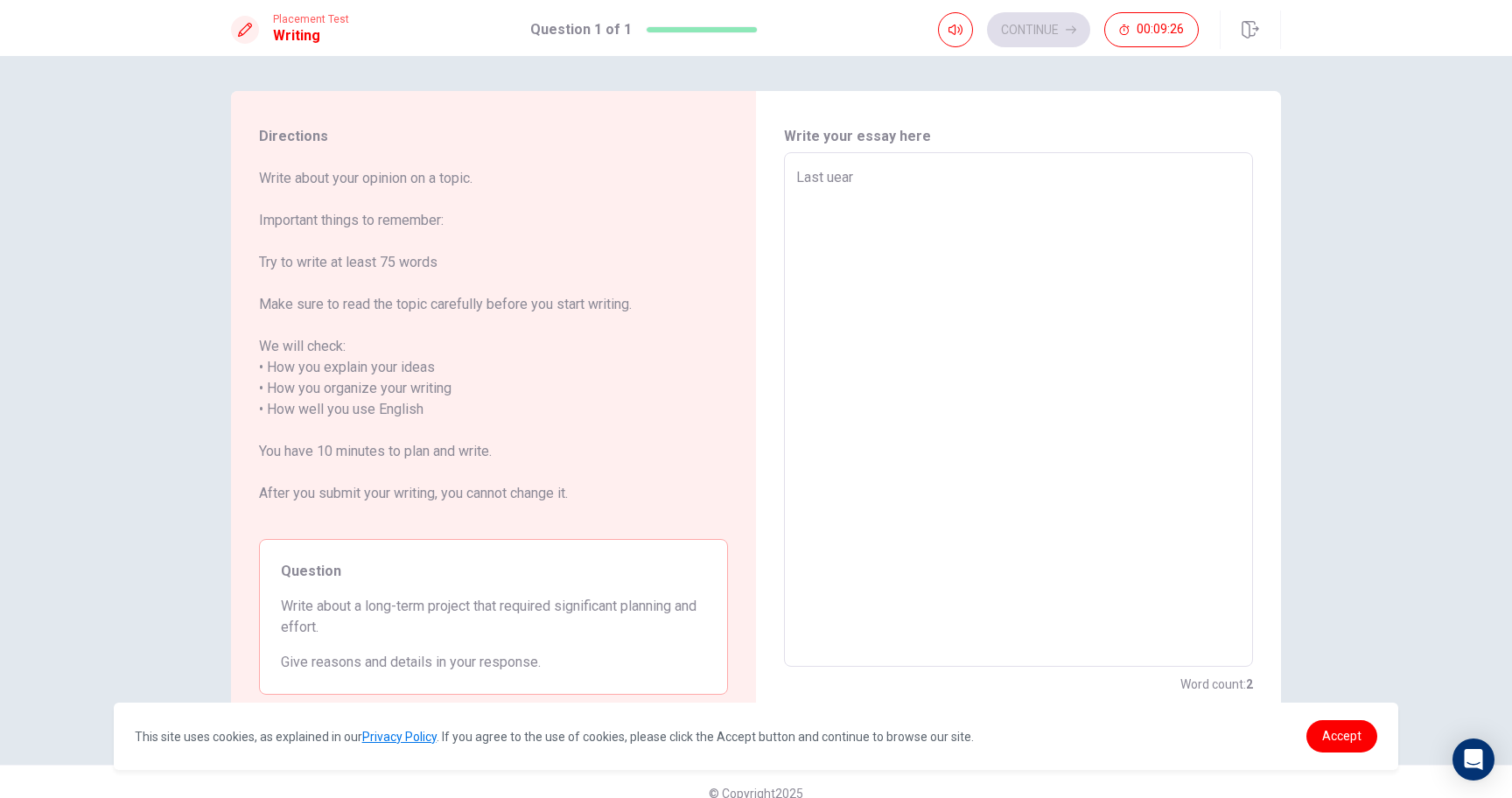
type textarea "Last uear I"
type textarea "x"
type textarea "Last uear I"
type textarea "x"
type textarea "Last uear I h"
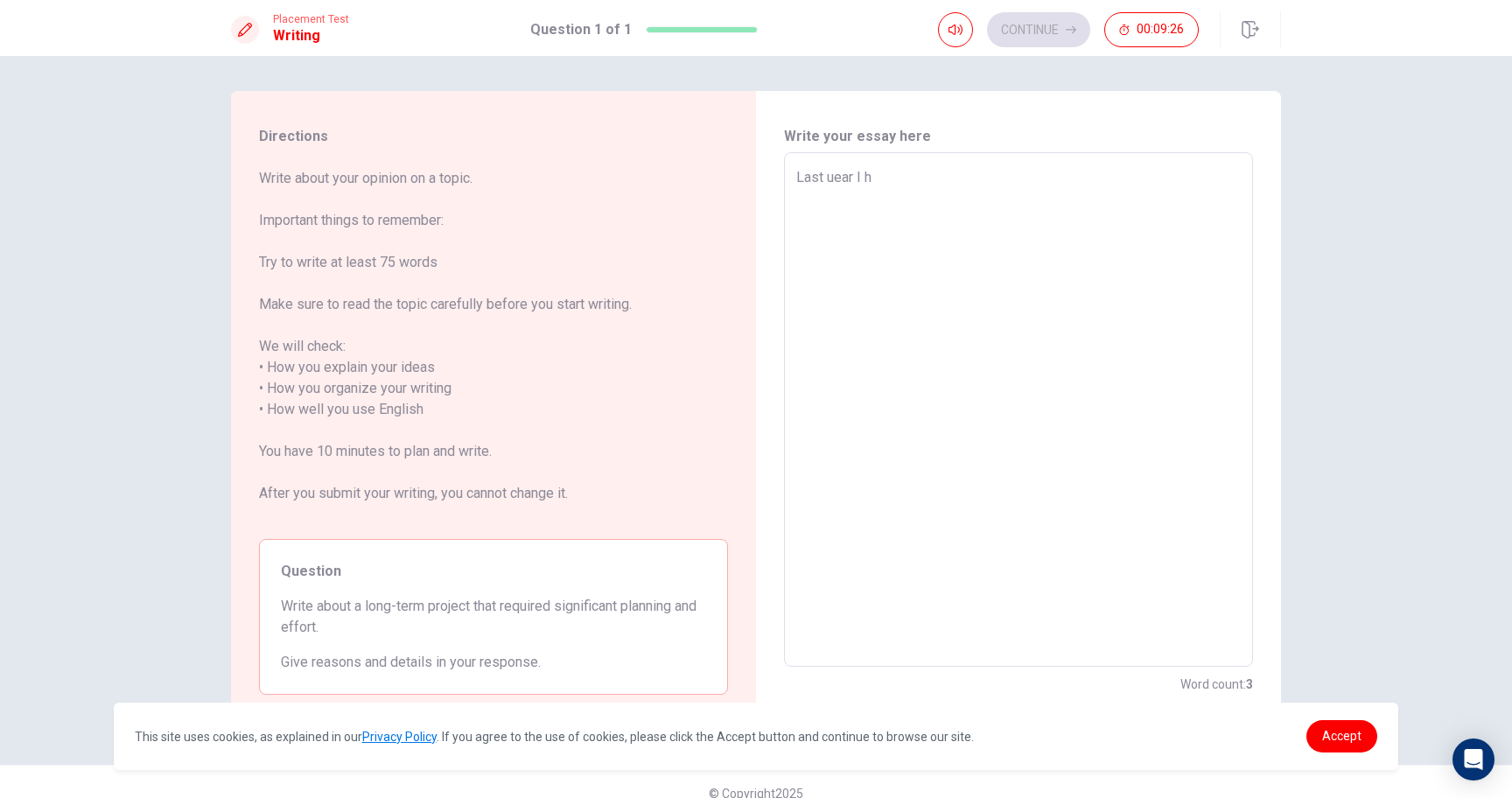
type textarea "x"
type textarea "Last uear I ha"
type textarea "x"
type textarea "Last uear I had"
type textarea "x"
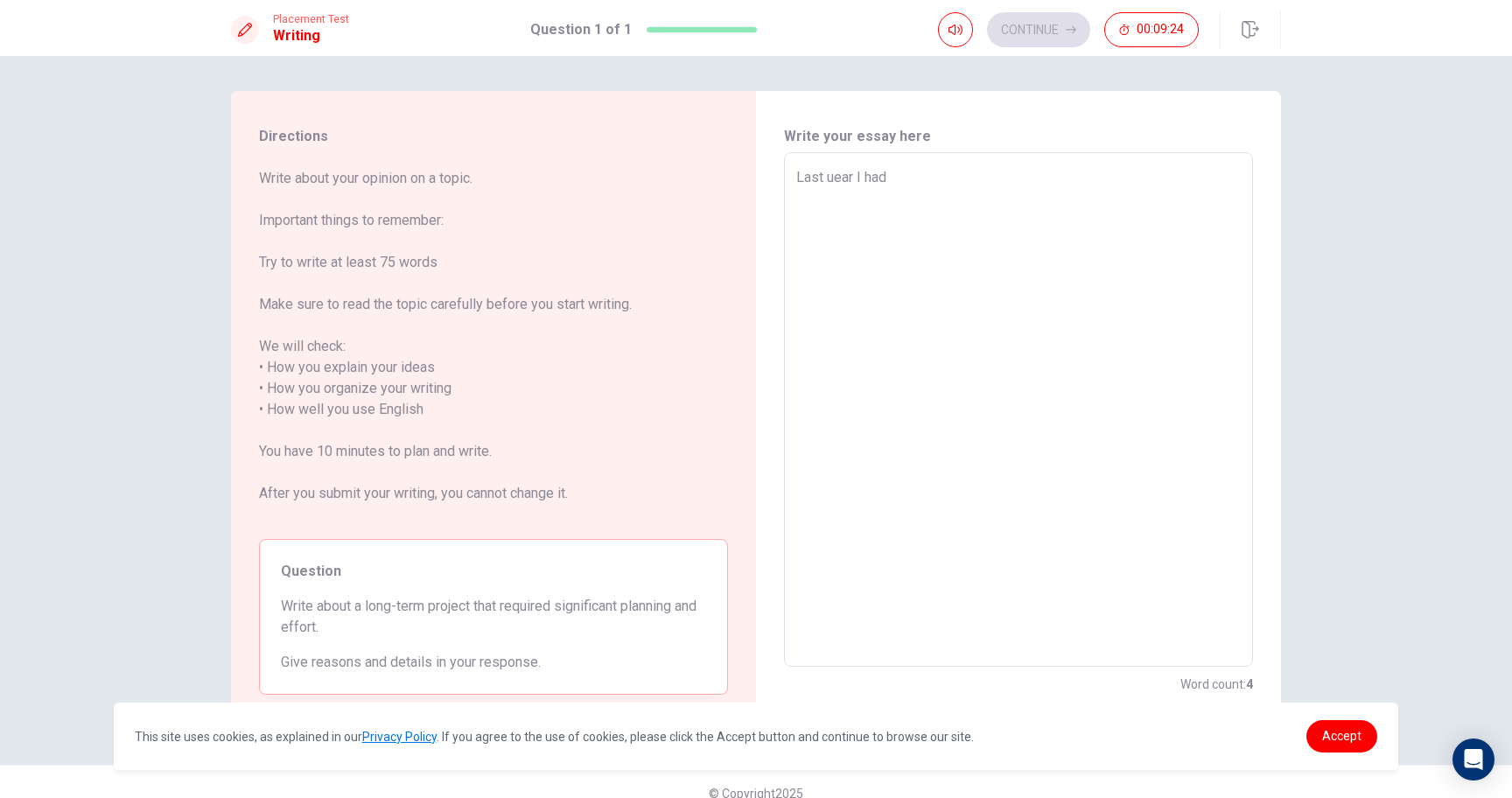
type textarea "Last uear I ha"
type textarea "x"
type textarea "Last uear I h"
type textarea "x"
type textarea "Last uear I"
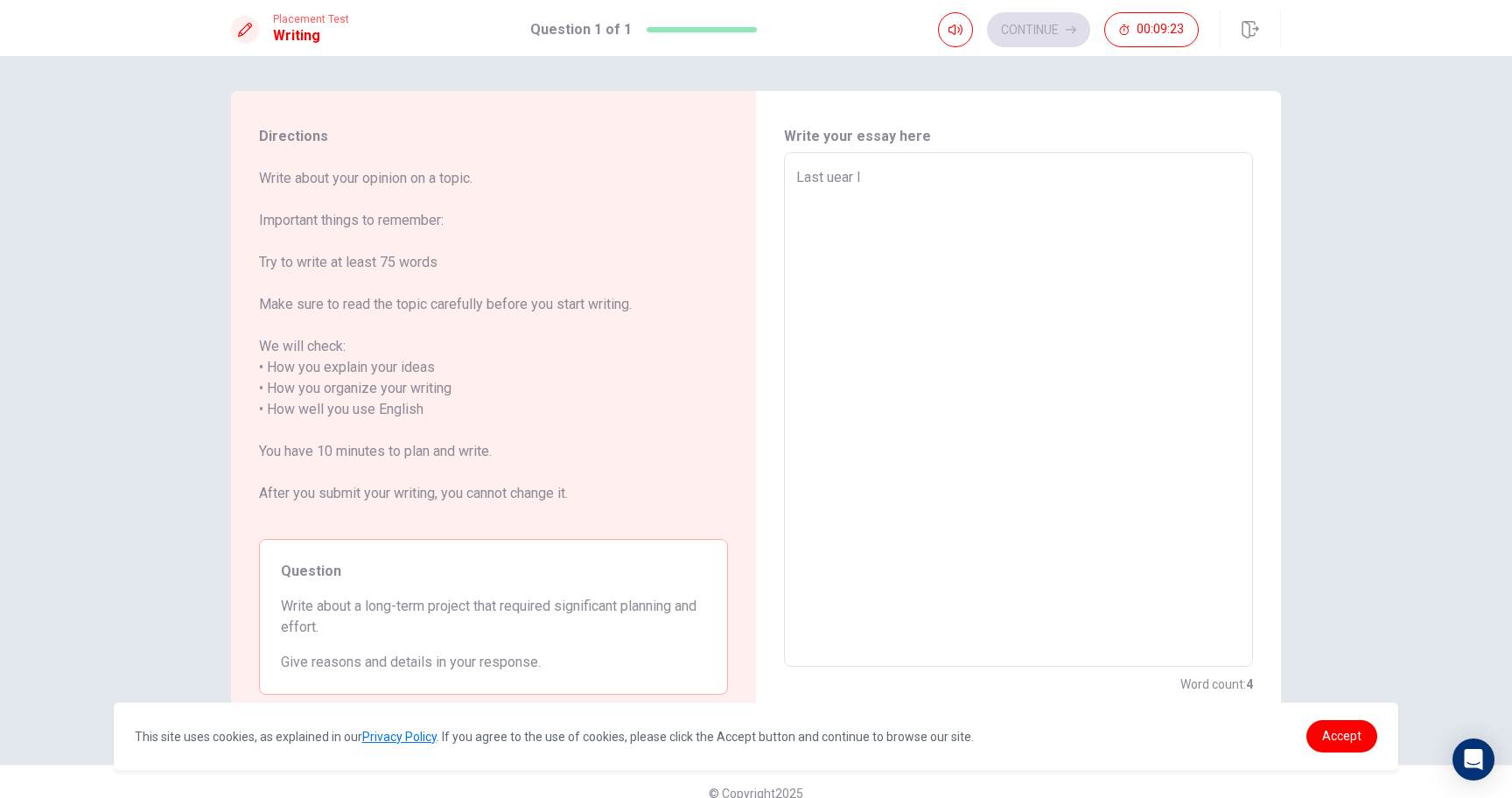
type textarea "x"
type textarea "Last uear I w"
type textarea "x"
type textarea "Last uear I wa"
type textarea "x"
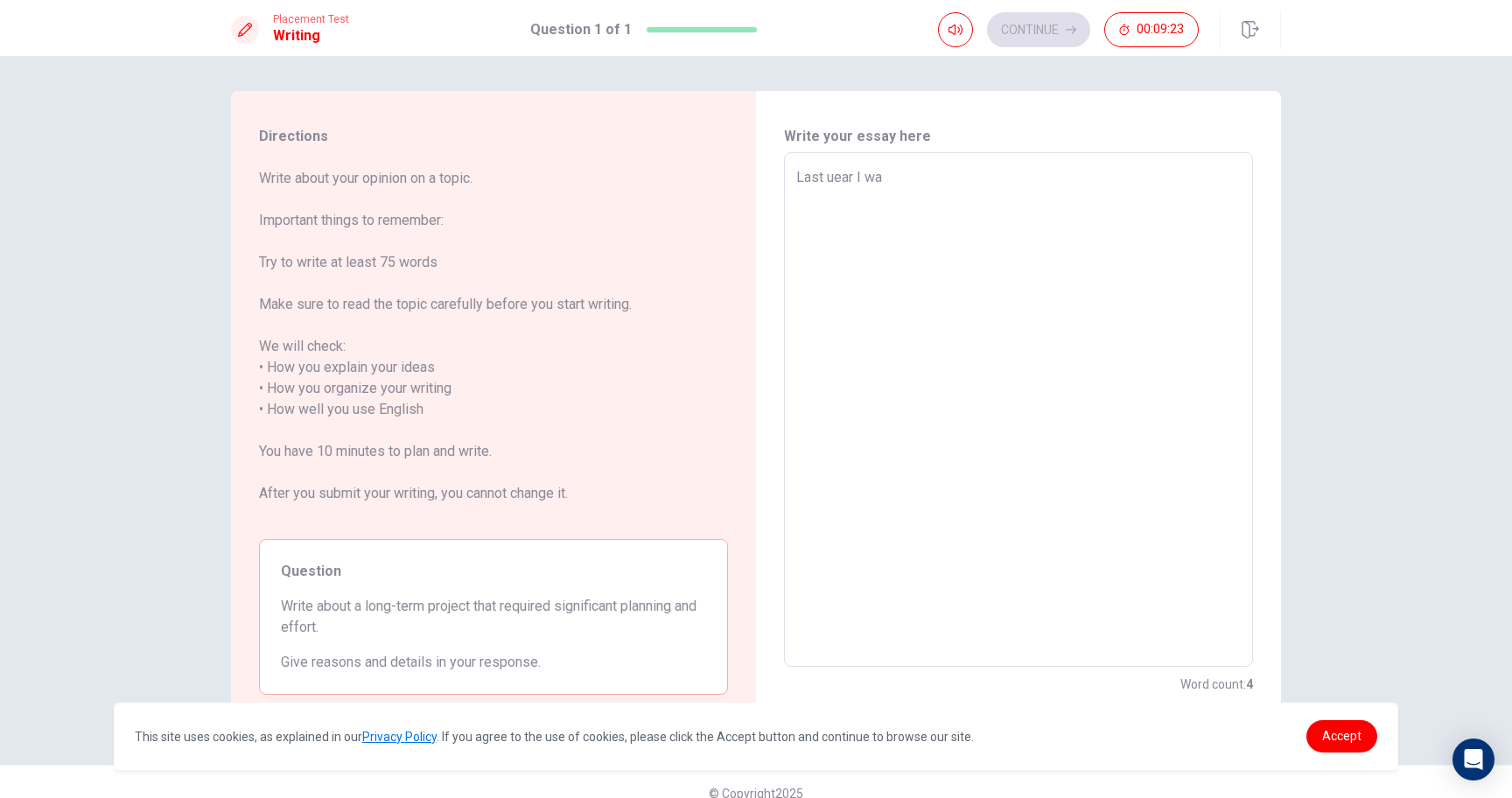
type textarea "Last uear I was"
type textarea "x"
type textarea "Last uear I was"
type textarea "x"
type textarea "Last uear I was i"
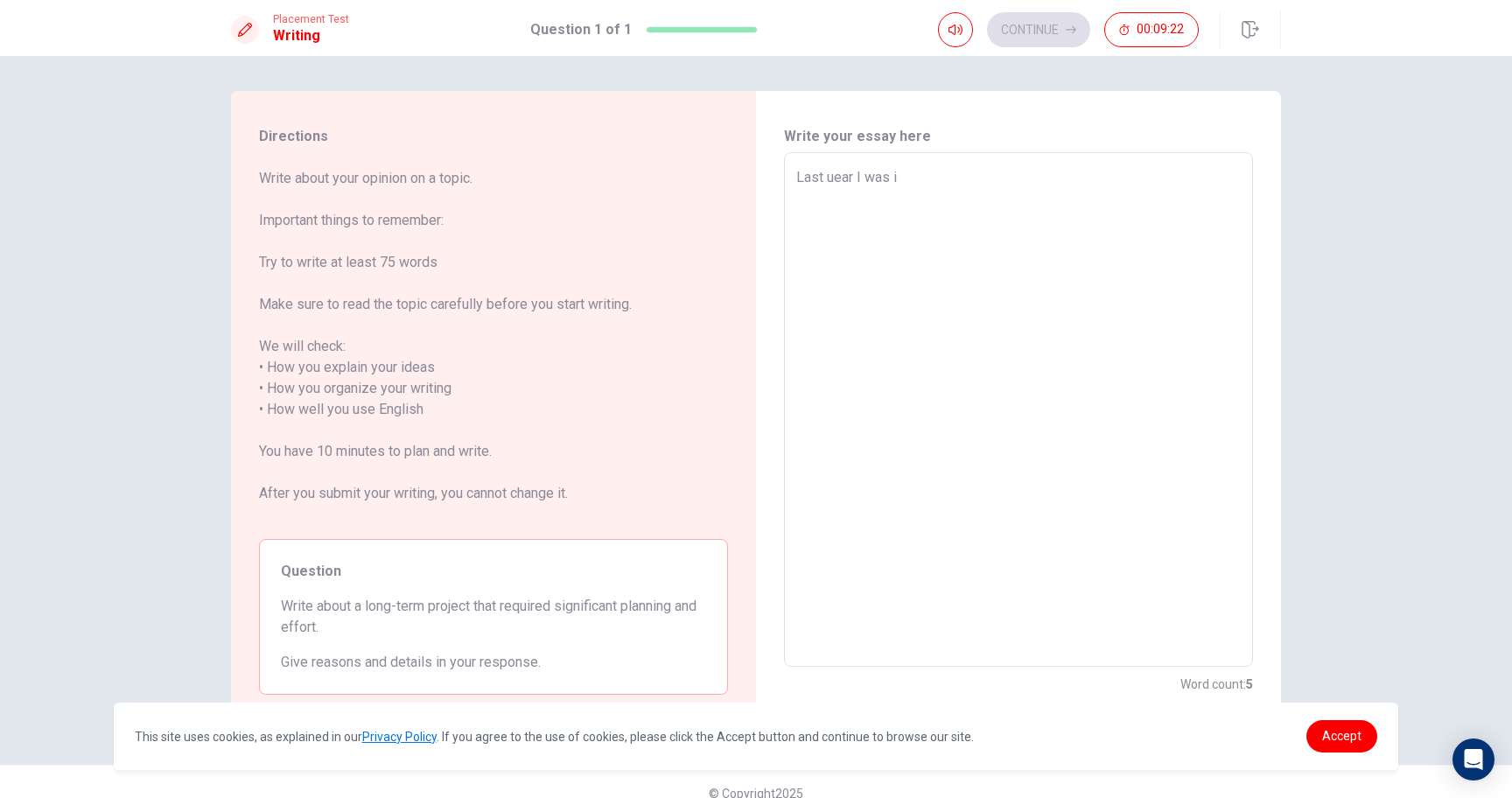
type textarea "x"
type textarea "Last uear I was in"
type textarea "x"
type textarea "Last uear I was in"
type textarea "x"
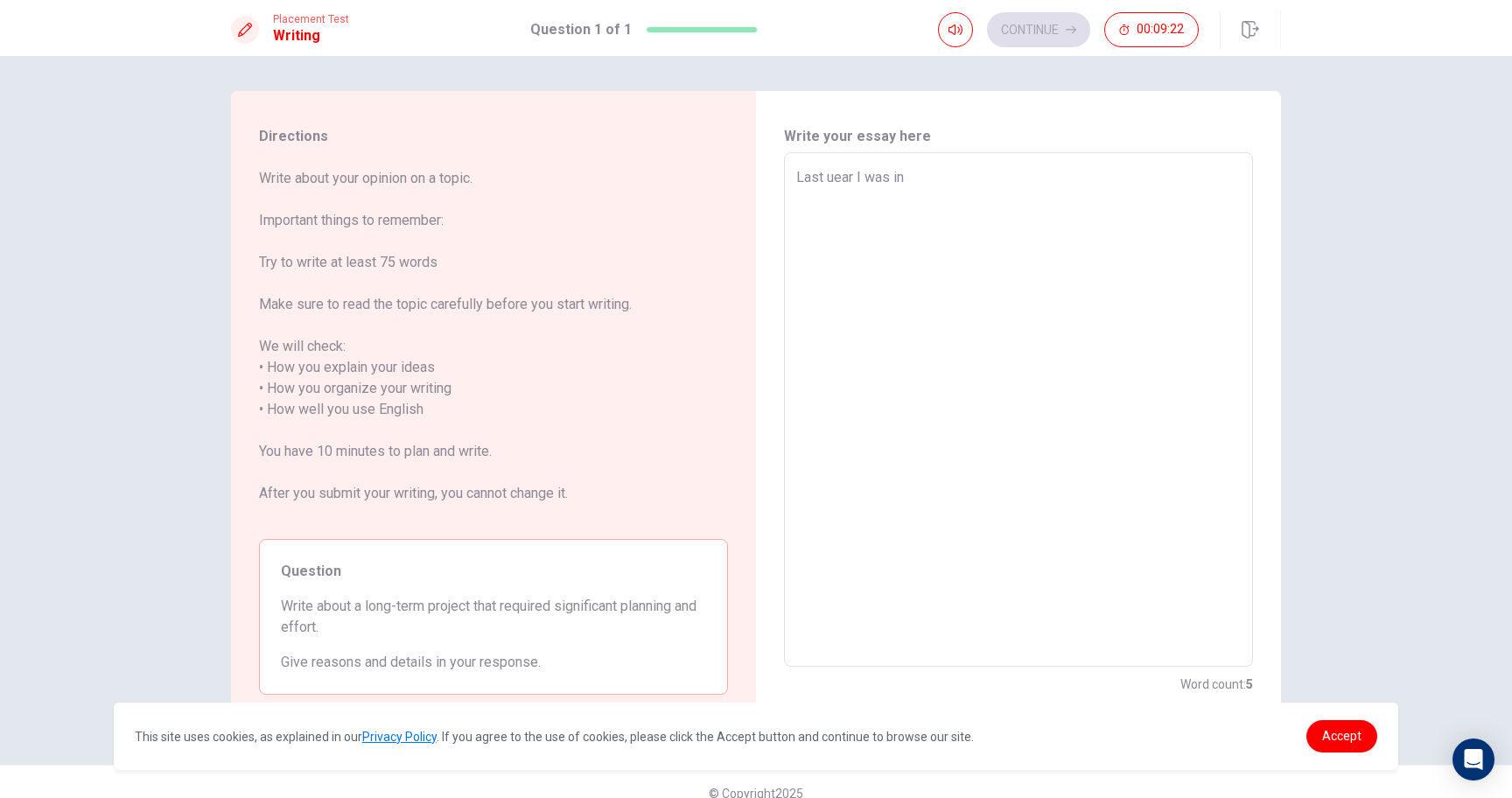
type textarea "Last uear I was in c"
type textarea "x"
type textarea "Last uear I was in ch"
type textarea "x"
type textarea "Last uear I was in cha"
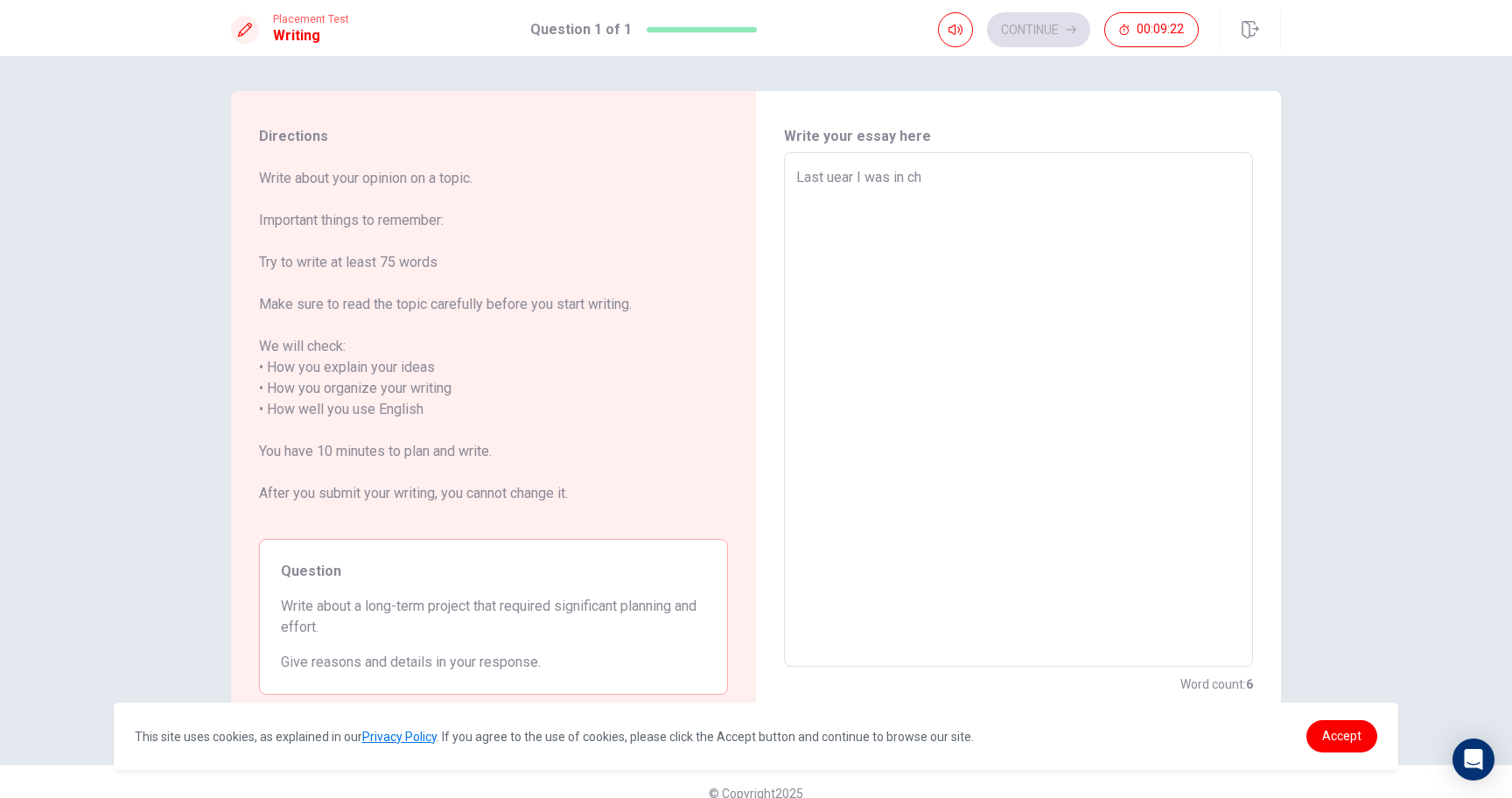
type textarea "x"
type textarea "Last uear I was in char"
type textarea "x"
type textarea "Last uear I was in charg"
type textarea "x"
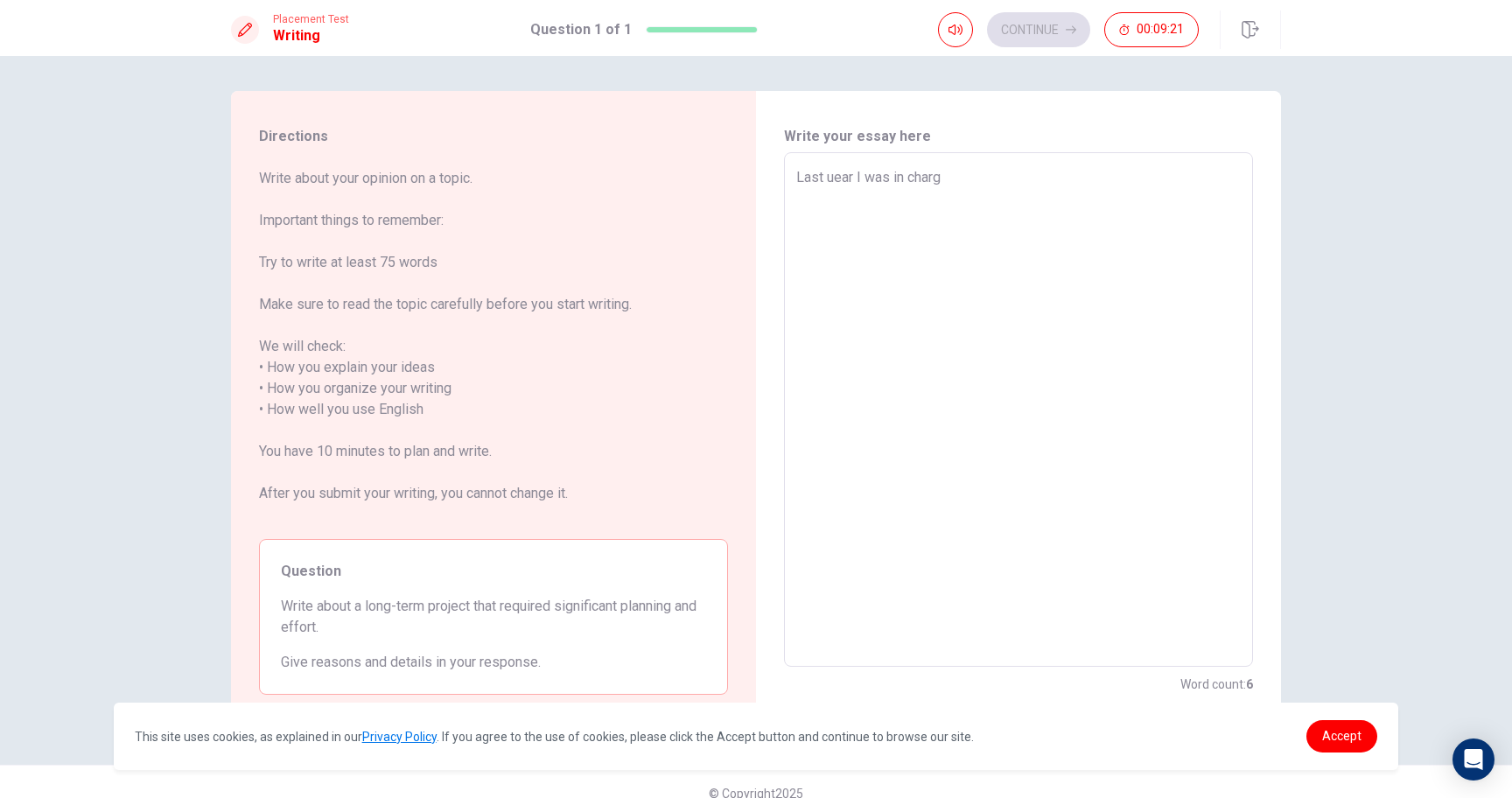
type textarea "Last uear I was in charge"
type textarea "x"
type textarea "Last uear I was in charge"
type textarea "x"
type textarea "Last uear I was in charge o"
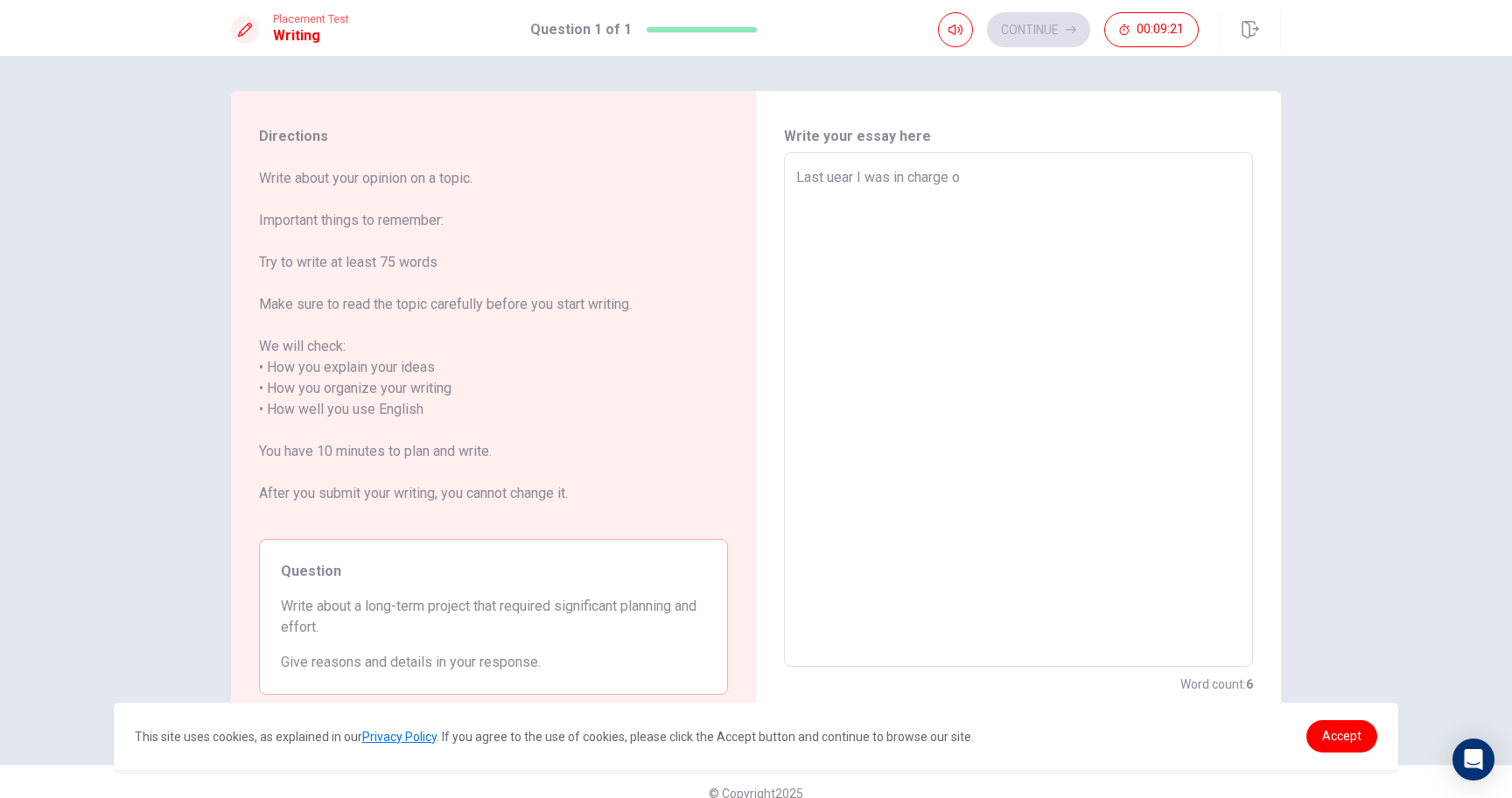
type textarea "x"
type textarea "Last uear I was in charge of"
type textarea "x"
type textarea "Last uear I was in charge of"
type textarea "x"
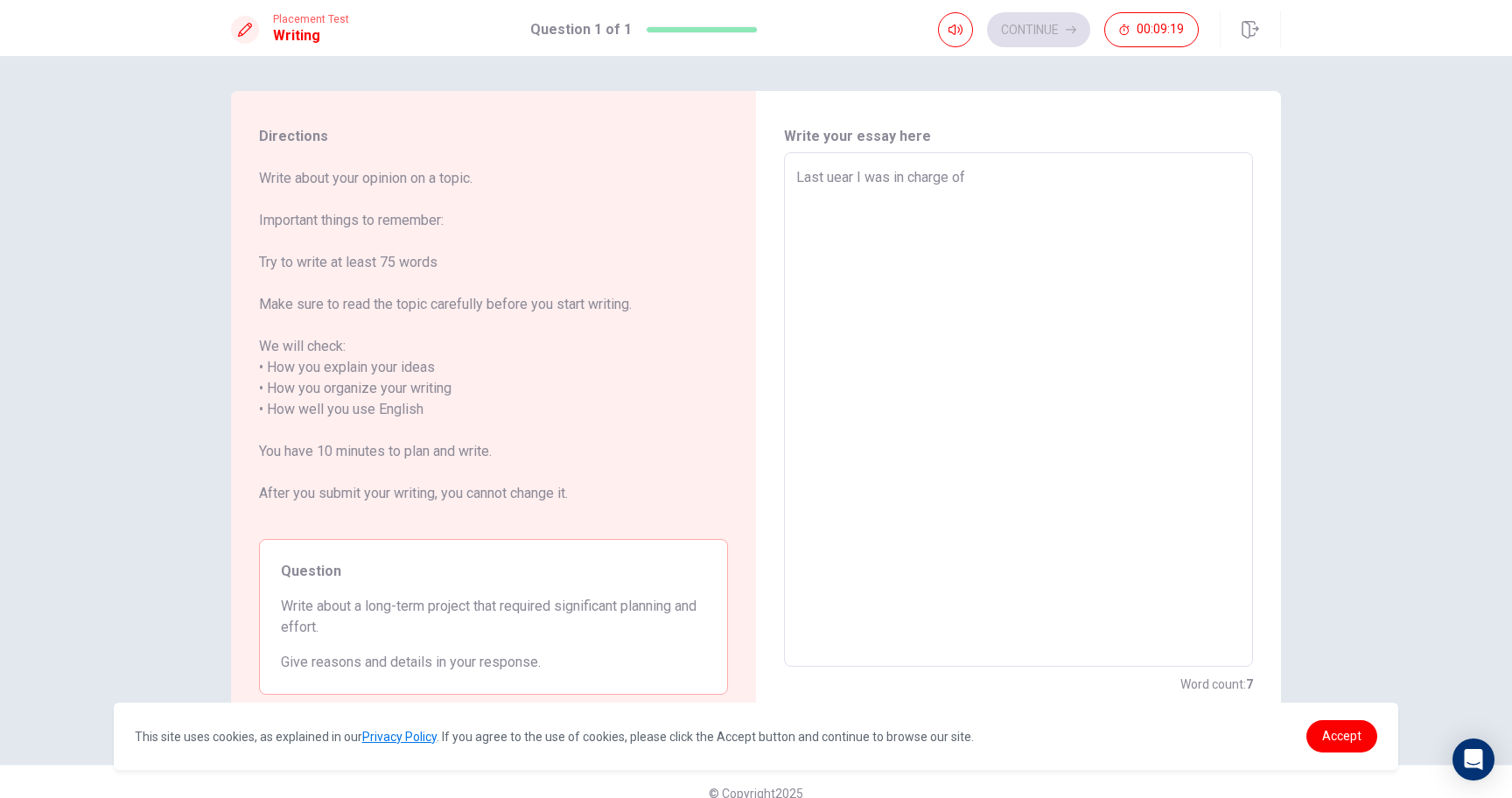
type textarea "Last uear I was in charge of h"
type textarea "x"
type textarea "Last uear I was in charge of ho"
type textarea "x"
type textarea "Last uear I was in charge of hos"
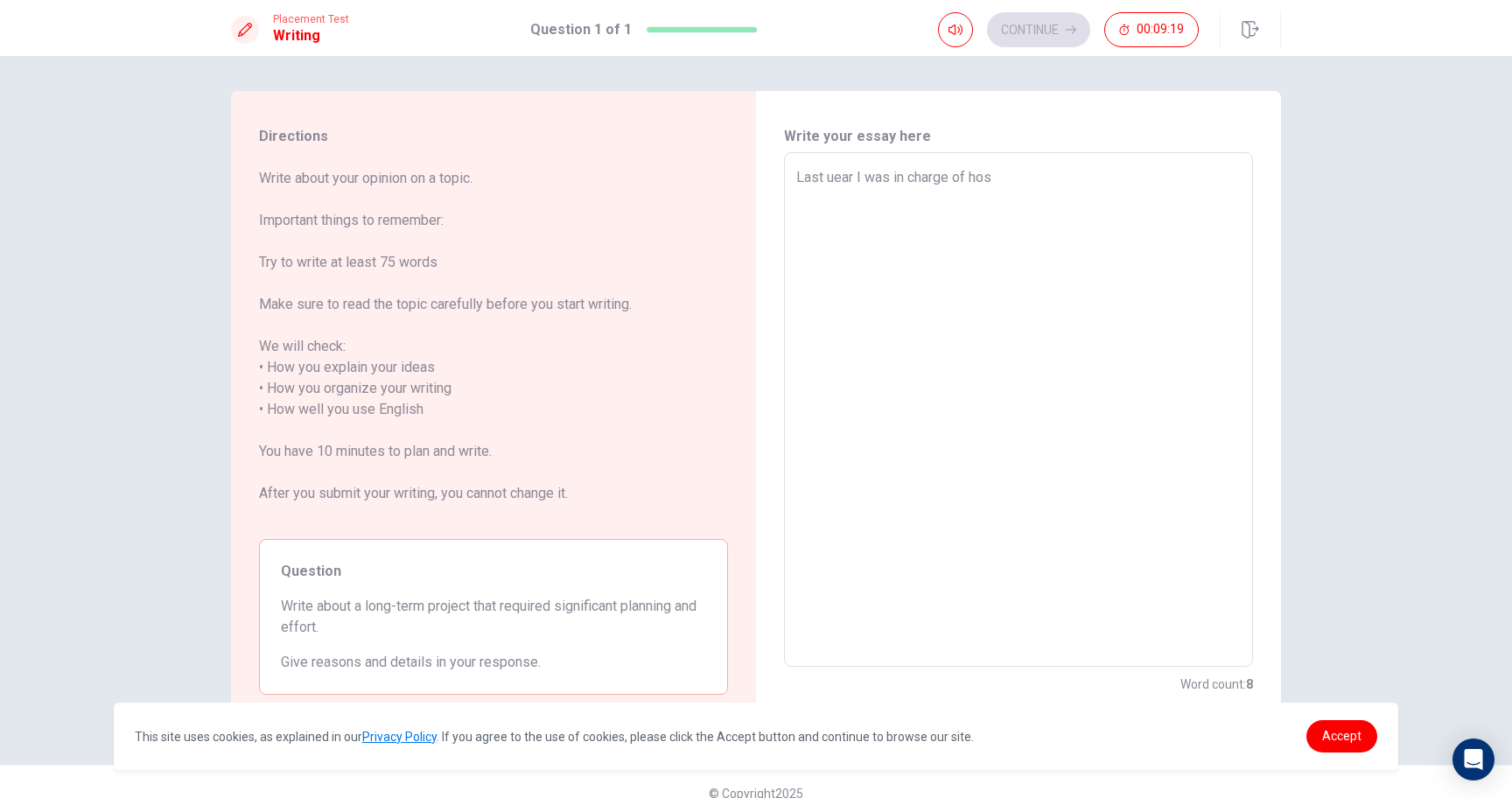
type textarea "x"
type textarea "Last uear I was in charge of host"
type textarea "x"
type textarea "Last uear I was in charge of hosti"
type textarea "x"
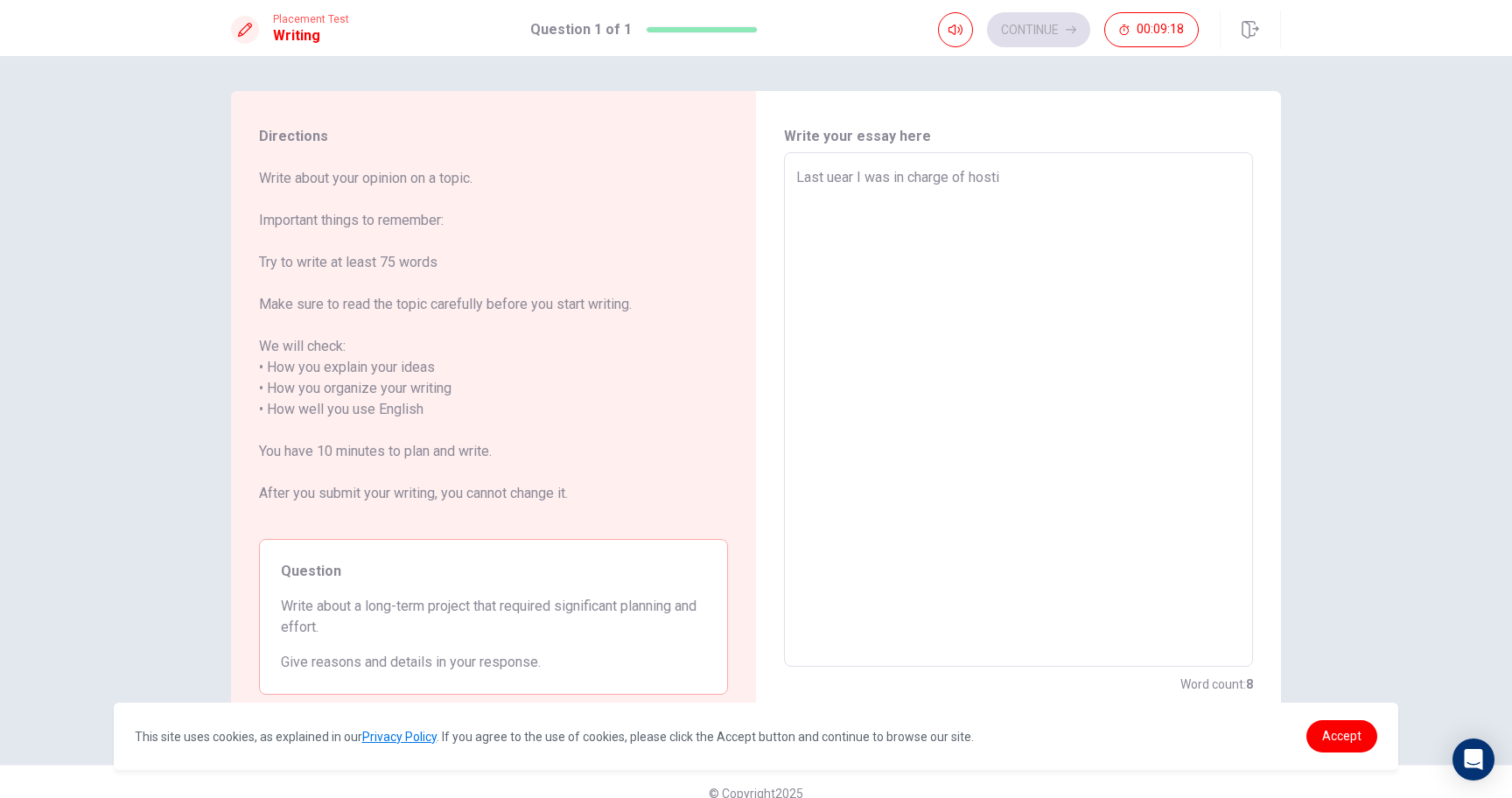
type textarea "Last uear I was in charge of hostin"
type textarea "x"
type textarea "Last uear I was in charge of hosting"
type textarea "x"
type textarea "Last uear I was in charge of hosting"
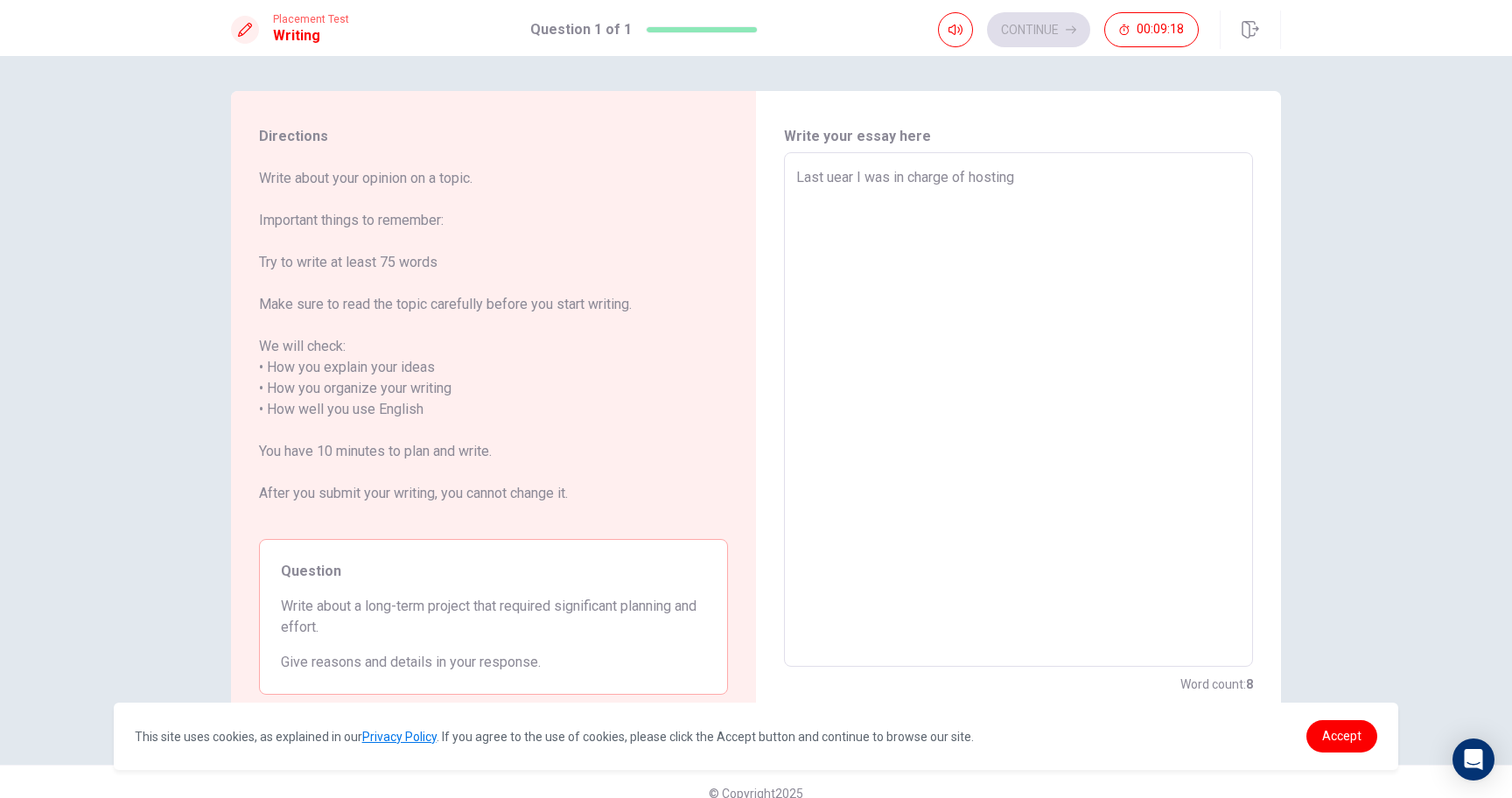
type textarea "x"
type textarea "Last uear I was in charge of hosting a"
type textarea "x"
type textarea "Last uear I was in charge of hosting an"
type textarea "x"
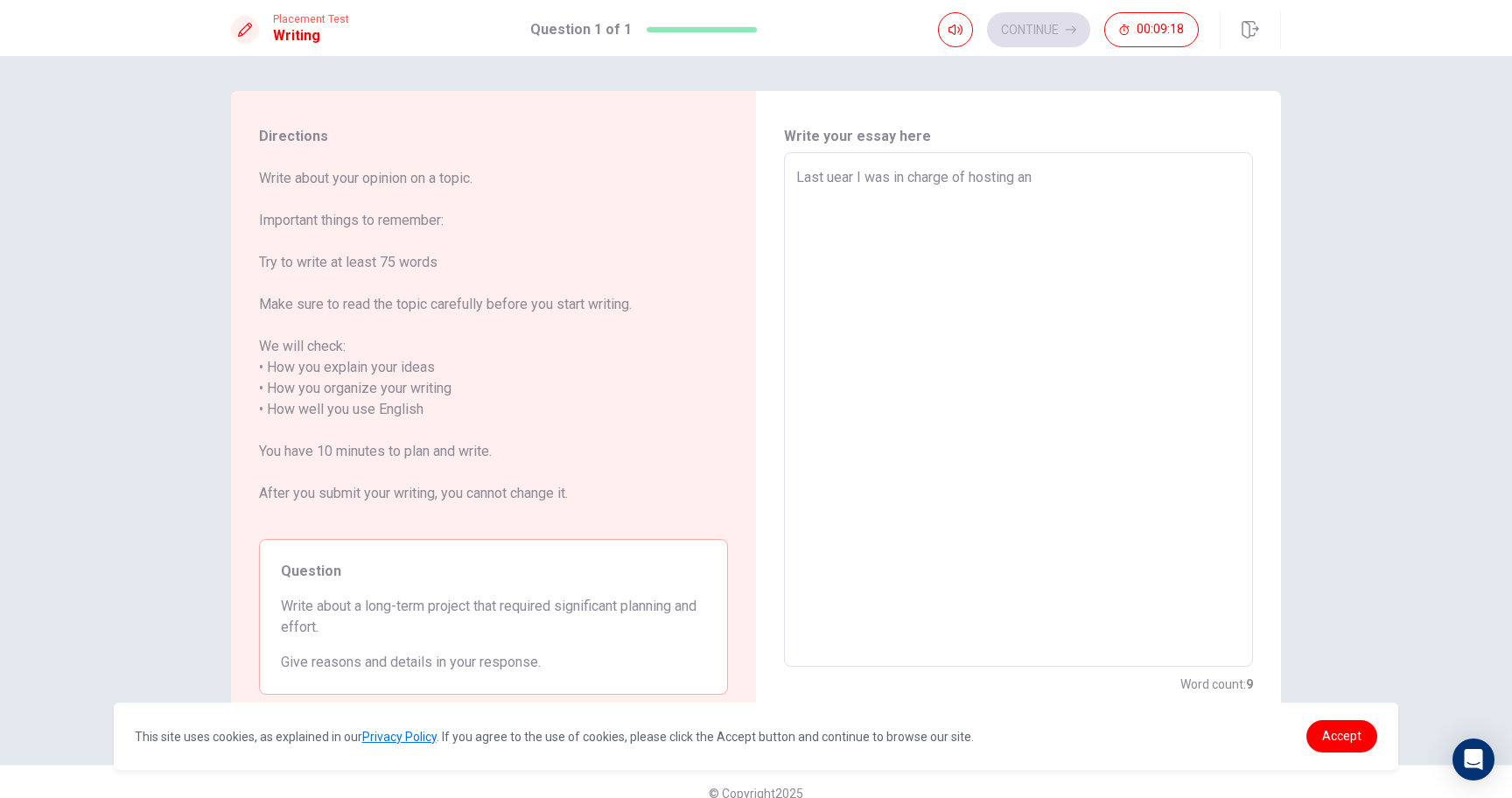
type textarea "Last uear I was in charge of hosting an"
type textarea "x"
type textarea "Last uear I was in charge of hosting an e"
type textarea "x"
type textarea "Last uear I was in charge of hosting an ev"
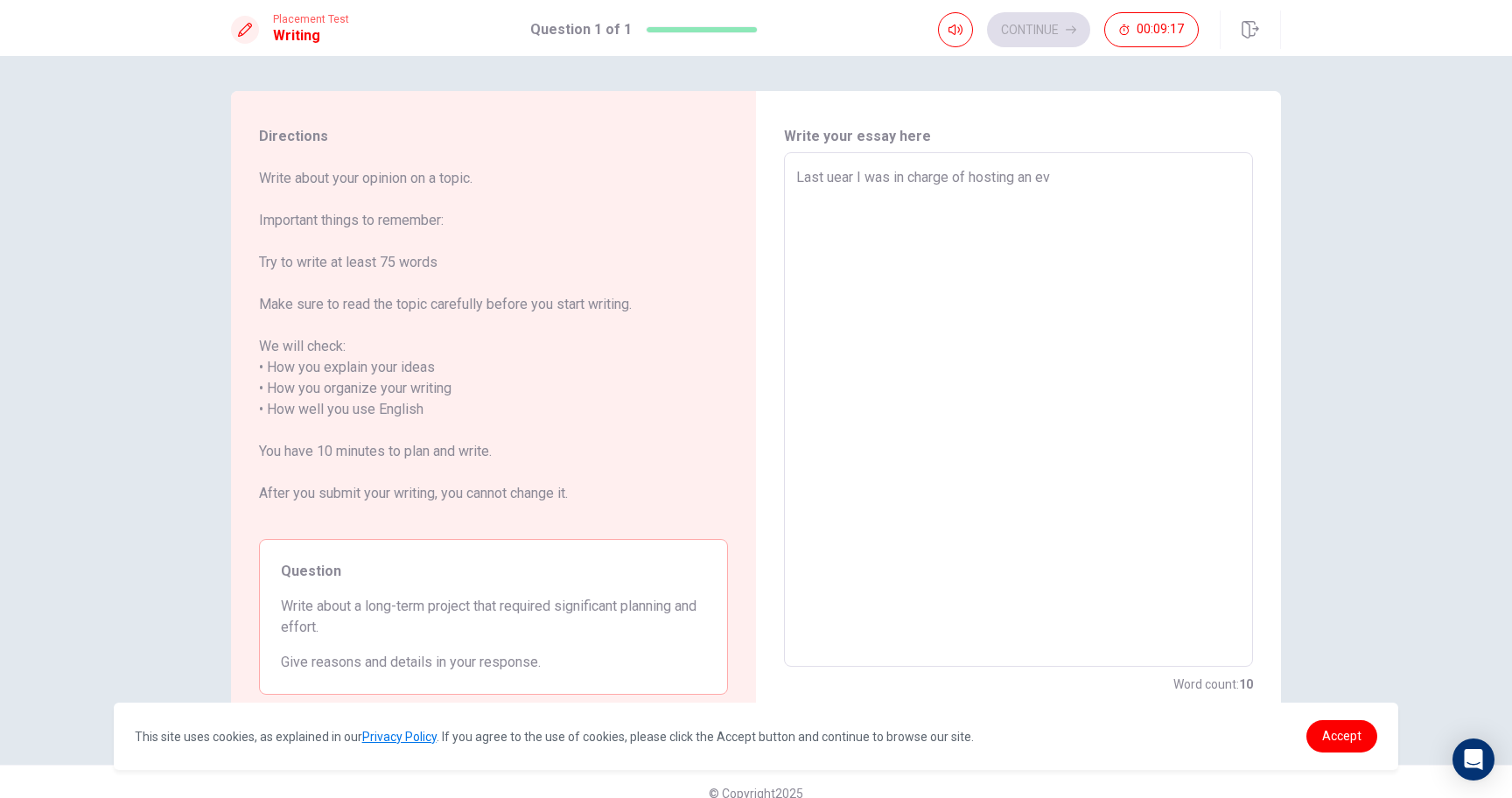
type textarea "x"
type textarea "Last uear I was in charge of hosting an eve"
type textarea "x"
type textarea "Last uear I was in charge of hosting an evet"
type textarea "x"
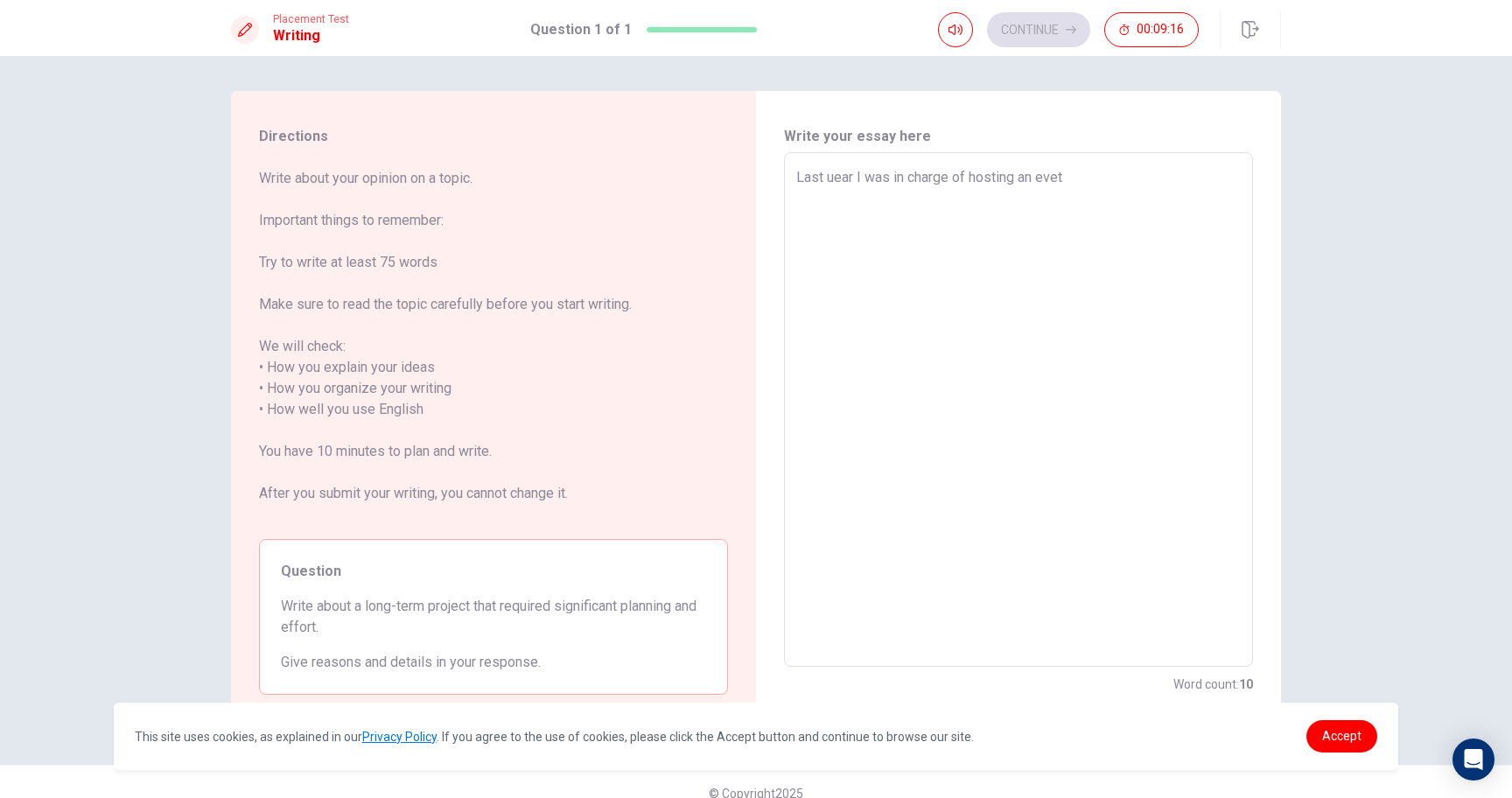
type textarea "Last uear I was in charge of hosting an eve"
type textarea "x"
type textarea "Last uear I was in charge of hosting an even"
type textarea "x"
type textarea "Last uear I was in charge of hosting an event"
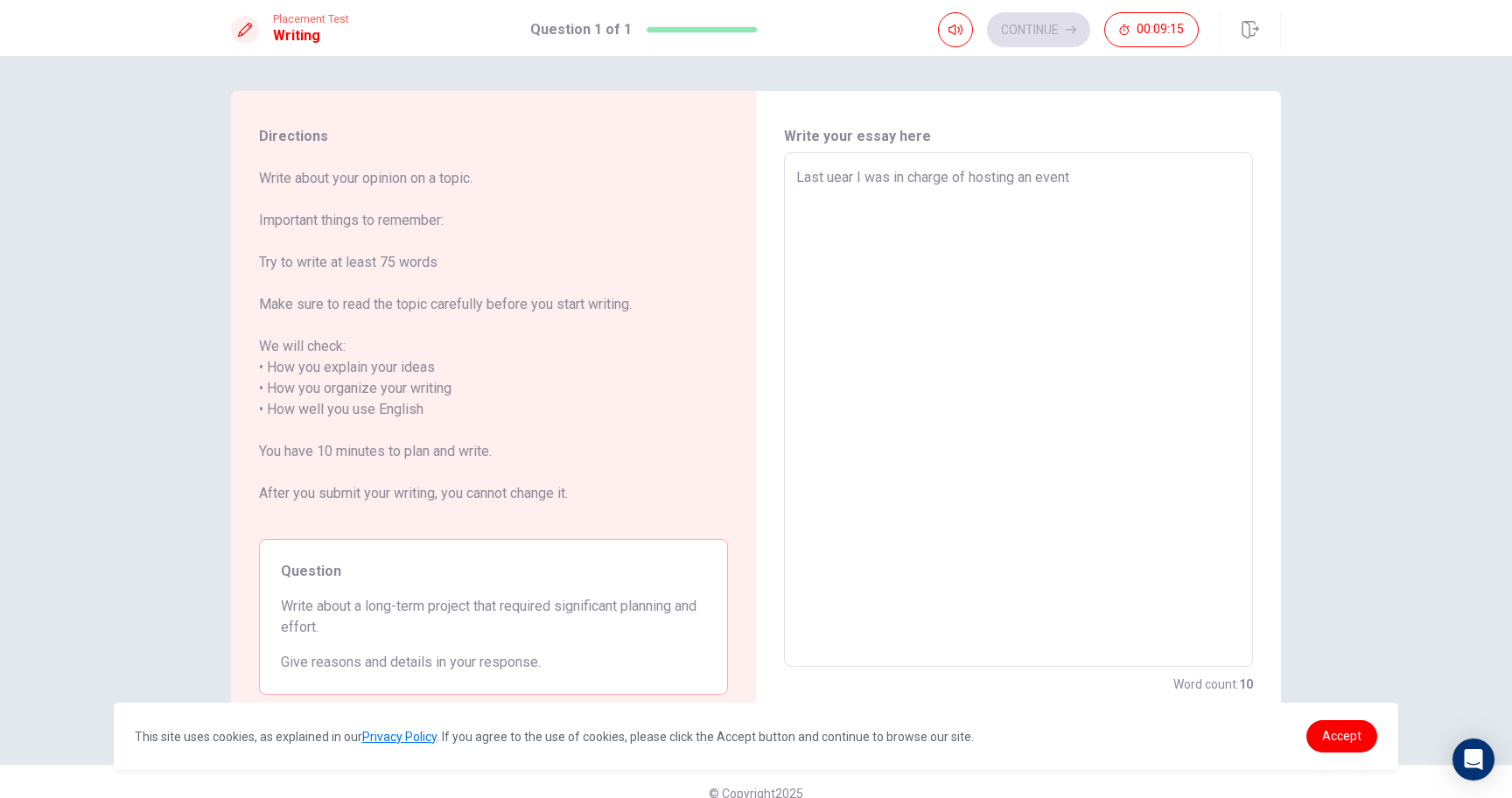
type textarea "x"
type textarea "Last uear I was in charge of hosting an event"
type textarea "x"
type textarea "Last uear I was in charge of hosting an event a"
type textarea "x"
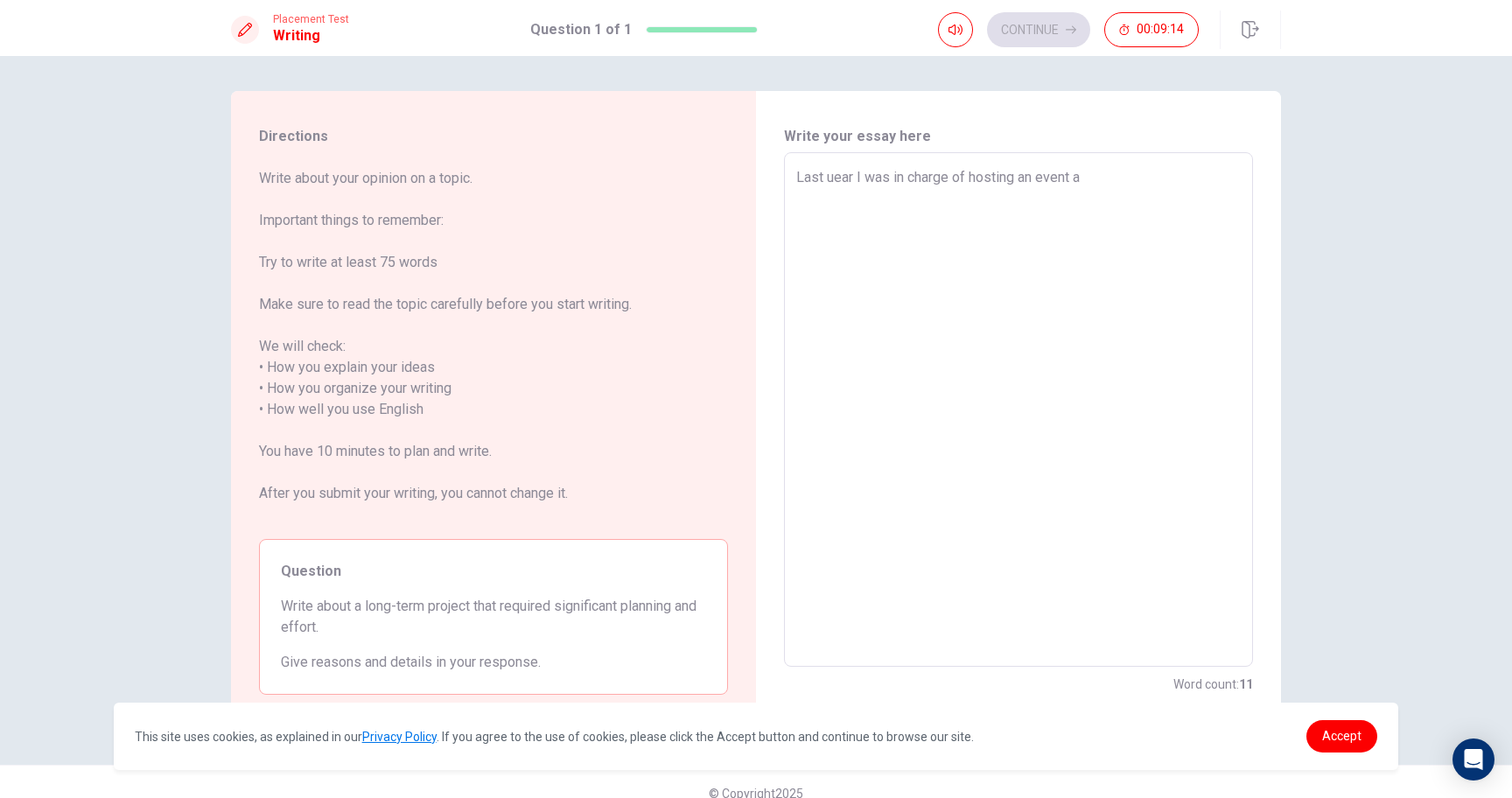
type textarea "Last uear I was in charge of hosting an event at"
type textarea "x"
type textarea "Last uear I was in charge of hosting an event at"
type textarea "x"
type textarea "Last uear I was in charge of hosting an event at m"
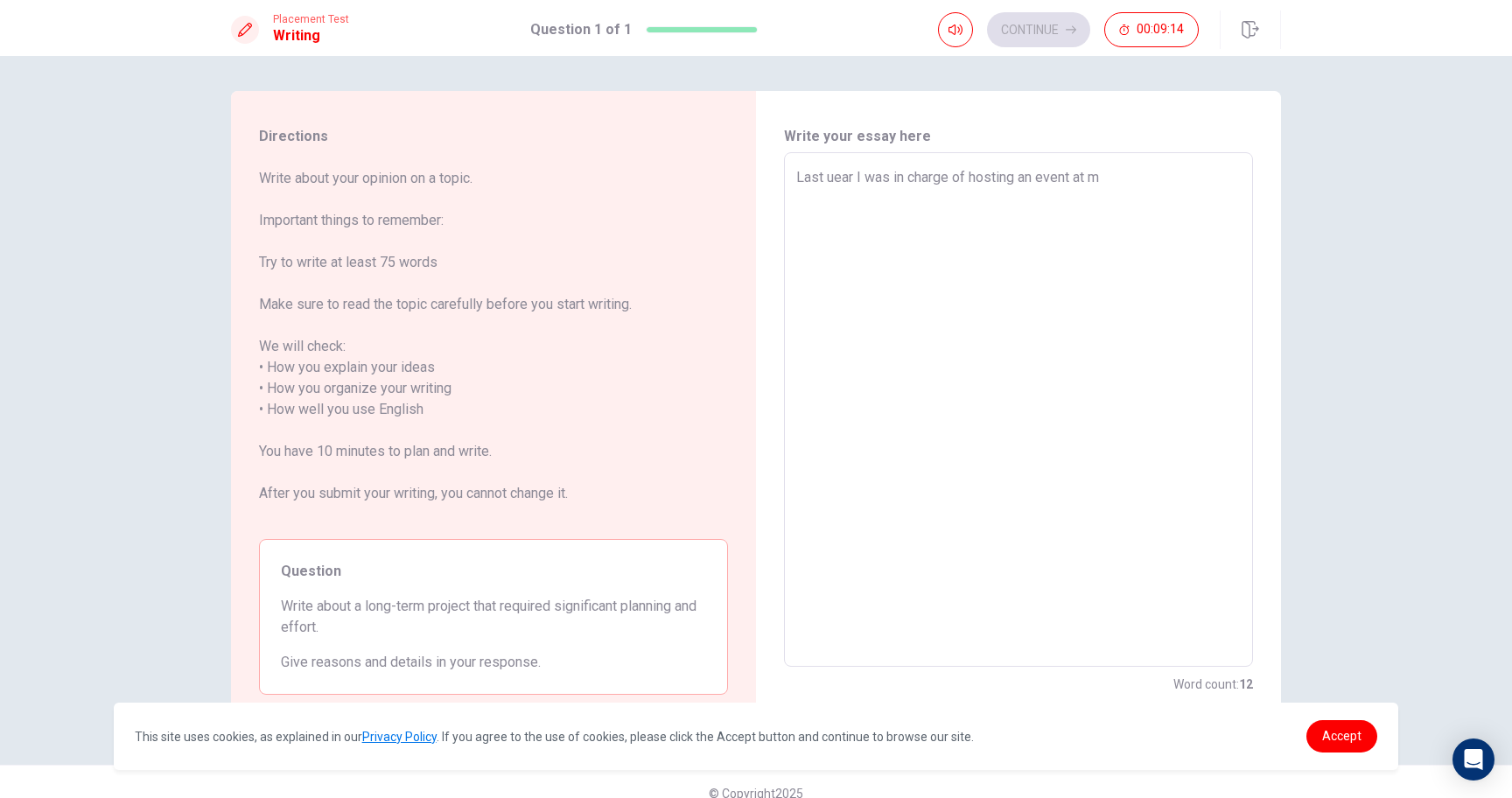
type textarea "x"
type textarea "Last uear I was in charge of hosting an event at my"
type textarea "x"
type textarea "Last uear I was in charge of hosting an event at my"
type textarea "x"
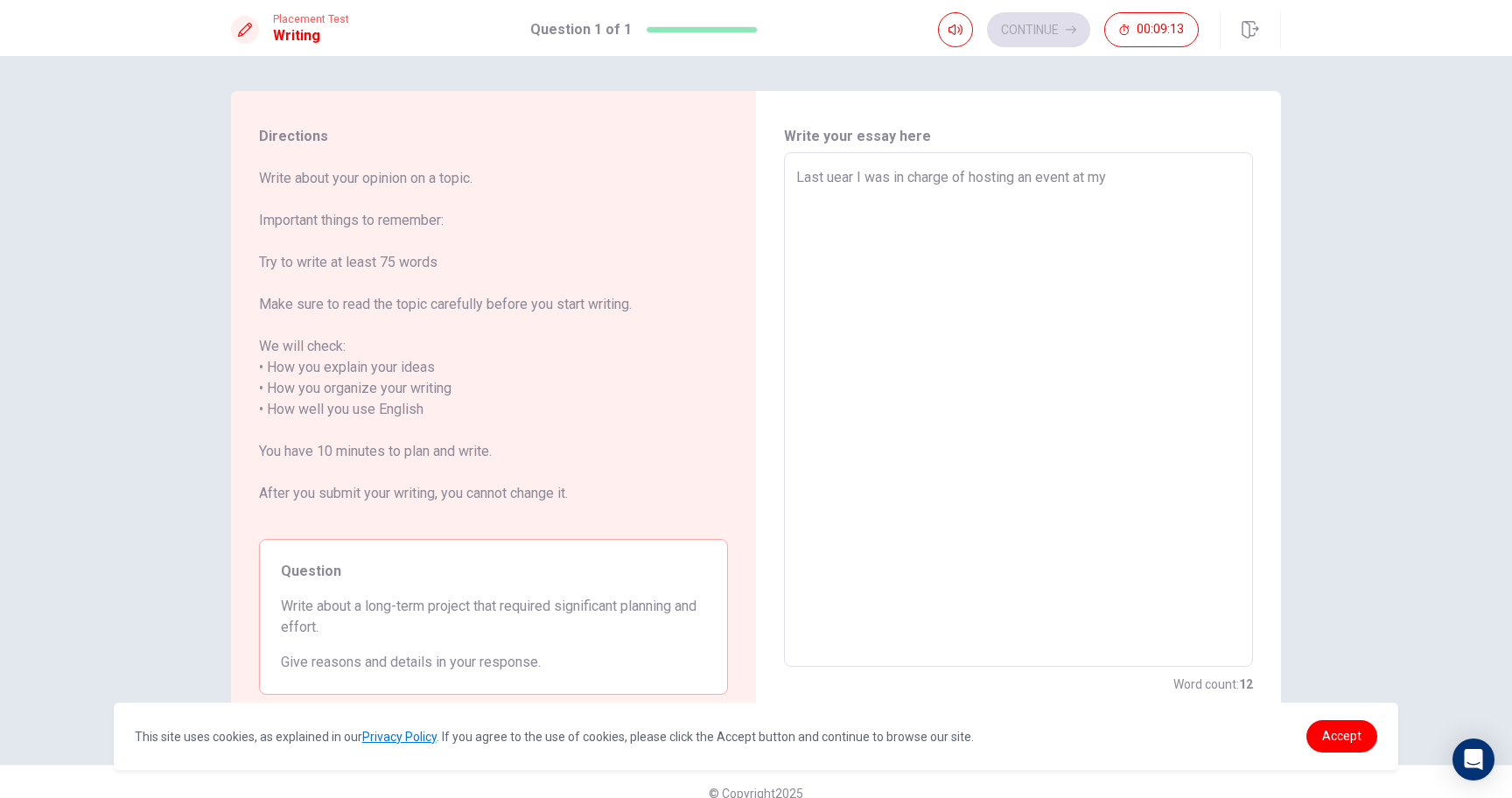
type textarea "Last uear I was in charge of hosting an event at my l"
type textarea "x"
type textarea "Last uear I was in charge of hosting an event at my lo"
type textarea "x"
type textarea "Last uear I was in charge of hosting an event at my loc"
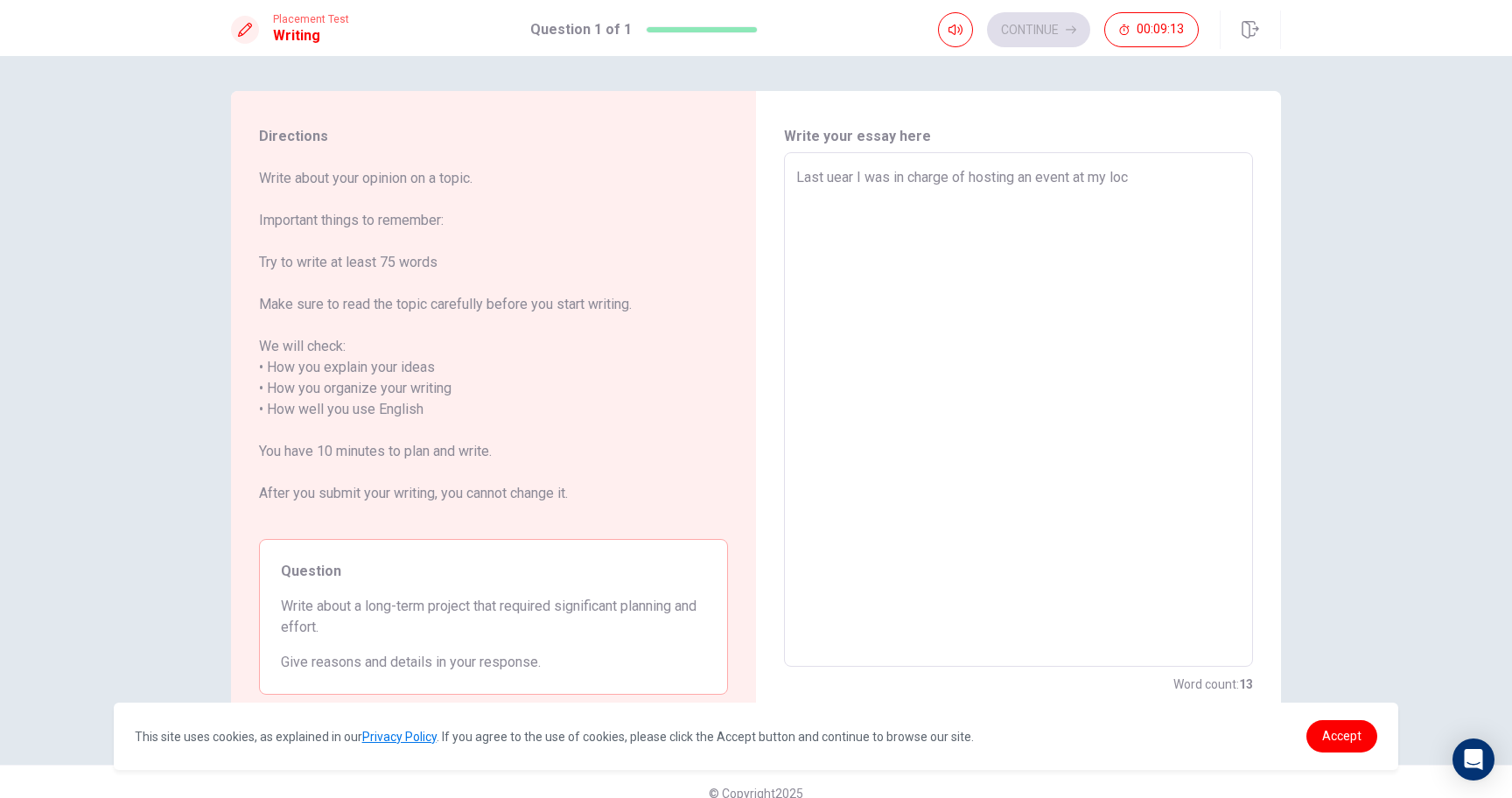
type textarea "x"
type textarea "Last uear I was in charge of hosting an event at my loca"
type textarea "x"
type textarea "Last uear I was in charge of hosting an event at my local"
type textarea "x"
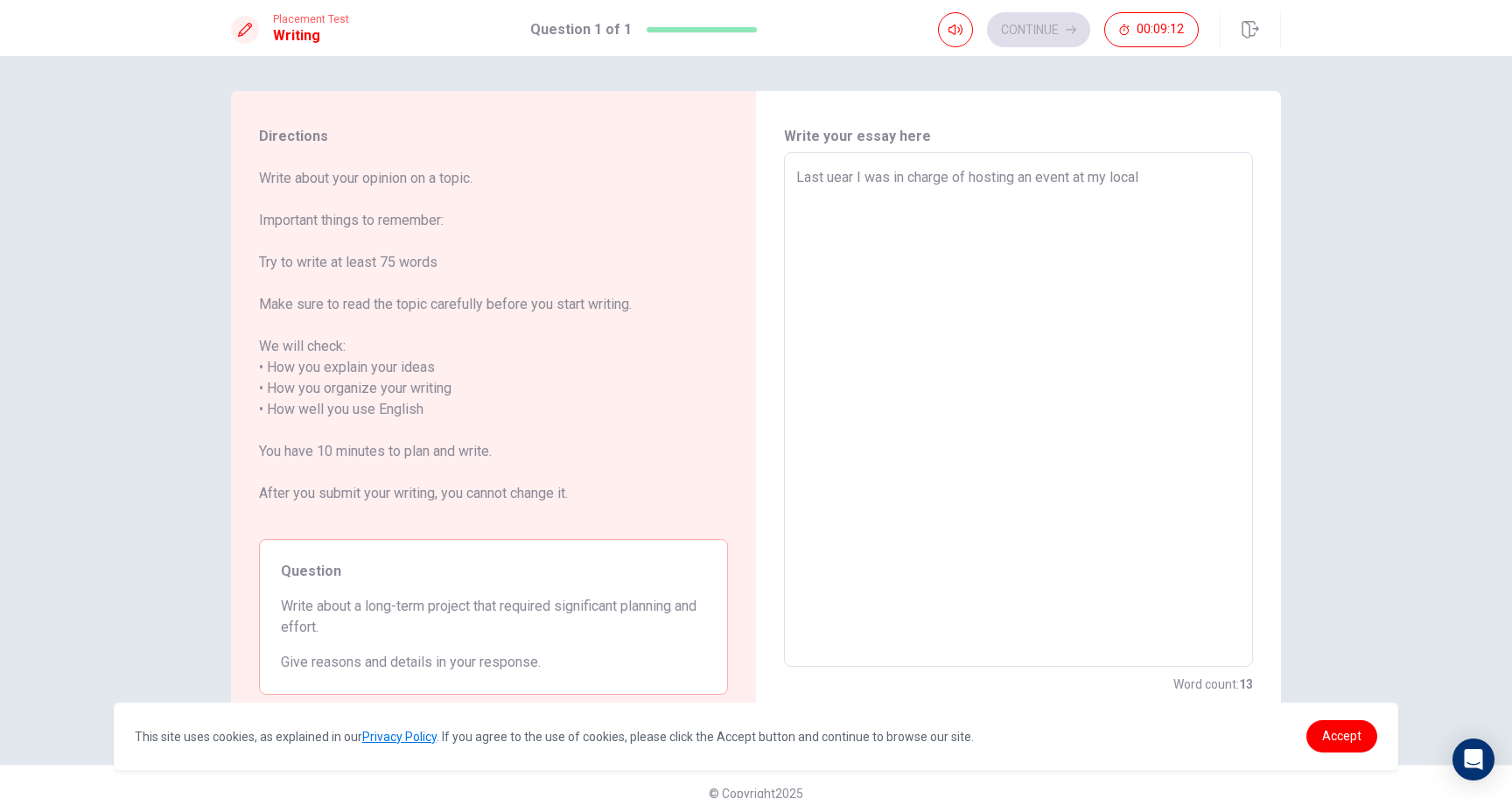
type textarea "Last uear I was in charge of hosting an event at my local"
type textarea "x"
type textarea "Last uear I was in charge of hosting an event at my local c"
type textarea "x"
type textarea "Last uear I was in charge of hosting an event at my local cl"
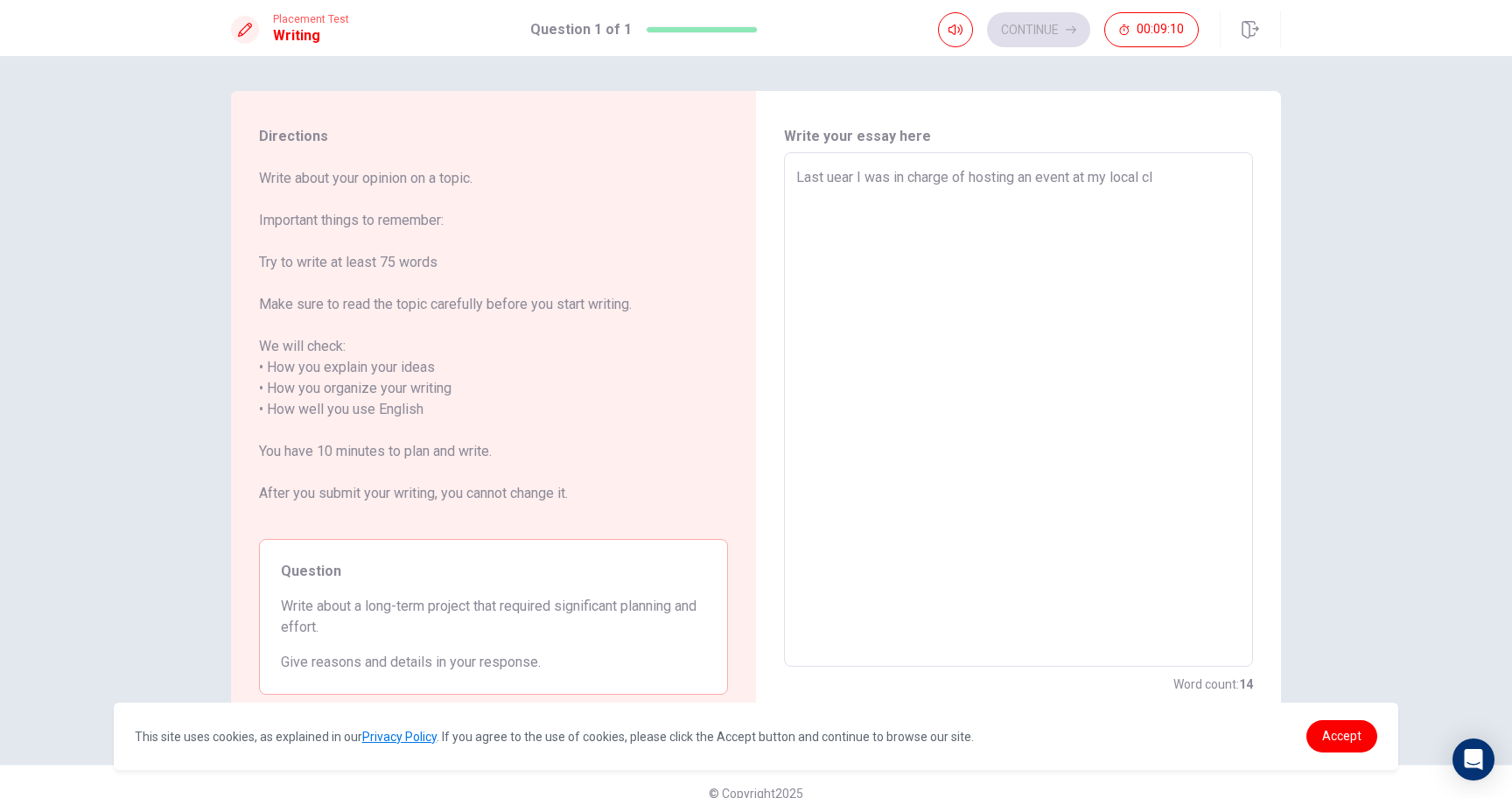
type textarea "x"
type textarea "Last uear I was in charge of hosting an event at my local clu"
type textarea "x"
type textarea "Last uear I was in charge of hosting an event at my local club"
type textarea "x"
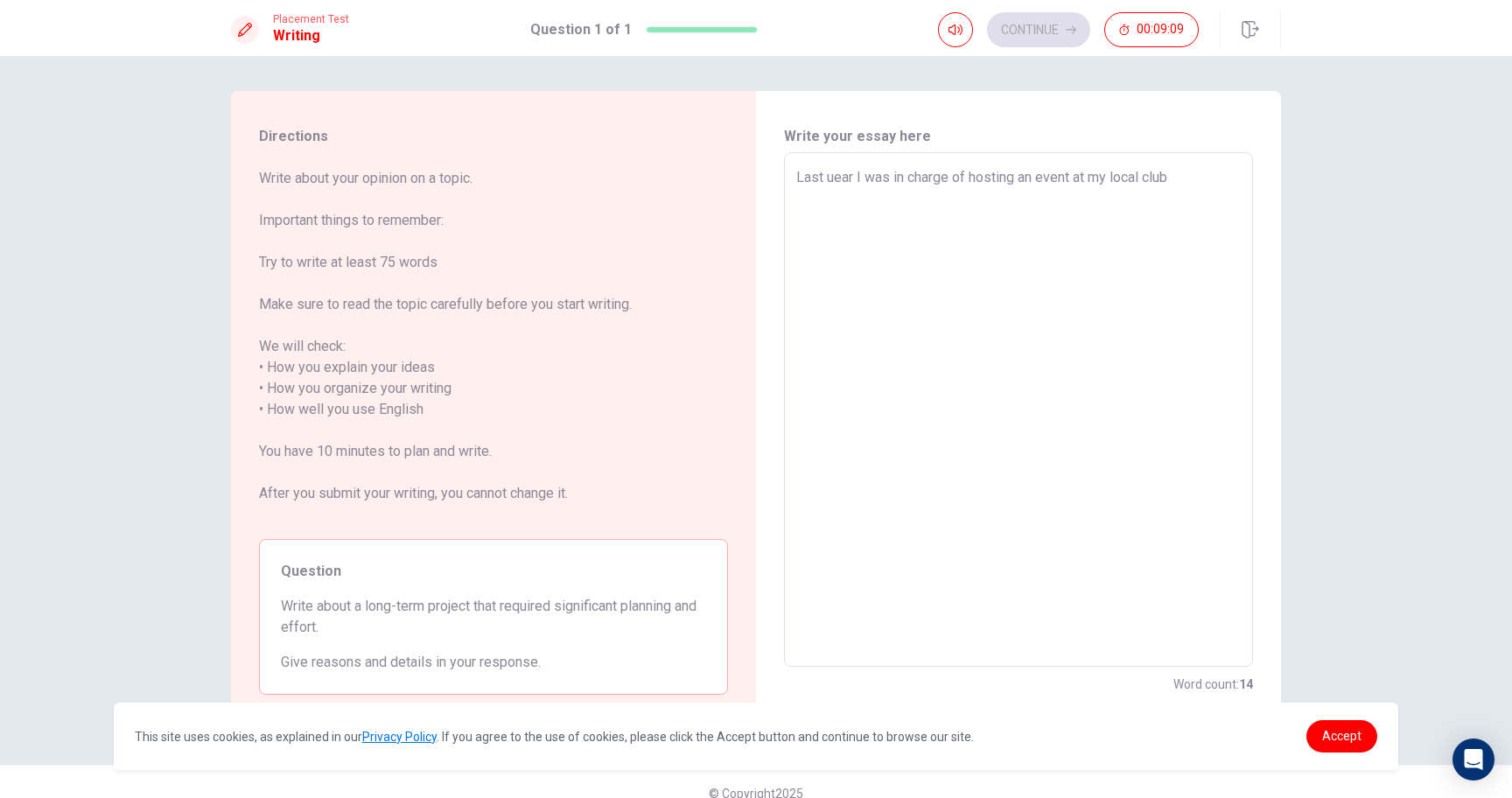
type textarea "Last uear I was in charge of hosting an event at my local club"
type textarea "x"
type textarea "Last uear I was in charge of hosting an event at my local club f"
type textarea "x"
type textarea "Last uear I was in charge of hosting an event at my local club fo"
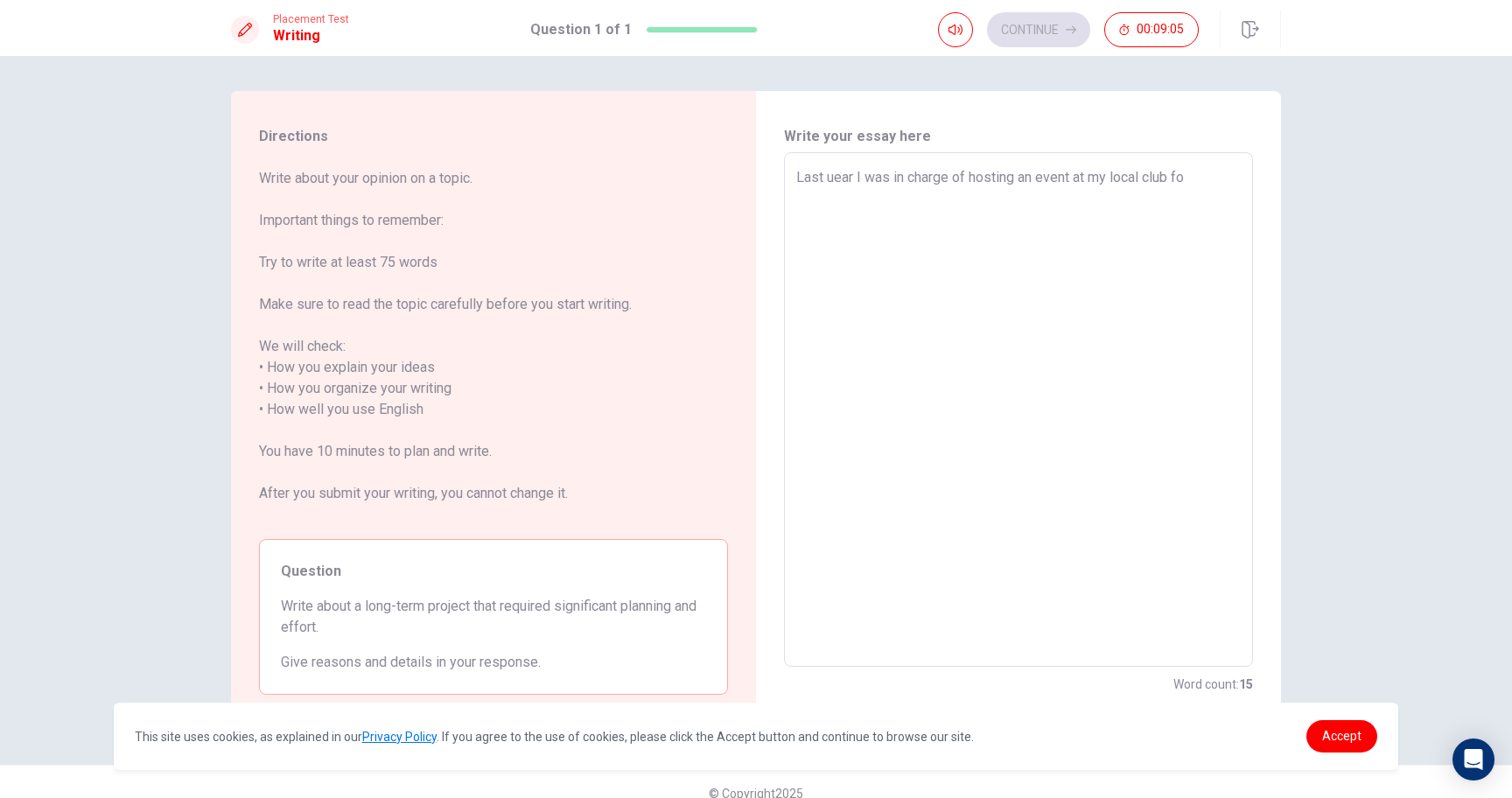
type textarea "x"
type textarea "Last uear I was in charge of hosting an event at my local club for"
type textarea "x"
type textarea "Last uear I was in charge of hosting an event at my local club for"
type textarea "x"
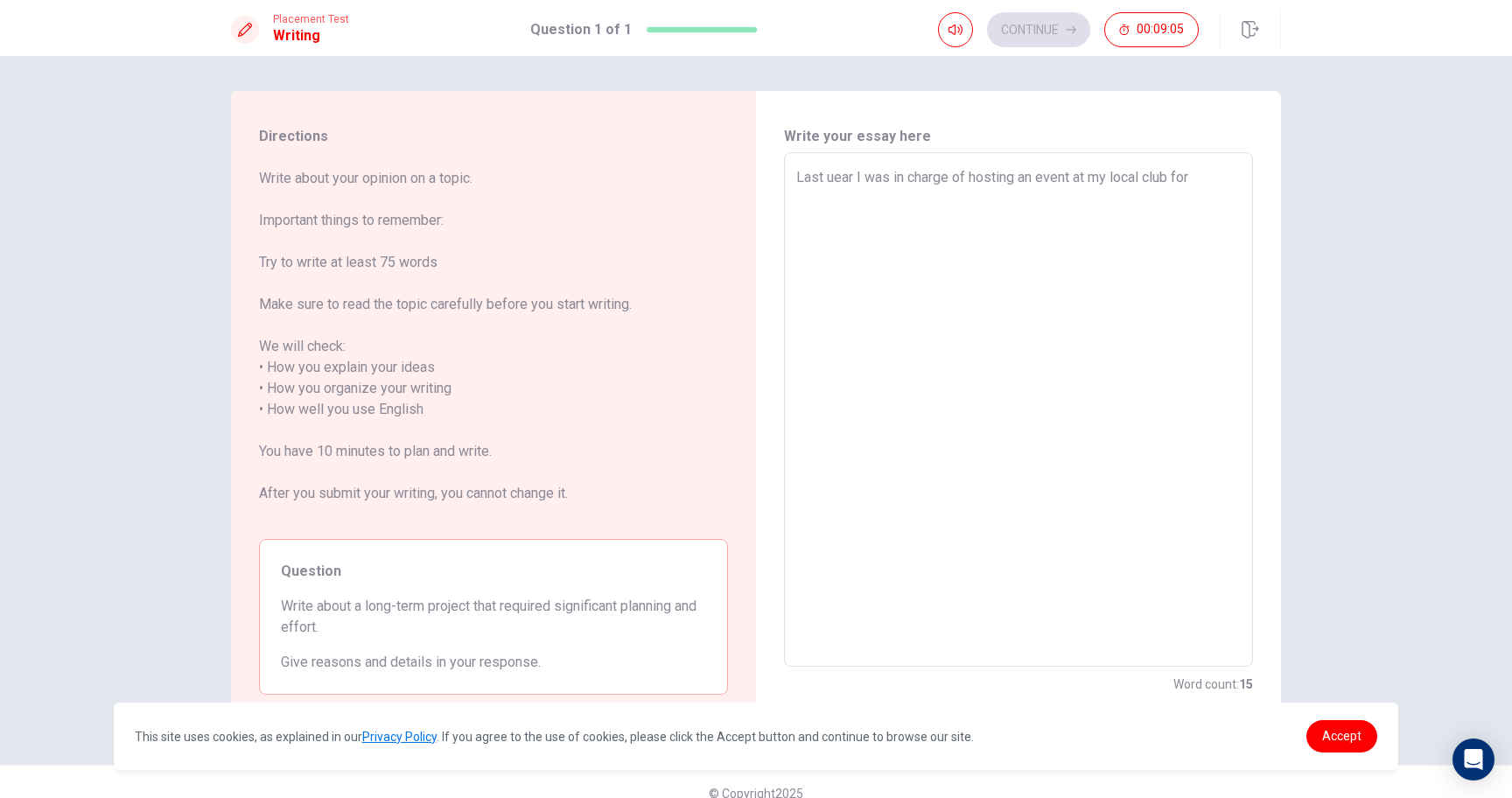
type textarea "Last uear I was in charge of hosting an event at my local club for a"
type textarea "x"
type textarea "Last uear I was in charge of hosting an event at my local club for a"
type textarea "x"
type textarea "Last uear I was in charge of hosting an event at my local club for a c"
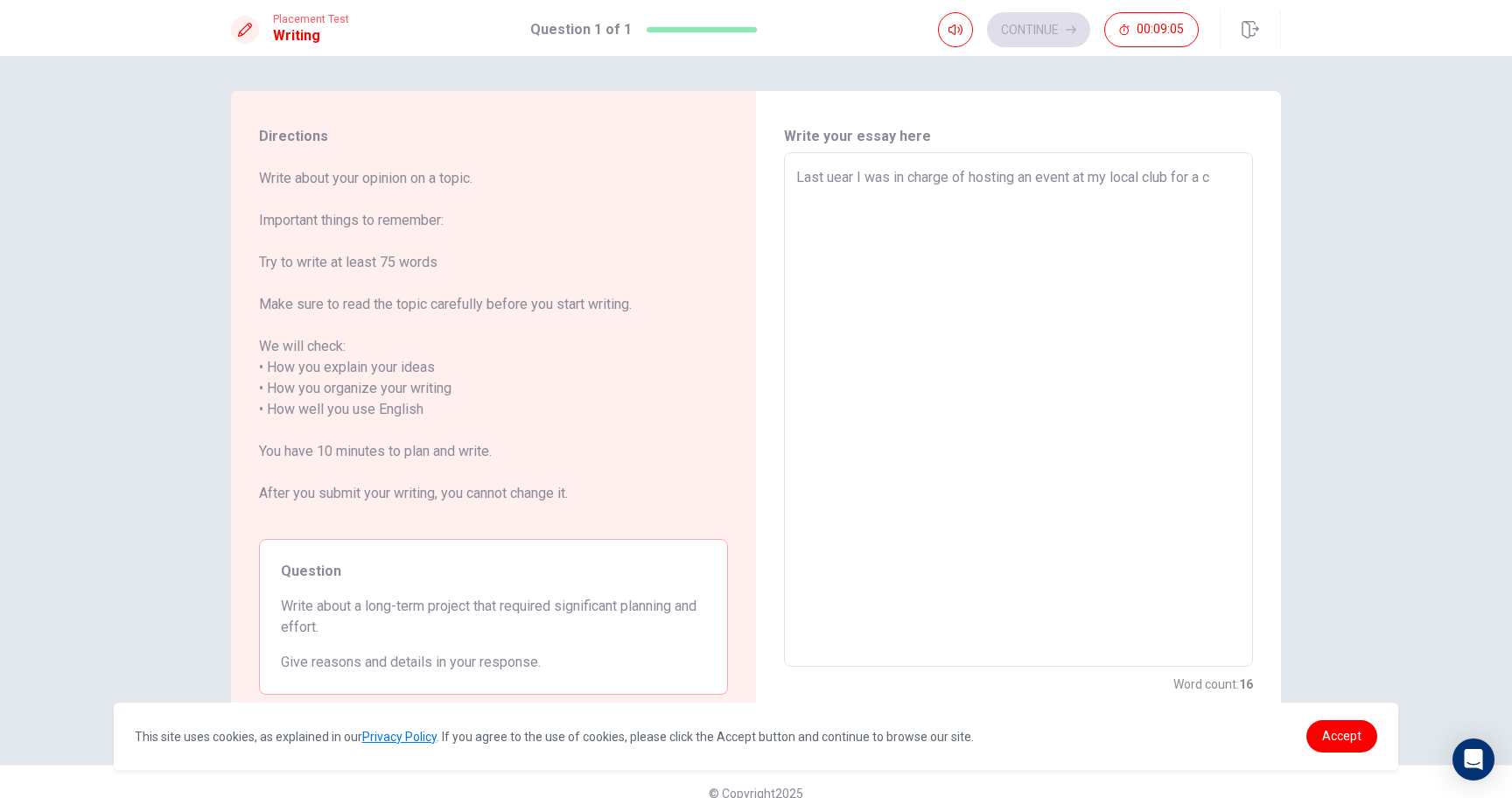
type textarea "x"
type textarea "Last uear I was in charge of hosting an event at my local club for a ch"
type textarea "x"
type textarea "Last uear I was in charge of hosting an event at my local club for a cha"
type textarea "x"
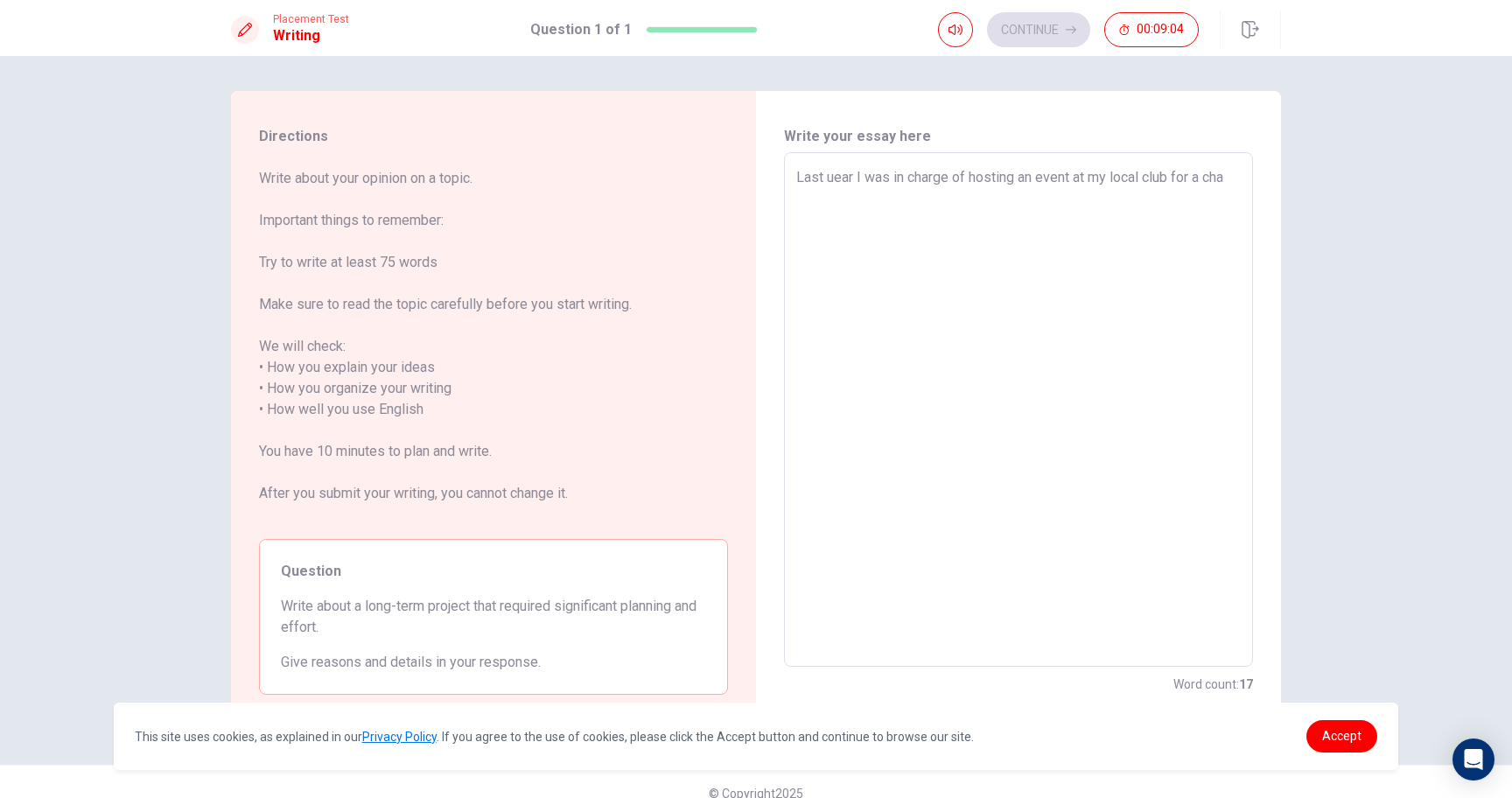
type textarea "Last uear I was in charge of hosting an event at my local club for a char"
type textarea "x"
type textarea "Last uear I was in charge of hosting an event at my local club for a chari"
click at [831, 195] on textarea "Last uear I was in charge of hosting an event at my local club for a charity" at bounding box center [1018, 410] width 445 height 485
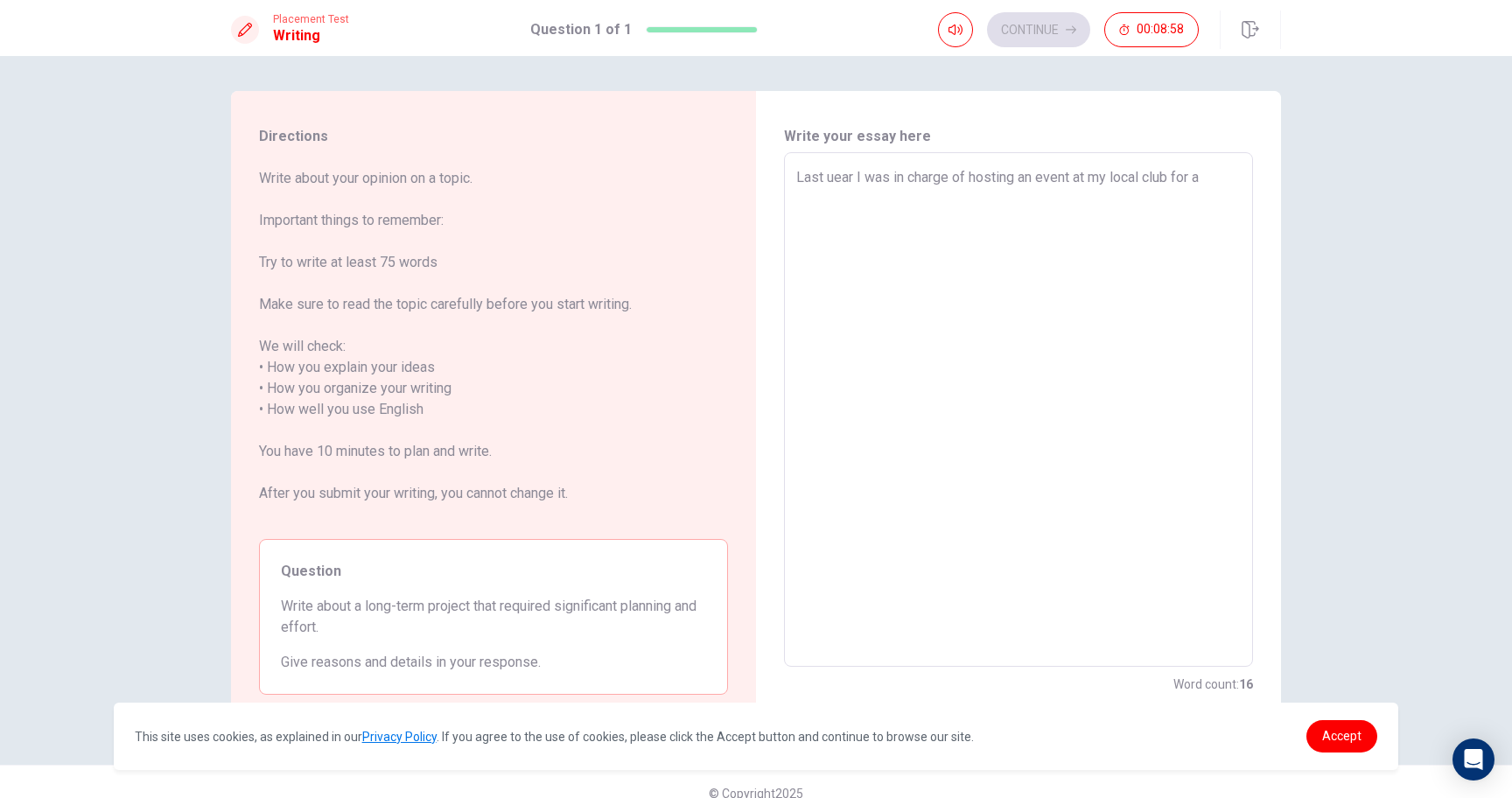
click at [1041, 180] on textarea "Last uear I was in charge of hosting an event at my local club for a" at bounding box center [1018, 410] width 445 height 485
click at [817, 195] on textarea "Last uear I was in charge of hosting a charity event at my local club for a" at bounding box center [1018, 410] width 445 height 485
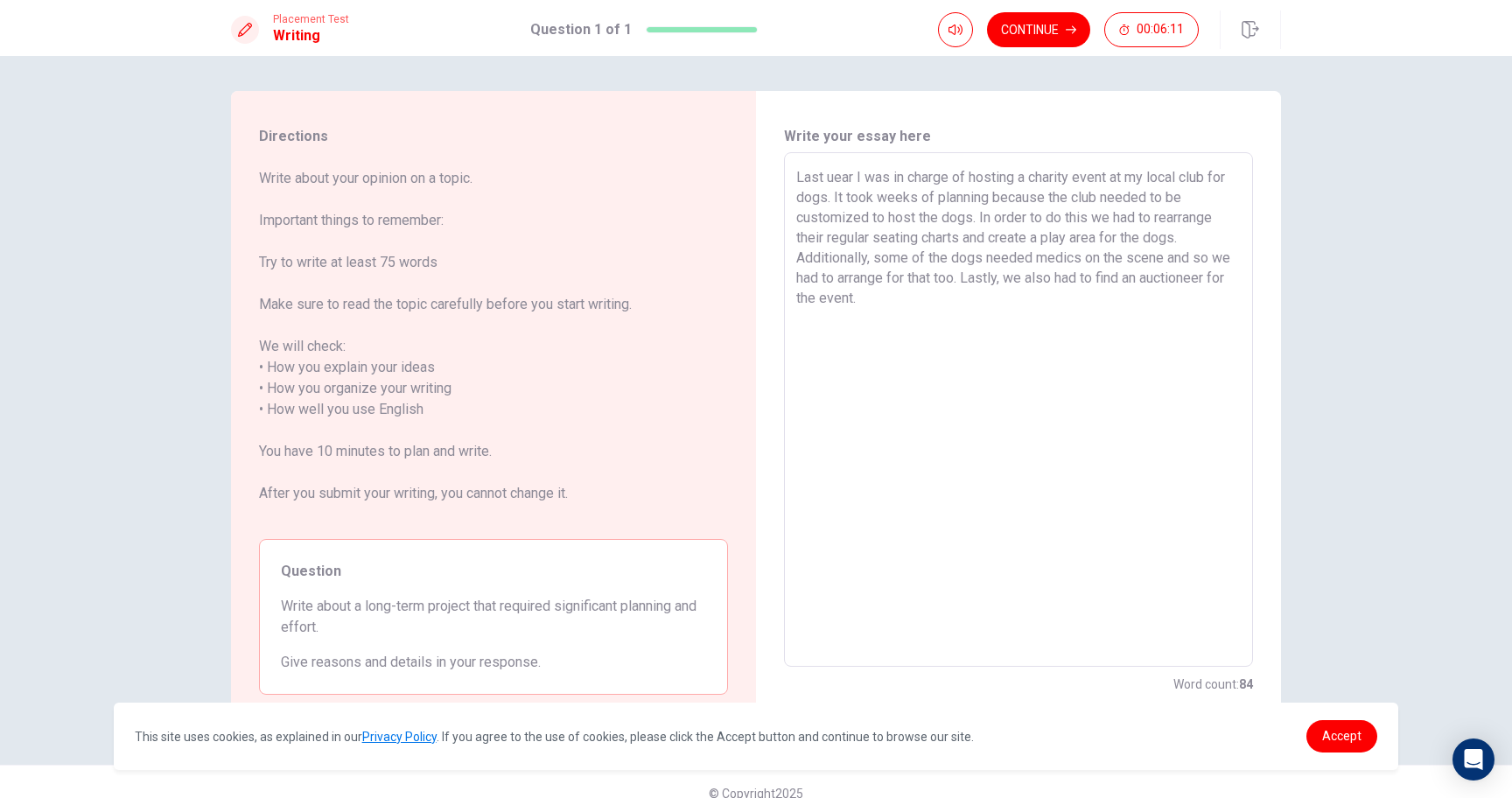
click at [905, 197] on textarea "Last uear I was in charge of hosting a charity event at my local club for dogs.…" at bounding box center [1018, 410] width 445 height 485
drag, startPoint x: 795, startPoint y: 176, endPoint x: 951, endPoint y: 375, distance: 252.9
click at [951, 375] on div "Last uear I was in charge of hosting a charity event at my local club for dogs.…" at bounding box center [1018, 409] width 469 height 514
drag, startPoint x: 891, startPoint y: 314, endPoint x: 801, endPoint y: 132, distance: 203.0
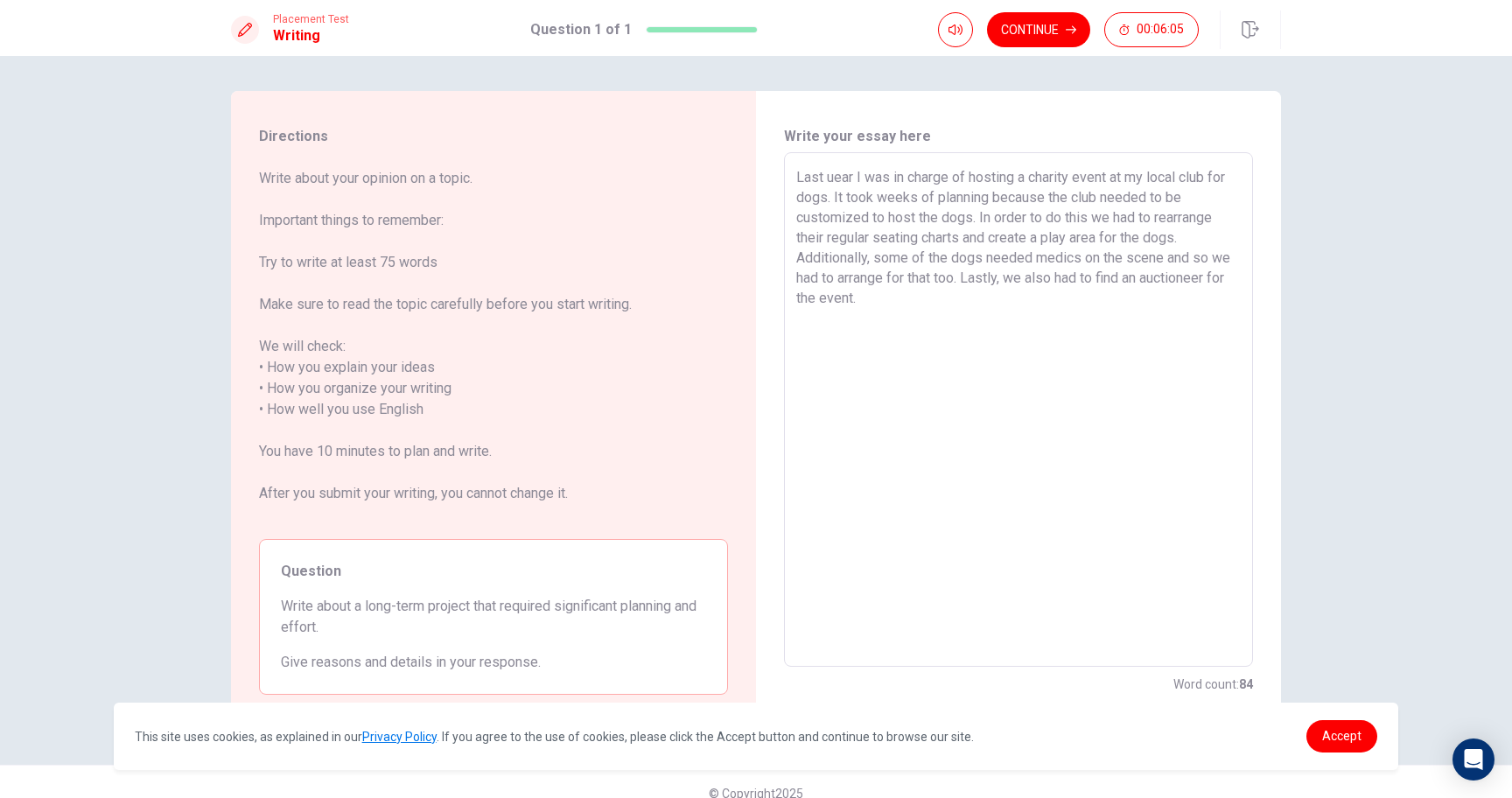
click at [801, 132] on div "Write your essay here Last uear I was in charge of hosting a charity event at m…" at bounding box center [1018, 410] width 469 height 568
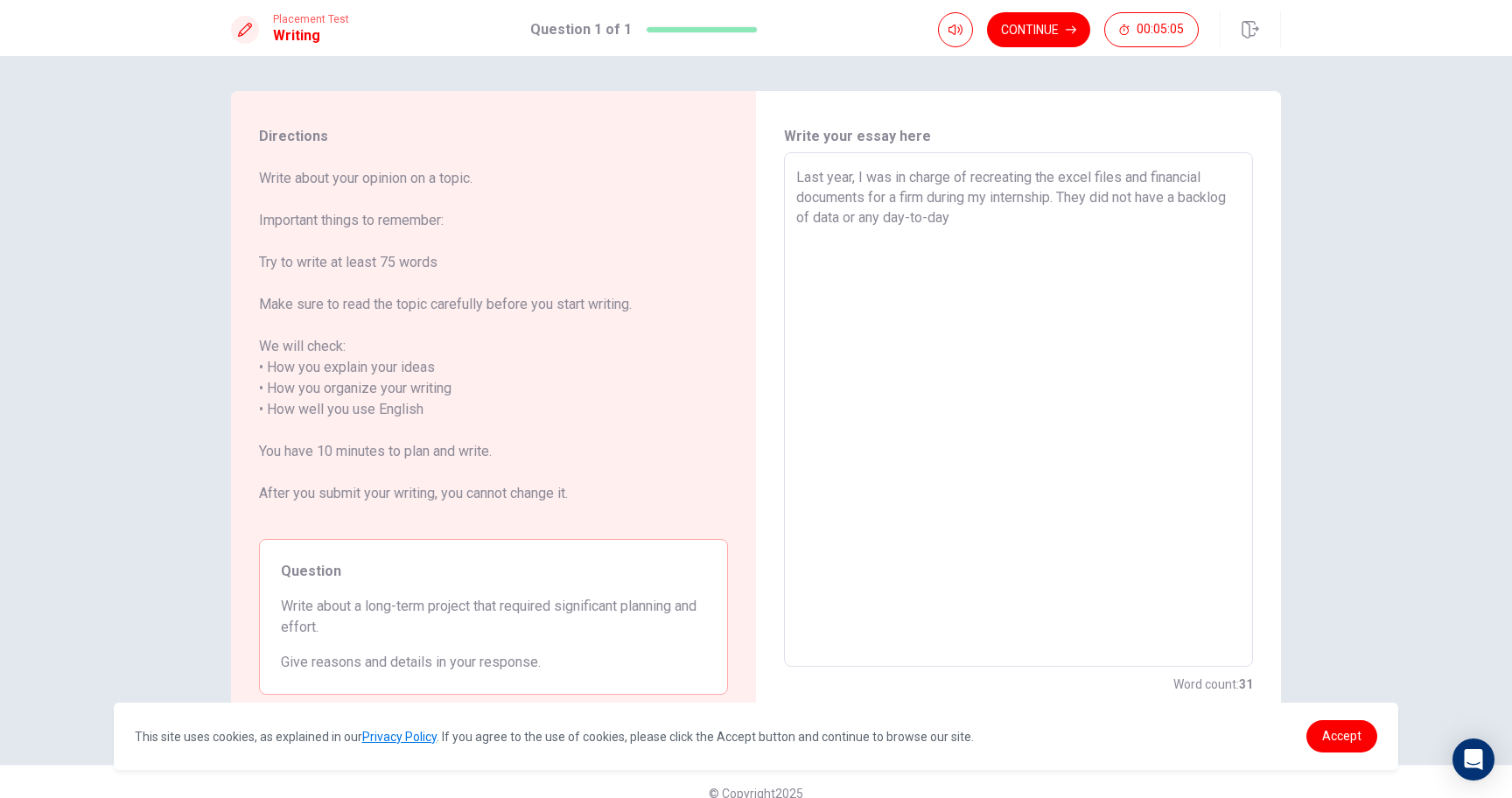
click at [869, 220] on textarea "Last year, I was in charge of recreating the excel files and financial document…" at bounding box center [1018, 410] width 445 height 485
click at [1098, 224] on textarea "Last year, I was in charge of recreating the excel files and financial document…" at bounding box center [1018, 410] width 445 height 485
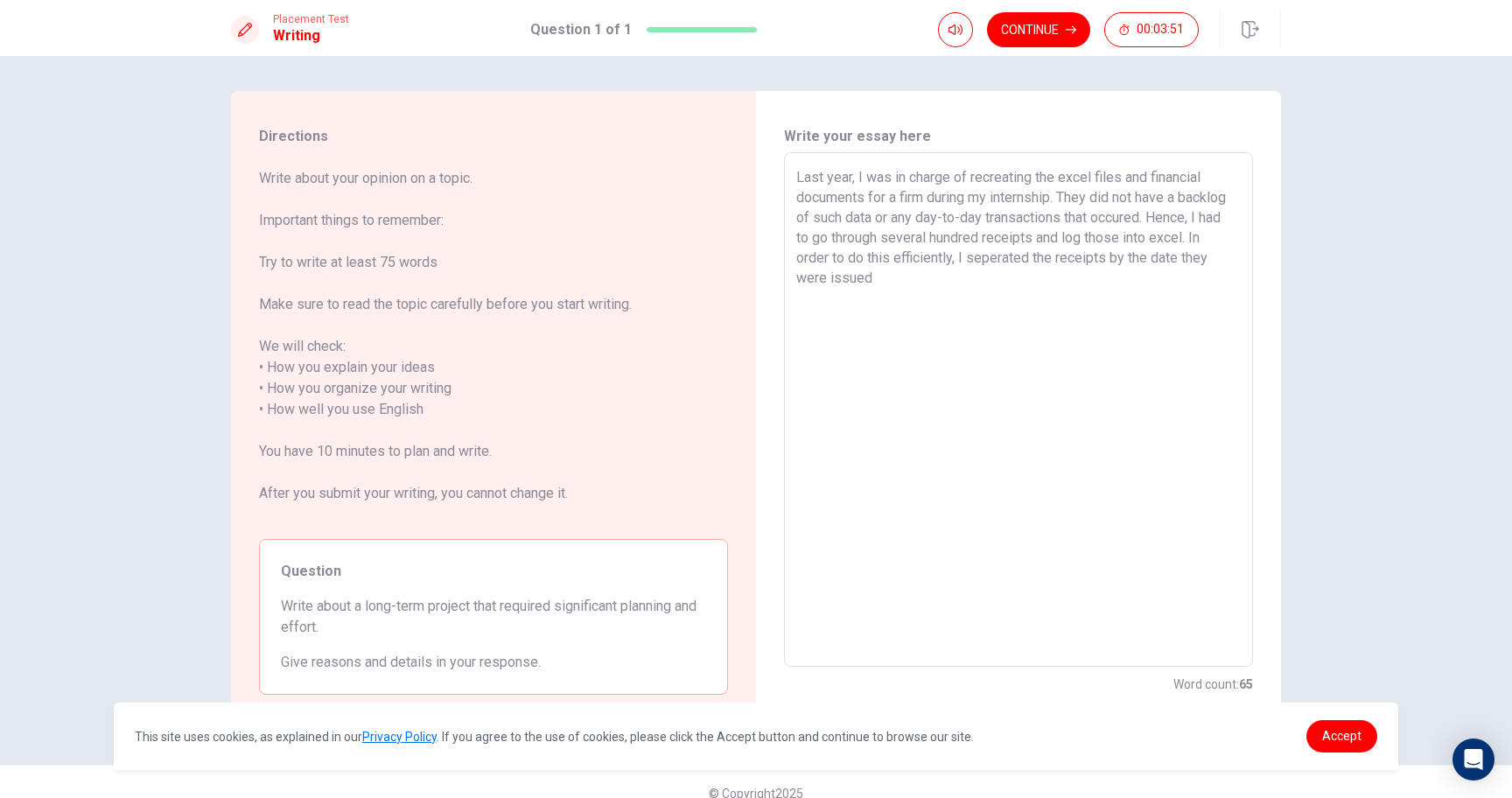
click at [1237, 263] on textarea "Last year, I was in charge of recreating the excel files and financial document…" at bounding box center [1018, 410] width 445 height 485
click at [944, 281] on textarea "Last year, I was in charge of recreating the excel files and financial document…" at bounding box center [1018, 410] width 445 height 485
click at [987, 279] on textarea "Last year, I was in charge of recreating the excel files and financial document…" at bounding box center [1018, 410] width 445 height 485
click at [1006, 278] on textarea "Last year, I was in charge of recreating the excel files and financial document…" at bounding box center [1018, 410] width 445 height 485
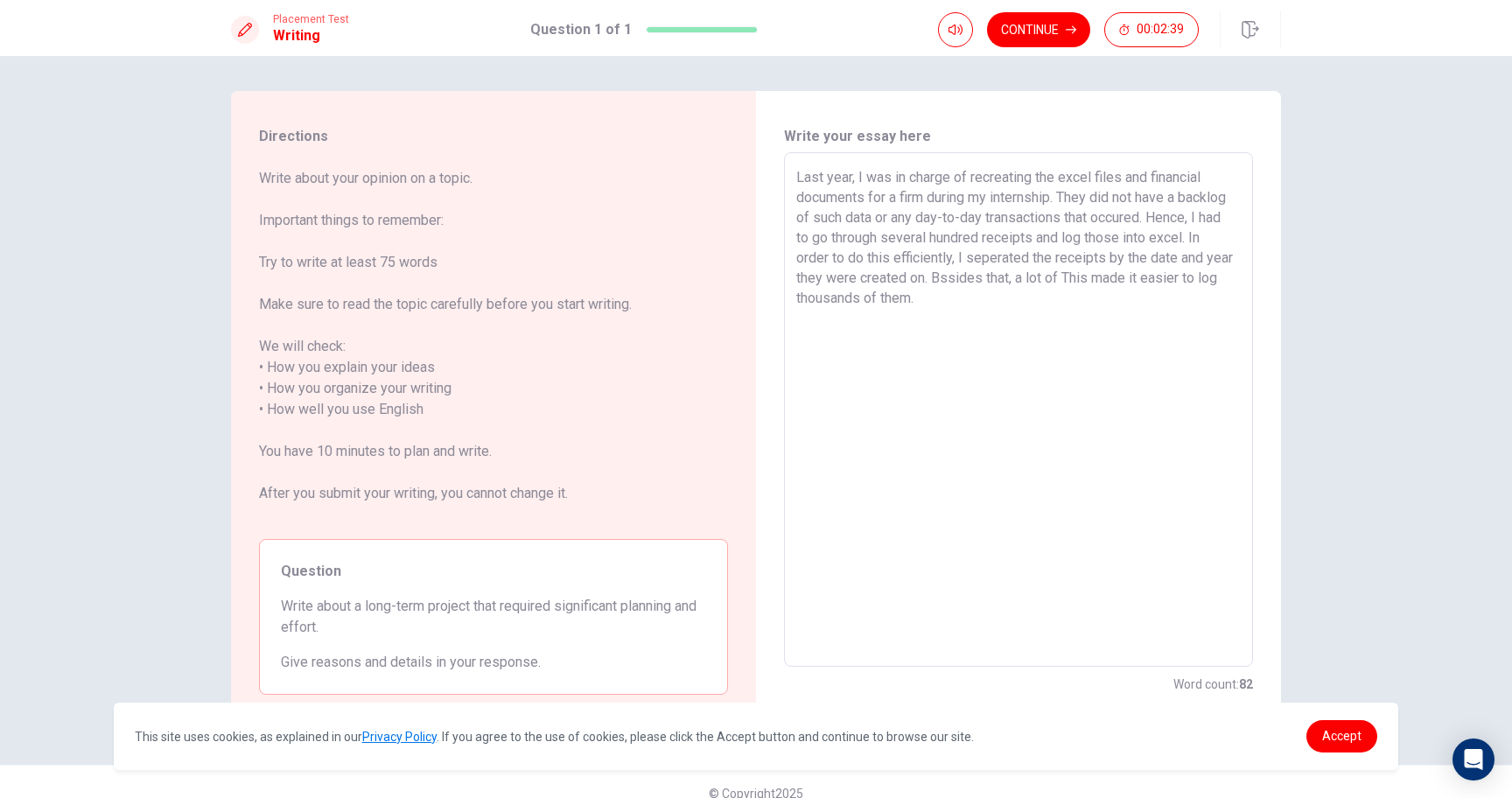
click at [1118, 274] on textarea "Last year, I was in charge of recreating the excel files and financial document…" at bounding box center [1018, 410] width 445 height 485
click at [1116, 321] on textarea "Last year, I was in charge of recreating the excel files and financial document…" at bounding box center [1018, 410] width 445 height 485
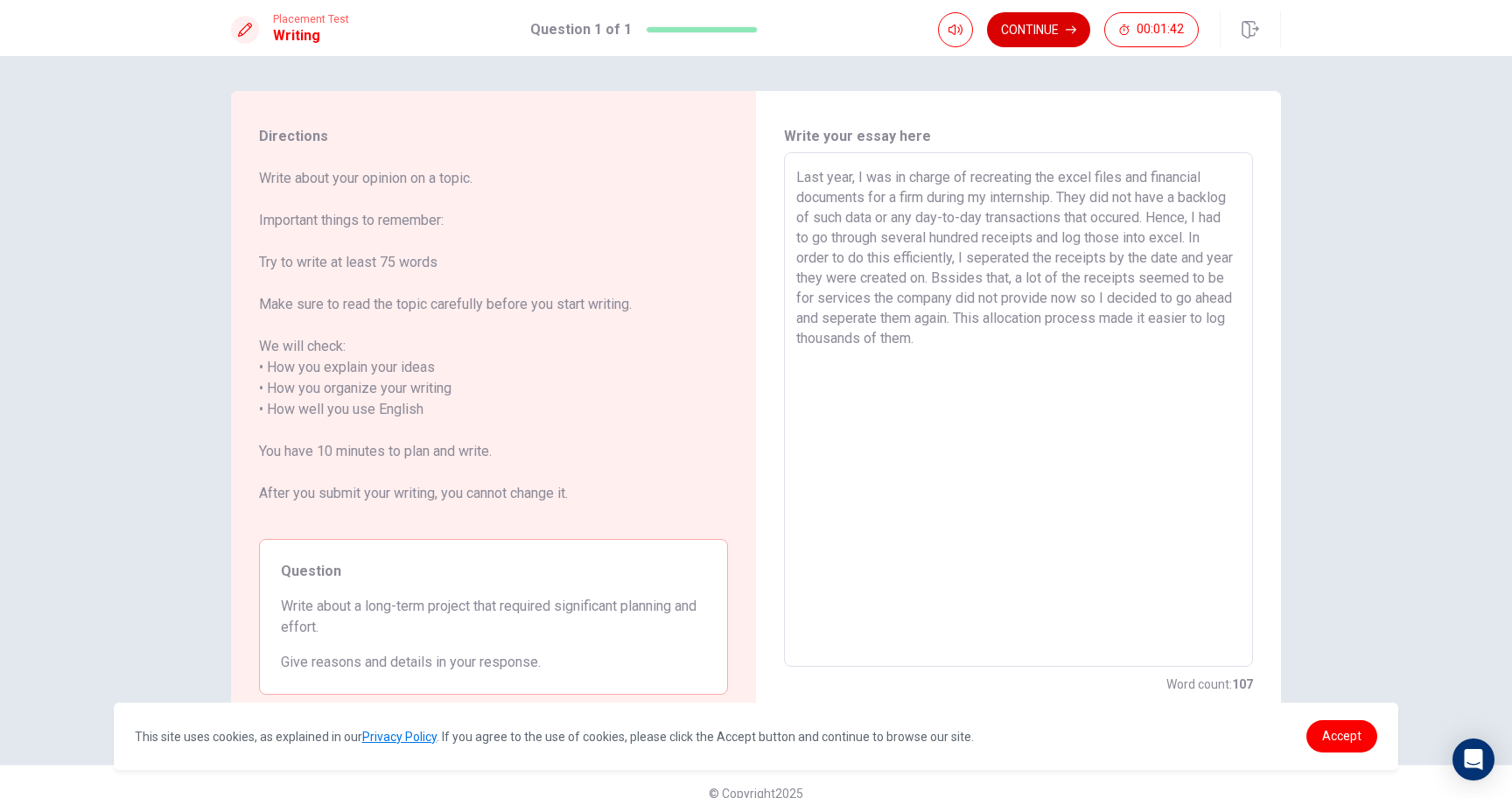
click at [1030, 28] on button "Continue" at bounding box center [1039, 29] width 103 height 35
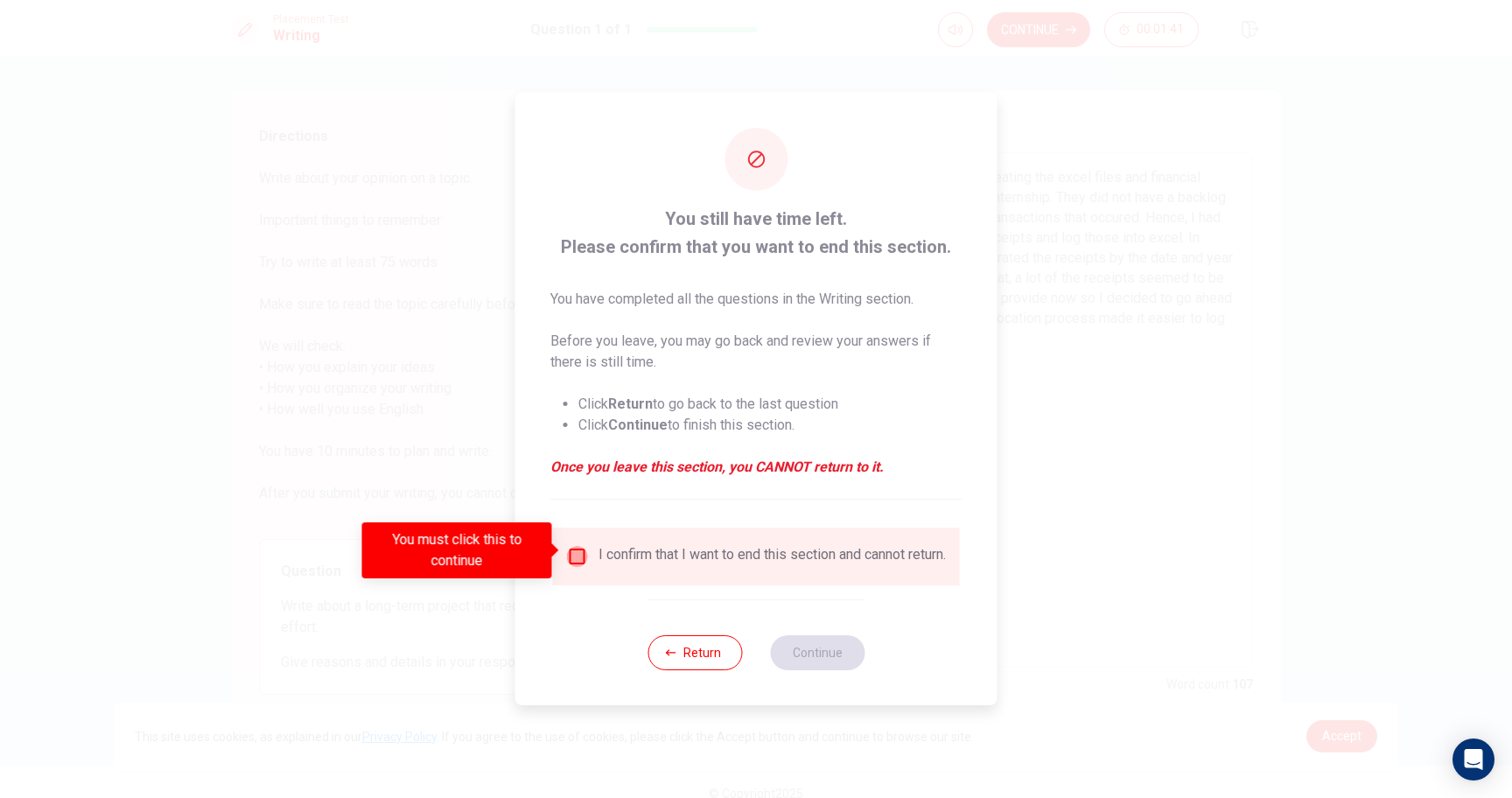
click at [576, 554] on input "You must click this to continue" at bounding box center [577, 557] width 21 height 21
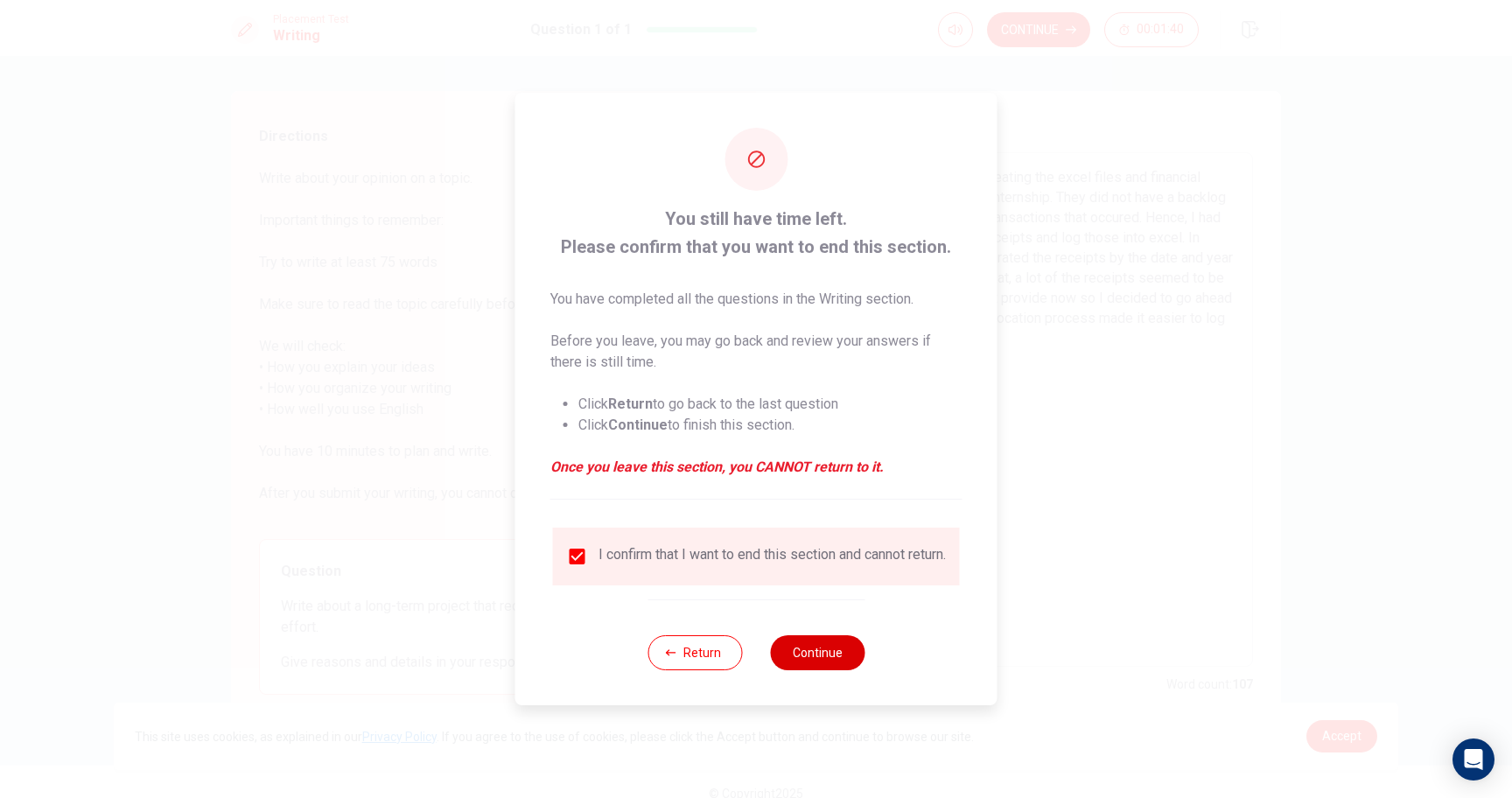
click at [807, 644] on button "Continue" at bounding box center [817, 652] width 94 height 35
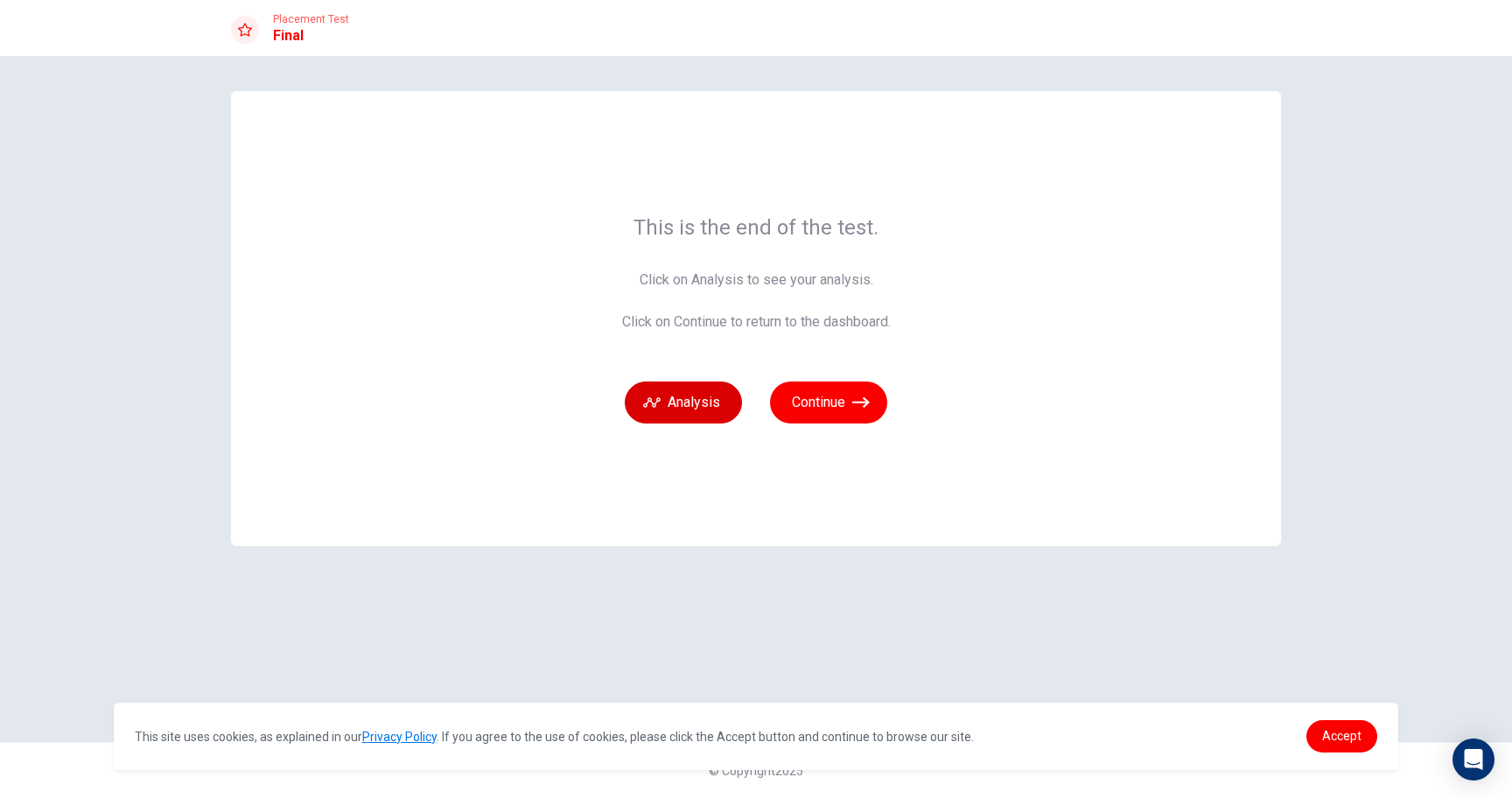
click at [704, 414] on button "Analysis" at bounding box center [683, 402] width 118 height 42
